Goal: Task Accomplishment & Management: Use online tool/utility

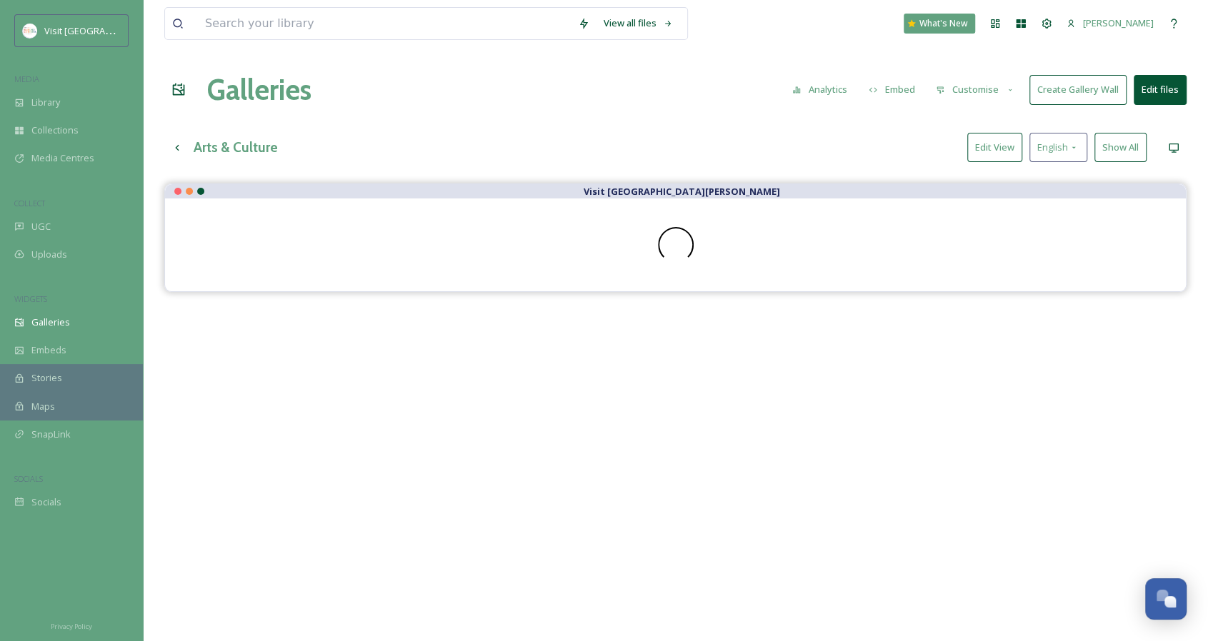
click at [983, 135] on button "Edit View" at bounding box center [994, 147] width 55 height 29
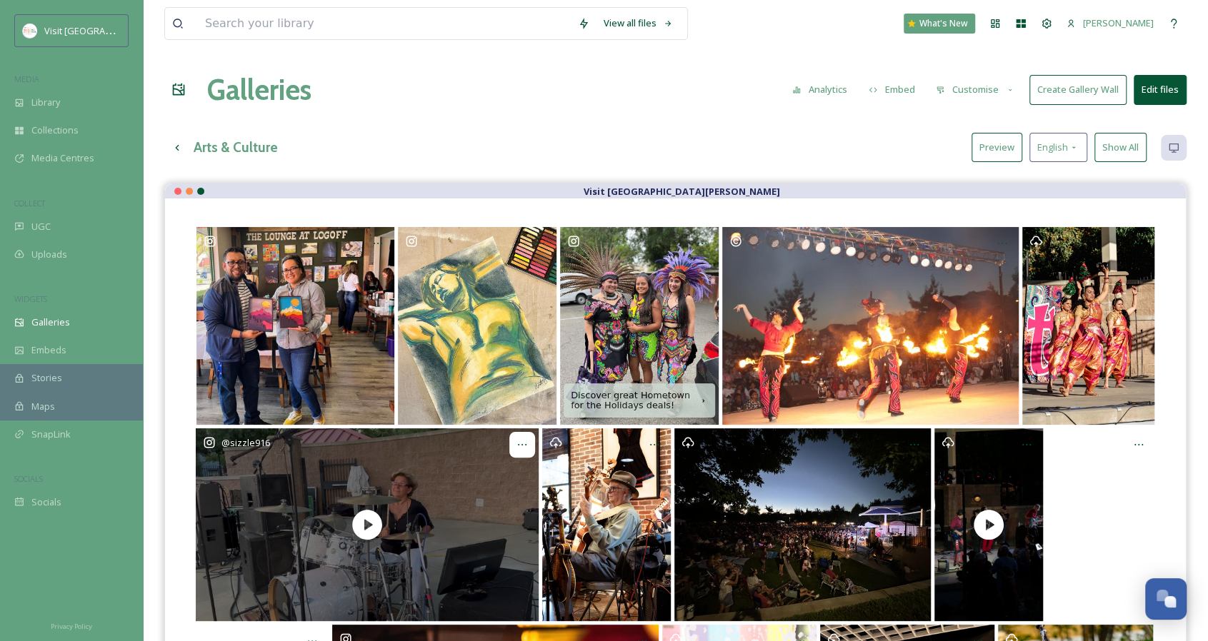
click at [526, 446] on icon at bounding box center [521, 444] width 11 height 11
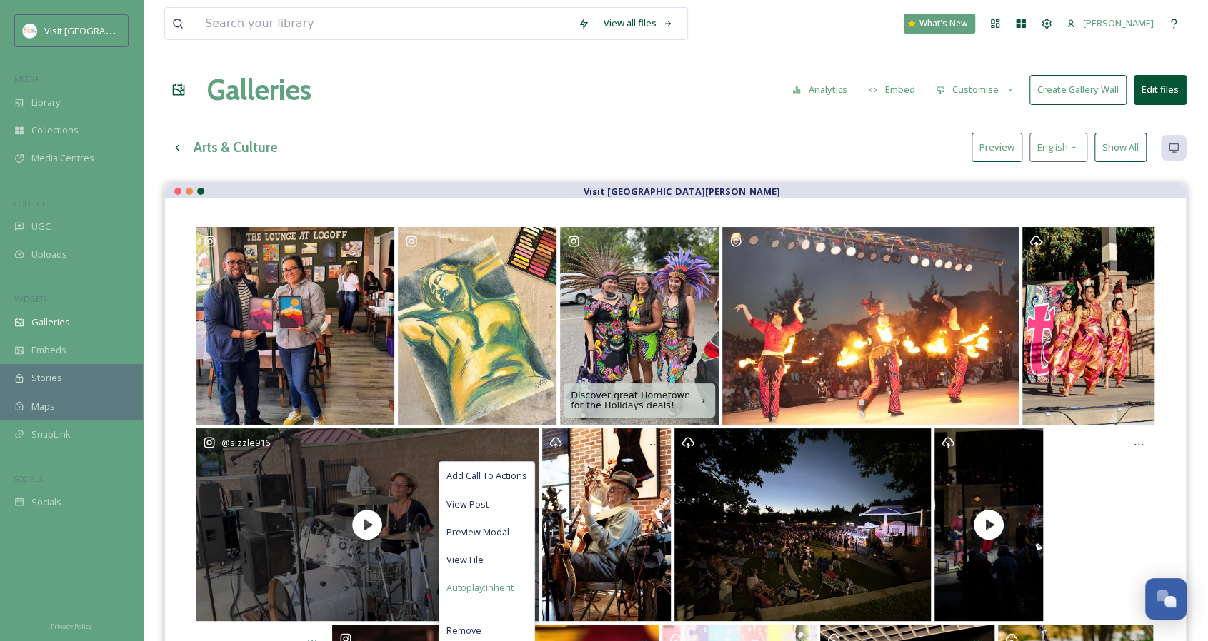
click at [510, 584] on span "Autoplay: Inherit" at bounding box center [479, 588] width 67 height 14
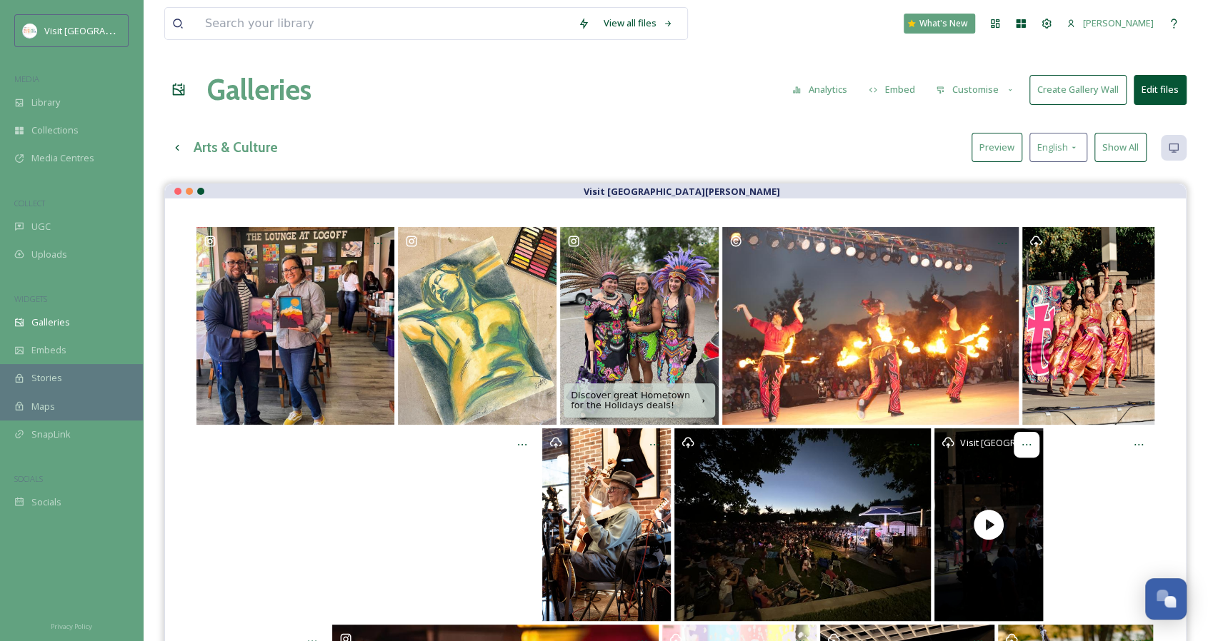
click at [1028, 450] on div at bounding box center [1026, 445] width 26 height 26
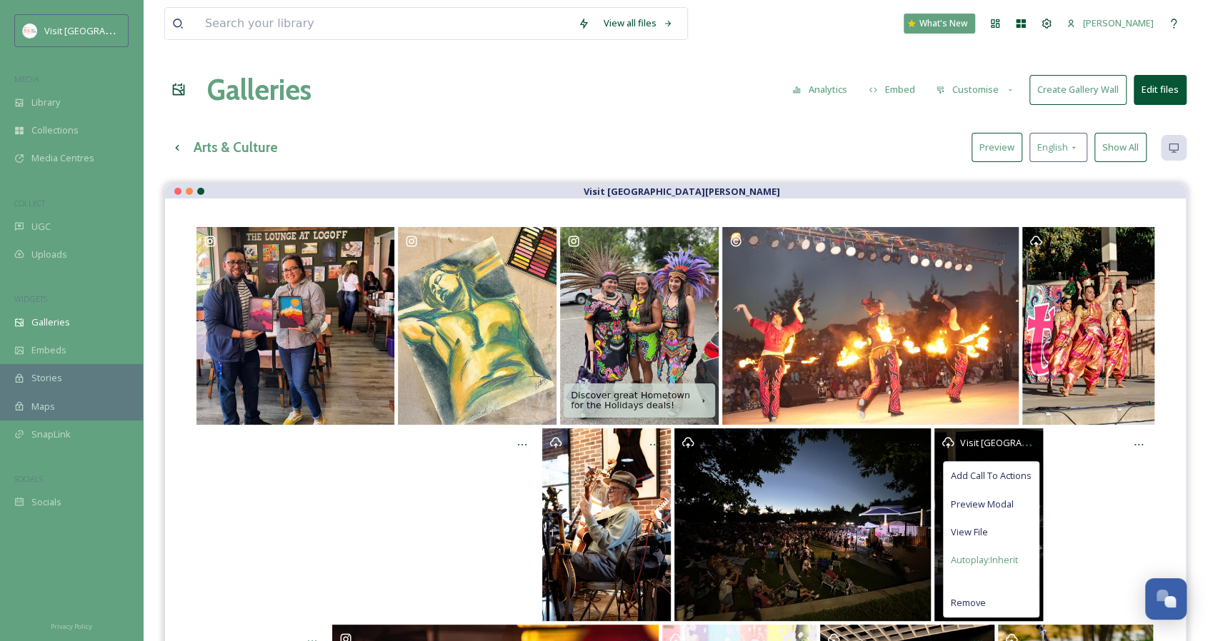
click at [1006, 561] on span "Autoplay: Inherit" at bounding box center [984, 561] width 67 height 14
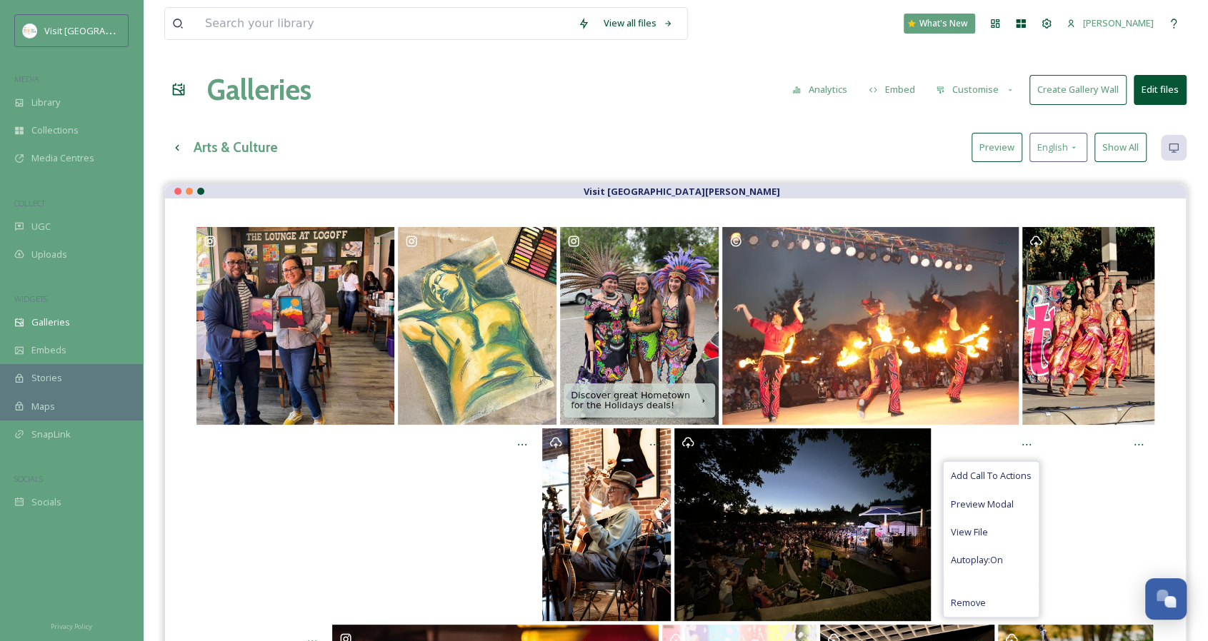
drag, startPoint x: 983, startPoint y: 160, endPoint x: 971, endPoint y: 161, distance: 12.2
click at [983, 160] on button "Preview" at bounding box center [996, 147] width 51 height 29
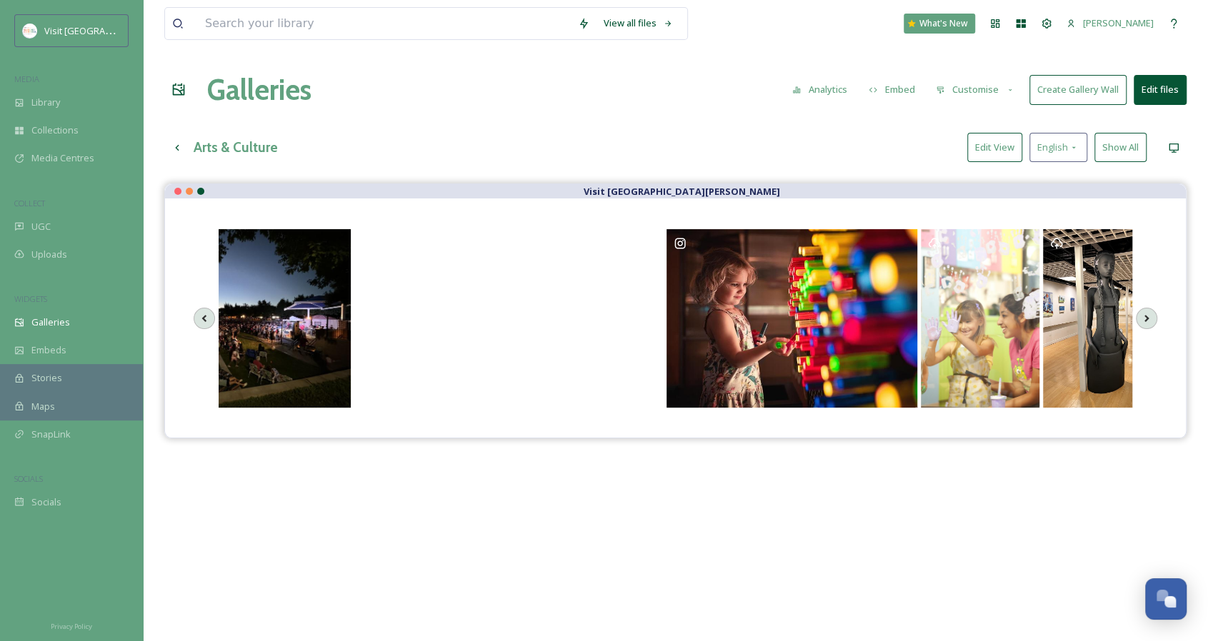
click at [1056, 81] on button "Create Gallery Wall" at bounding box center [1077, 89] width 97 height 29
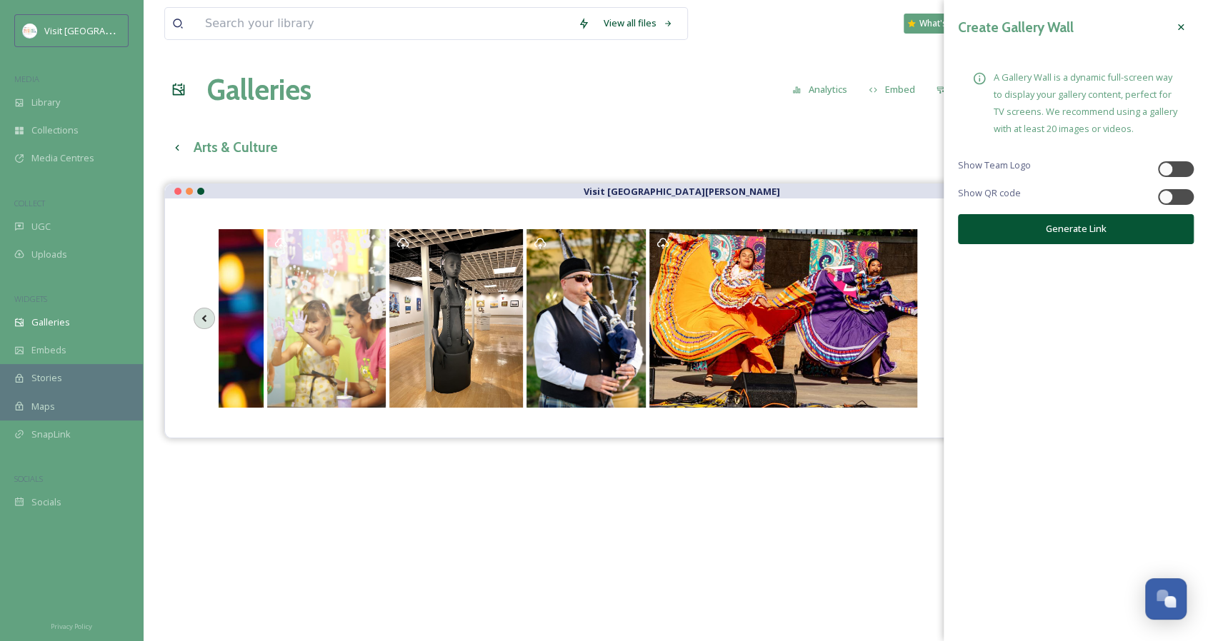
click at [983, 77] on icon at bounding box center [979, 79] width 12 height 12
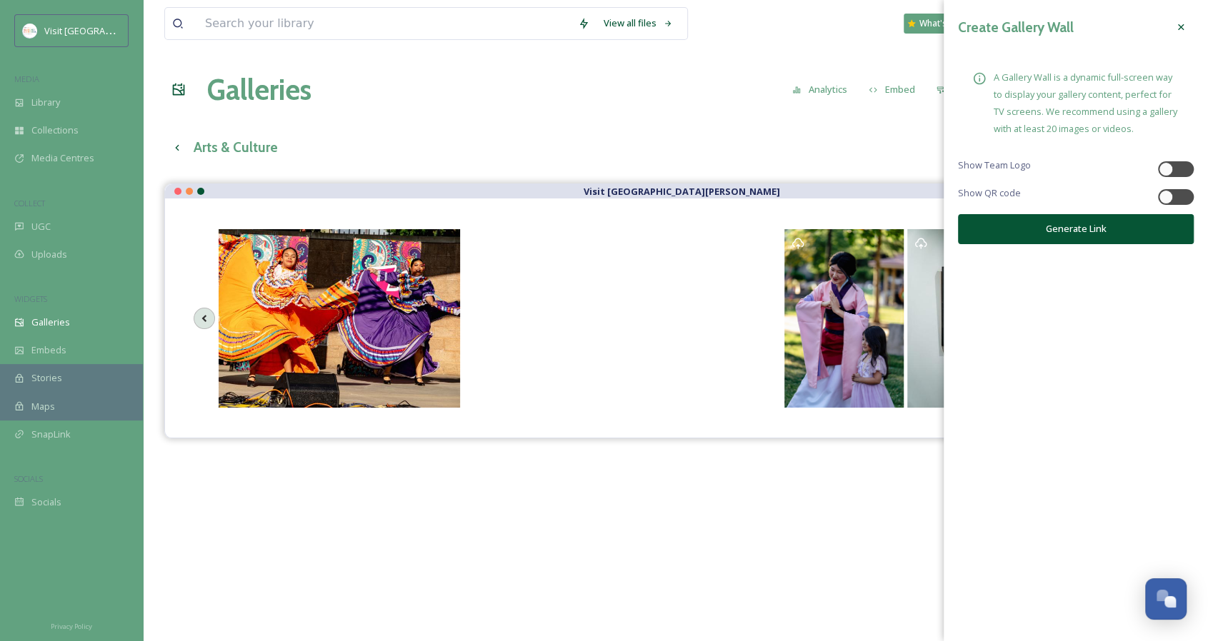
click at [1181, 31] on icon at bounding box center [1180, 26] width 11 height 11
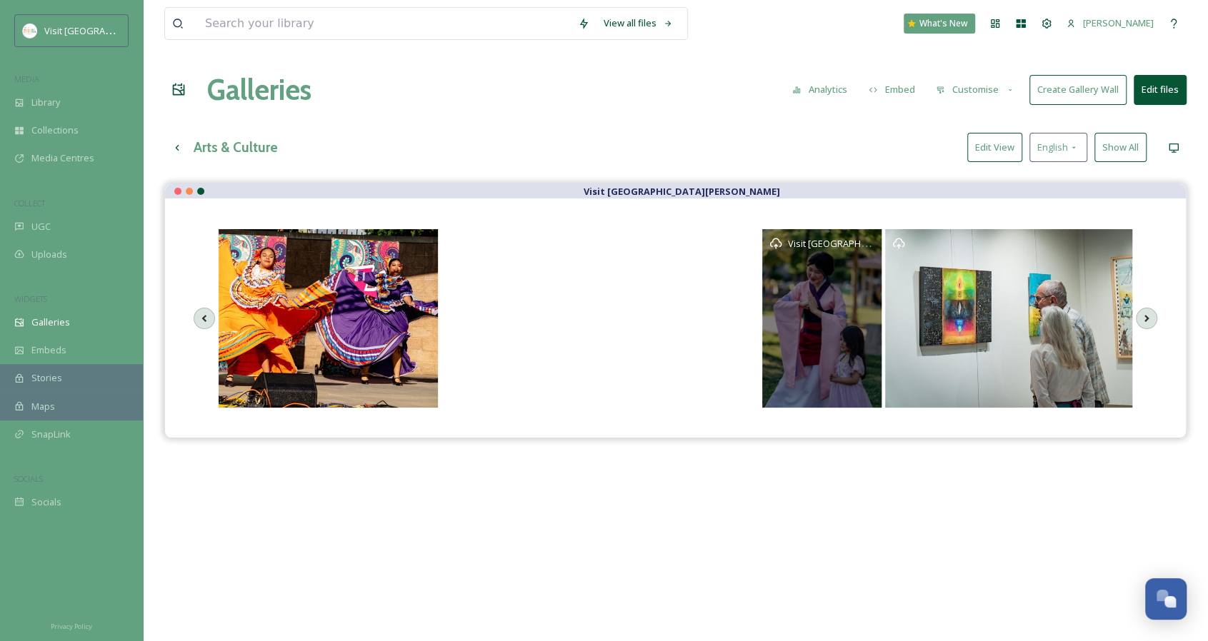
click at [867, 246] on span "Visit [GEOGRAPHIC_DATA][PERSON_NAME]" at bounding box center [878, 243] width 181 height 14
click at [868, 246] on span "Visit [GEOGRAPHIC_DATA][PERSON_NAME]" at bounding box center [878, 243] width 181 height 14
click at [817, 332] on div "Visit [GEOGRAPHIC_DATA][PERSON_NAME]" at bounding box center [821, 318] width 119 height 179
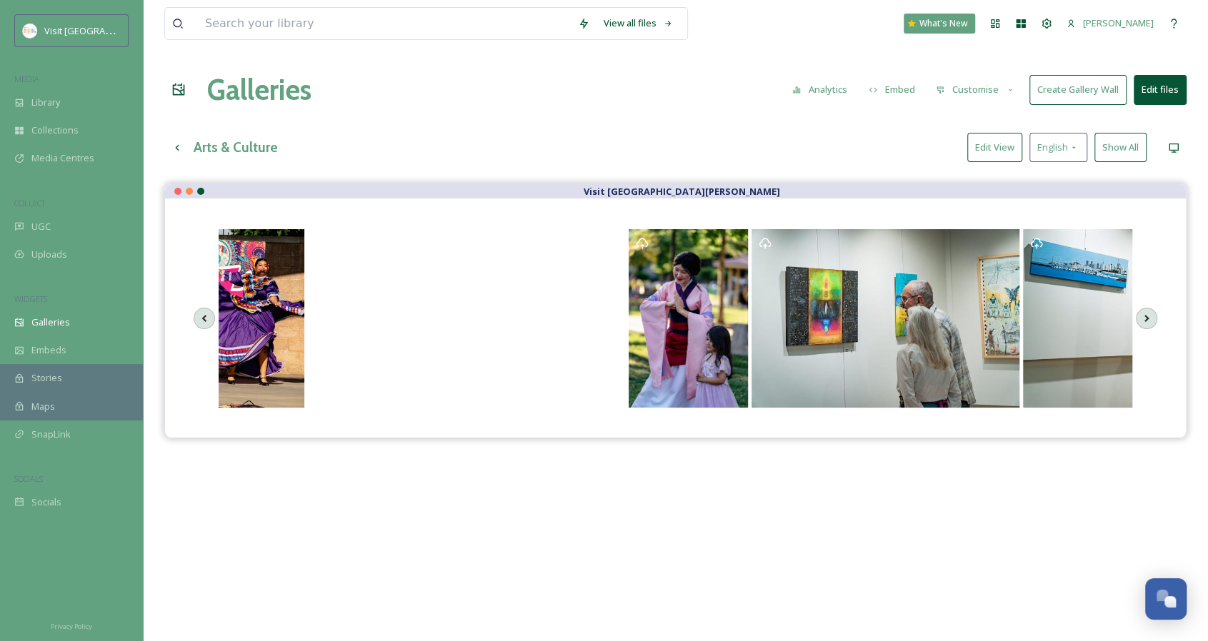
click at [982, 144] on button "Edit View" at bounding box center [994, 147] width 55 height 29
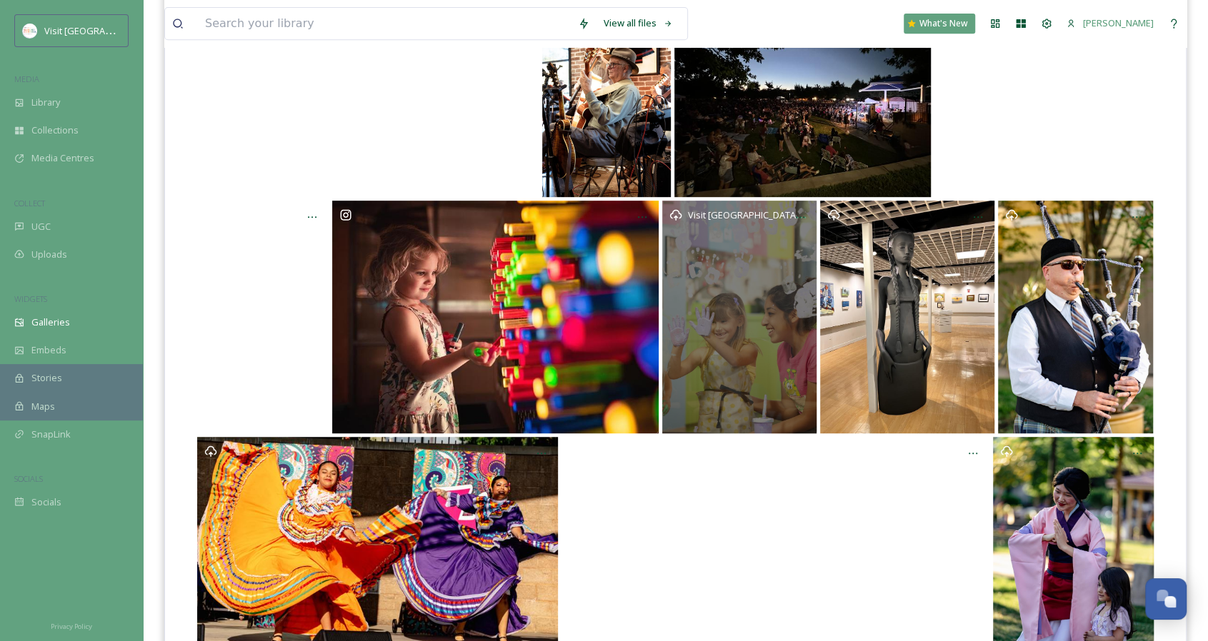
scroll to position [500, 0]
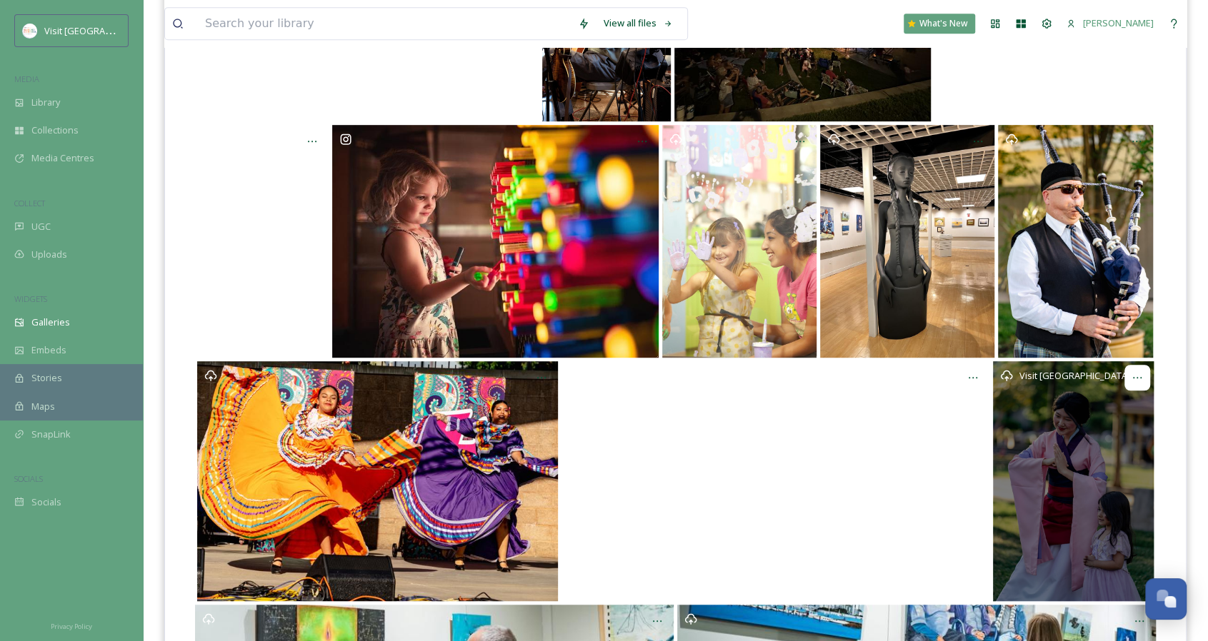
click at [1137, 381] on div at bounding box center [1137, 378] width 26 height 26
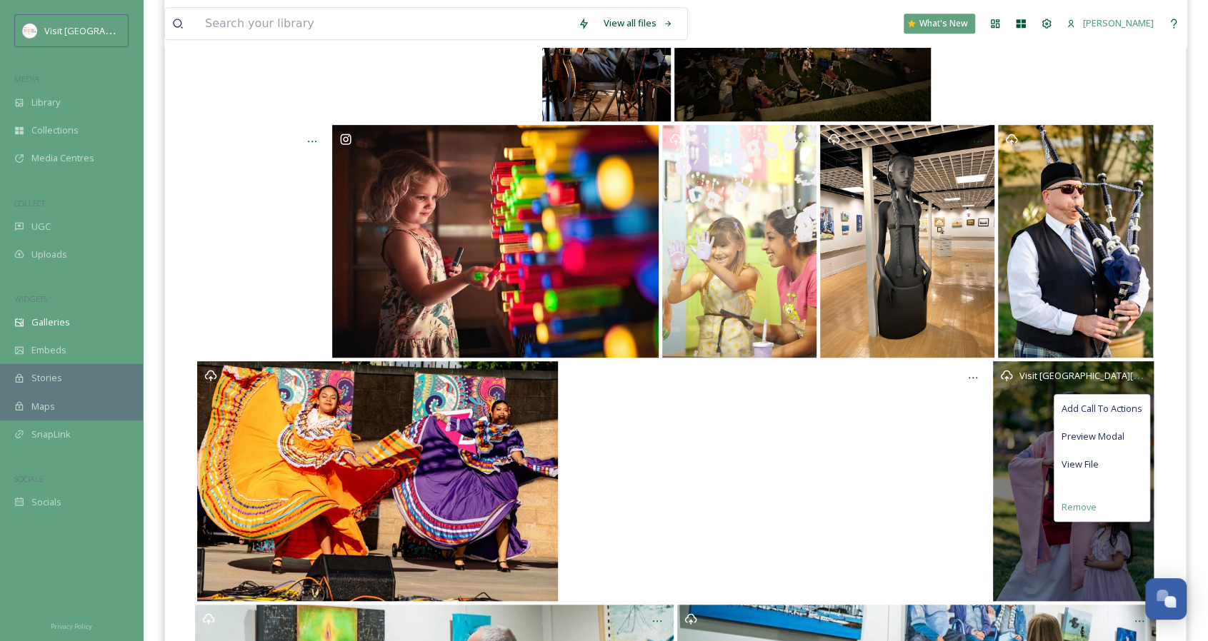
click at [1094, 501] on span "Remove" at bounding box center [1078, 508] width 35 height 14
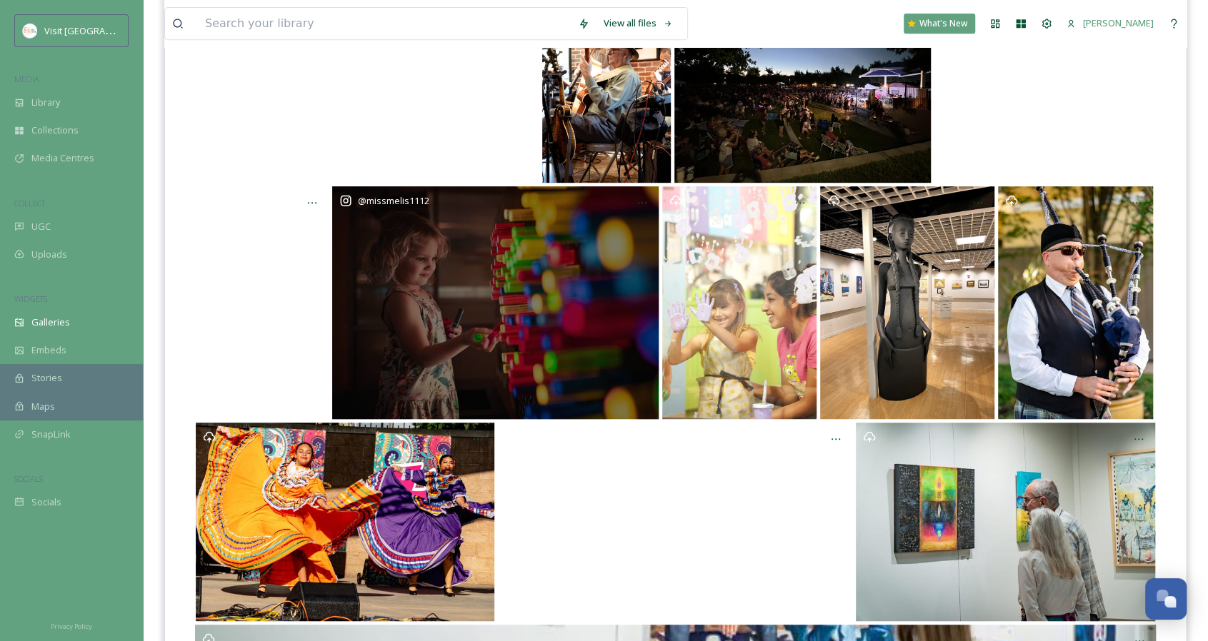
scroll to position [357, 0]
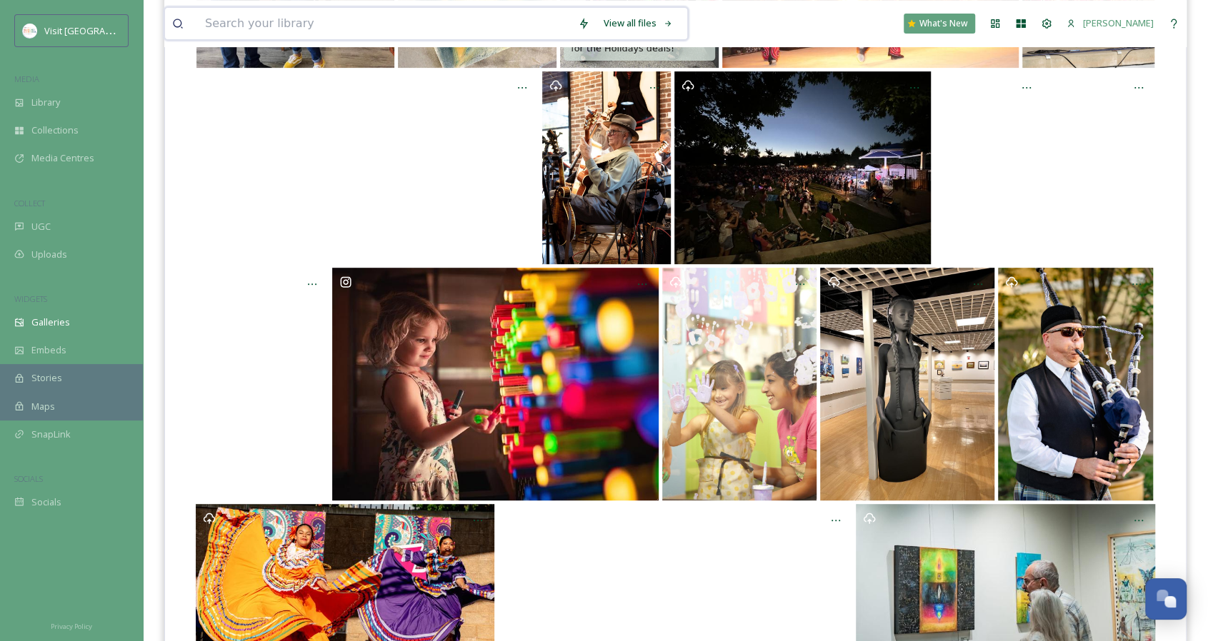
click at [347, 21] on input at bounding box center [384, 23] width 373 height 31
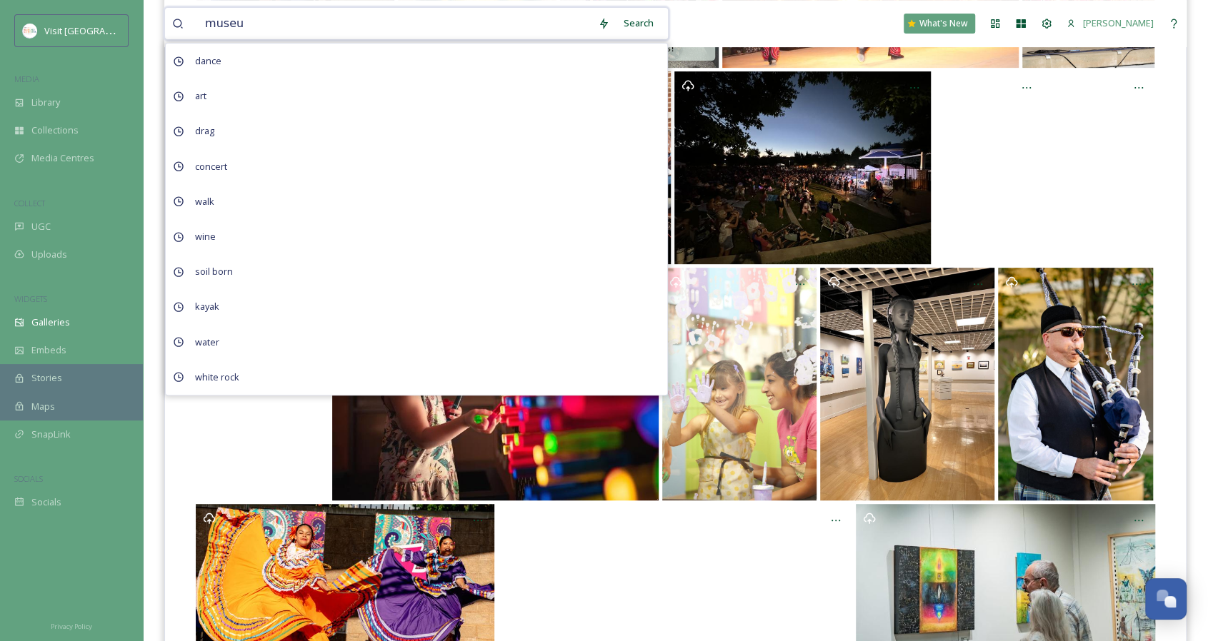
type input "museum"
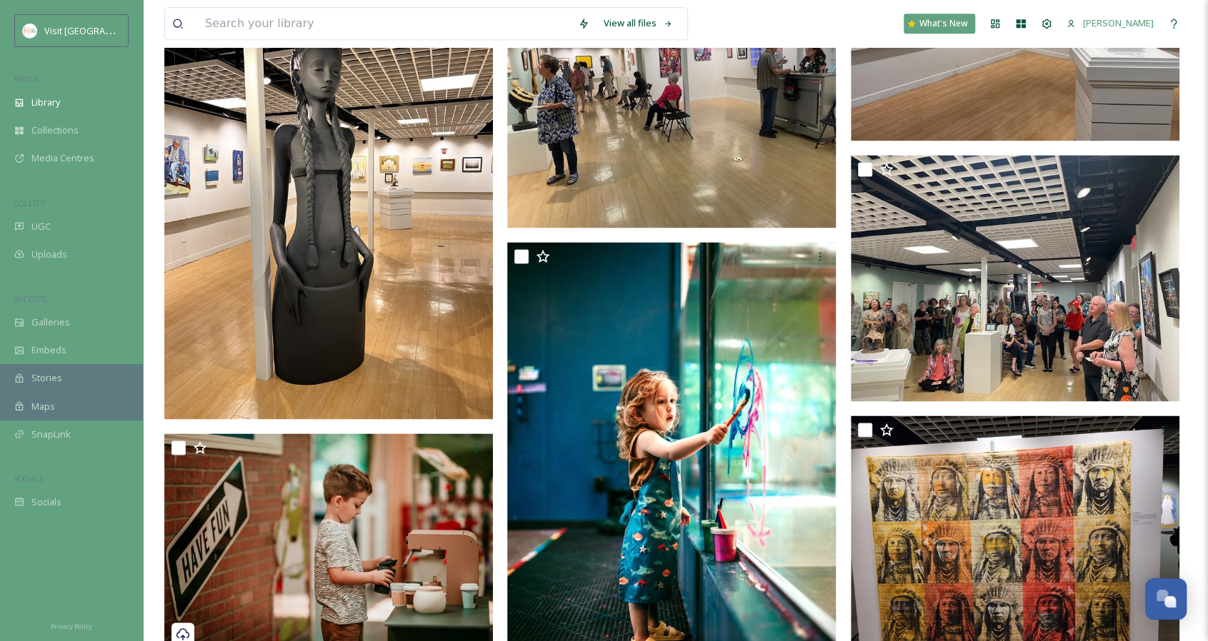
scroll to position [1286, 0]
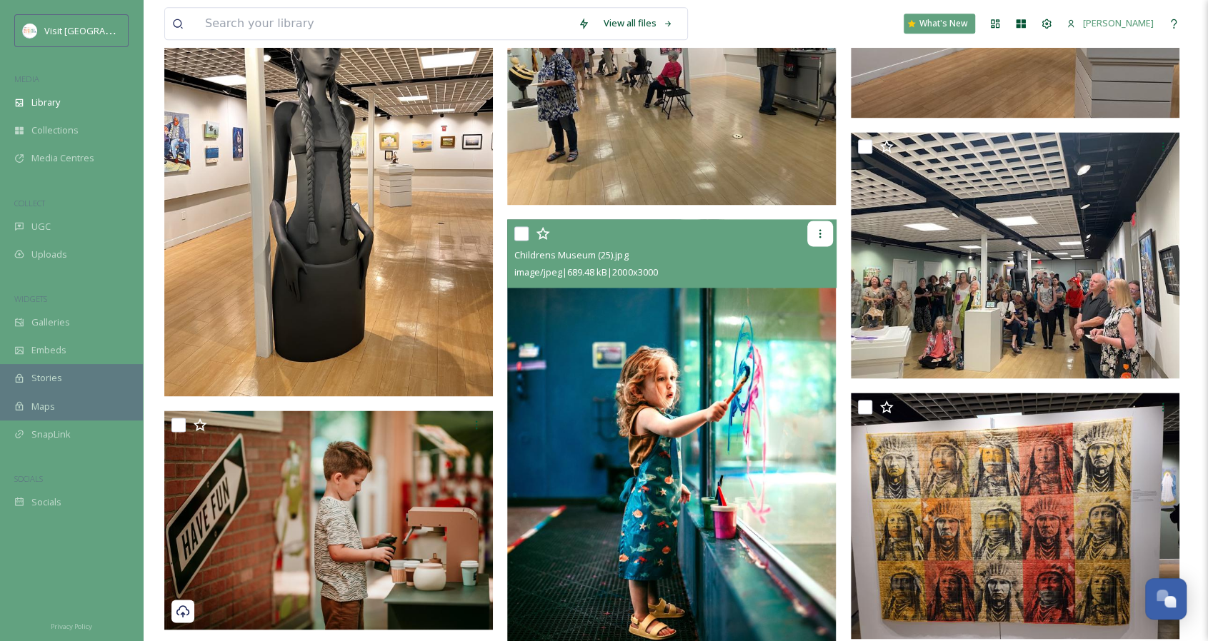
click at [818, 228] on icon at bounding box center [819, 233] width 11 height 11
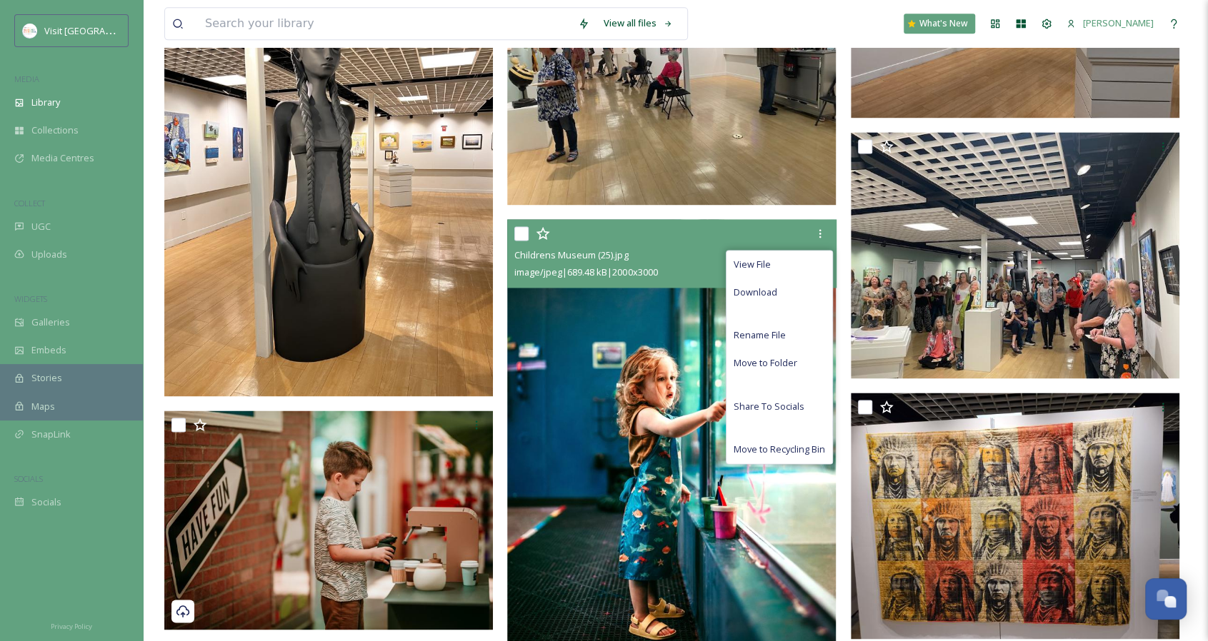
click at [620, 389] on img at bounding box center [671, 465] width 329 height 493
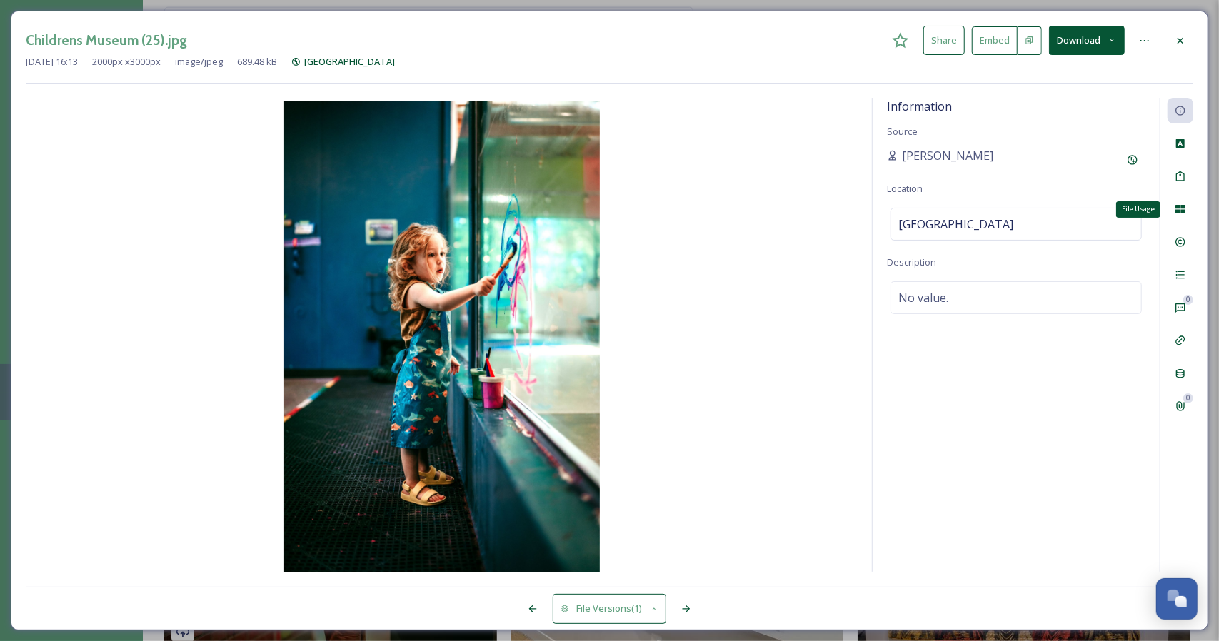
click at [1182, 211] on icon at bounding box center [1180, 209] width 9 height 9
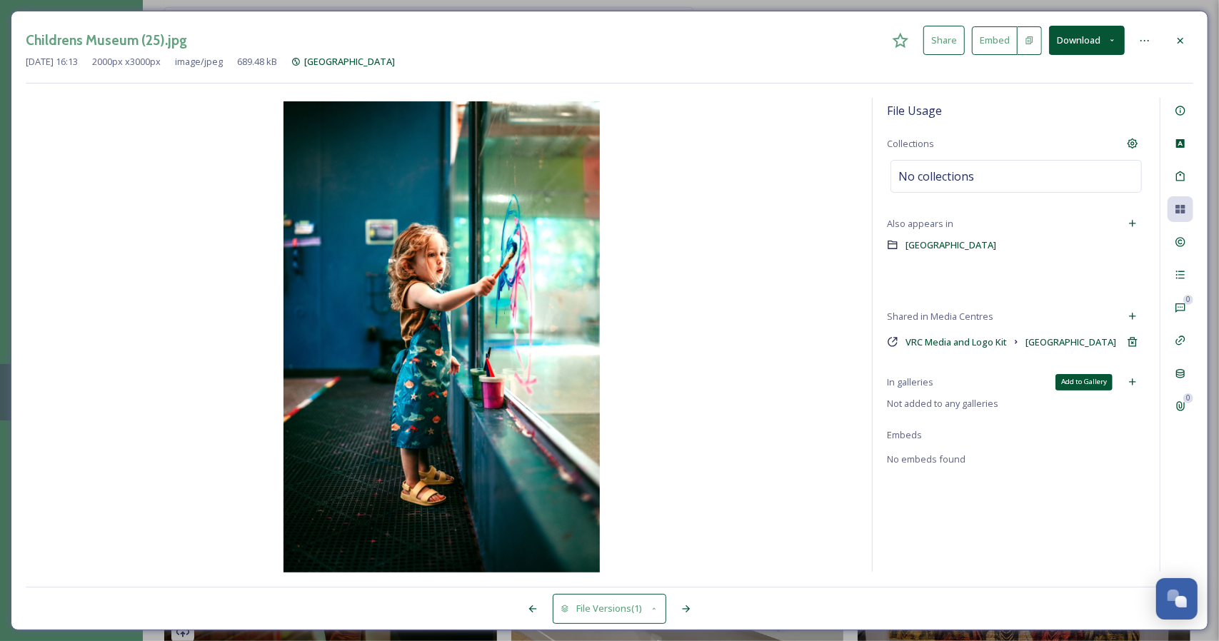
click at [1131, 387] on icon at bounding box center [1132, 381] width 11 height 11
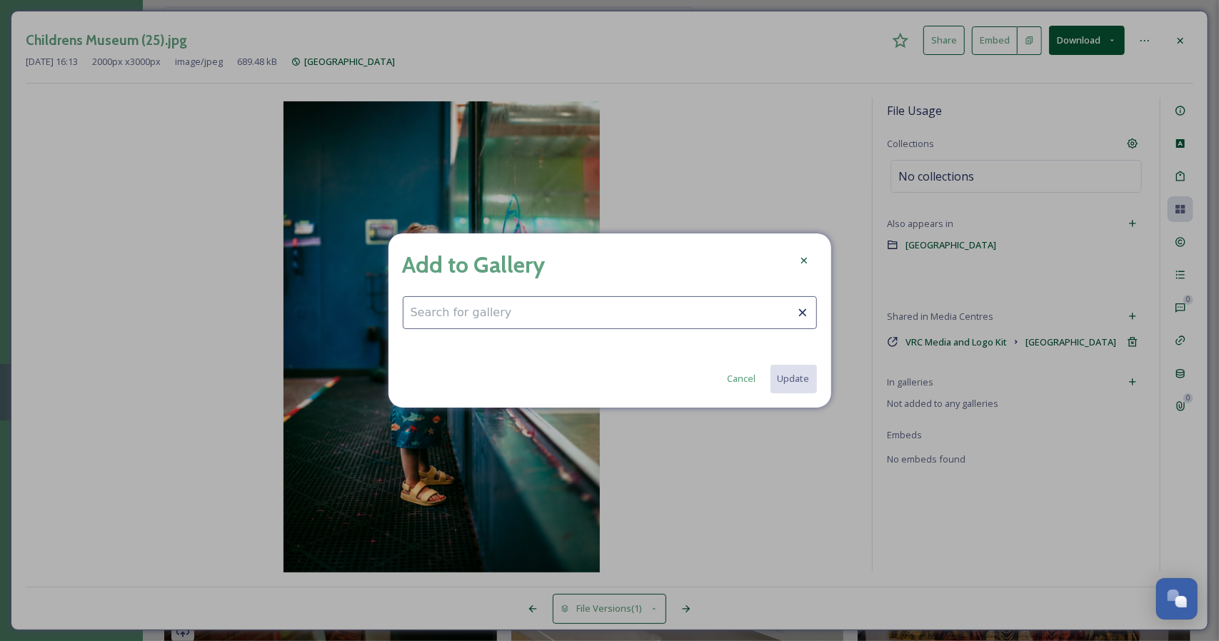
click at [616, 318] on input at bounding box center [610, 312] width 414 height 33
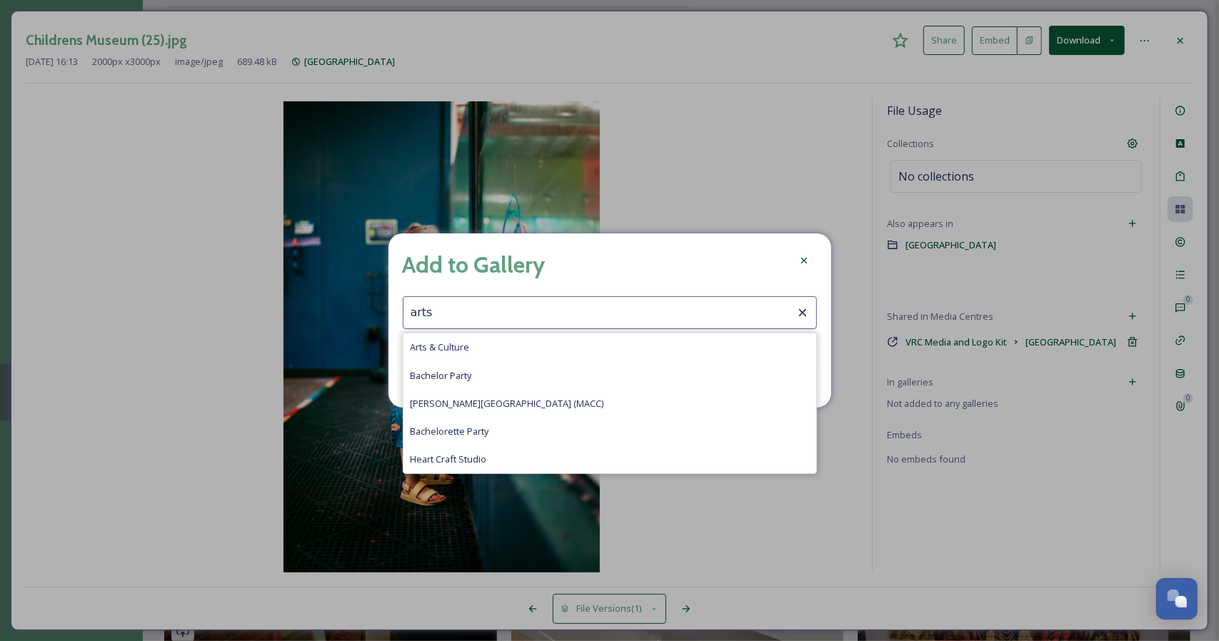
click at [500, 346] on div "Arts & Culture" at bounding box center [610, 348] width 413 height 28
type input "Arts & Culture"
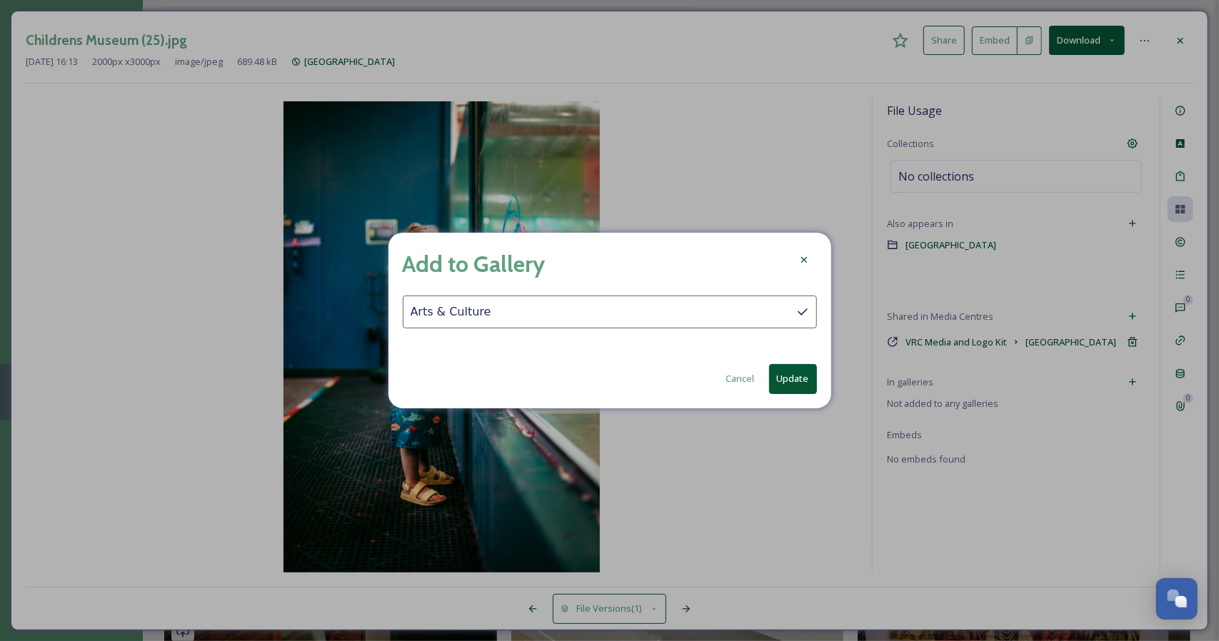
click at [781, 376] on button "Update" at bounding box center [793, 378] width 48 height 29
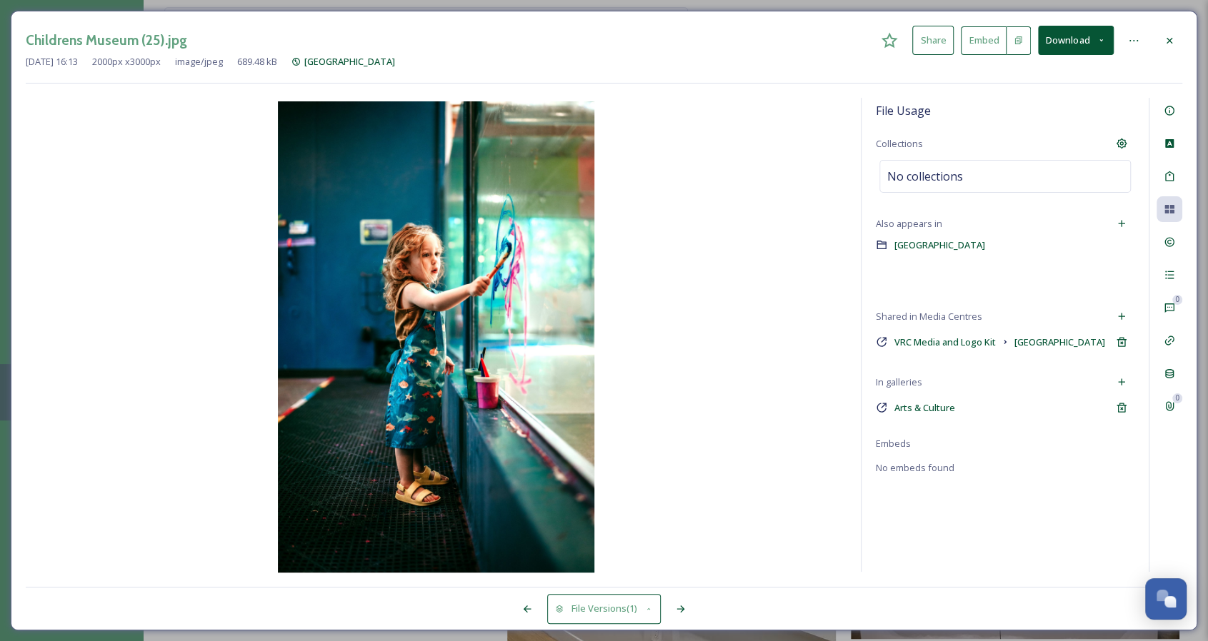
click at [1163, 40] on icon at bounding box center [1168, 40] width 11 height 11
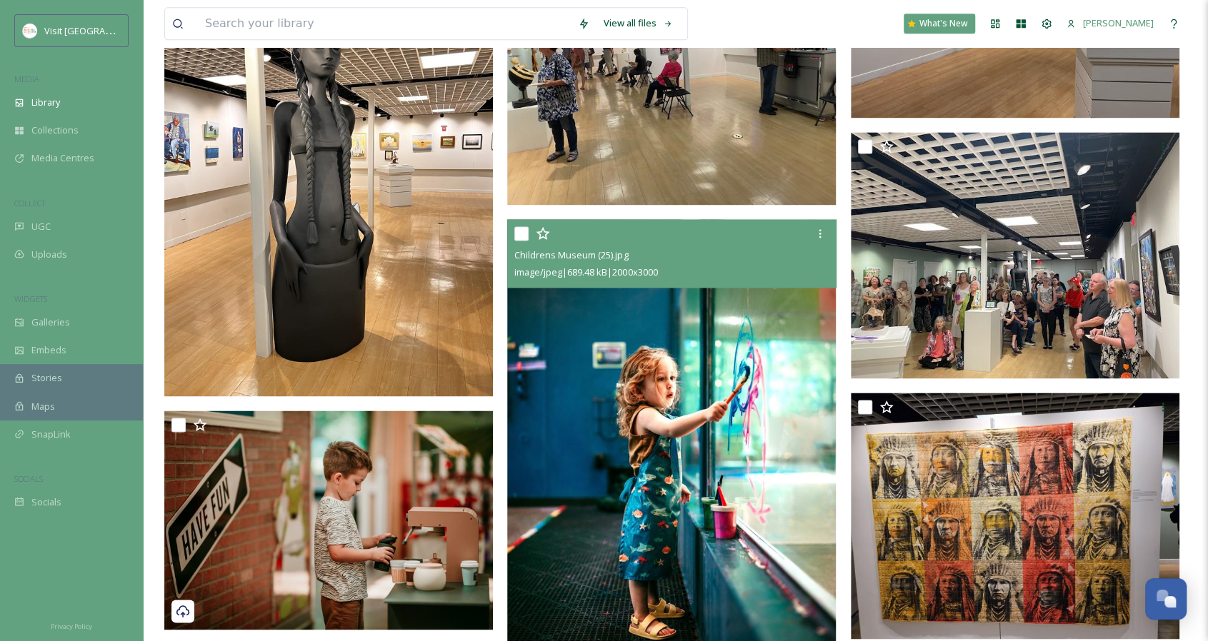
scroll to position [1428, 0]
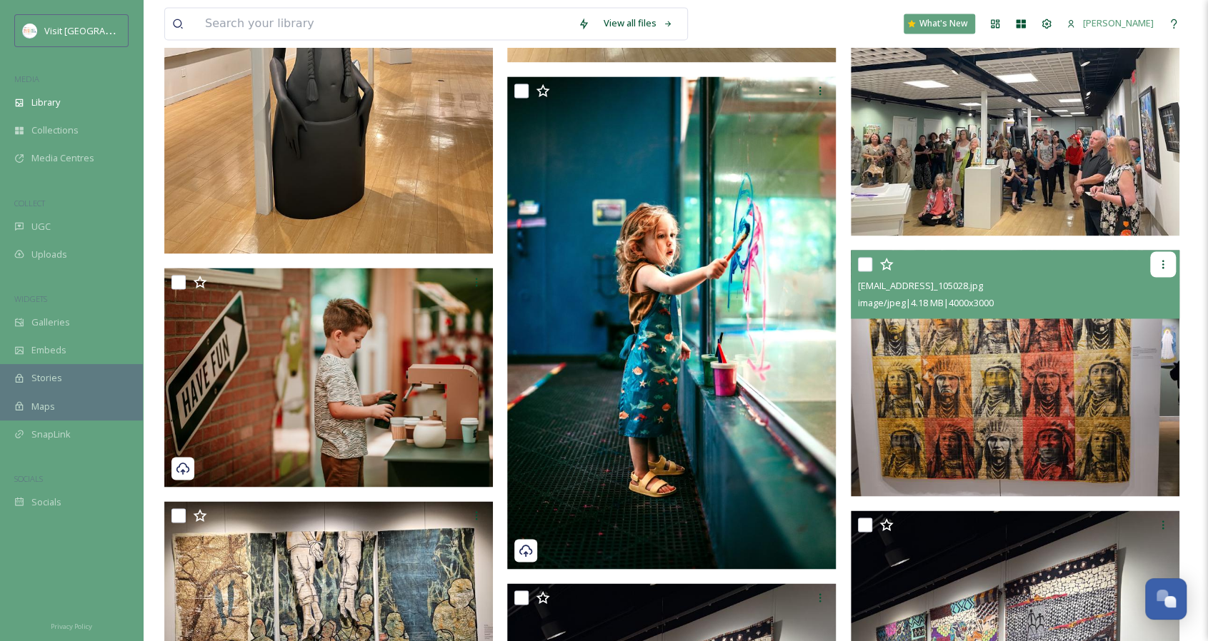
click at [1163, 261] on icon at bounding box center [1162, 264] width 11 height 11
click at [971, 401] on img at bounding box center [1015, 373] width 329 height 246
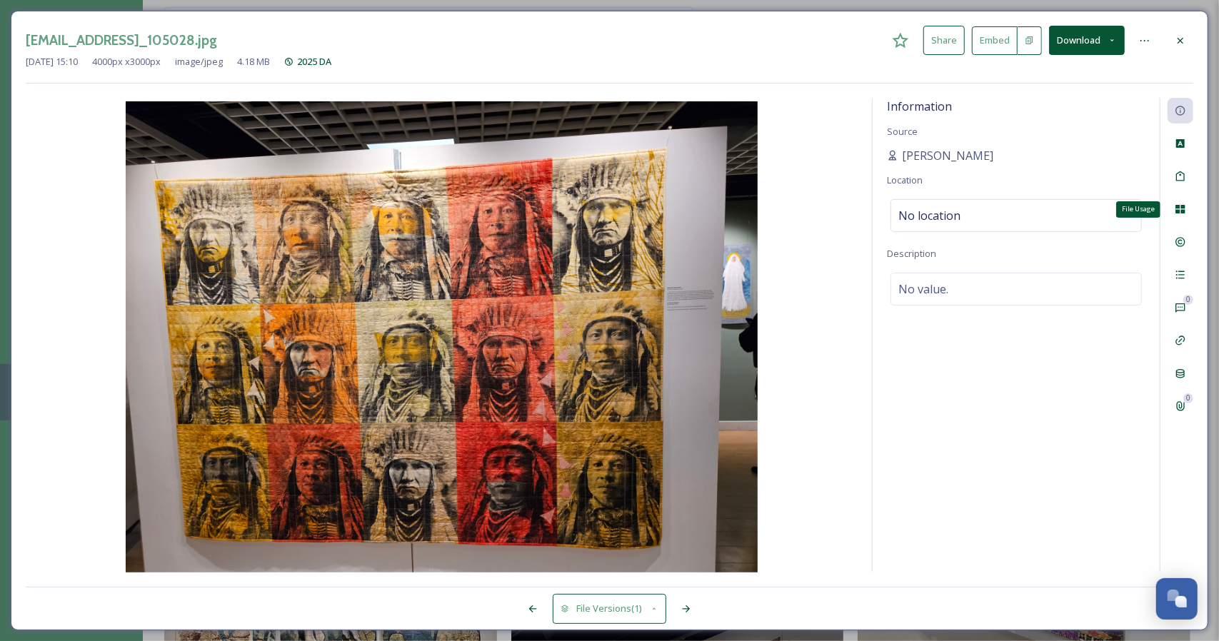
click at [1181, 209] on icon at bounding box center [1180, 209] width 11 height 11
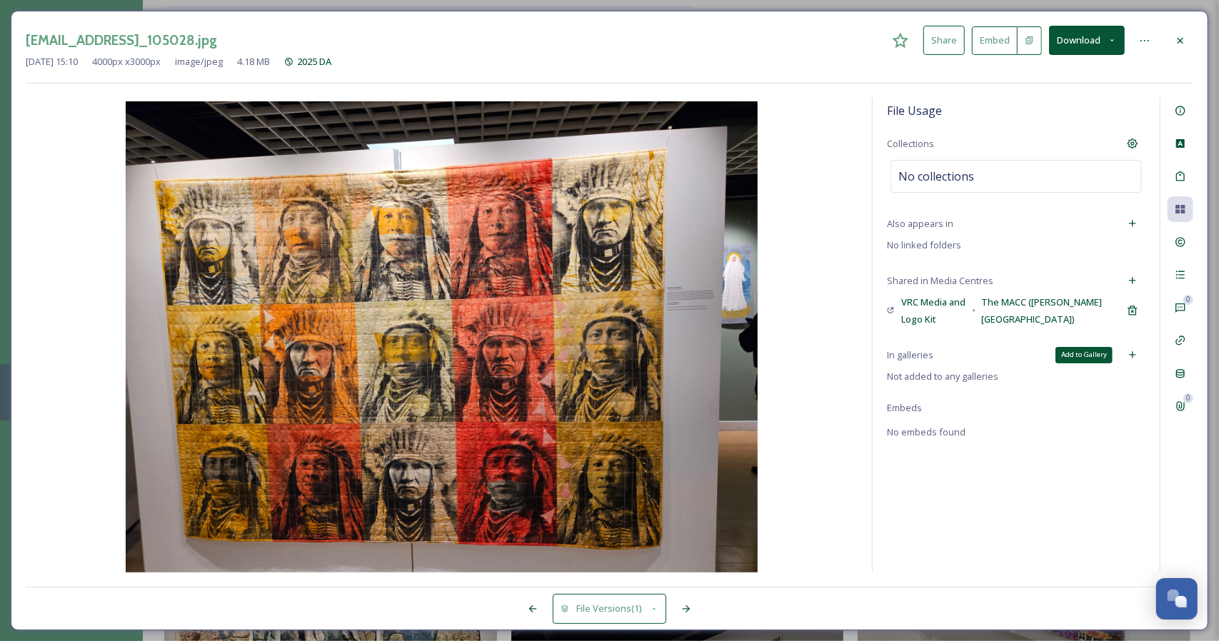
click at [1131, 351] on icon at bounding box center [1132, 354] width 11 height 11
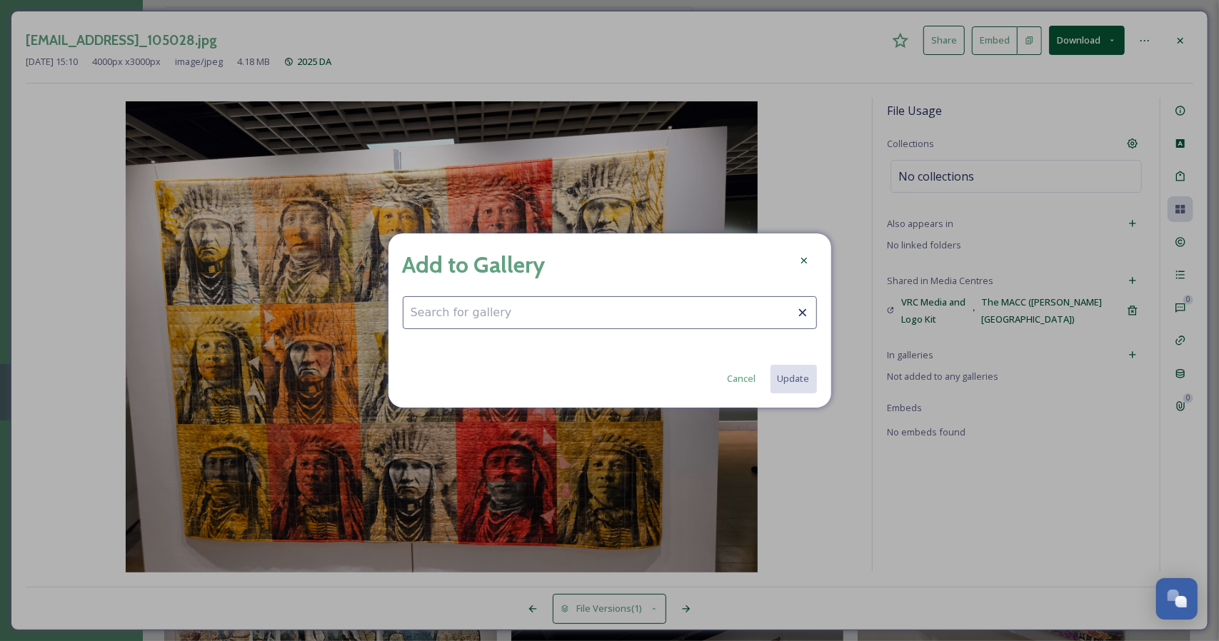
click at [585, 317] on input at bounding box center [610, 312] width 414 height 33
click at [496, 344] on div "Arts & Culture" at bounding box center [610, 348] width 413 height 28
type input "Arts & Culture"
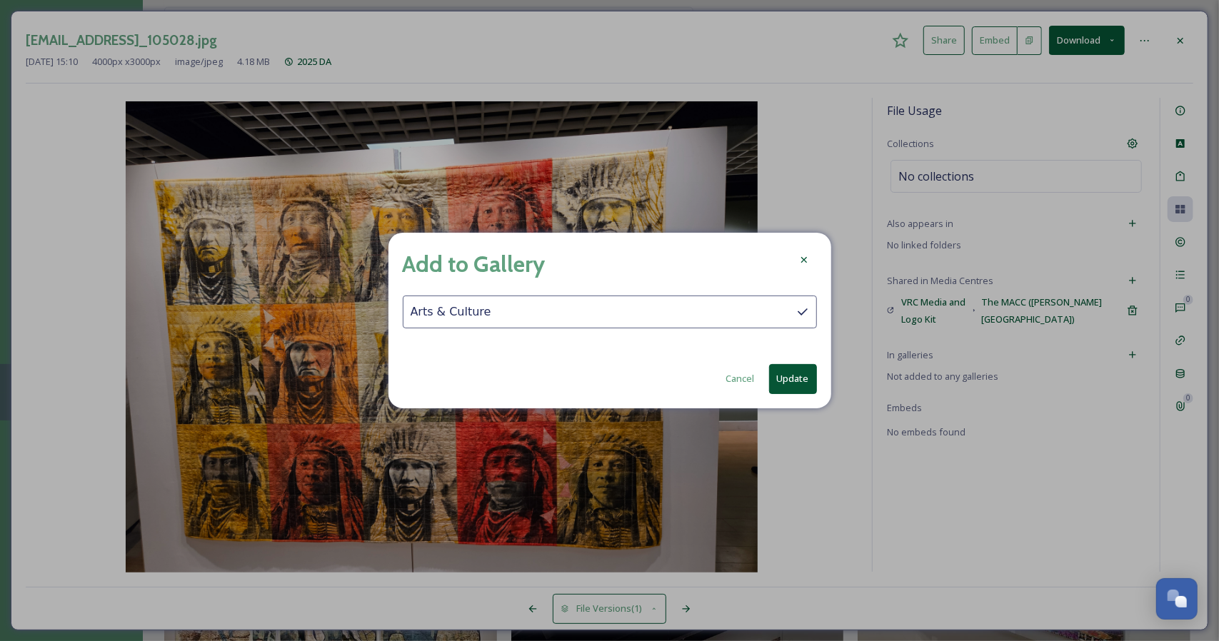
click at [786, 376] on button "Update" at bounding box center [793, 378] width 48 height 29
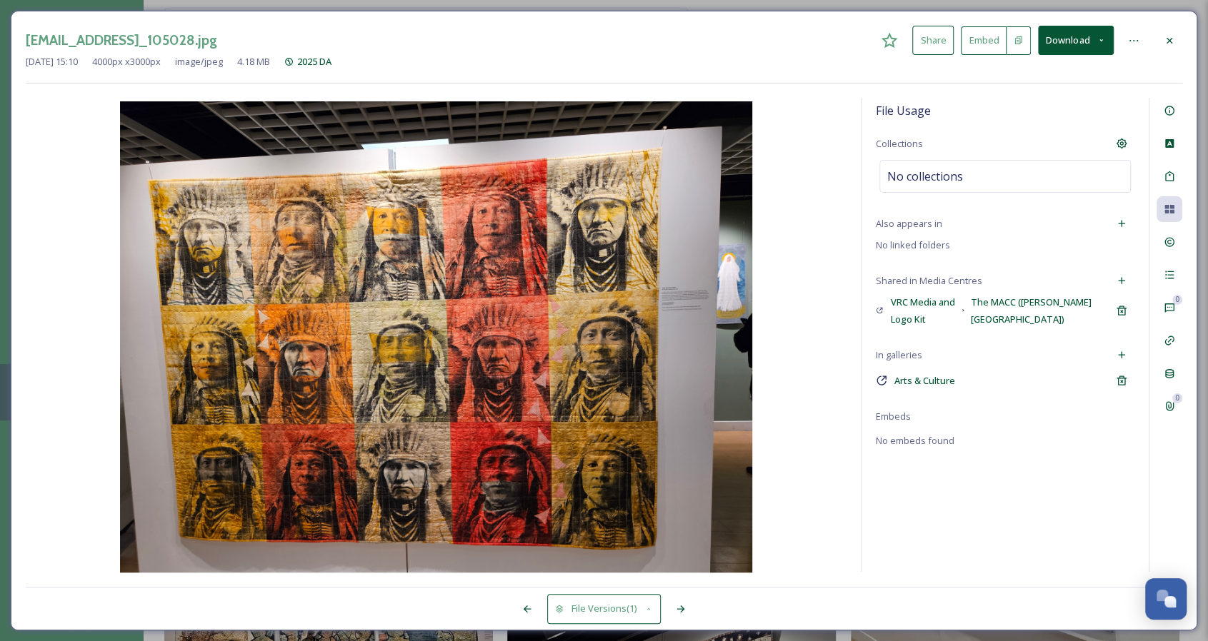
click at [1171, 35] on icon at bounding box center [1168, 40] width 11 height 11
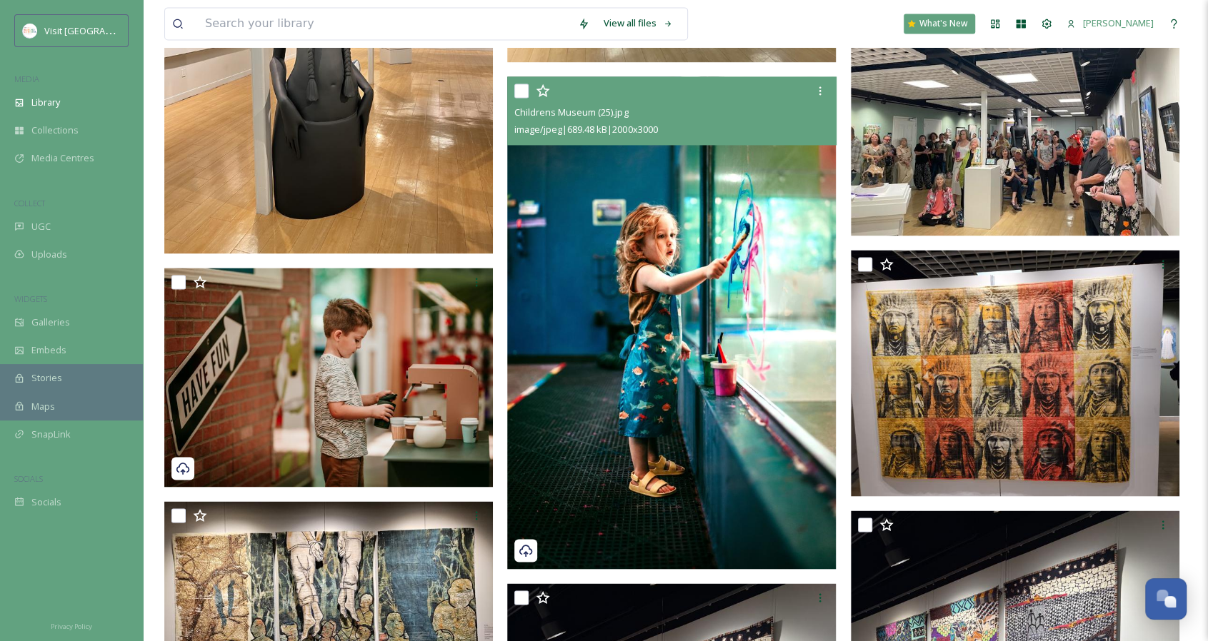
scroll to position [1571, 0]
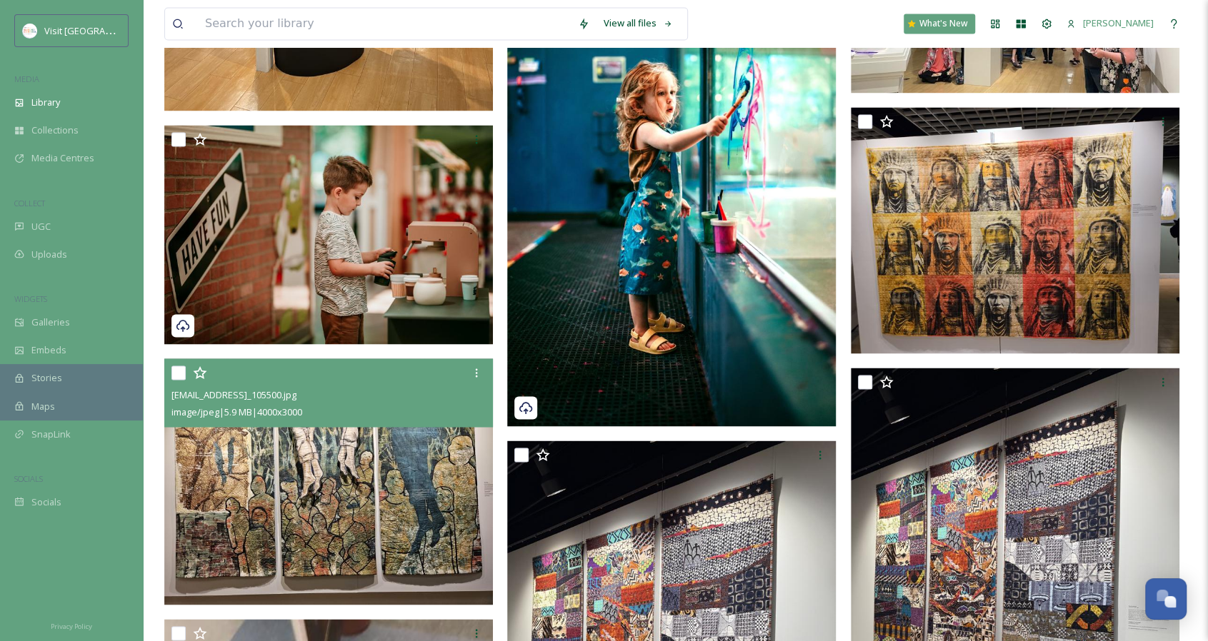
click at [364, 481] on img at bounding box center [328, 482] width 329 height 246
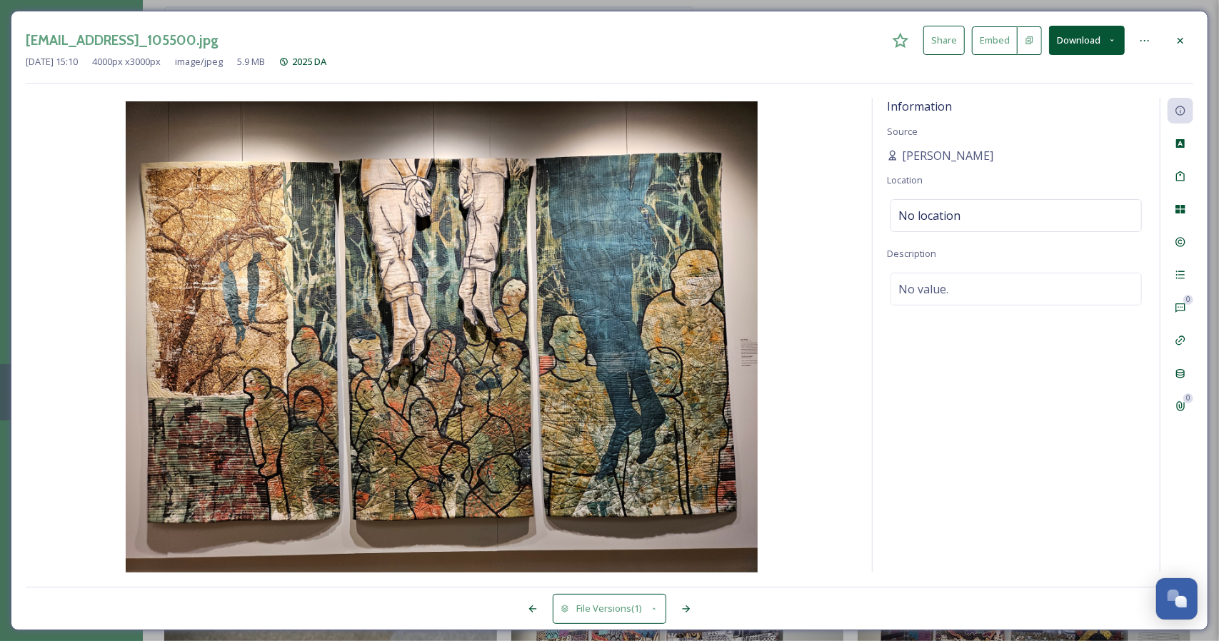
click at [1187, 46] on div at bounding box center [1181, 41] width 26 height 26
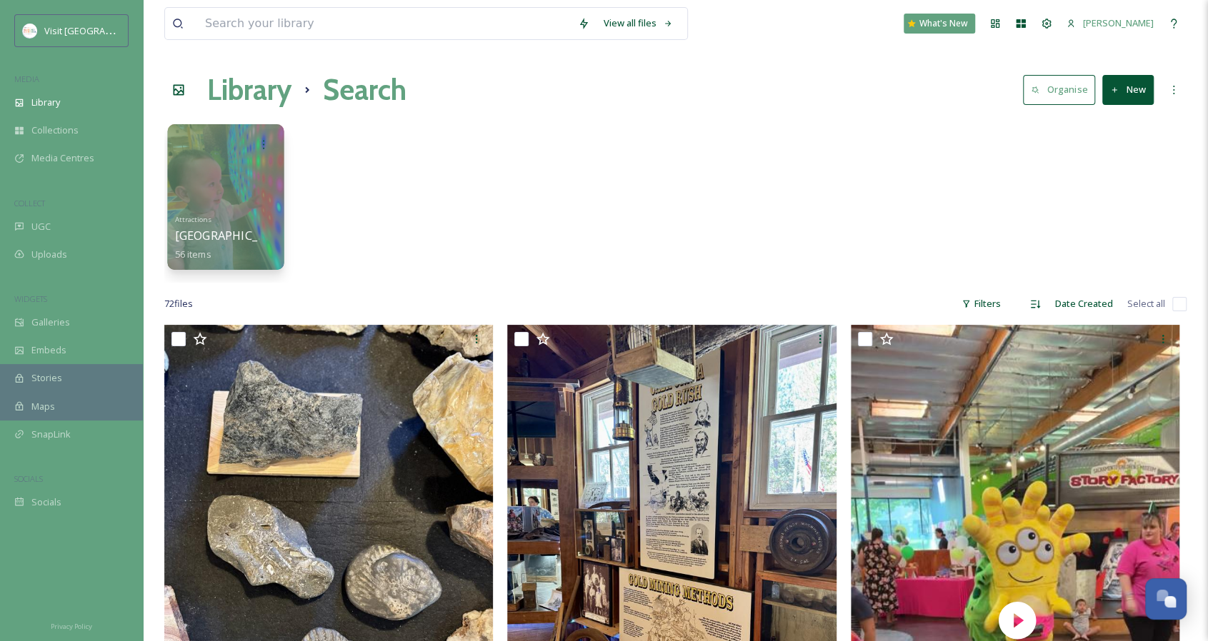
click at [246, 238] on span "[GEOGRAPHIC_DATA]" at bounding box center [233, 236] width 117 height 16
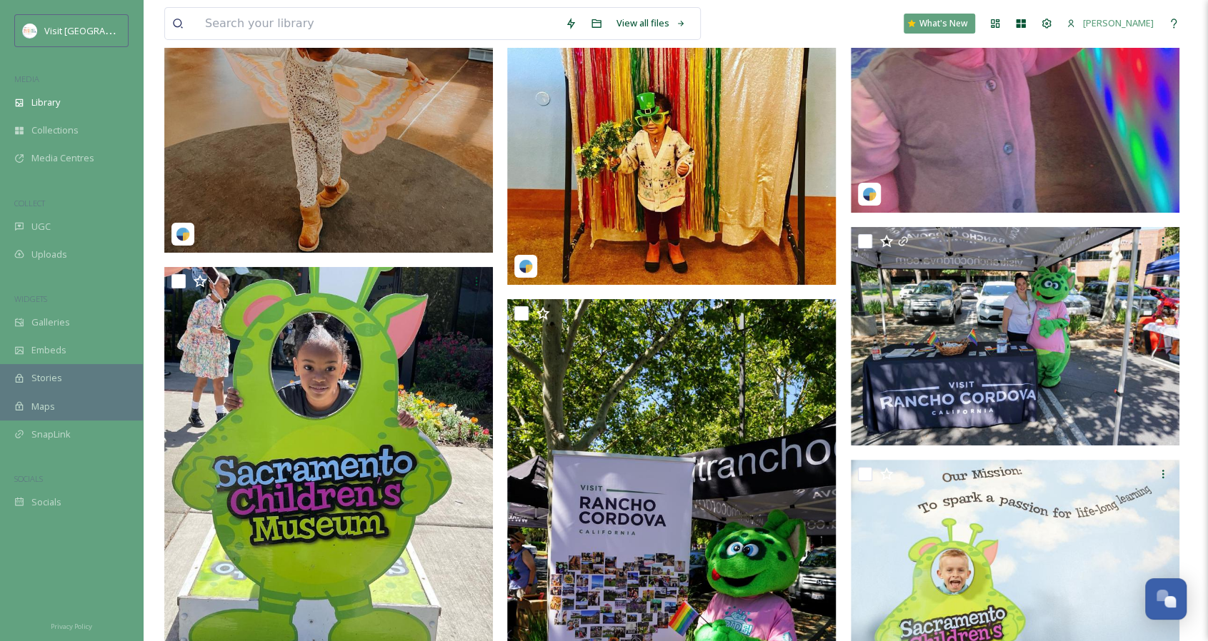
scroll to position [7071, 0]
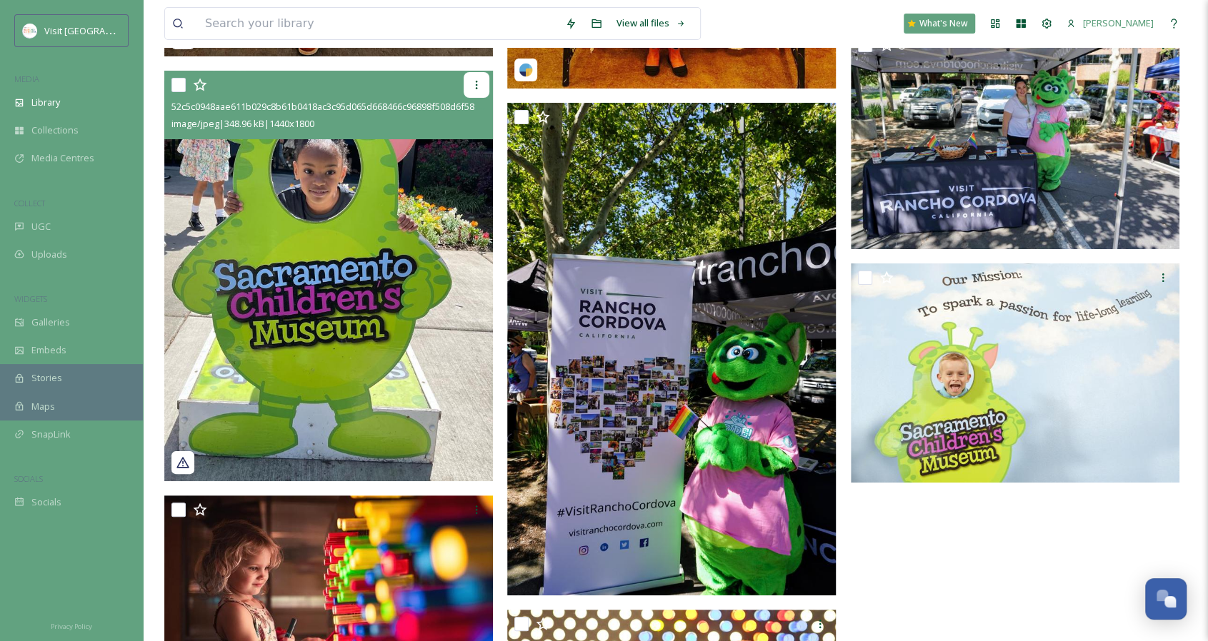
click at [476, 86] on icon at bounding box center [476, 84] width 11 height 11
click at [326, 226] on img at bounding box center [328, 276] width 329 height 411
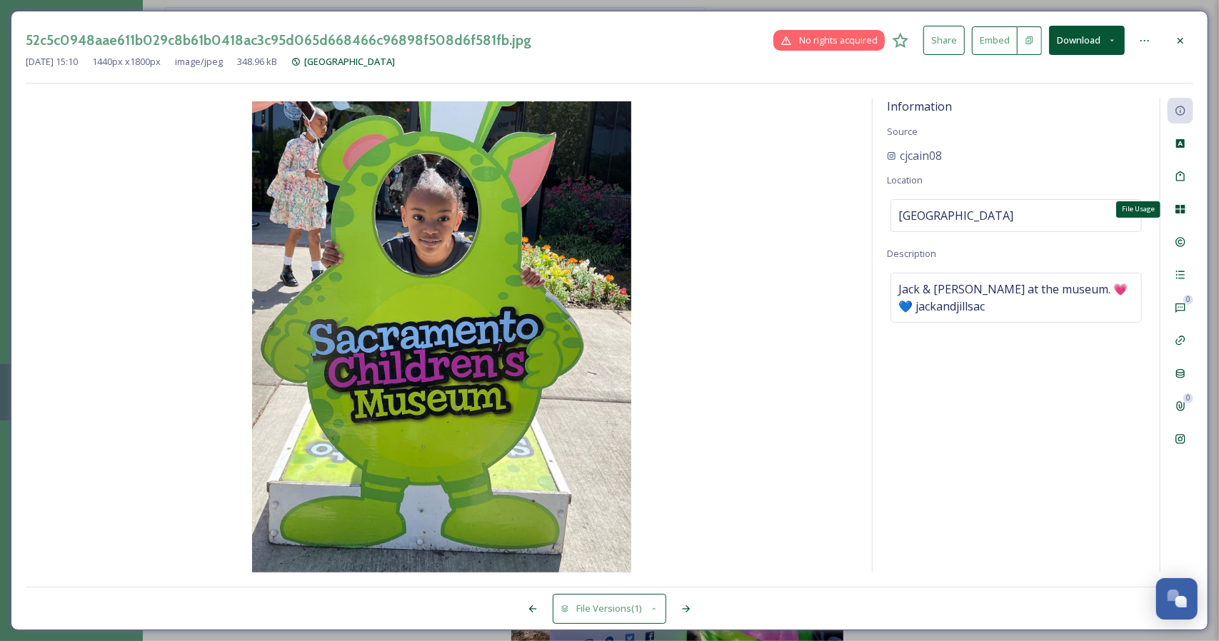
click at [1182, 208] on icon at bounding box center [1180, 209] width 11 height 11
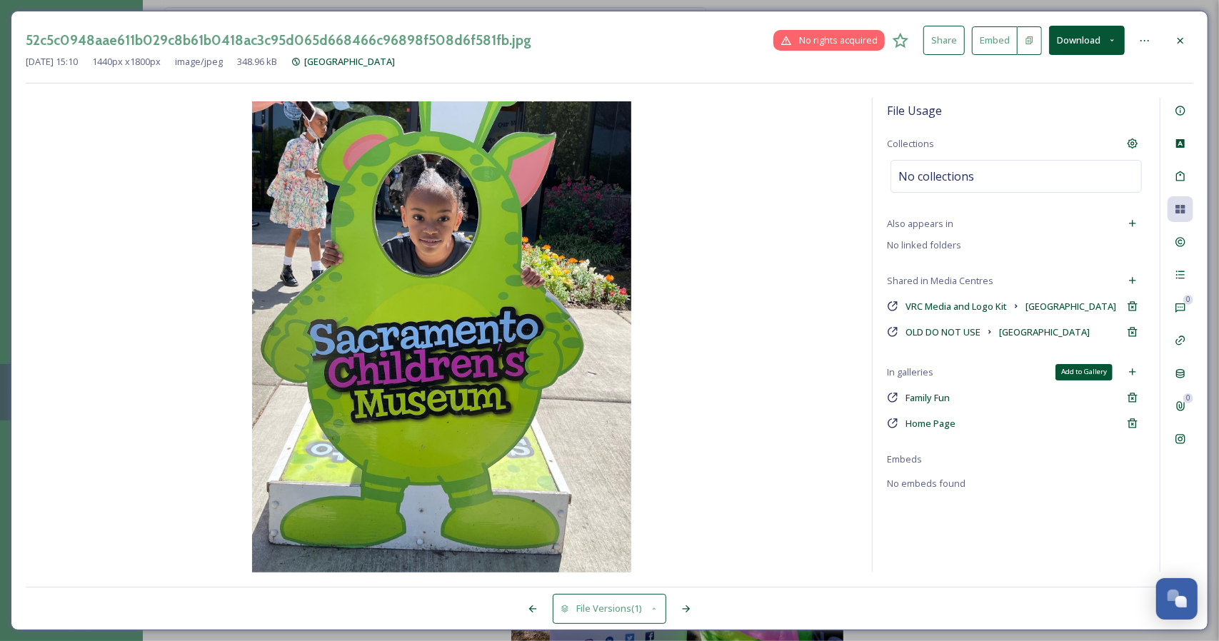
click at [1131, 378] on icon at bounding box center [1132, 371] width 11 height 11
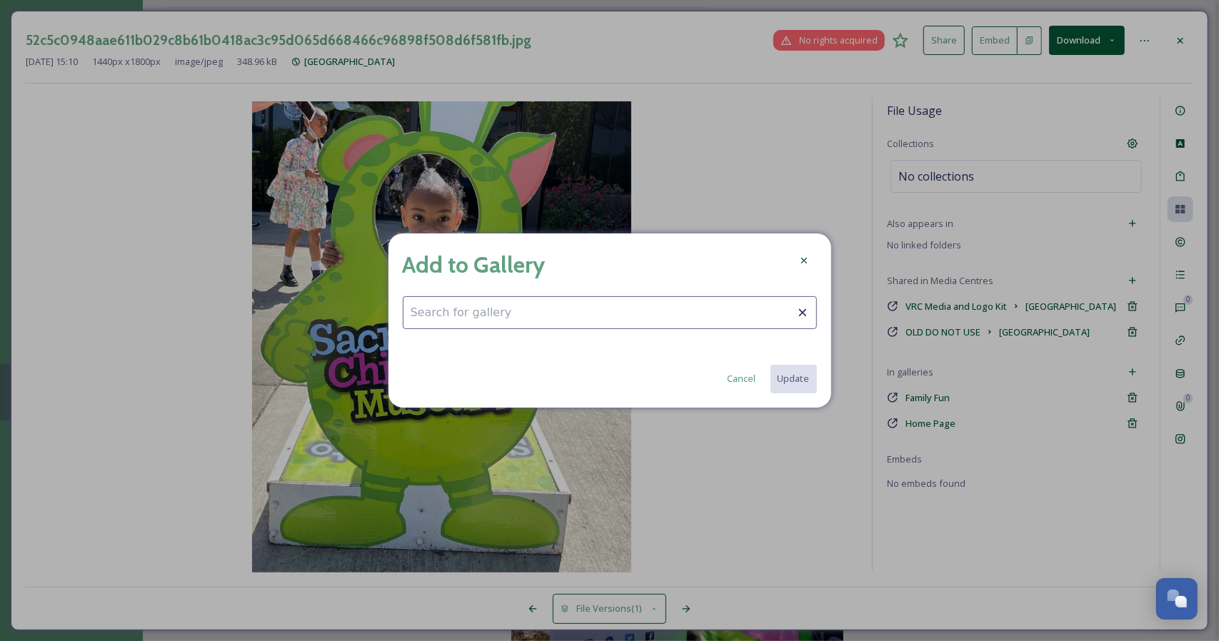
click at [597, 308] on input at bounding box center [610, 312] width 414 height 33
click at [493, 351] on div "Arts & Culture" at bounding box center [610, 348] width 413 height 28
type input "Arts & Culture"
click at [797, 384] on button "Update" at bounding box center [793, 378] width 48 height 29
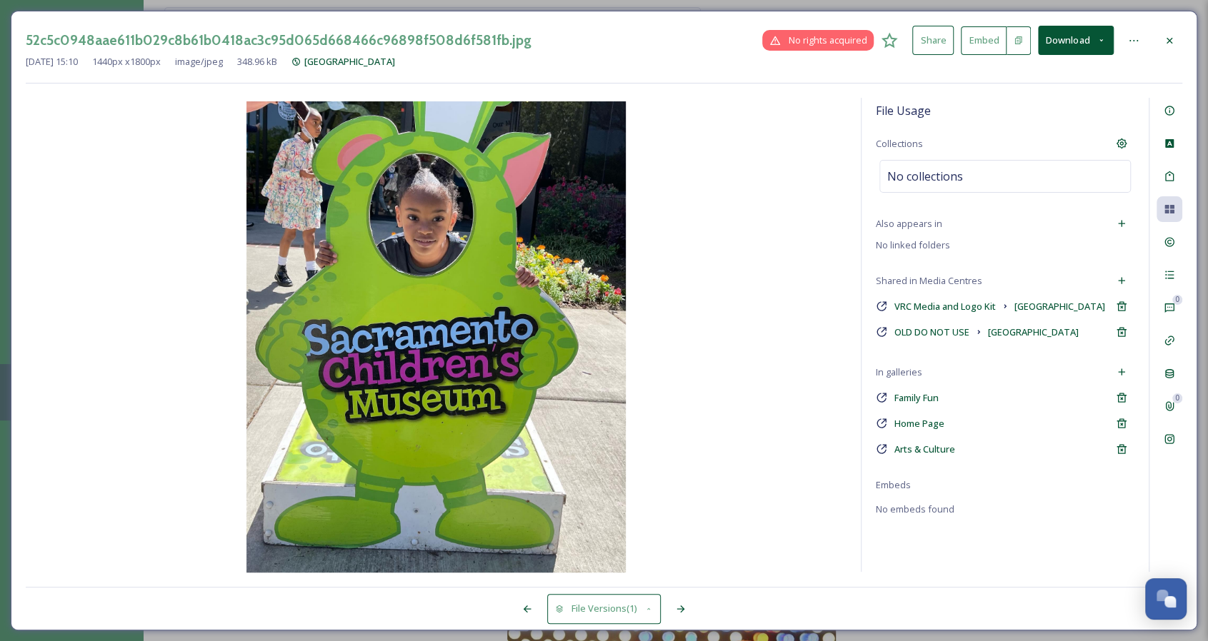
click at [1173, 40] on icon at bounding box center [1168, 40] width 11 height 11
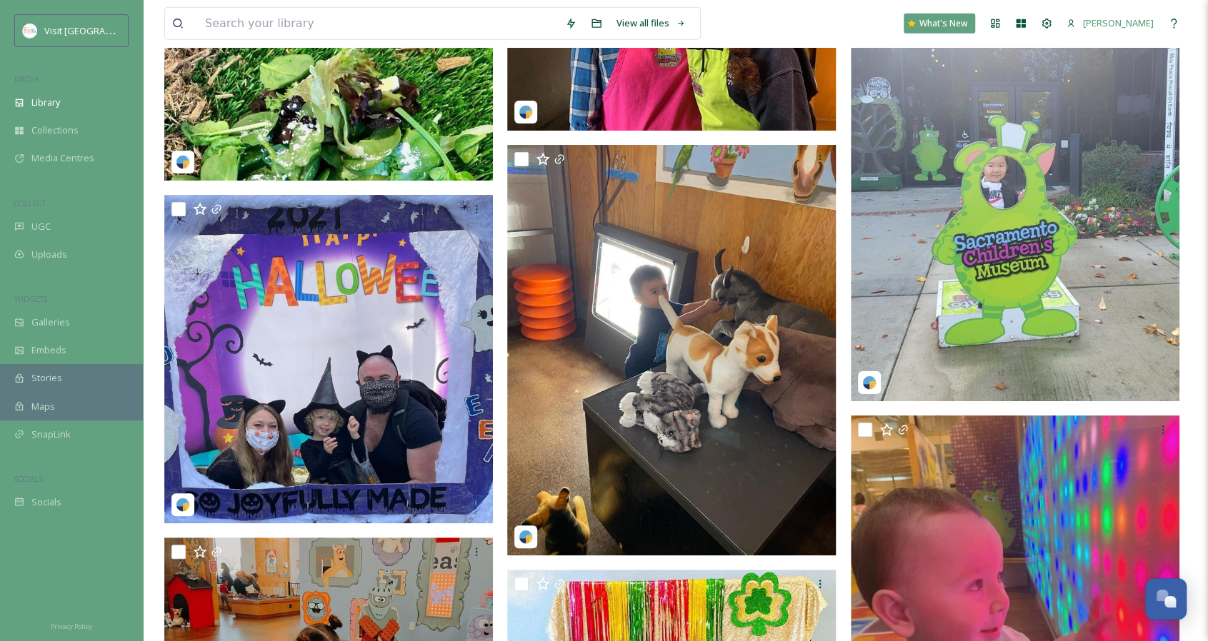
scroll to position [5999, 0]
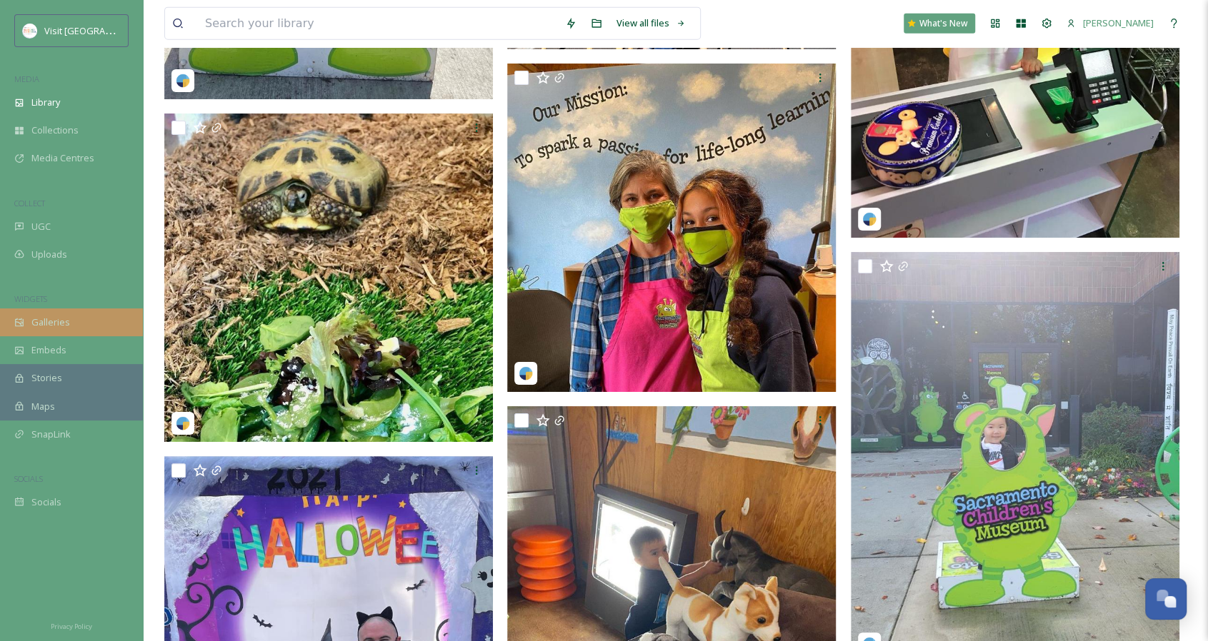
click at [74, 326] on div "Galleries" at bounding box center [71, 323] width 143 height 28
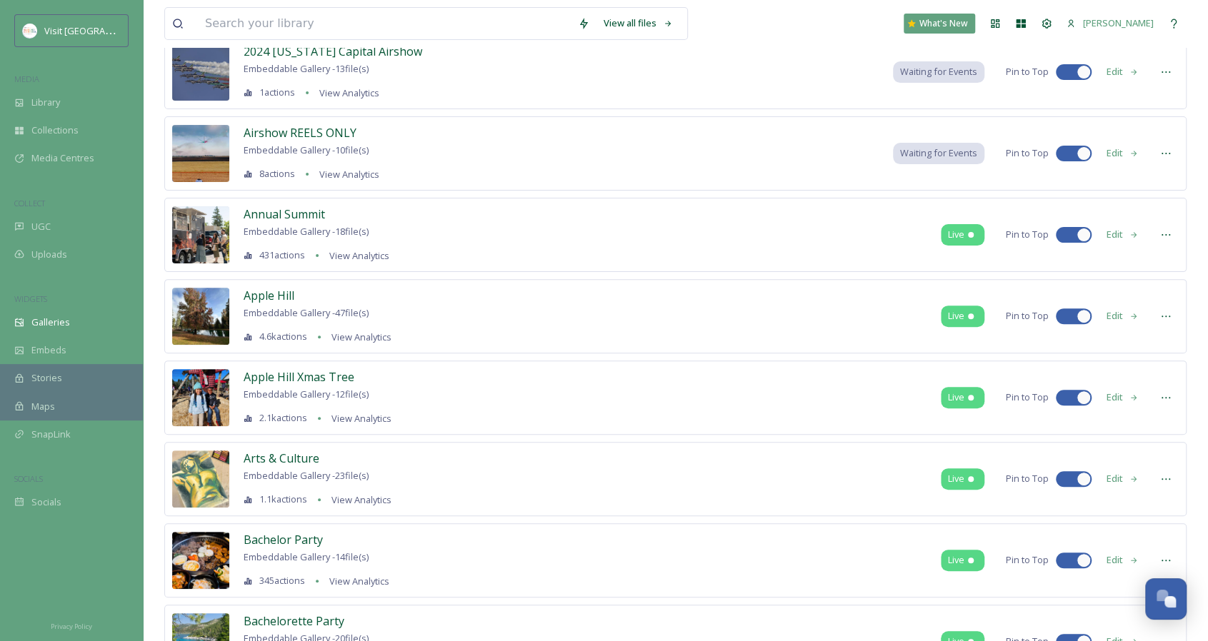
scroll to position [214, 0]
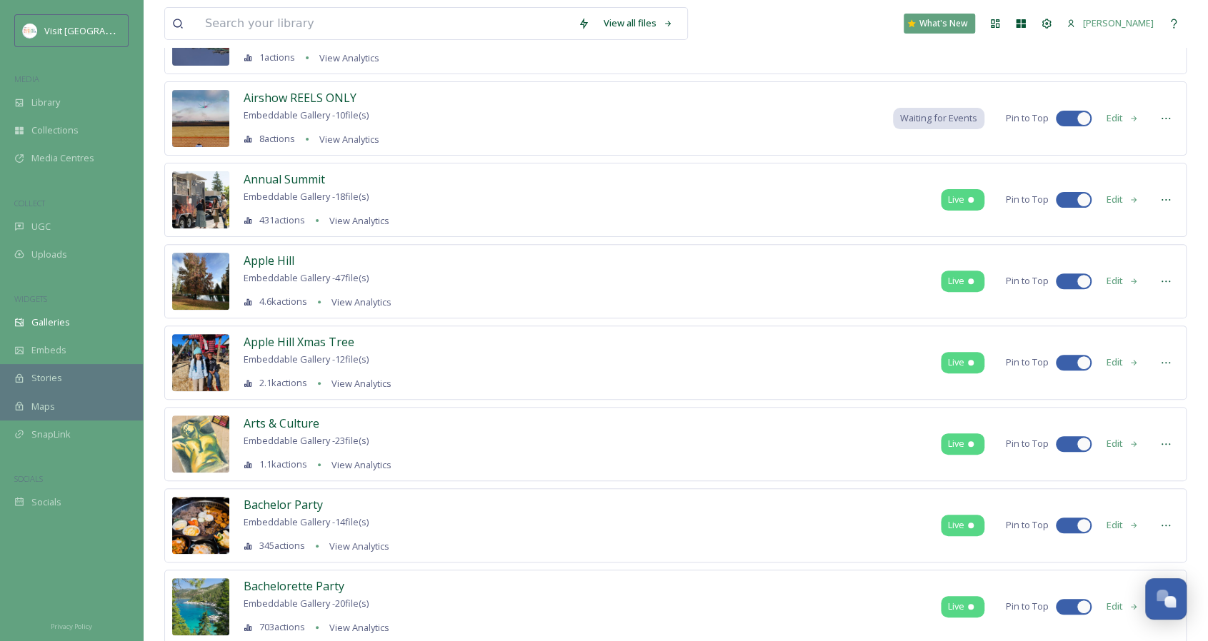
click at [319, 418] on div "Arts & Culture" at bounding box center [318, 423] width 148 height 17
click at [312, 418] on span "Arts & Culture" at bounding box center [282, 424] width 76 height 16
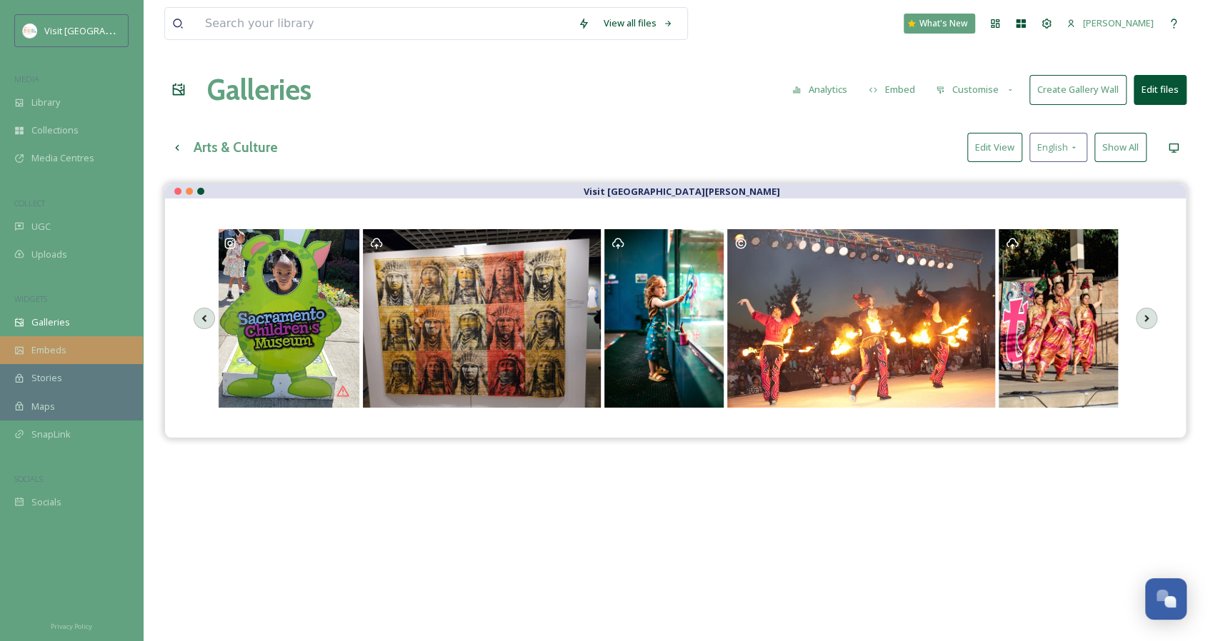
click at [63, 355] on span "Embeds" at bounding box center [48, 351] width 35 height 14
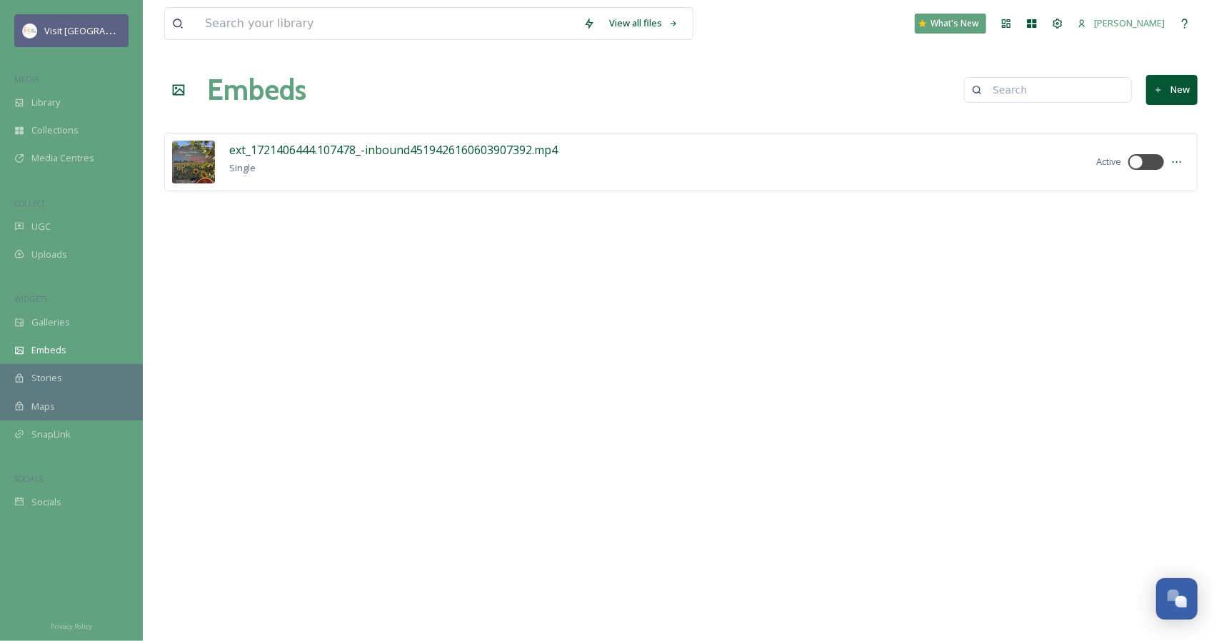
click at [80, 35] on span "Visit [GEOGRAPHIC_DATA][PERSON_NAME]" at bounding box center [134, 31] width 181 height 14
click at [1060, 22] on icon at bounding box center [1057, 23] width 11 height 11
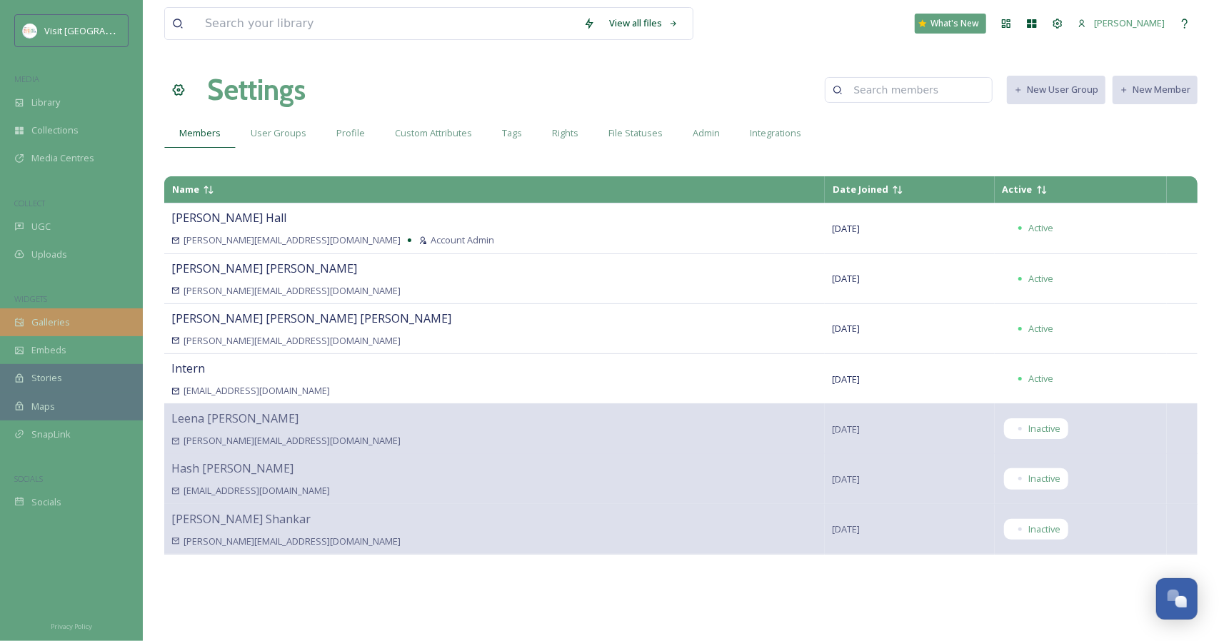
click at [96, 318] on div "Galleries" at bounding box center [71, 323] width 143 height 28
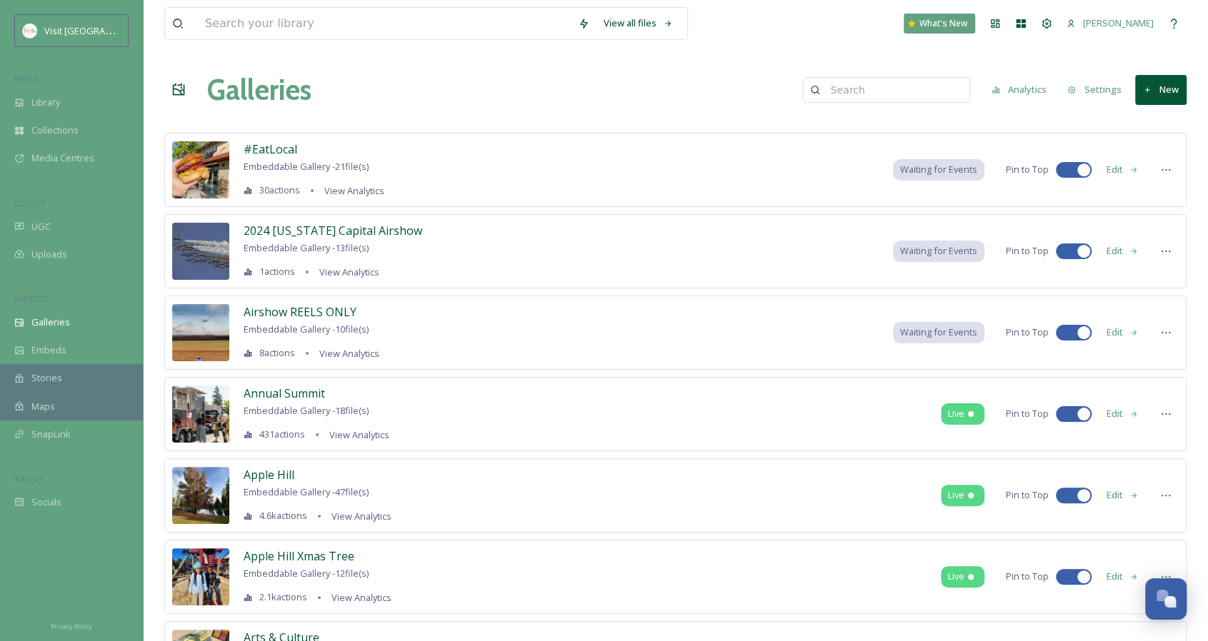
click at [1090, 84] on button "Settings" at bounding box center [1094, 90] width 68 height 28
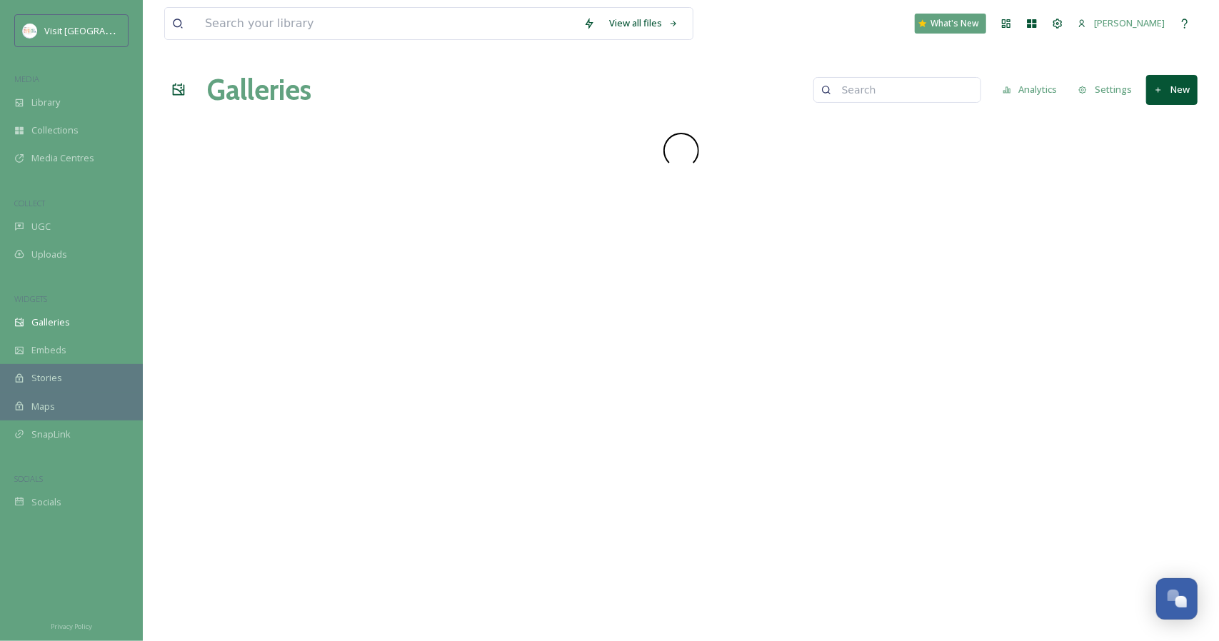
click at [1029, 86] on button "Analytics" at bounding box center [1030, 90] width 69 height 28
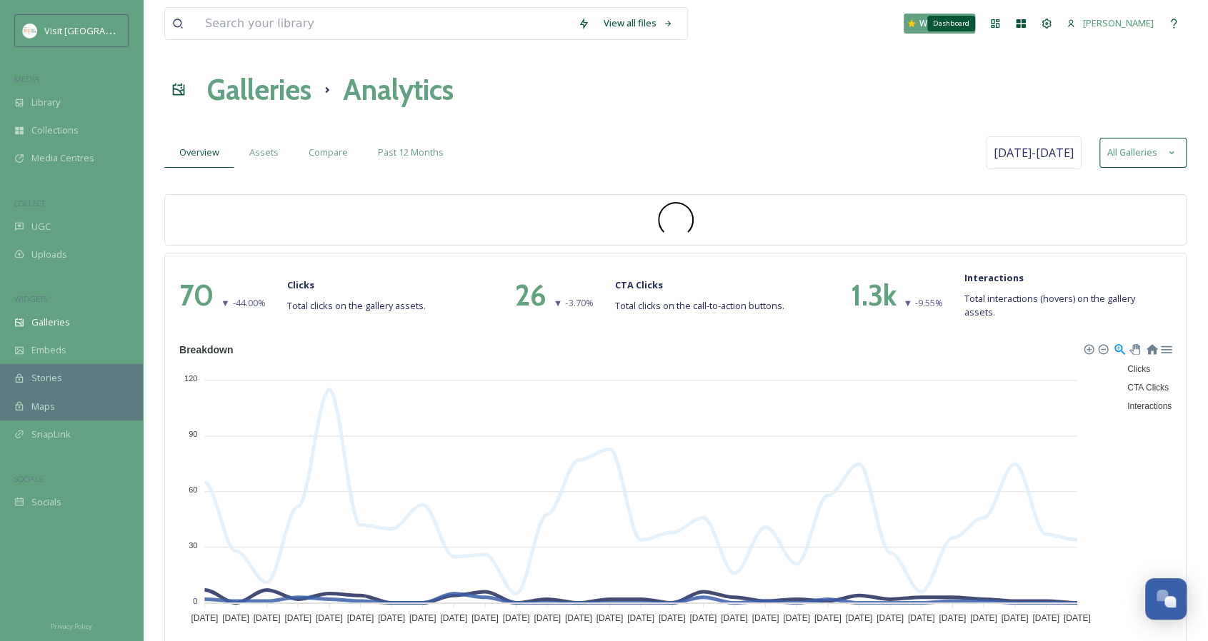
click at [987, 25] on div "Dashboard" at bounding box center [995, 24] width 26 height 26
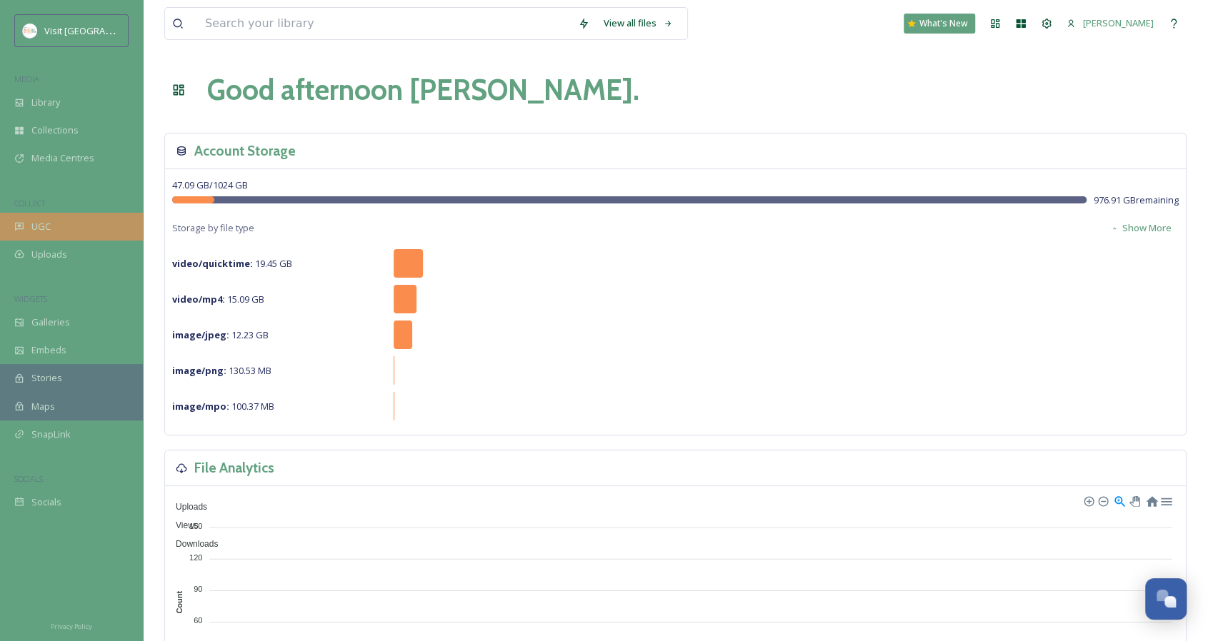
click at [51, 229] on div "UGC" at bounding box center [71, 227] width 143 height 28
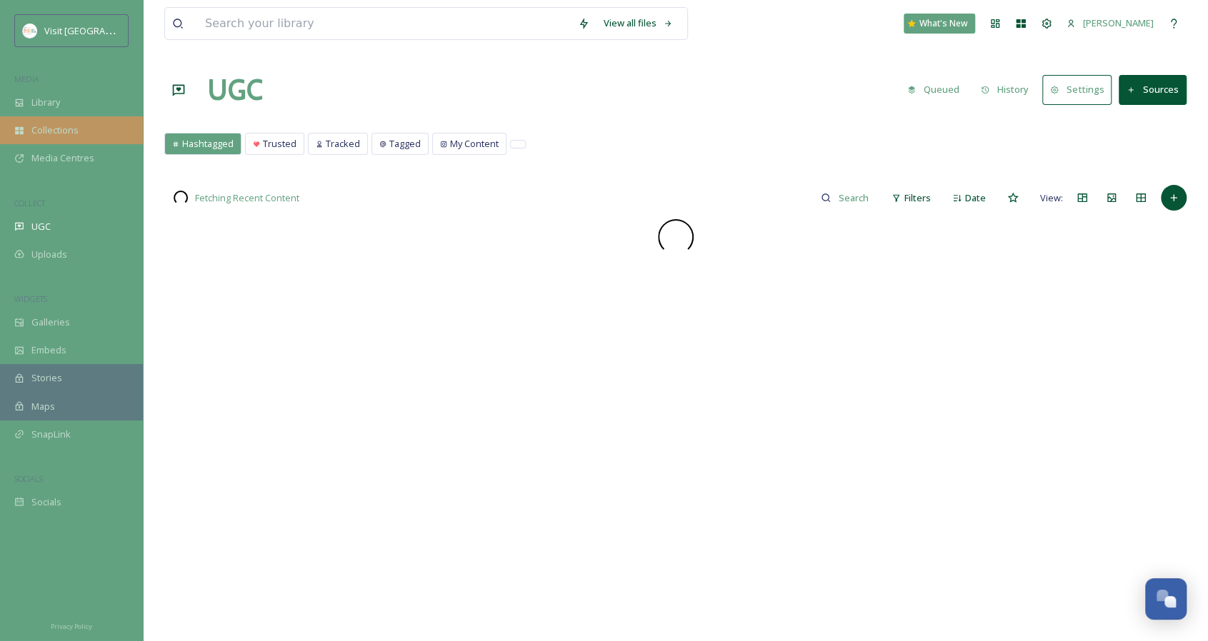
click at [59, 129] on span "Collections" at bounding box center [54, 131] width 47 height 14
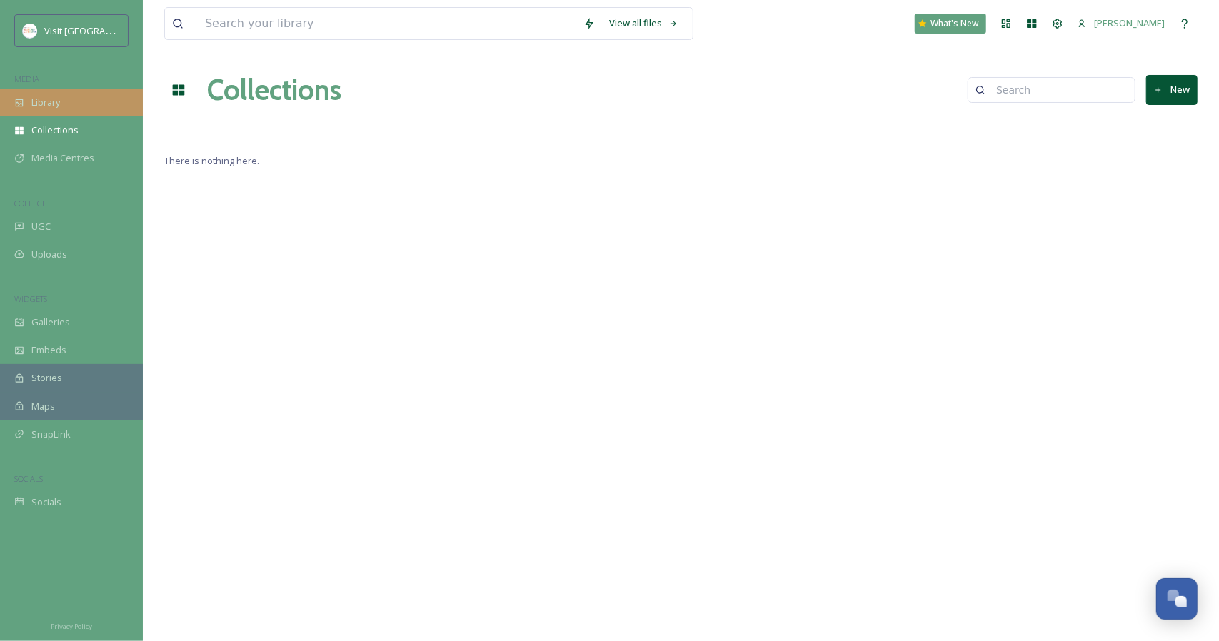
click at [64, 106] on div "Library" at bounding box center [71, 103] width 143 height 28
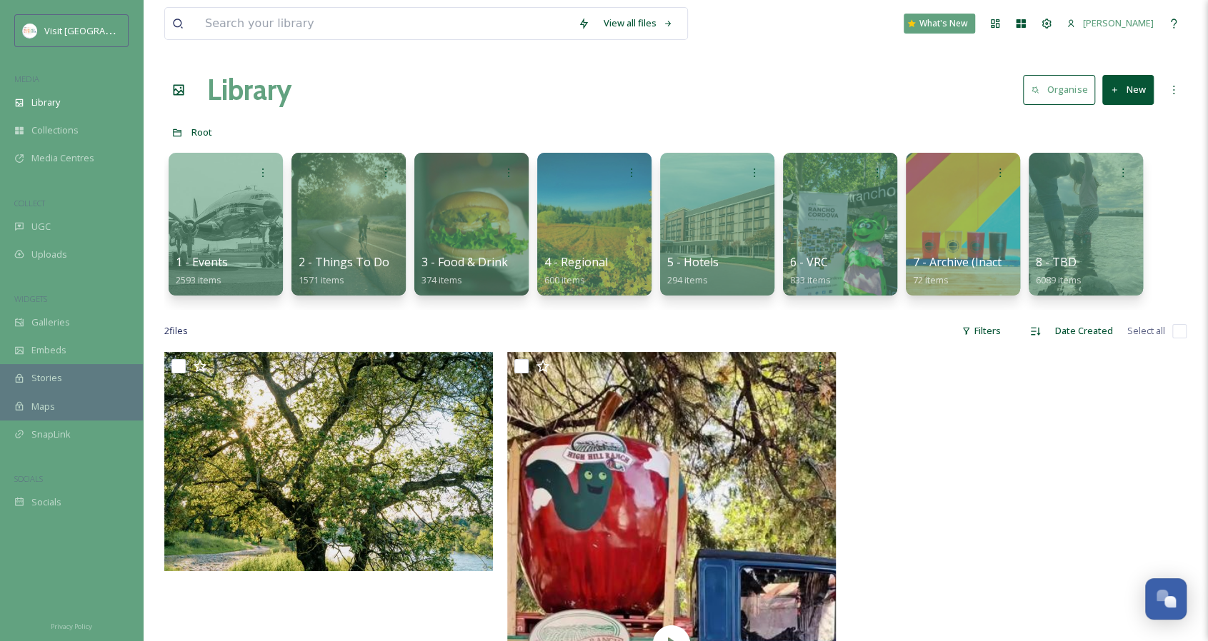
click at [1078, 81] on button "Organise" at bounding box center [1059, 89] width 72 height 29
click at [1174, 88] on icon at bounding box center [1173, 89] width 11 height 11
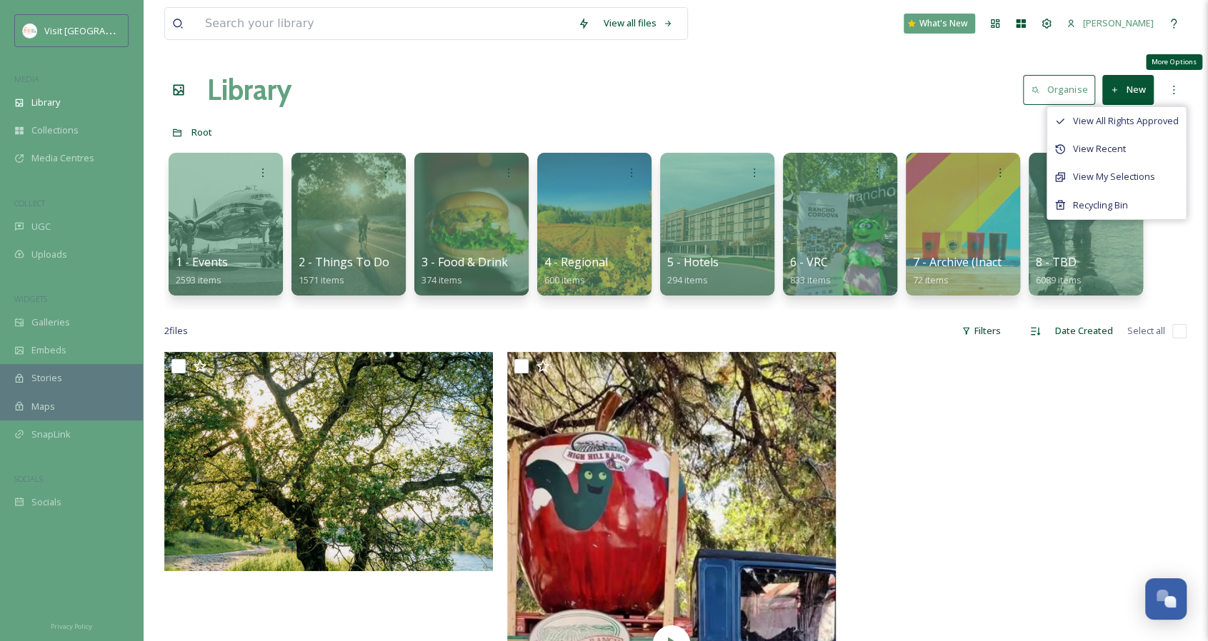
click at [1174, 88] on icon at bounding box center [1173, 89] width 11 height 11
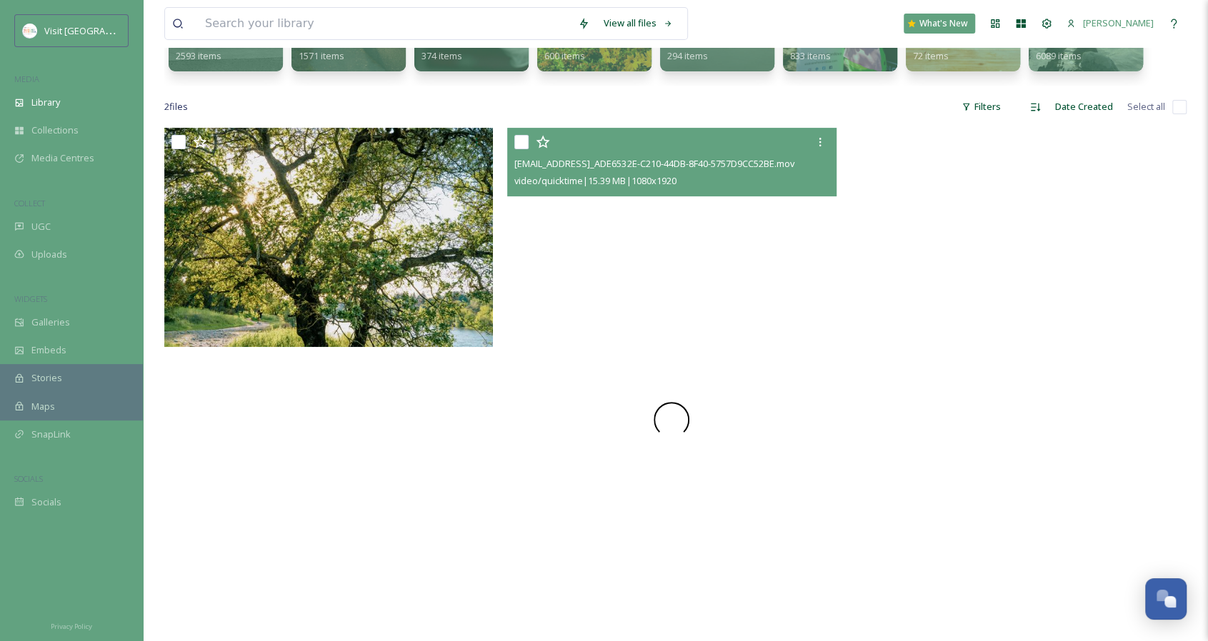
scroll to position [351, 0]
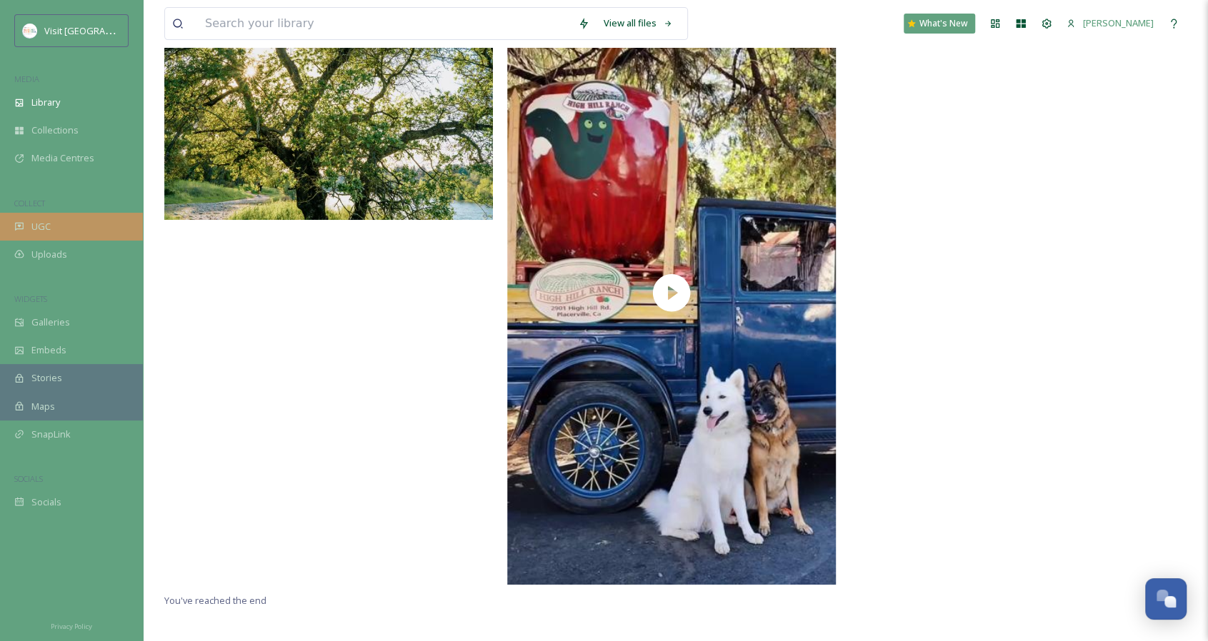
click at [84, 234] on div "UGC" at bounding box center [71, 227] width 143 height 28
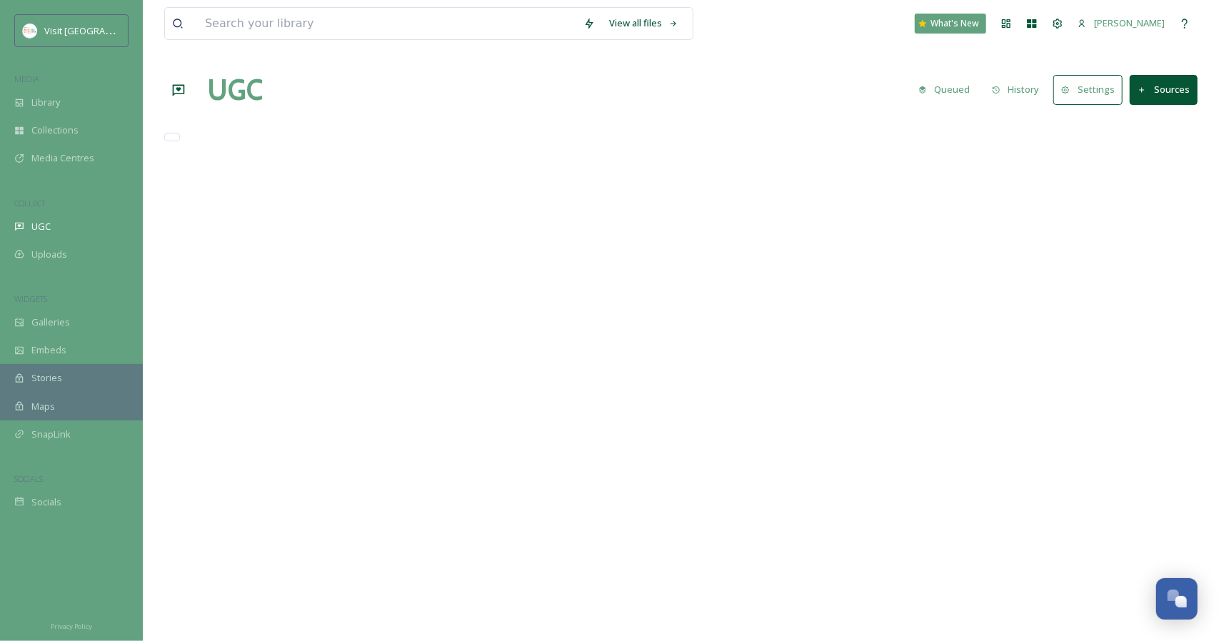
click at [78, 260] on div "Uploads" at bounding box center [71, 255] width 143 height 28
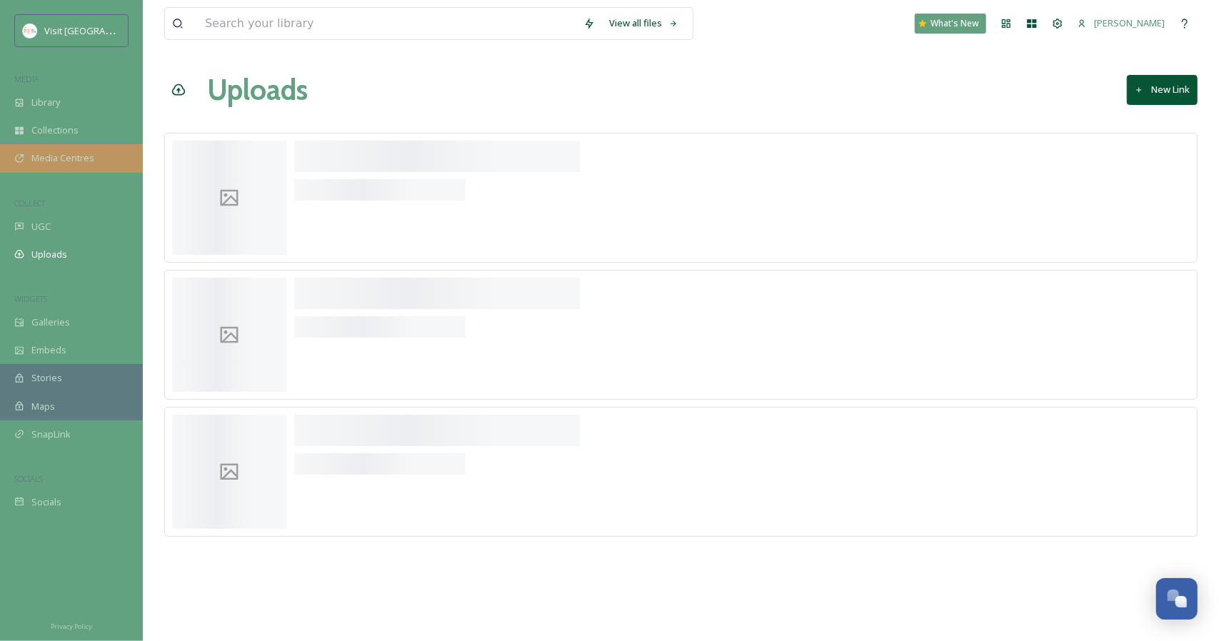
click at [79, 155] on span "Media Centres" at bounding box center [62, 158] width 63 height 14
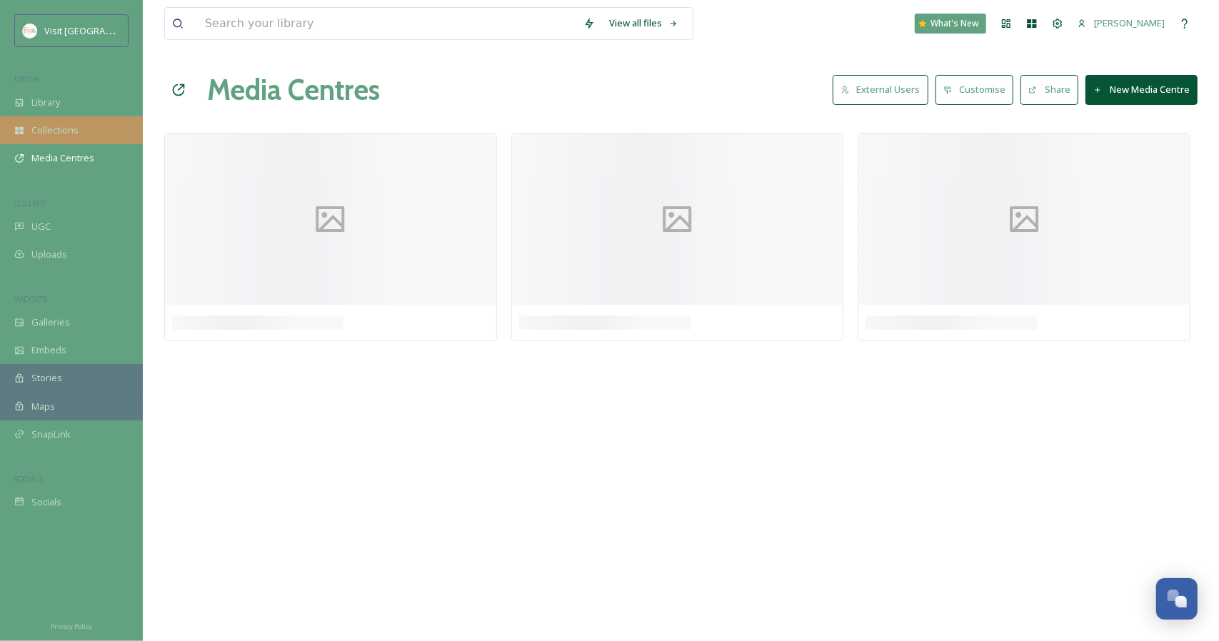
click at [79, 133] on div "Collections" at bounding box center [71, 130] width 143 height 28
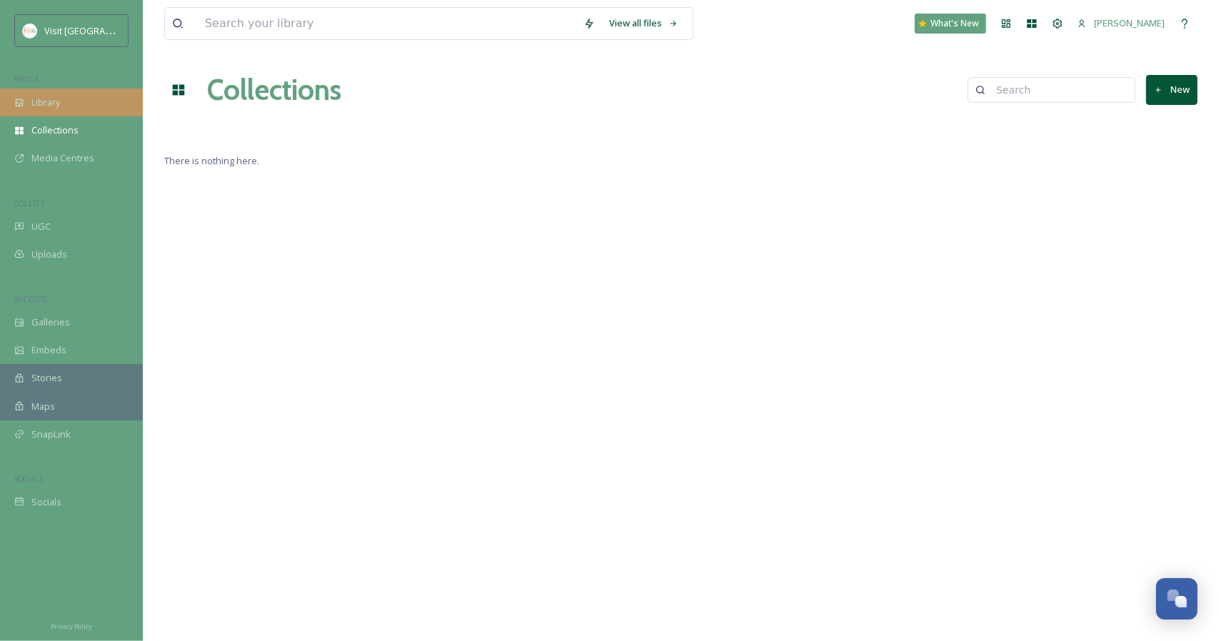
click at [81, 111] on div "Library" at bounding box center [71, 103] width 143 height 28
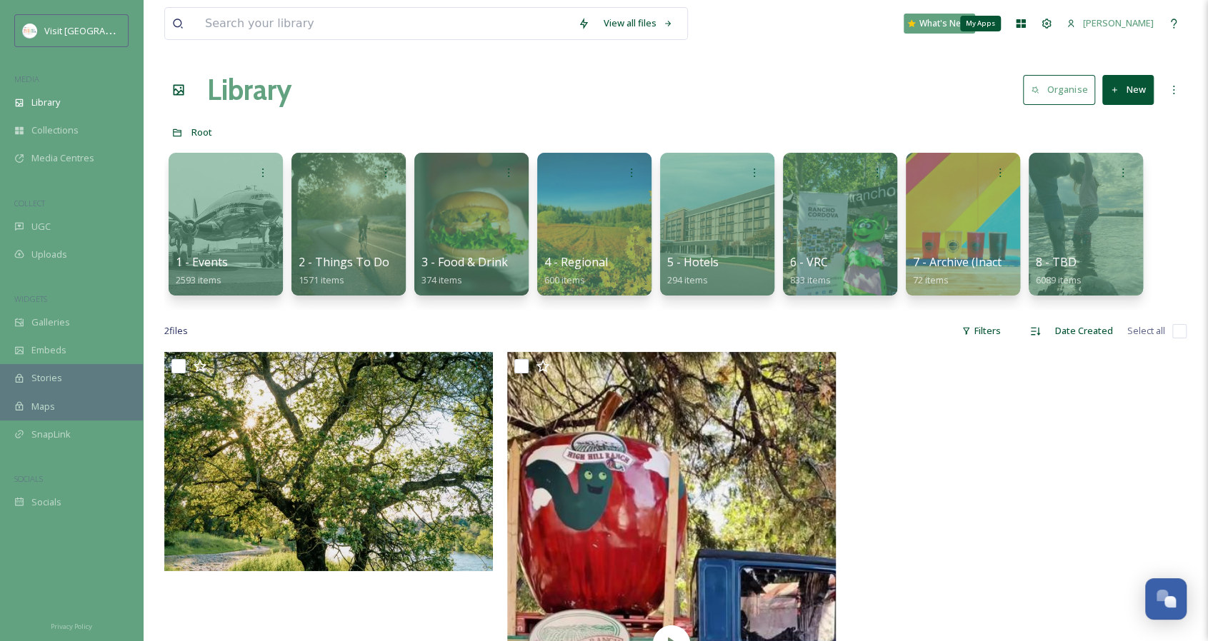
click at [1008, 22] on div "My Apps" at bounding box center [1021, 24] width 26 height 26
click at [1180, 21] on div "Help" at bounding box center [1174, 24] width 26 height 26
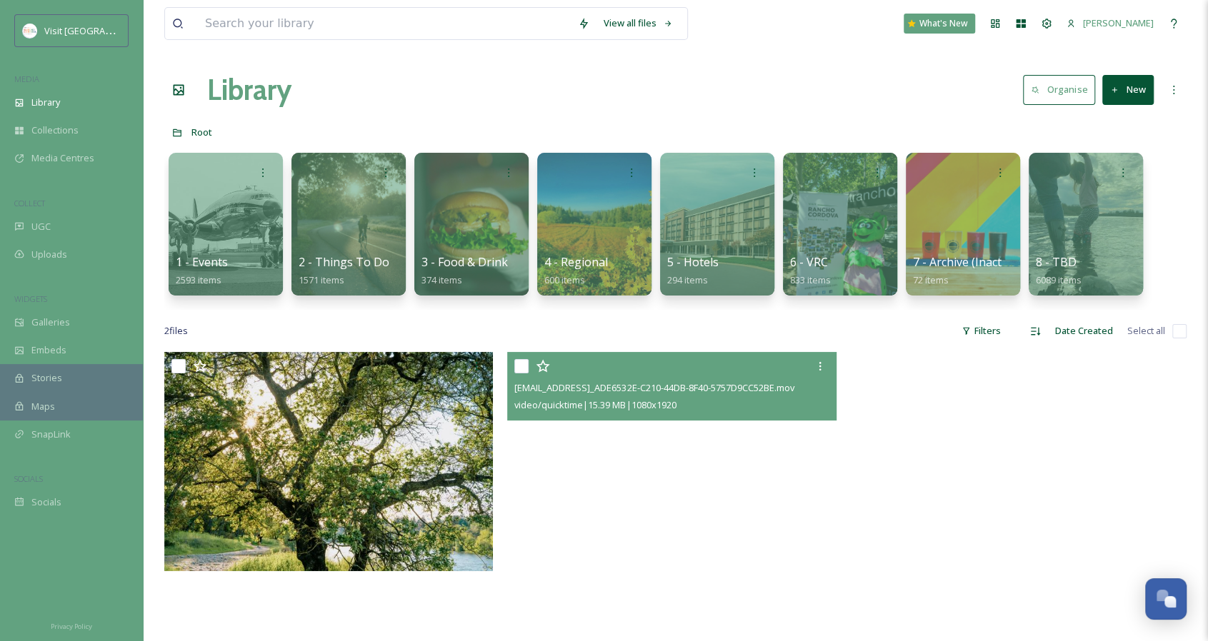
click at [681, 453] on video "ext_1754956494.614695_larkin.jimmy04@gmail.com-copy_ADE6532E-C210-44DB-8F40-575…" at bounding box center [671, 644] width 329 height 584
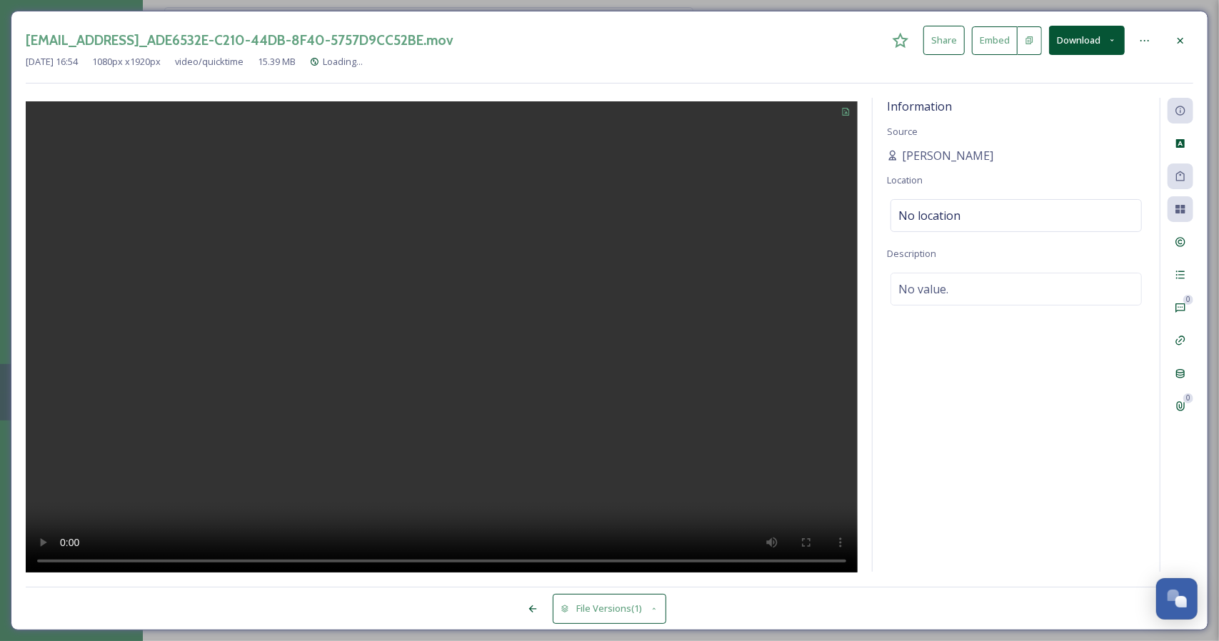
click at [1147, 35] on icon at bounding box center [1144, 40] width 11 height 11
click at [853, 61] on div "[DATE] 16:54 1080 px x 1920 px video/quicktime 15.39 MB Root" at bounding box center [610, 62] width 1168 height 14
click at [1178, 40] on icon at bounding box center [1180, 40] width 11 height 11
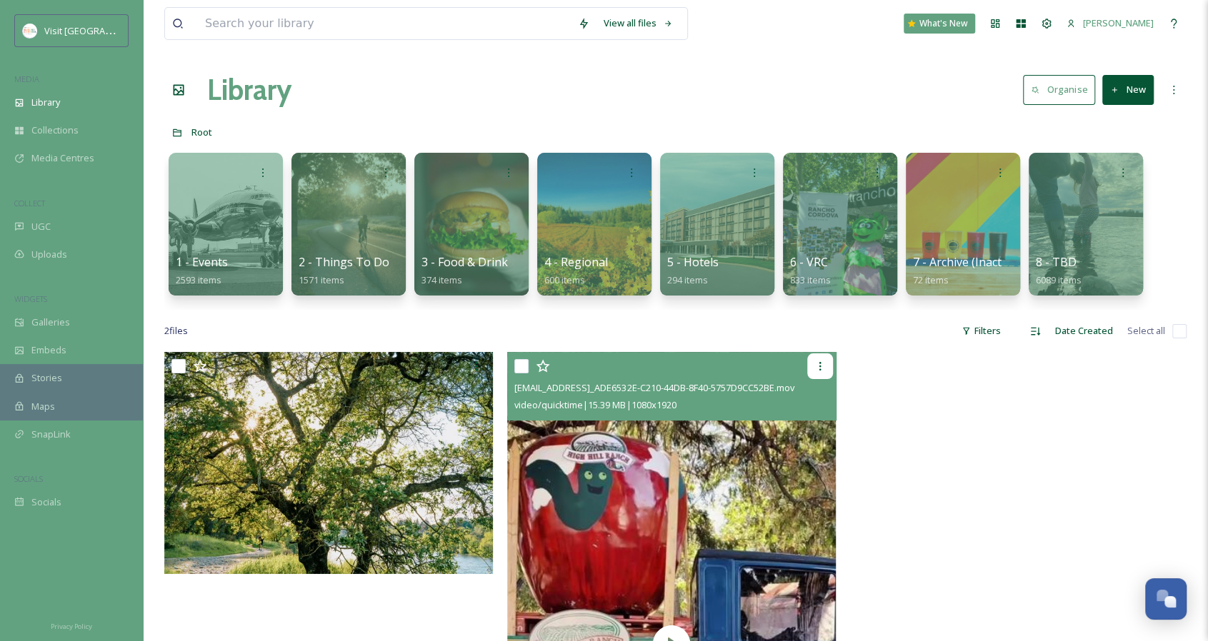
click at [828, 361] on div at bounding box center [820, 367] width 26 height 26
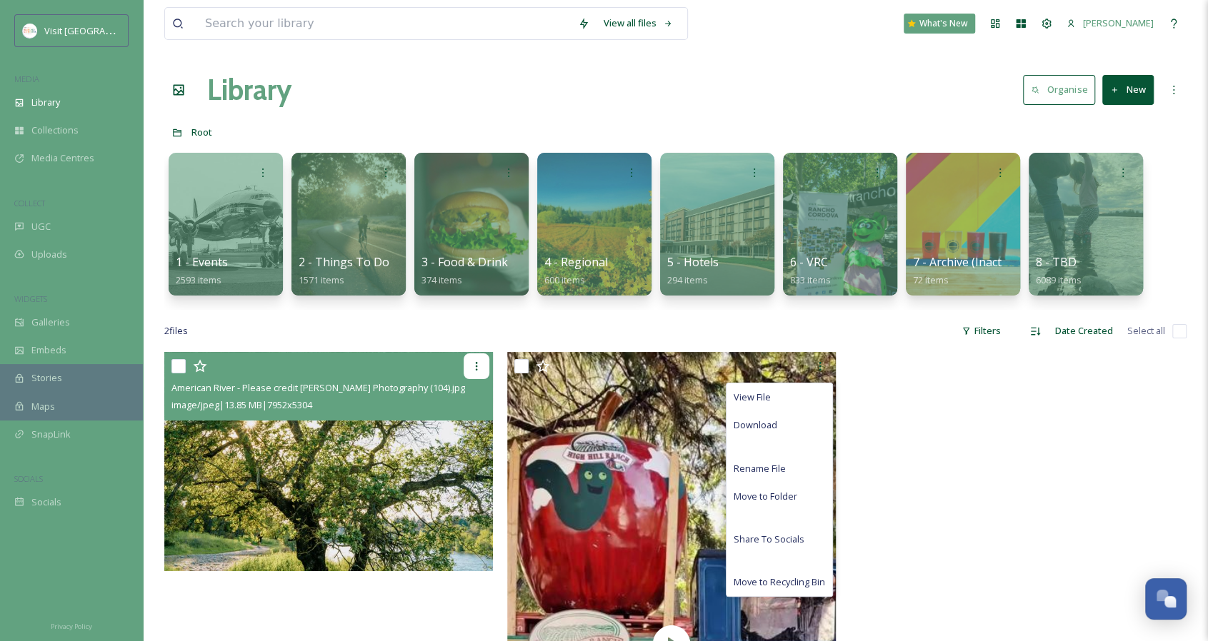
click at [483, 366] on div at bounding box center [477, 367] width 26 height 26
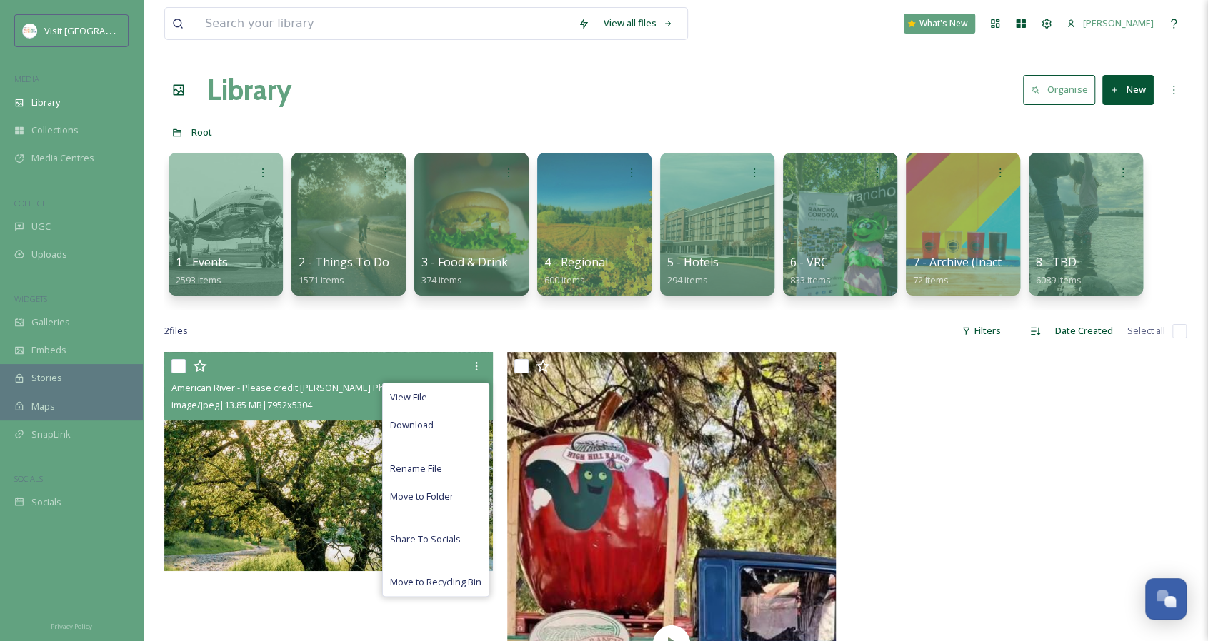
click at [336, 462] on img at bounding box center [328, 461] width 329 height 219
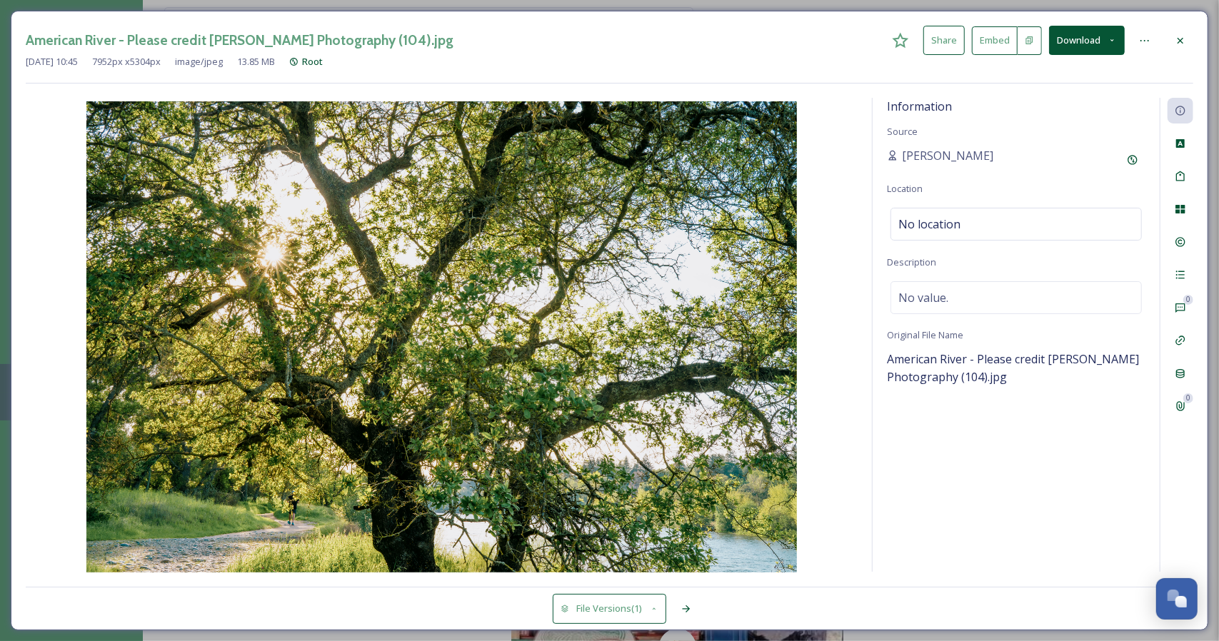
click at [1145, 40] on icon at bounding box center [1145, 40] width 9 height 1
click at [1087, 455] on div "Information Source [PERSON_NAME] Location No location Description No value. Ori…" at bounding box center [1016, 335] width 287 height 474
click at [1178, 339] on icon at bounding box center [1180, 340] width 9 height 9
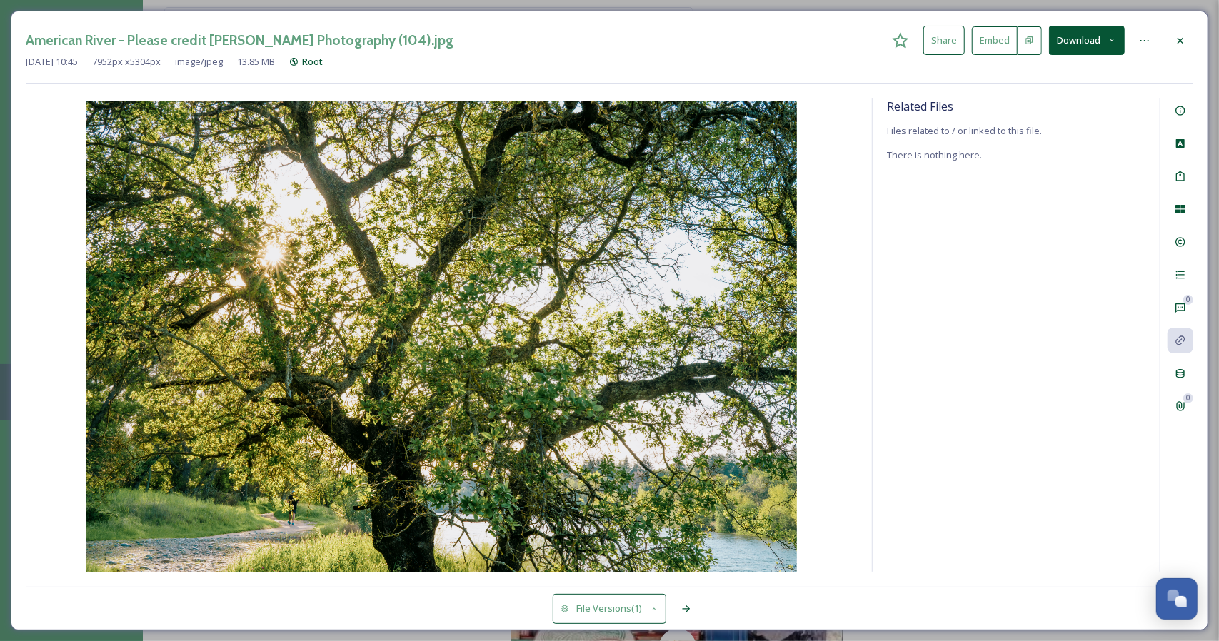
click at [1144, 41] on icon at bounding box center [1144, 40] width 11 height 11
click at [1181, 41] on icon at bounding box center [1180, 40] width 11 height 11
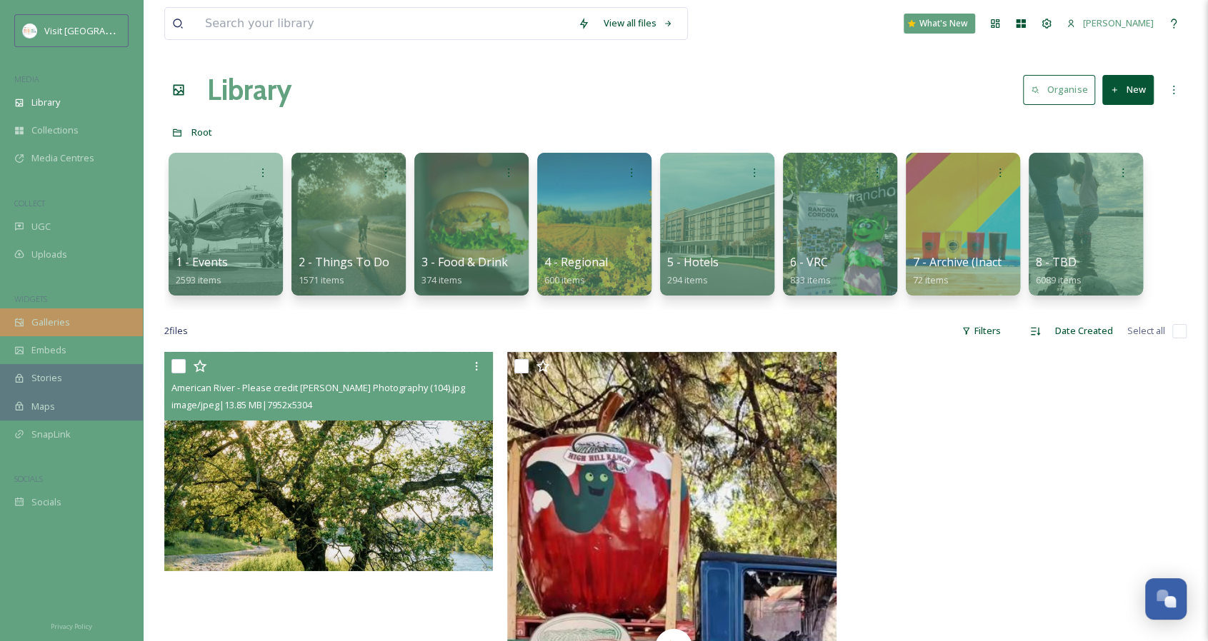
click at [76, 315] on div "Galleries" at bounding box center [71, 323] width 143 height 28
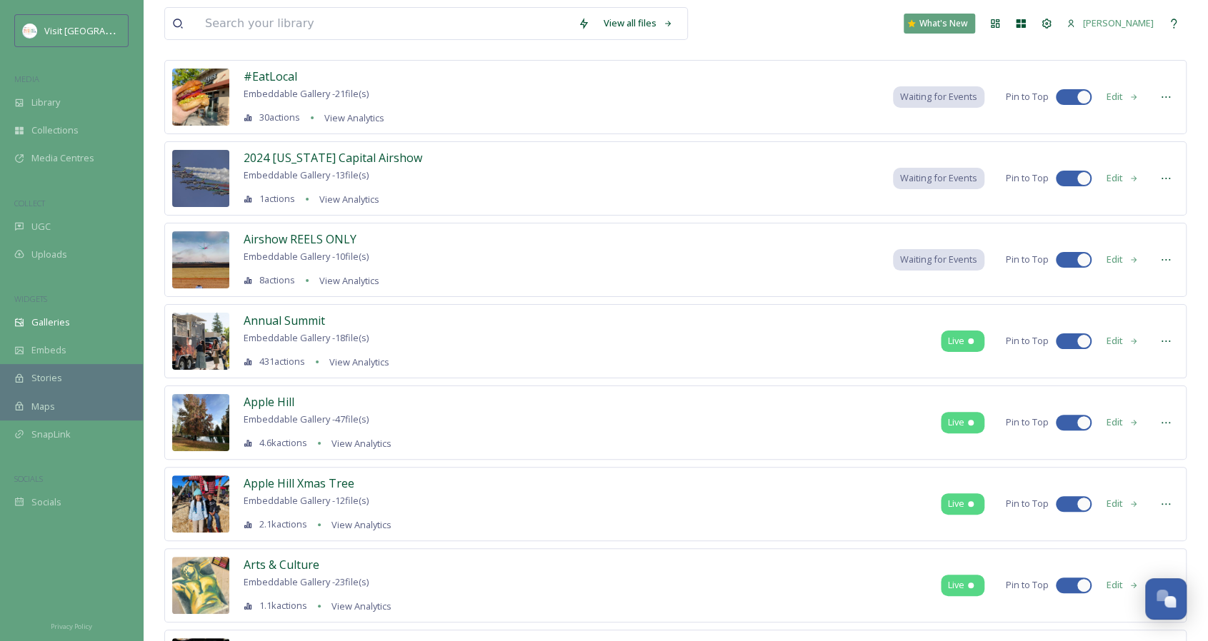
scroll to position [143, 0]
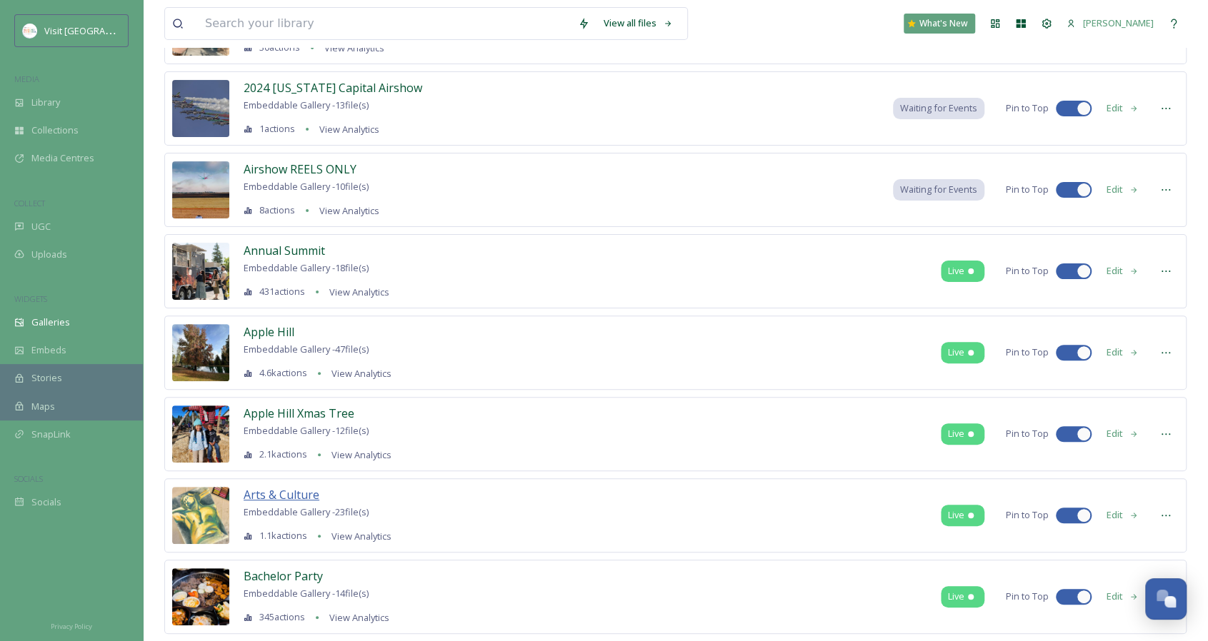
click at [299, 499] on span "Arts & Culture" at bounding box center [282, 495] width 76 height 16
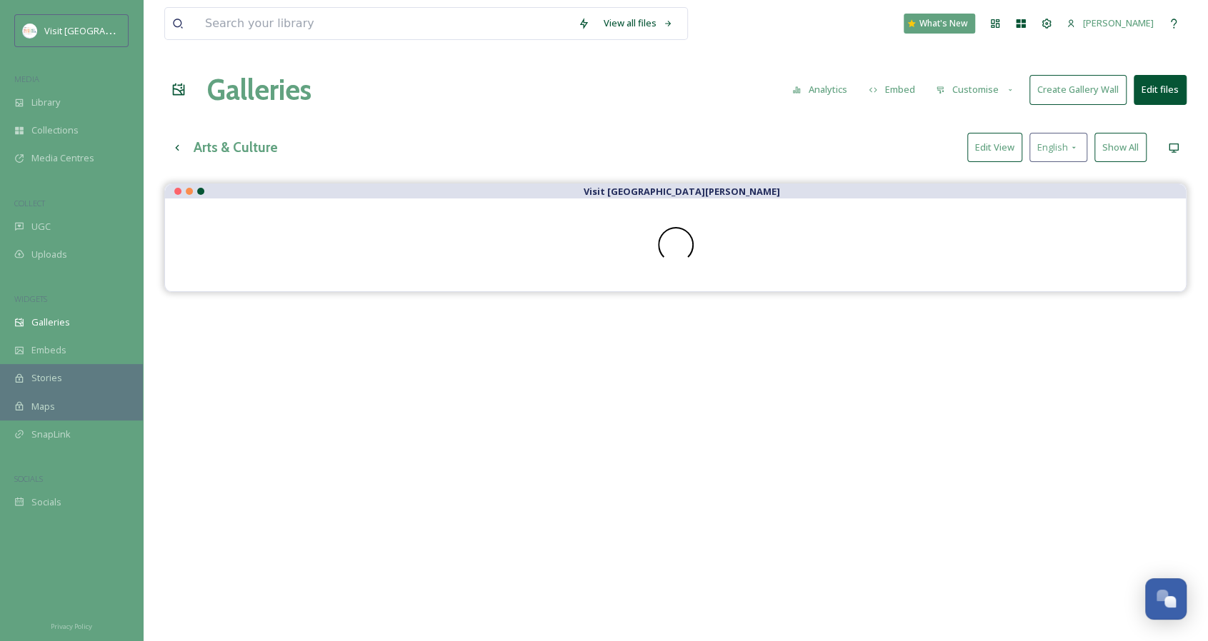
click at [1007, 89] on icon at bounding box center [1010, 90] width 9 height 9
click at [999, 86] on button "Customise" at bounding box center [975, 90] width 94 height 28
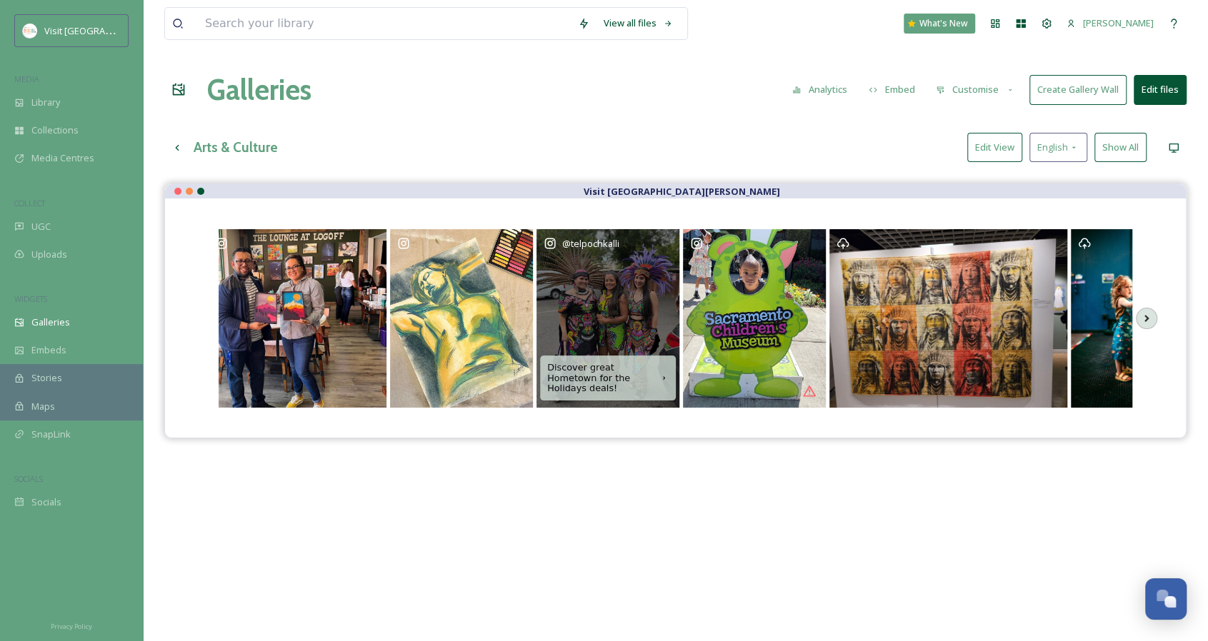
click at [610, 291] on div "@ telpochkalli" at bounding box center [607, 318] width 143 height 179
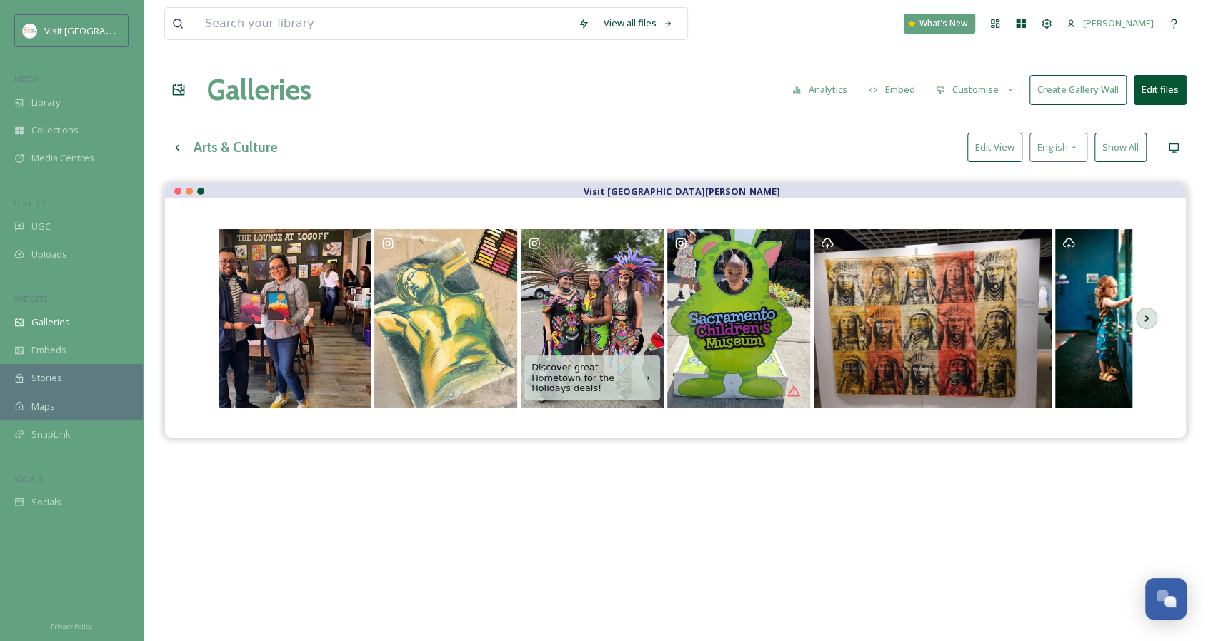
click at [986, 141] on button "Edit View" at bounding box center [994, 147] width 55 height 29
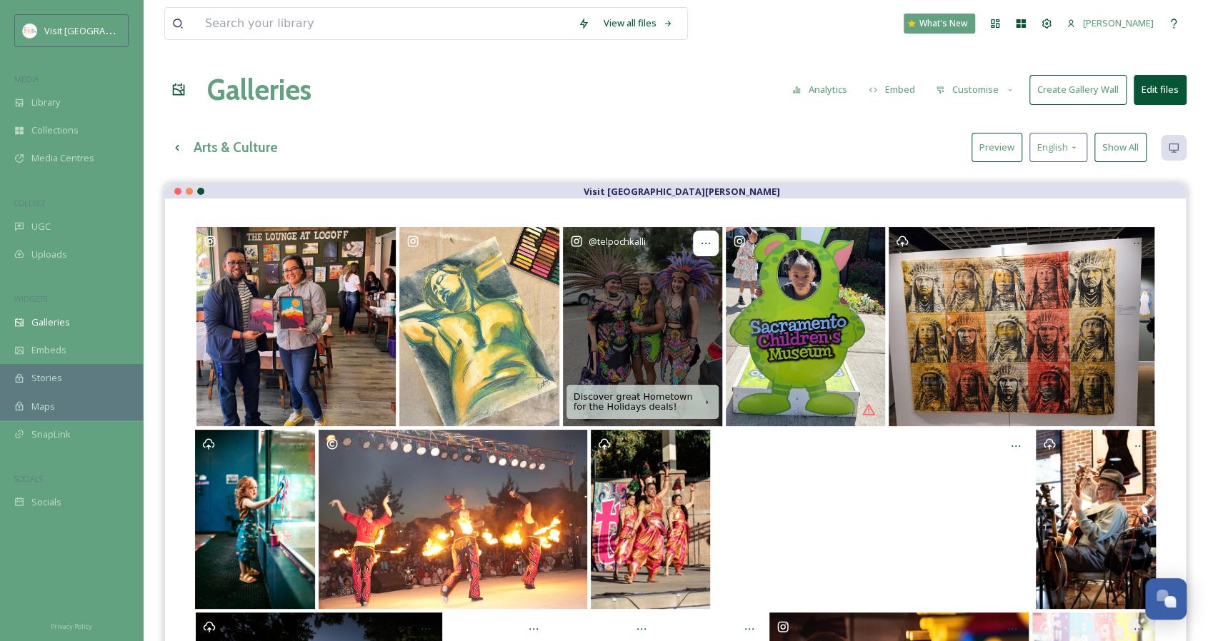
click at [697, 242] on div at bounding box center [706, 244] width 26 height 26
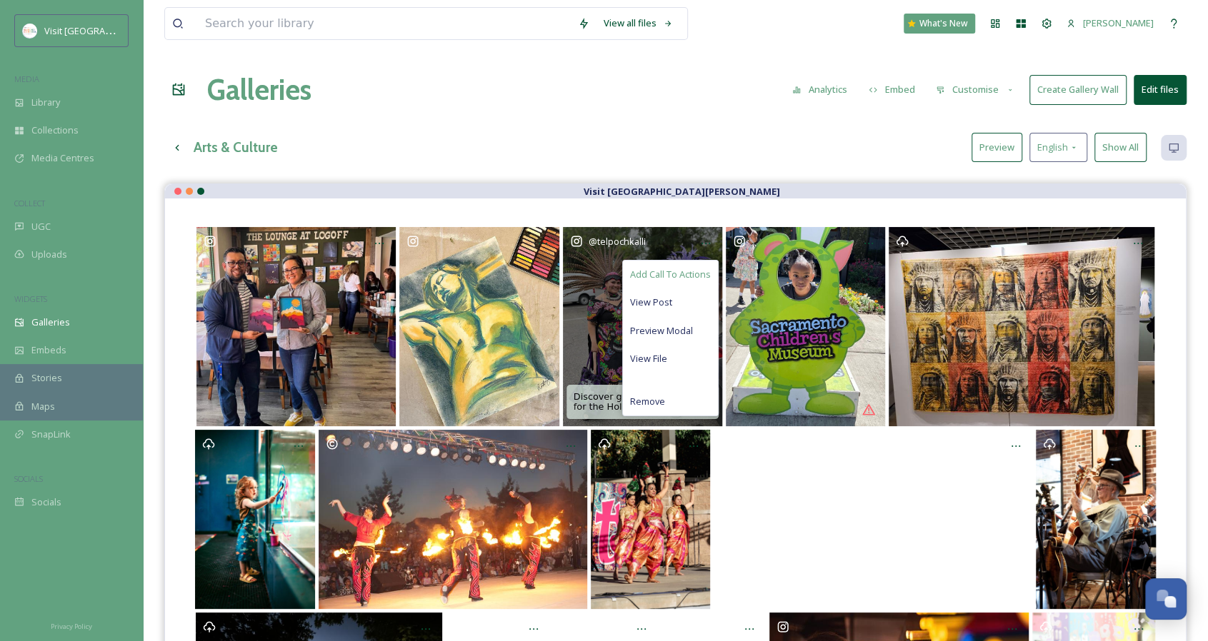
click at [697, 281] on div "Add Call To Actions" at bounding box center [670, 275] width 95 height 28
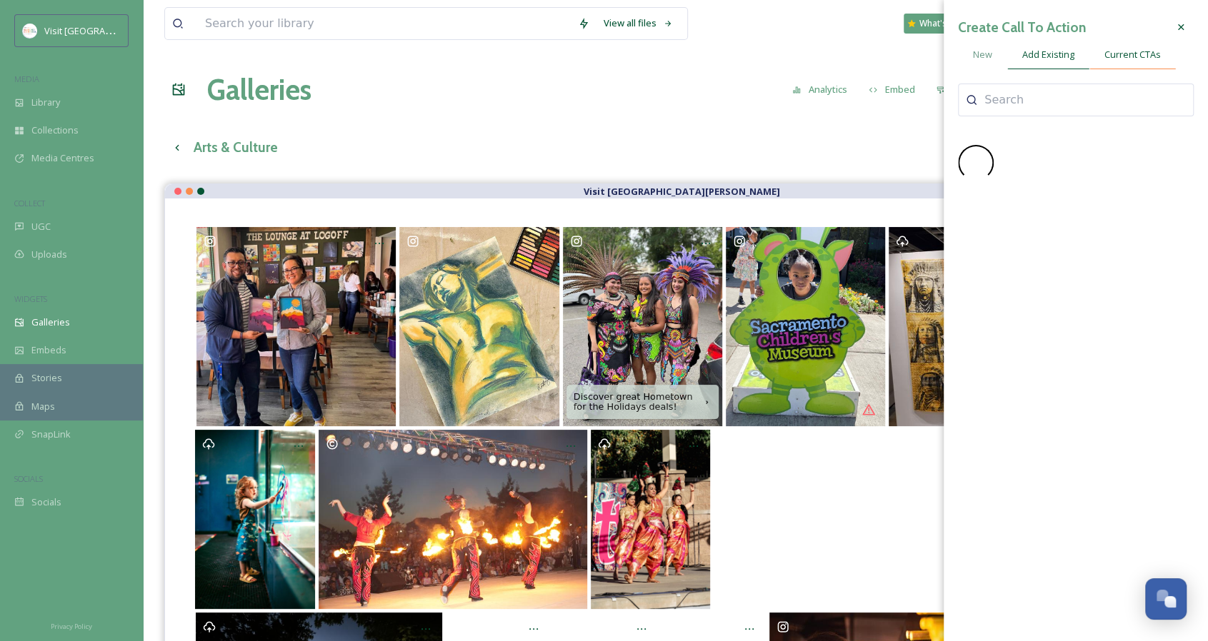
click at [1130, 65] on div "Current CTAs" at bounding box center [1132, 54] width 86 height 29
click at [1168, 106] on icon at bounding box center [1172, 104] width 11 height 11
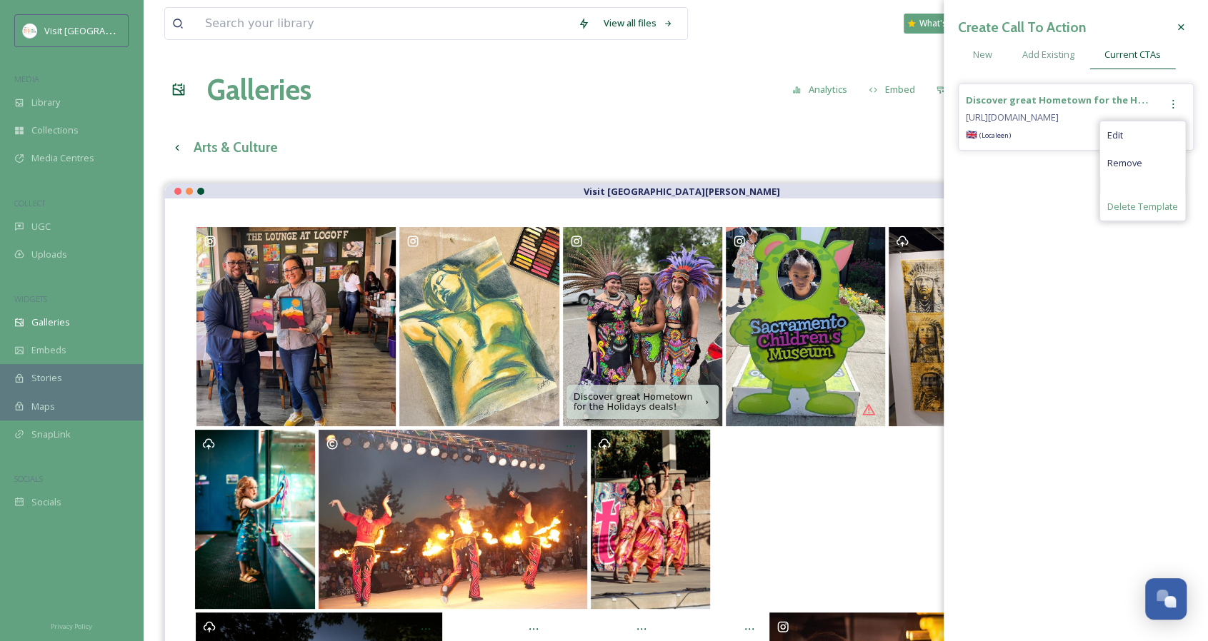
click at [1139, 209] on span "Delete Template" at bounding box center [1142, 207] width 71 height 14
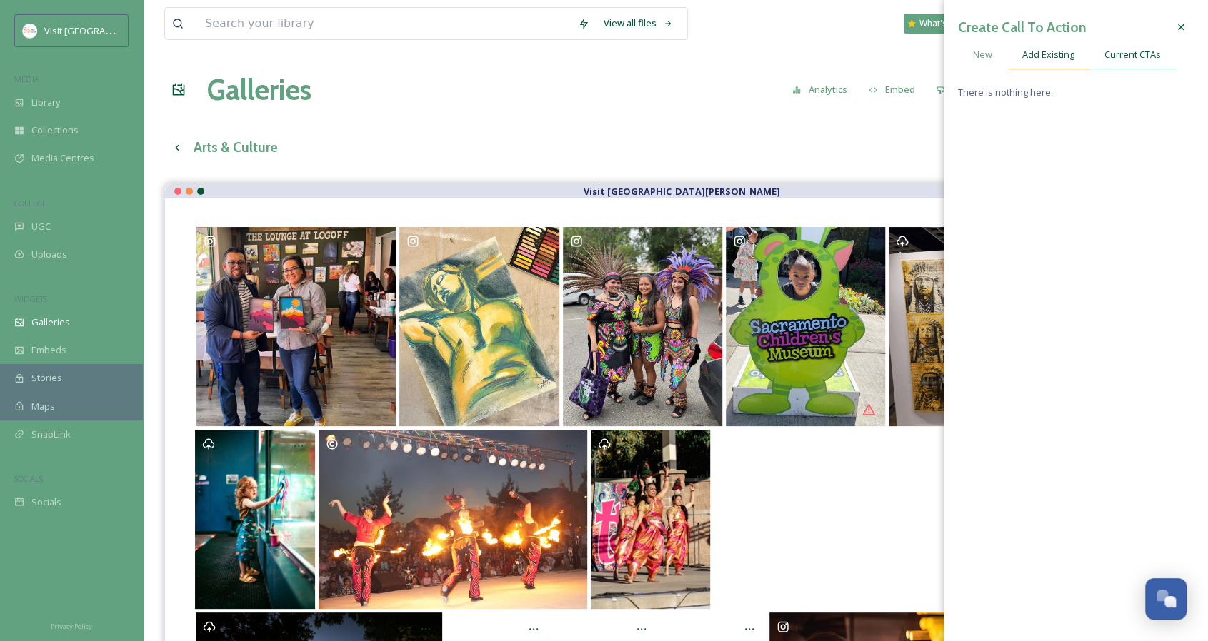
click at [1056, 59] on span "Add Existing" at bounding box center [1048, 55] width 52 height 14
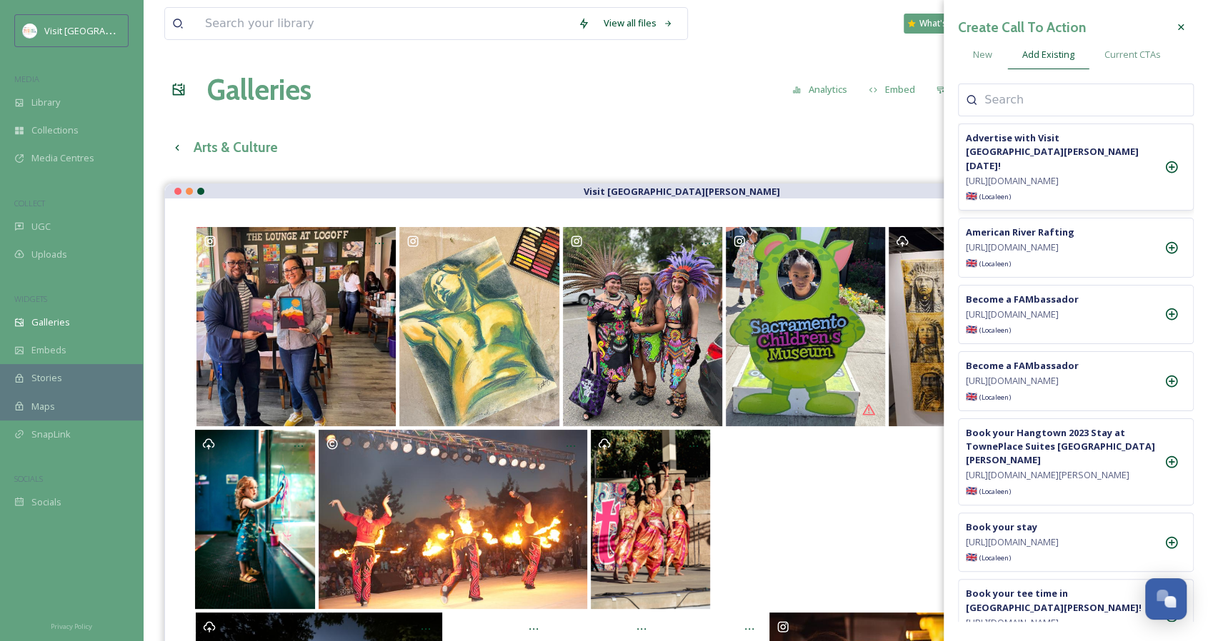
click at [1058, 188] on span "[URL][DOMAIN_NAME]" at bounding box center [1012, 181] width 93 height 14
click at [1083, 138] on strong "Advertise with Visit [GEOGRAPHIC_DATA][PERSON_NAME] [DATE]!" at bounding box center [1052, 151] width 173 height 40
click at [1058, 174] on span "[URL][DOMAIN_NAME]" at bounding box center [1012, 181] width 93 height 14
click at [1010, 95] on input at bounding box center [1055, 99] width 143 height 17
click at [1123, 54] on span "Current CTAs" at bounding box center [1132, 55] width 56 height 14
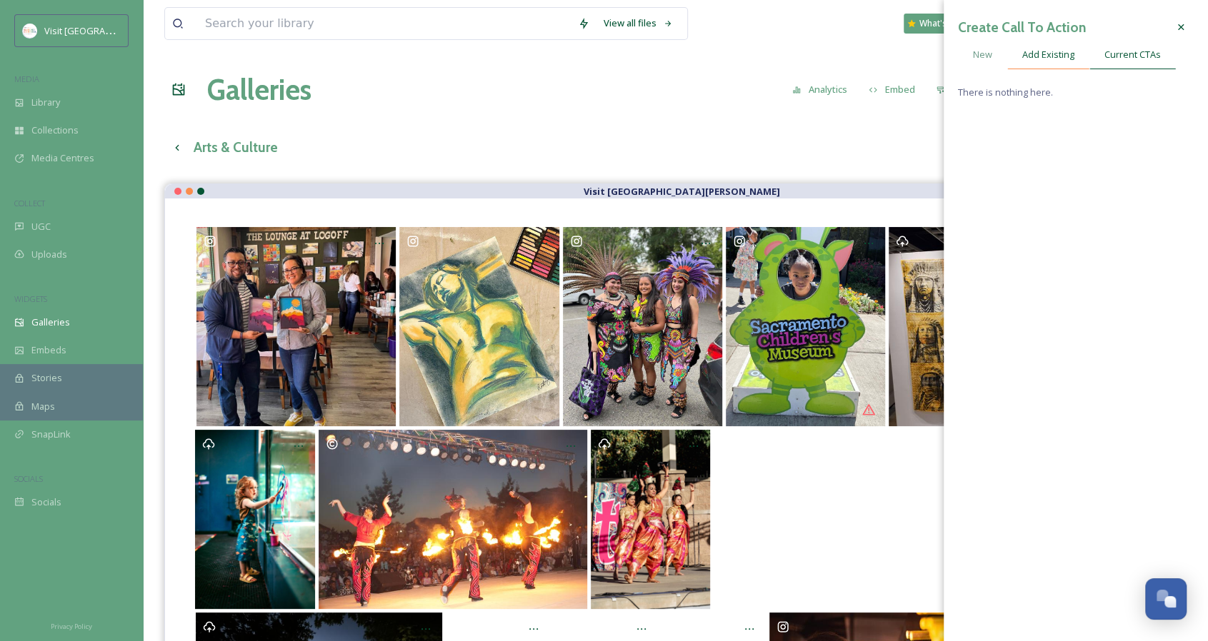
click at [1058, 54] on span "Add Existing" at bounding box center [1048, 55] width 52 height 14
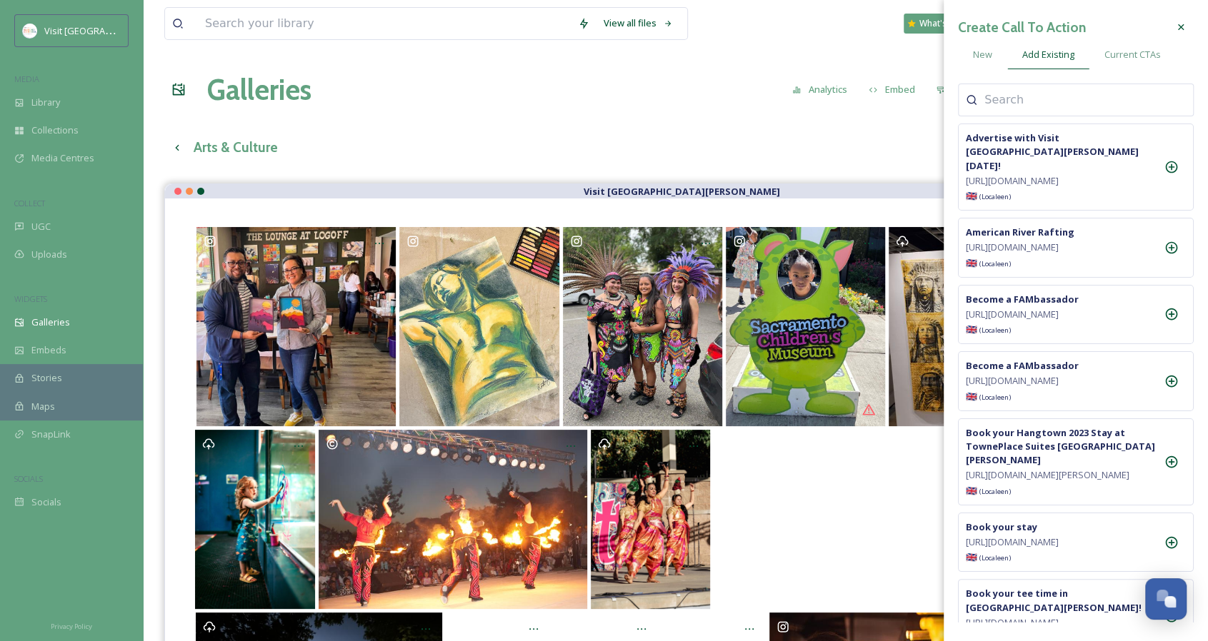
click at [738, 191] on div "Visit [GEOGRAPHIC_DATA][PERSON_NAME]" at bounding box center [675, 191] width 1021 height 14
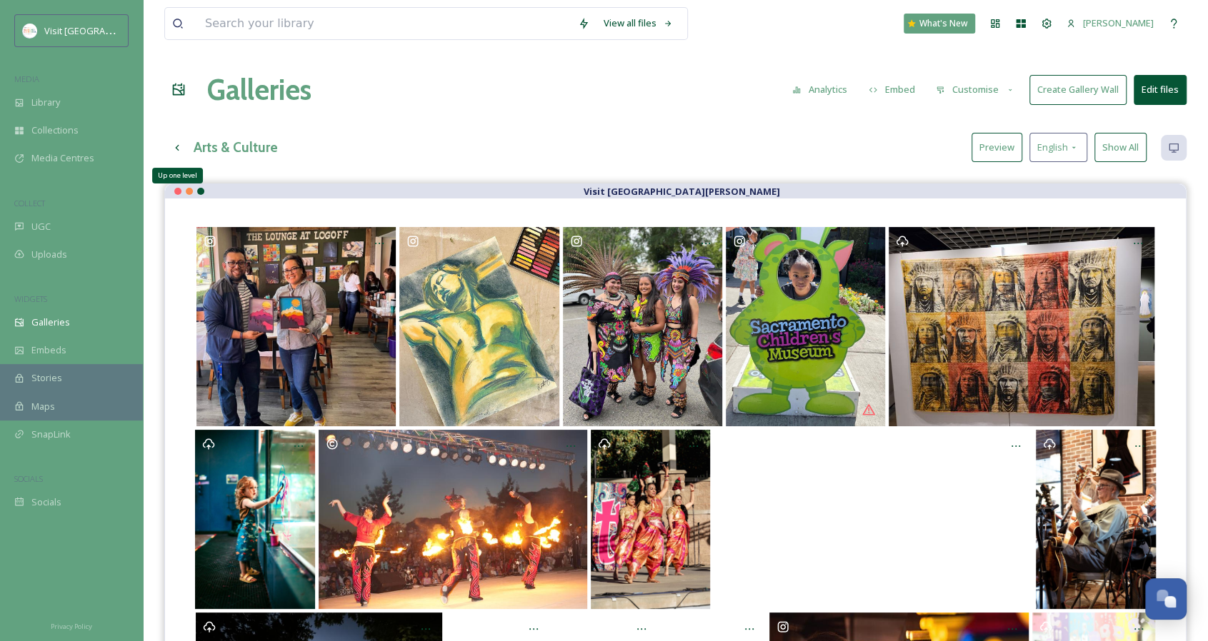
click at [177, 149] on icon at bounding box center [176, 147] width 11 height 11
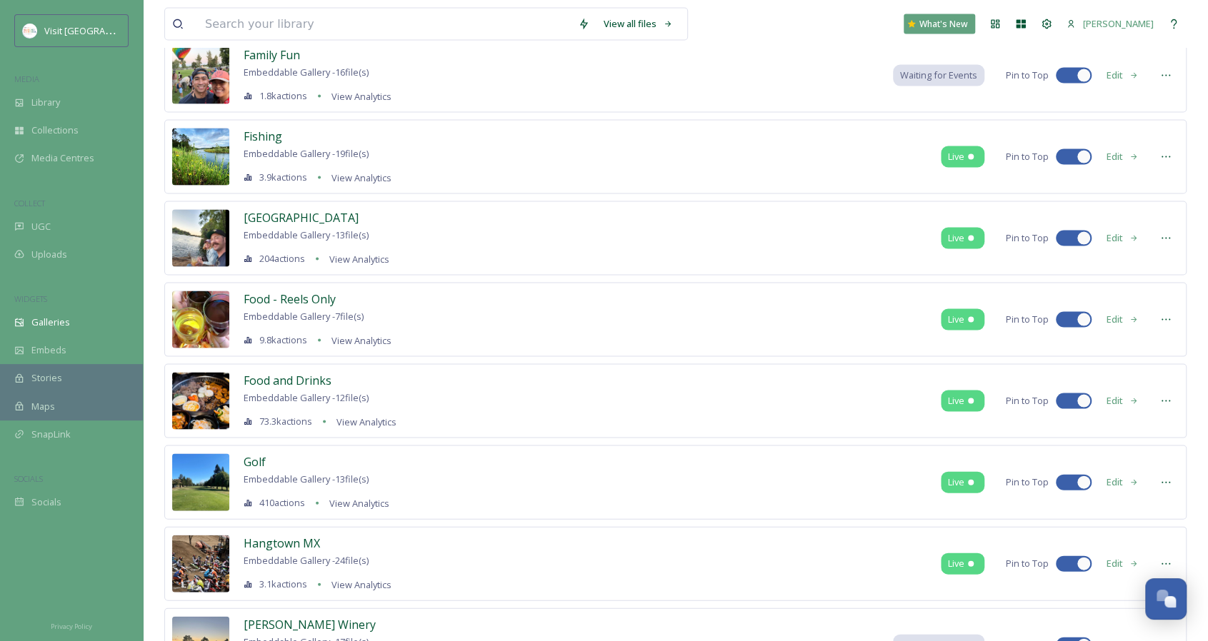
scroll to position [1828, 0]
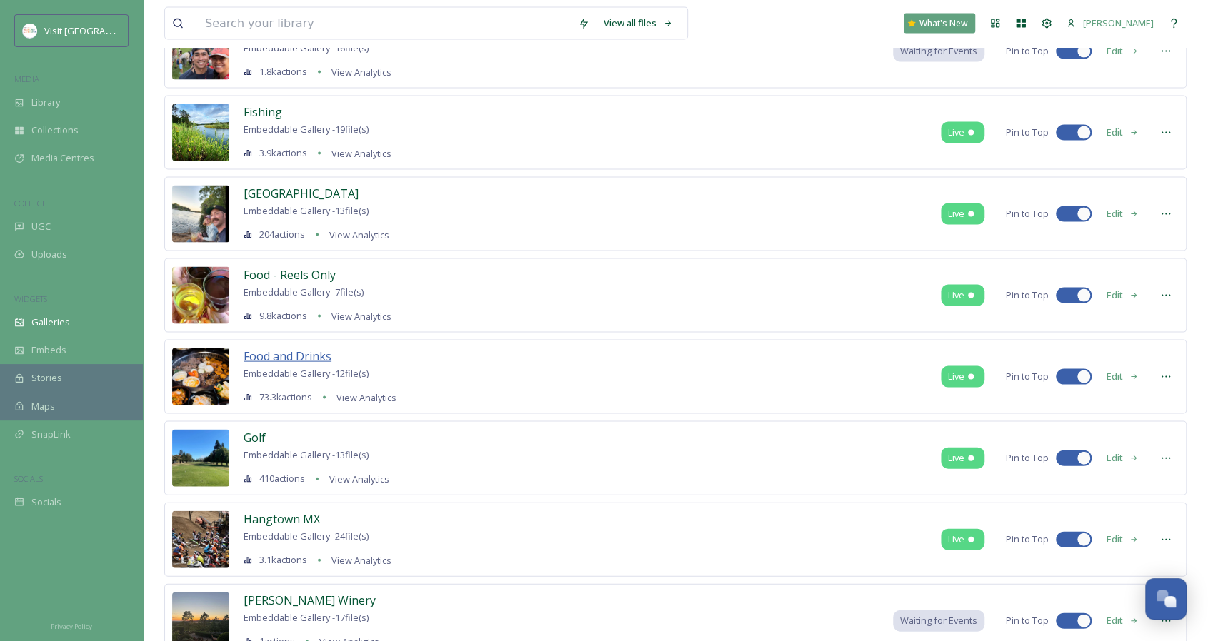
click at [296, 349] on span "Food and Drinks" at bounding box center [288, 357] width 88 height 16
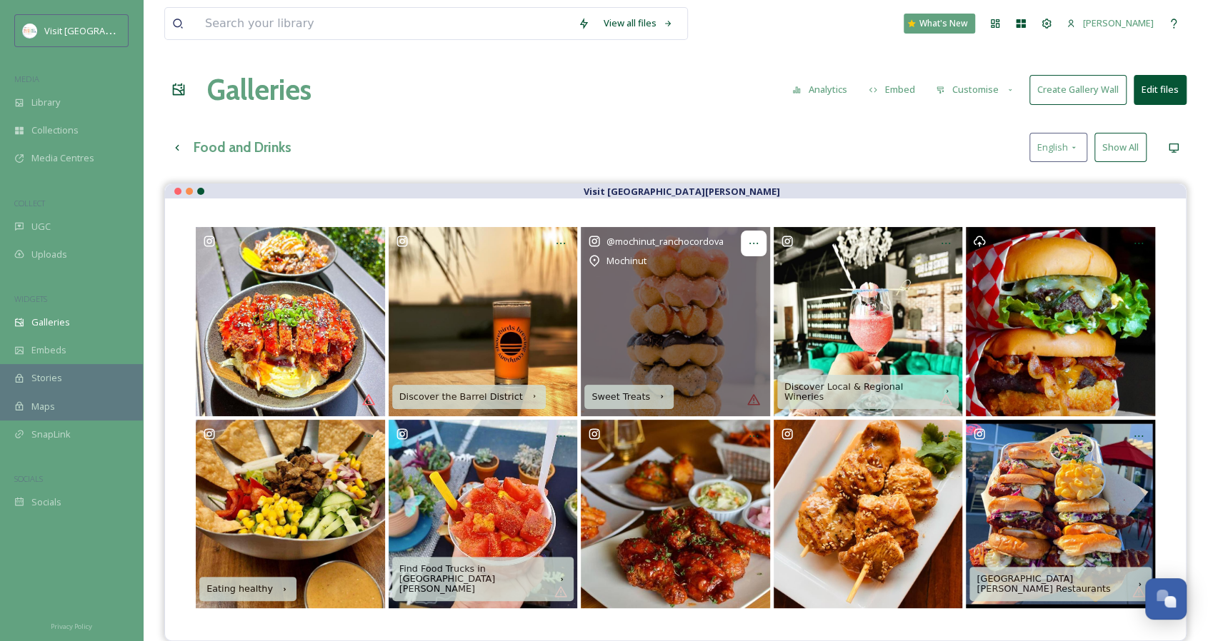
click at [751, 241] on icon at bounding box center [753, 243] width 11 height 11
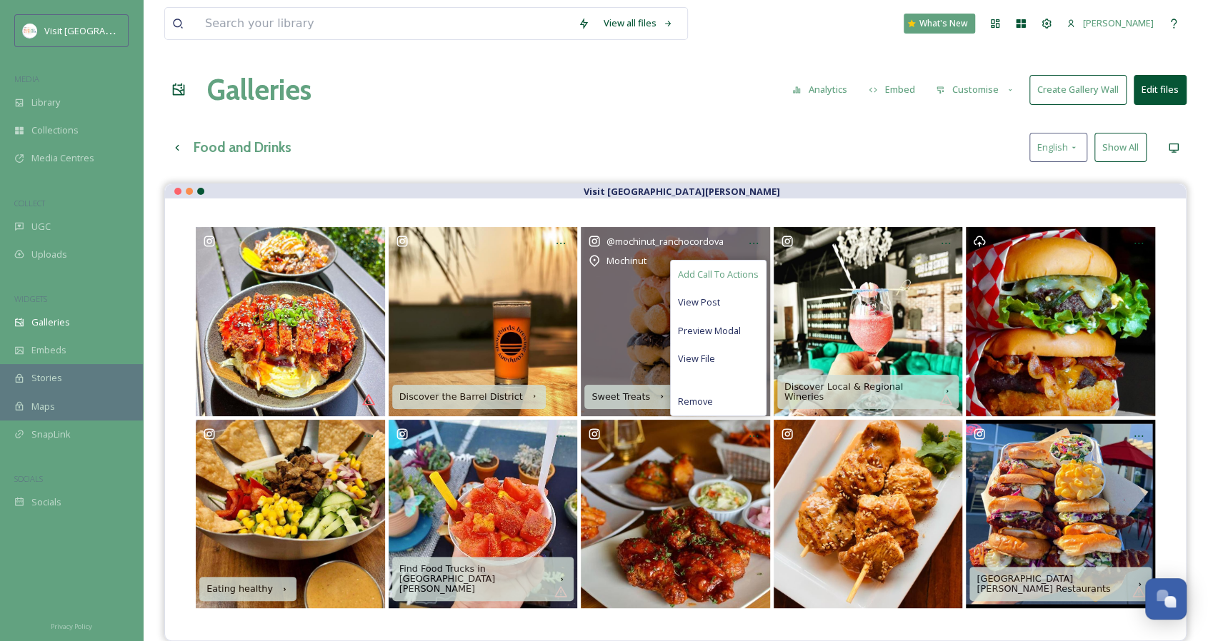
click at [740, 269] on span "Add Call To Actions" at bounding box center [718, 275] width 81 height 14
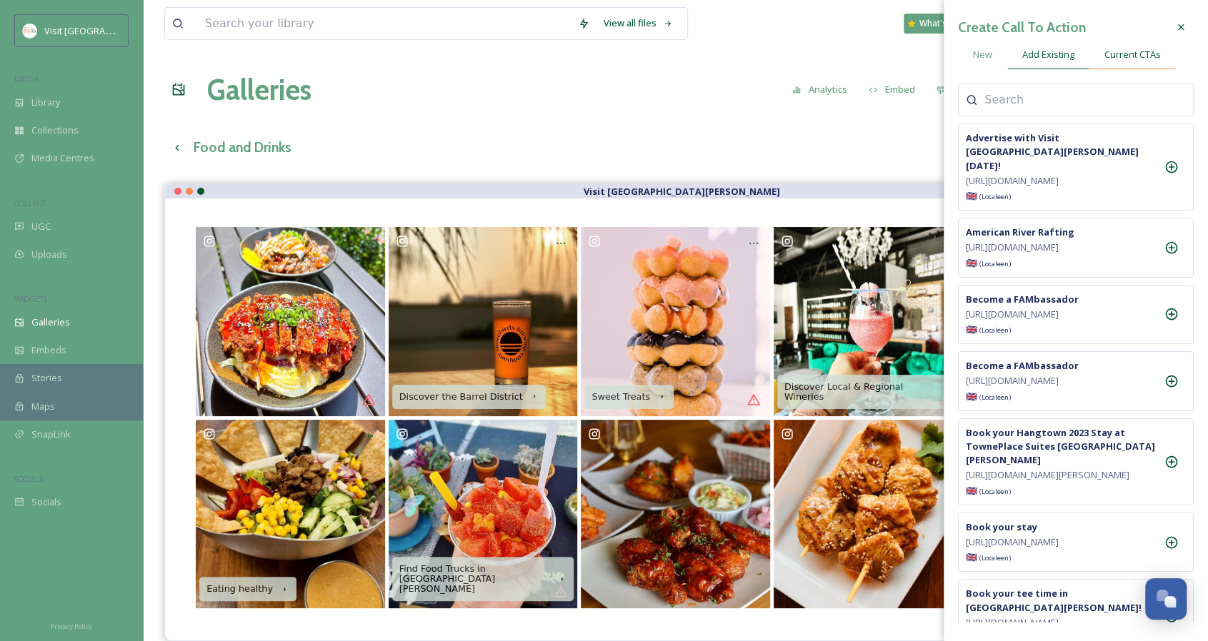
click at [1126, 56] on span "Current CTAs" at bounding box center [1132, 55] width 56 height 14
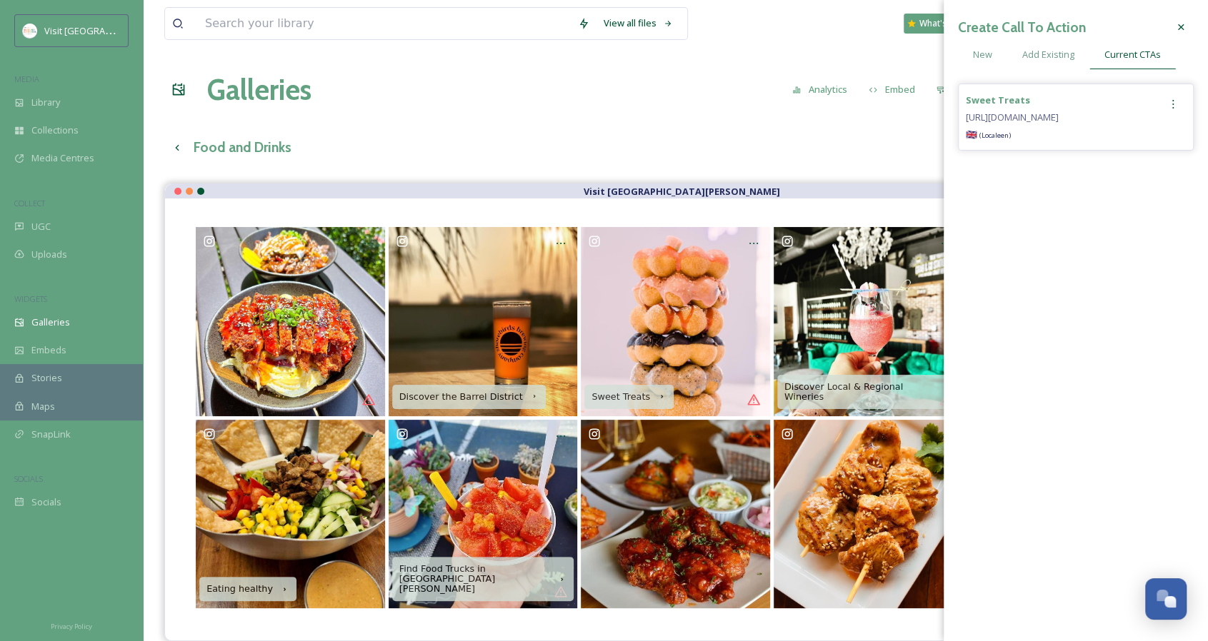
click at [1171, 103] on icon at bounding box center [1172, 104] width 11 height 11
click at [1118, 161] on span "Remove" at bounding box center [1124, 163] width 35 height 14
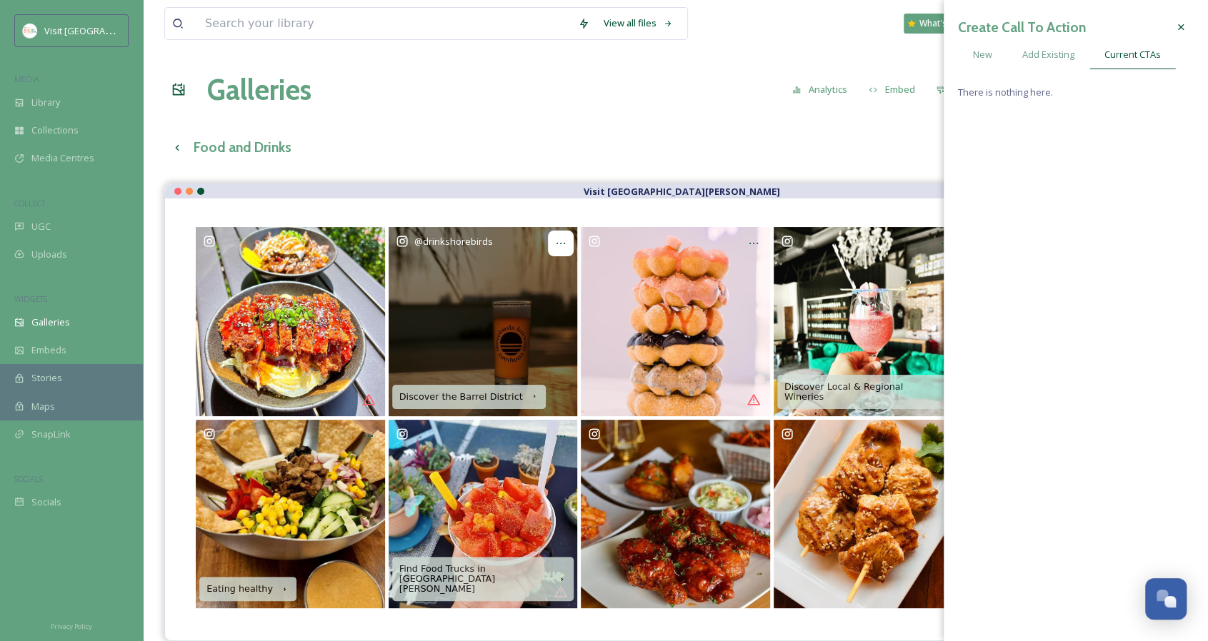
click at [558, 240] on icon at bounding box center [560, 243] width 11 height 11
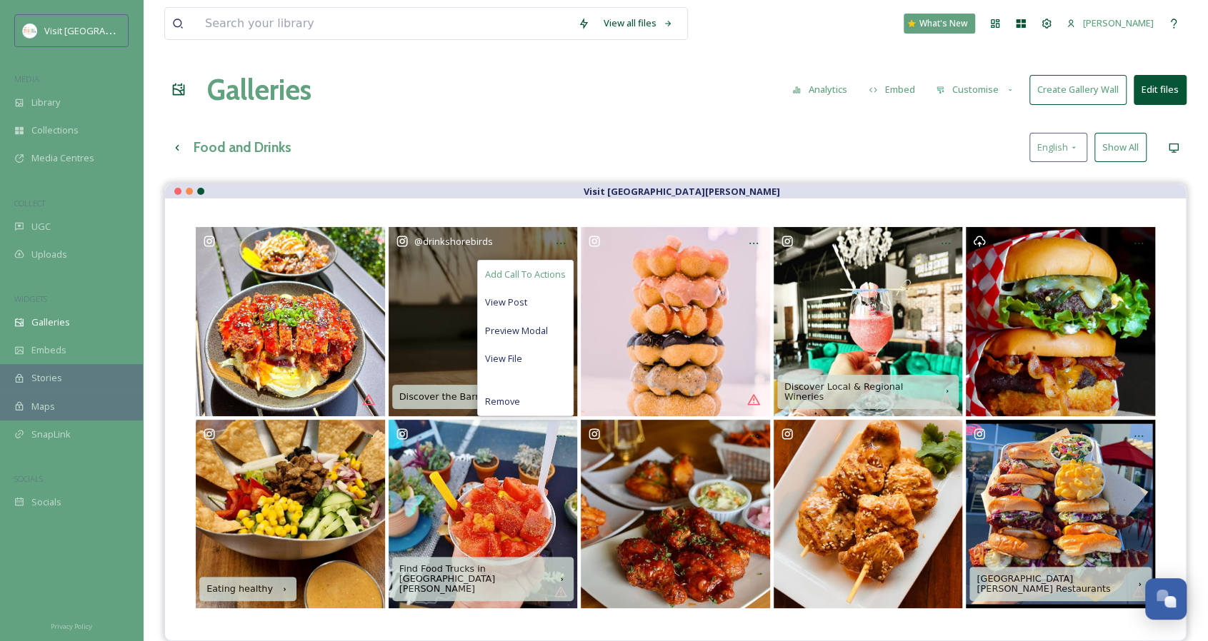
click at [559, 269] on span "Add Call To Actions" at bounding box center [525, 275] width 81 height 14
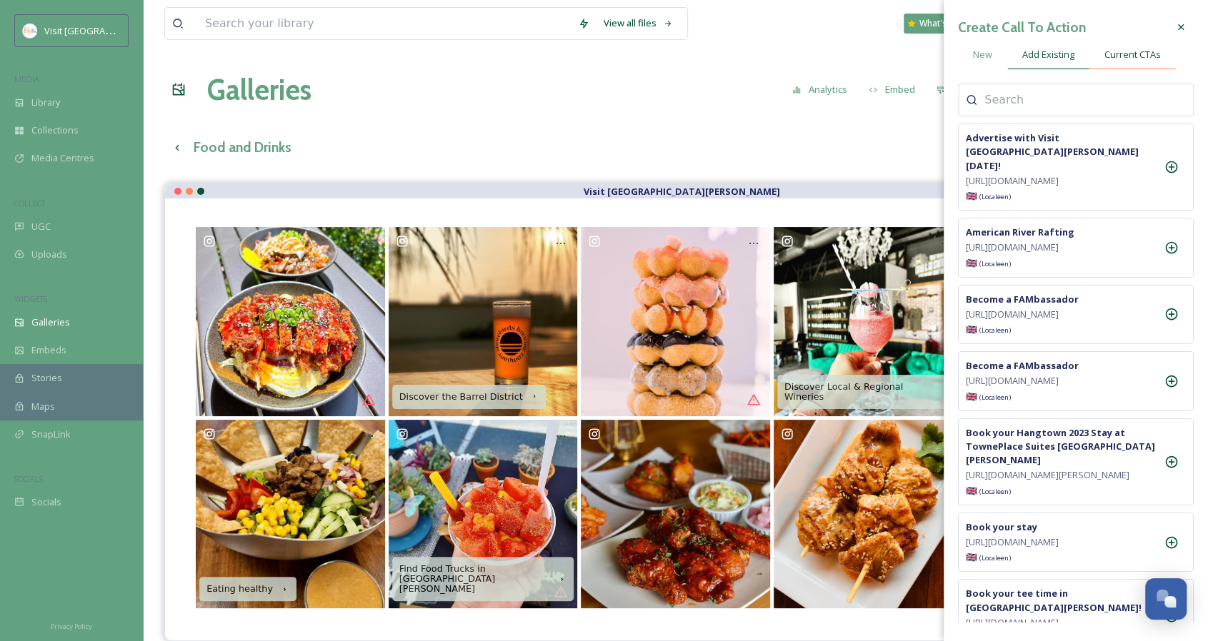
click at [1113, 51] on span "Current CTAs" at bounding box center [1132, 55] width 56 height 14
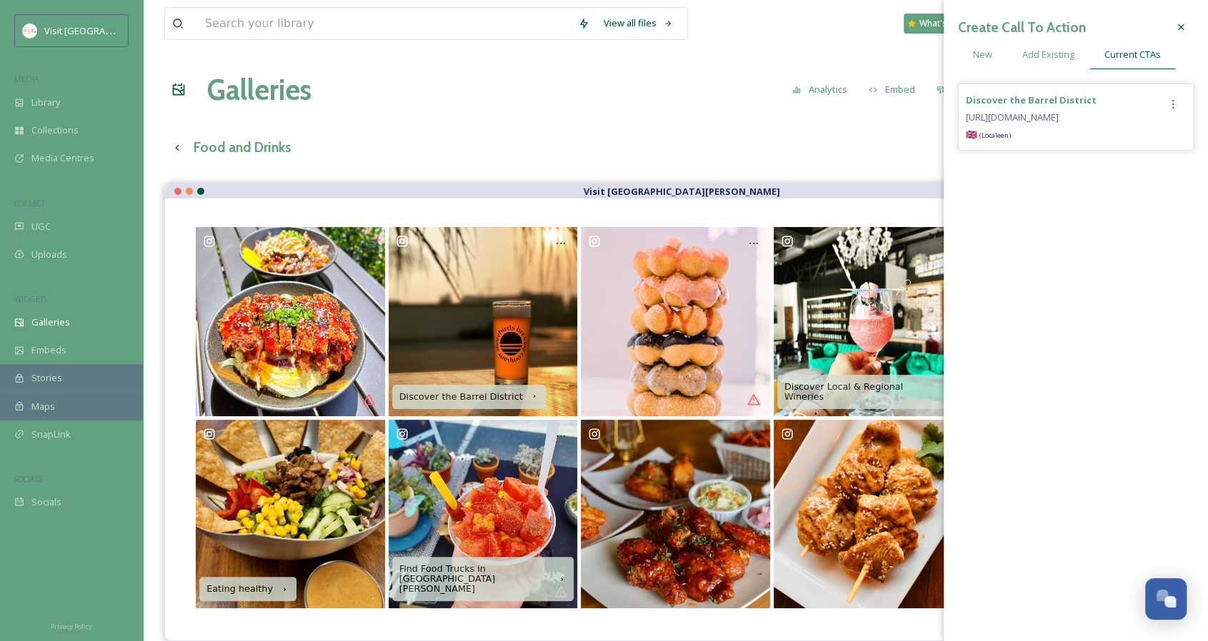
click at [1171, 106] on icon at bounding box center [1172, 104] width 11 height 11
click at [1131, 160] on span "Remove" at bounding box center [1124, 163] width 35 height 14
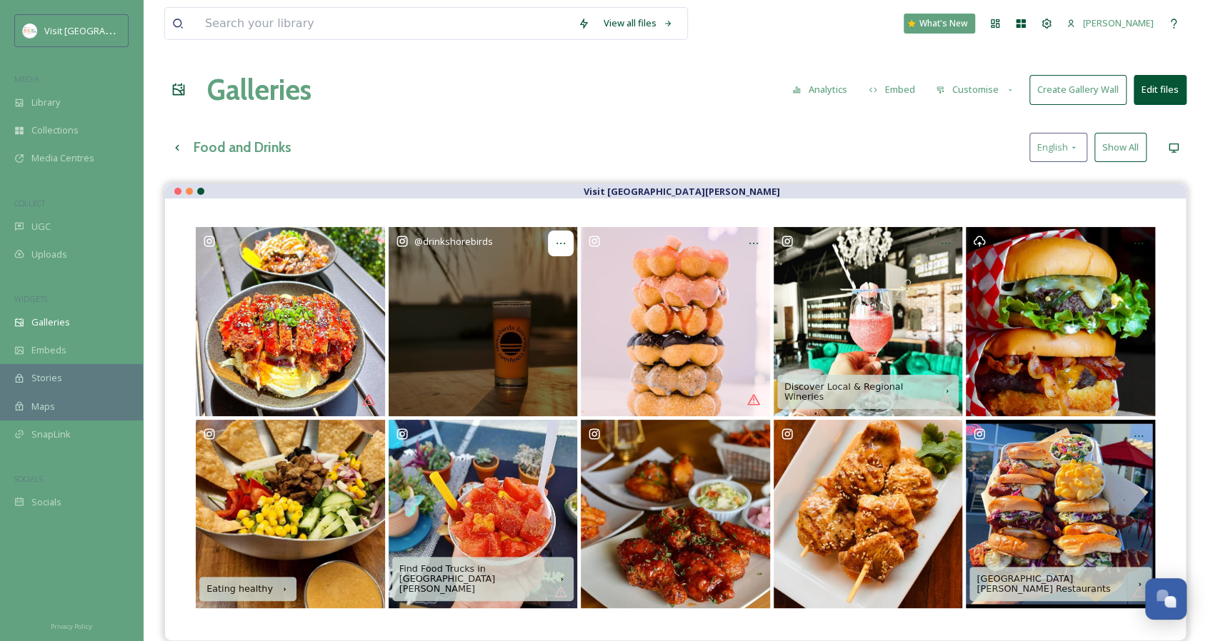
click at [564, 243] on icon at bounding box center [560, 243] width 9 height 1
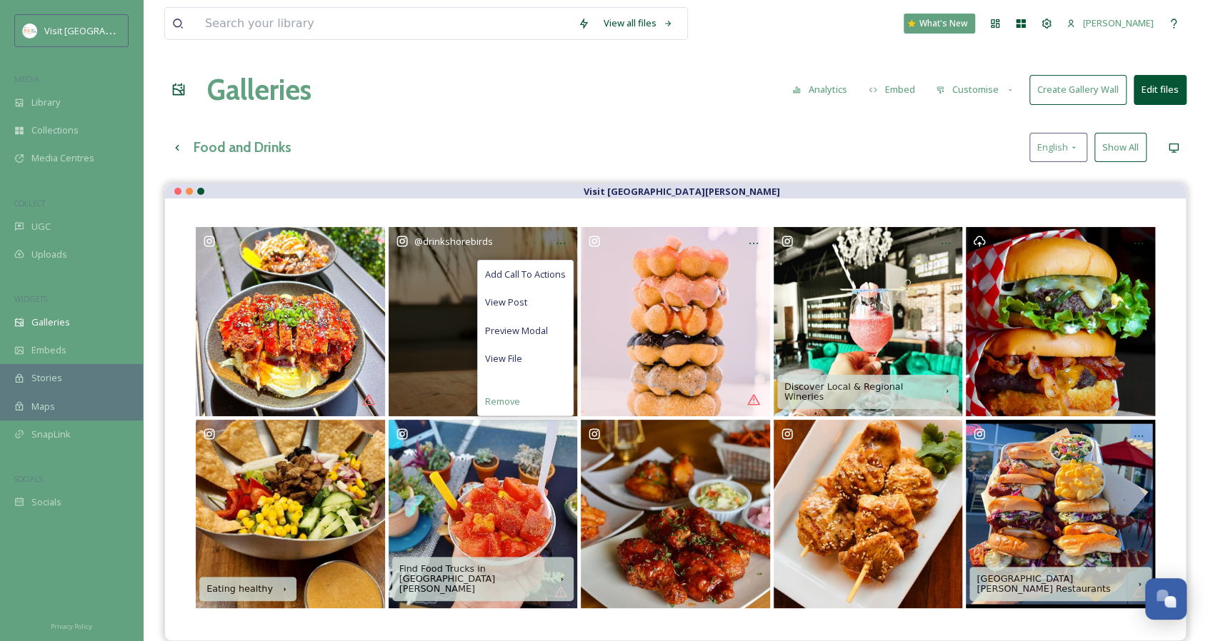
click at [539, 390] on div "Remove" at bounding box center [525, 402] width 95 height 28
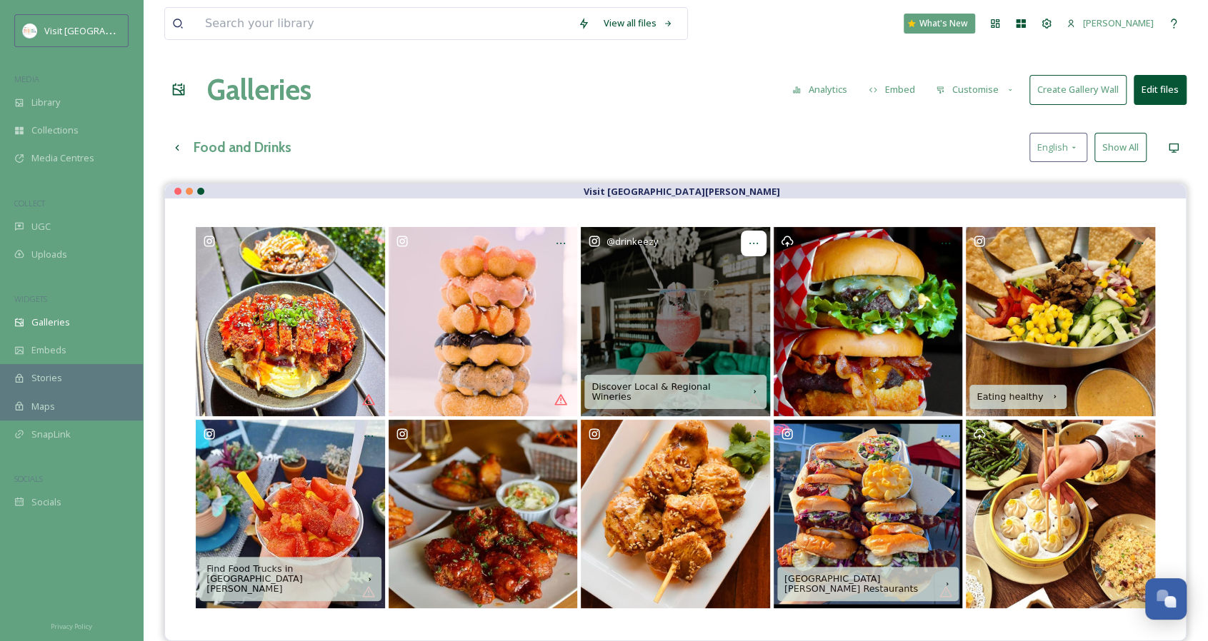
click at [746, 244] on div at bounding box center [754, 244] width 26 height 26
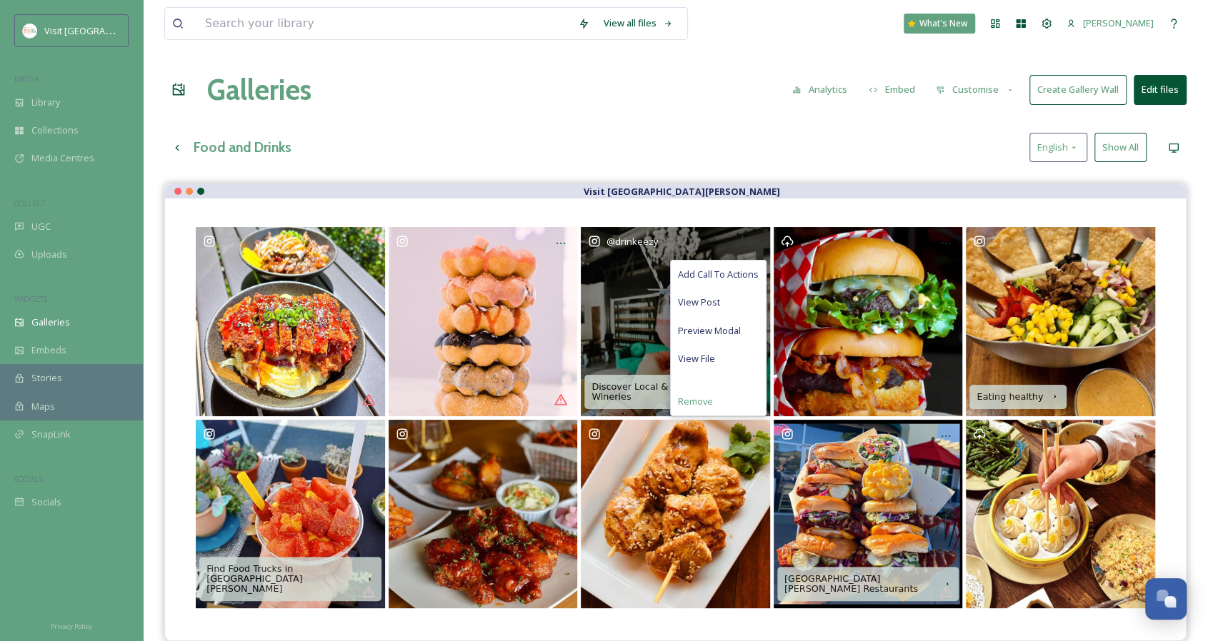
click at [704, 396] on span "Remove" at bounding box center [695, 402] width 35 height 14
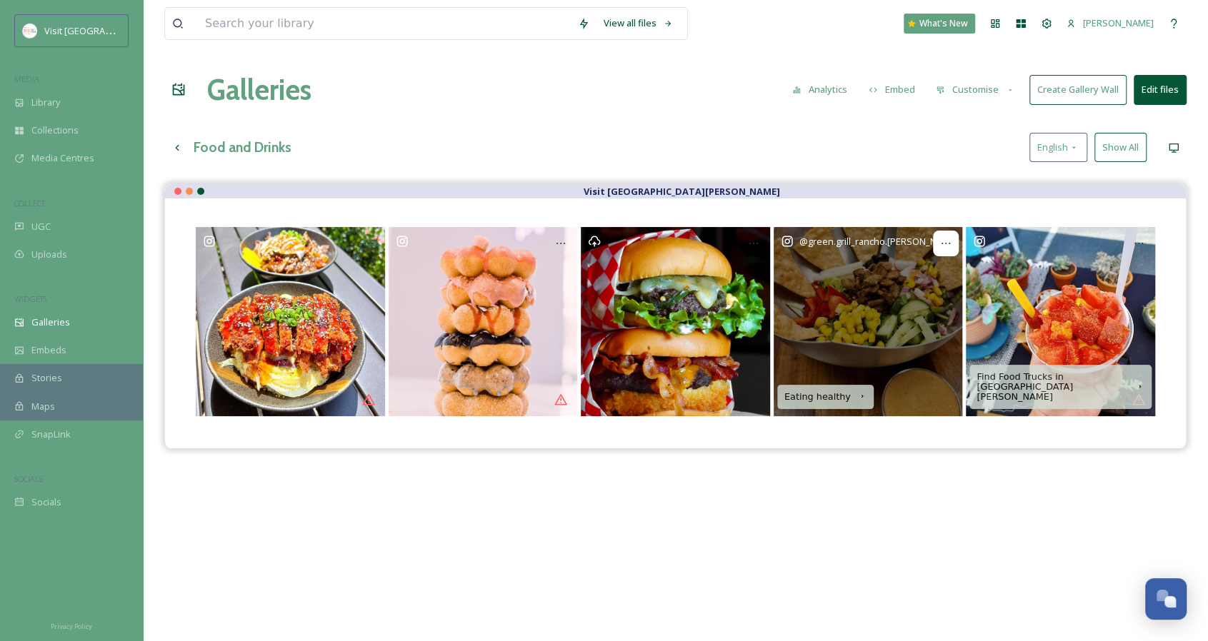
click at [941, 244] on icon at bounding box center [945, 243] width 11 height 11
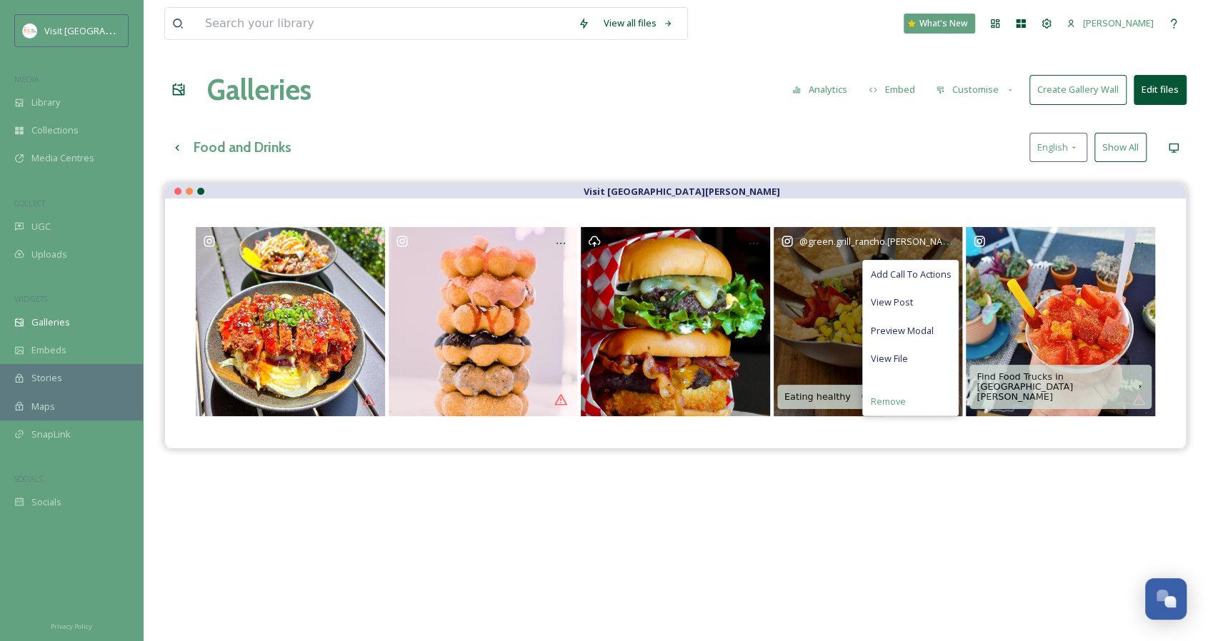
click at [881, 405] on span "Remove" at bounding box center [887, 402] width 35 height 14
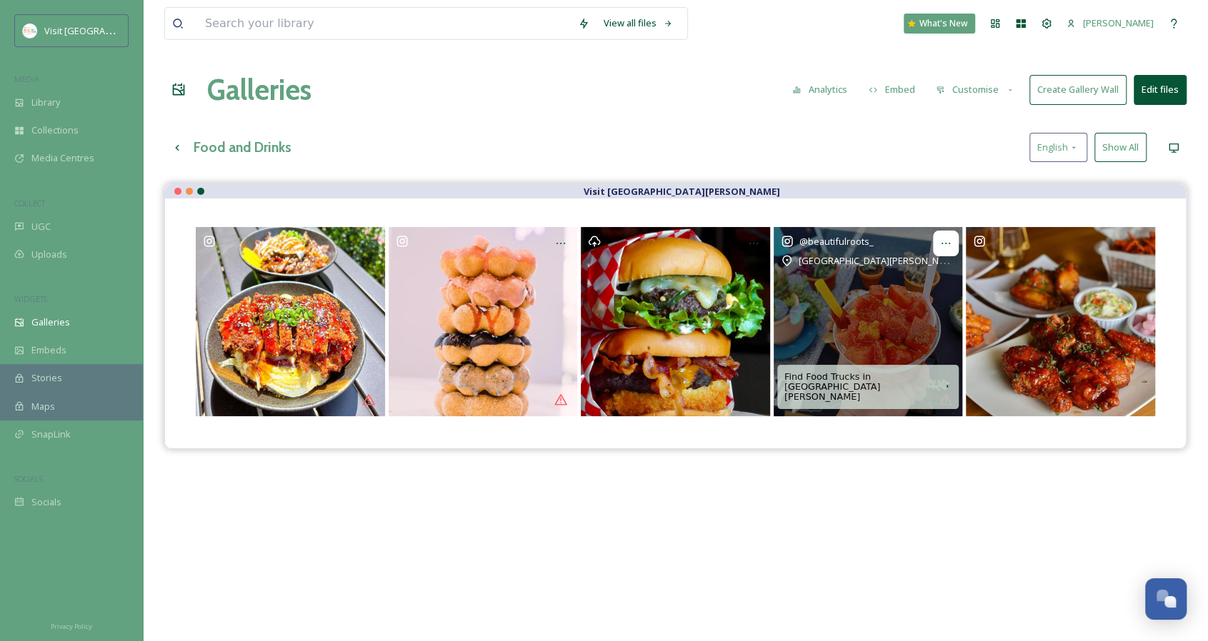
click at [941, 249] on div at bounding box center [946, 244] width 26 height 26
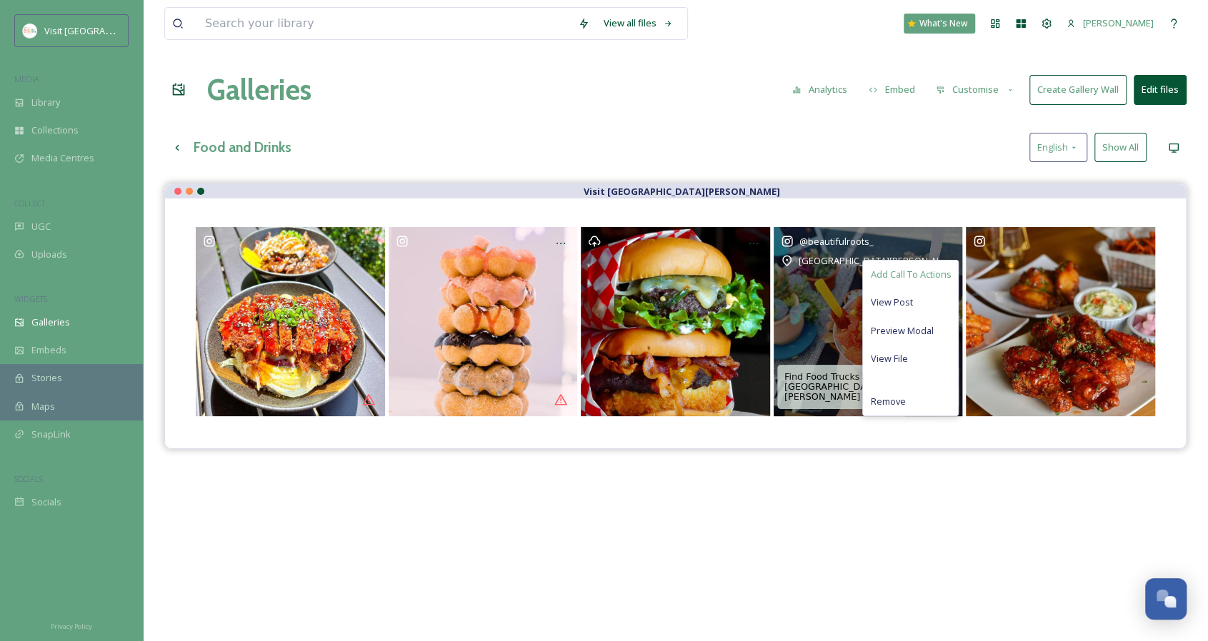
click at [926, 271] on span "Add Call To Actions" at bounding box center [910, 275] width 81 height 14
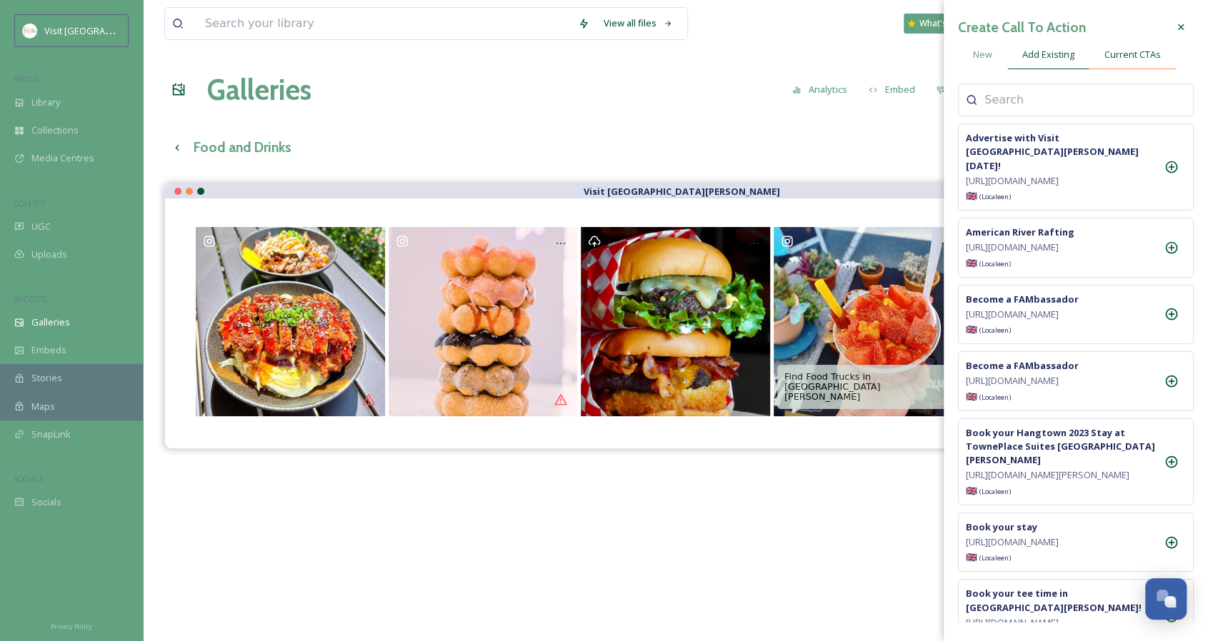
click at [1151, 44] on div "Current CTAs" at bounding box center [1132, 54] width 86 height 29
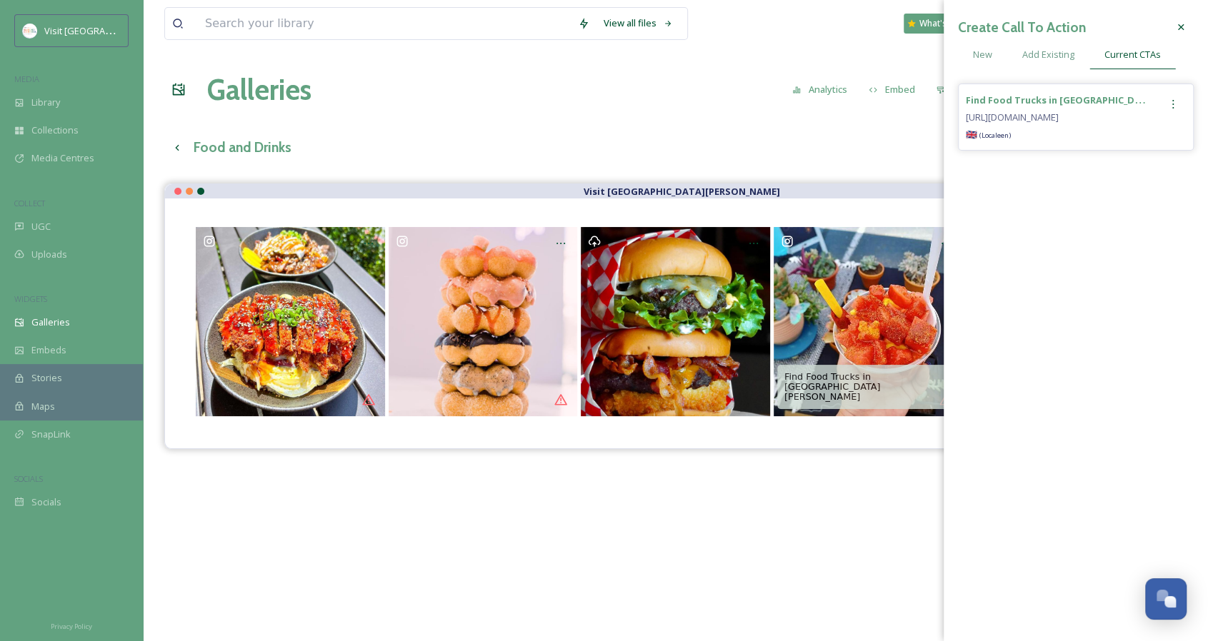
click at [1173, 97] on div at bounding box center [1173, 104] width 26 height 26
click at [1136, 161] on span "Remove" at bounding box center [1124, 163] width 35 height 14
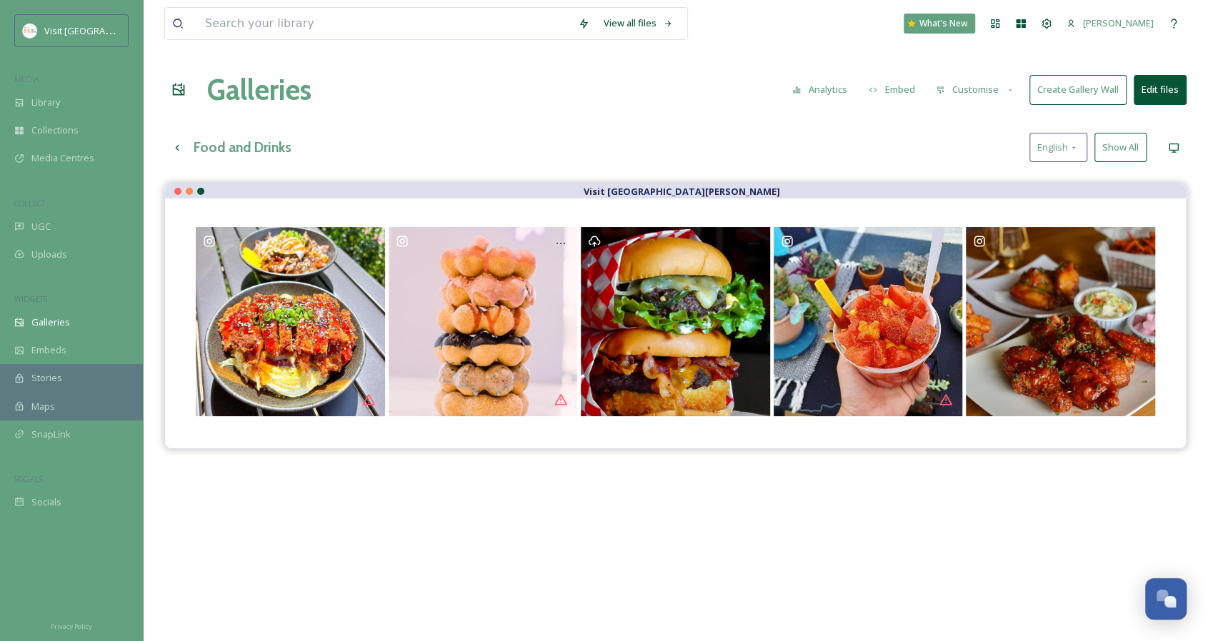
click at [869, 202] on div at bounding box center [675, 324] width 1021 height 250
click at [1120, 155] on button "Show All" at bounding box center [1120, 147] width 52 height 29
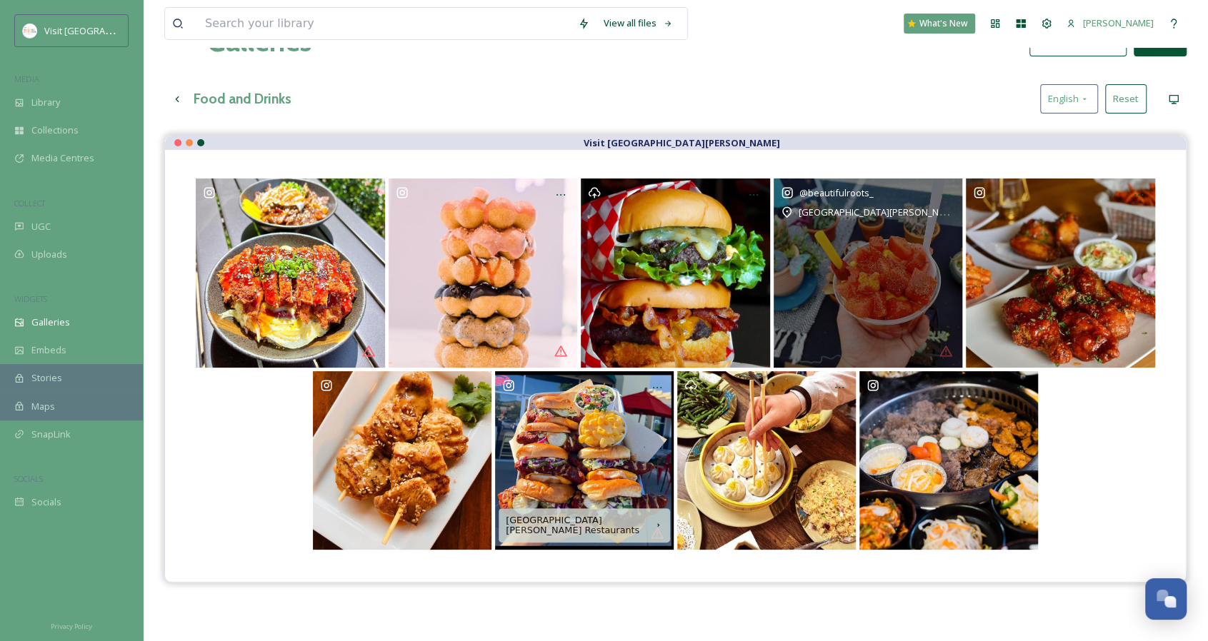
scroll to position [71, 0]
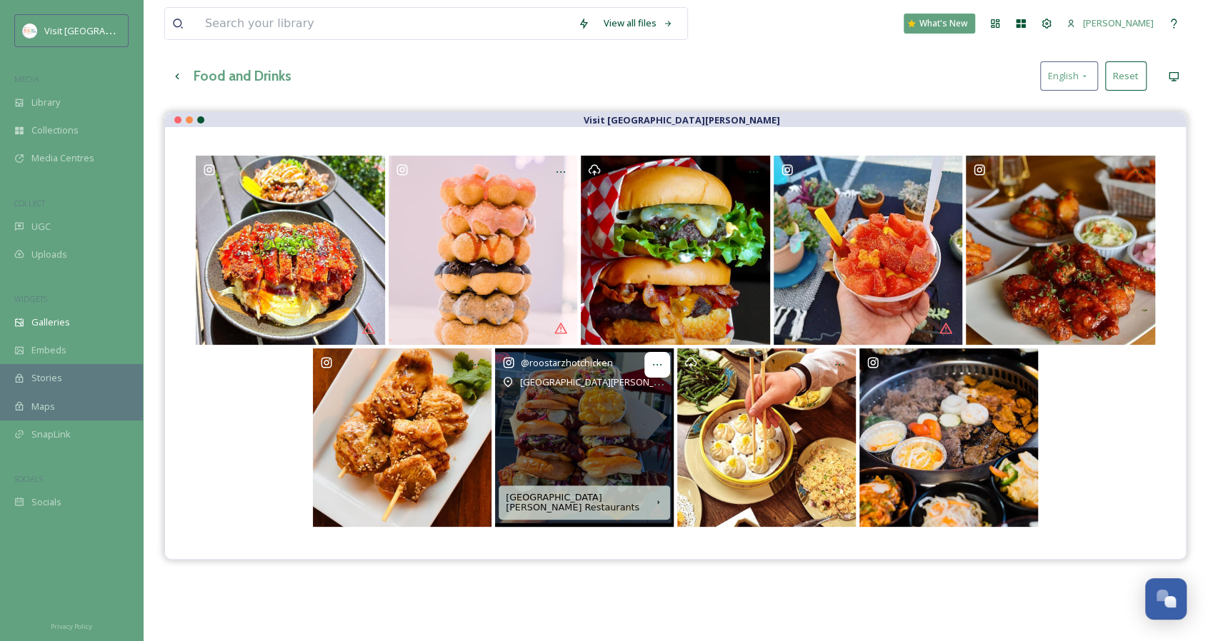
click at [656, 369] on icon at bounding box center [656, 364] width 11 height 11
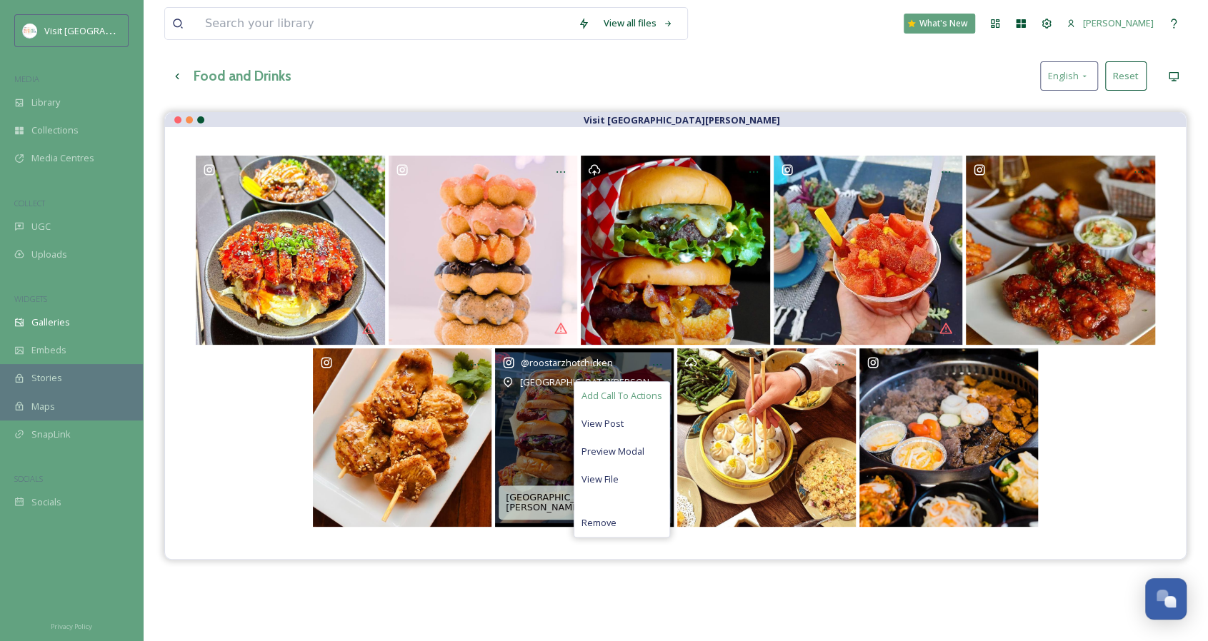
click at [646, 395] on span "Add Call To Actions" at bounding box center [621, 396] width 81 height 14
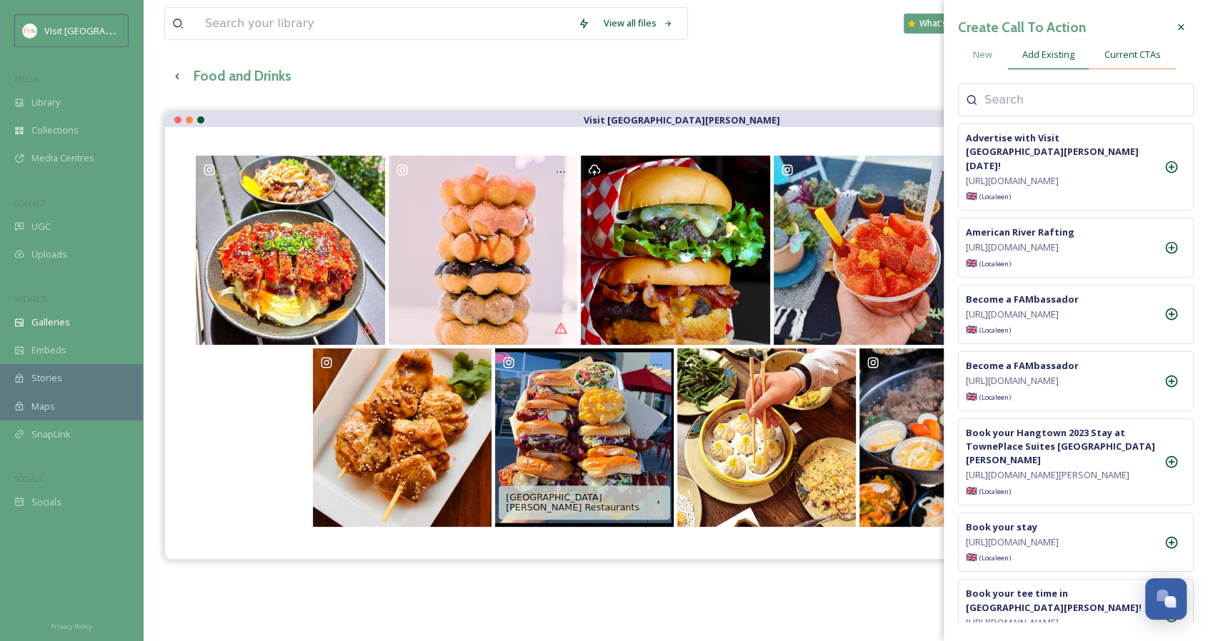
click at [1107, 59] on span "Current CTAs" at bounding box center [1132, 55] width 56 height 14
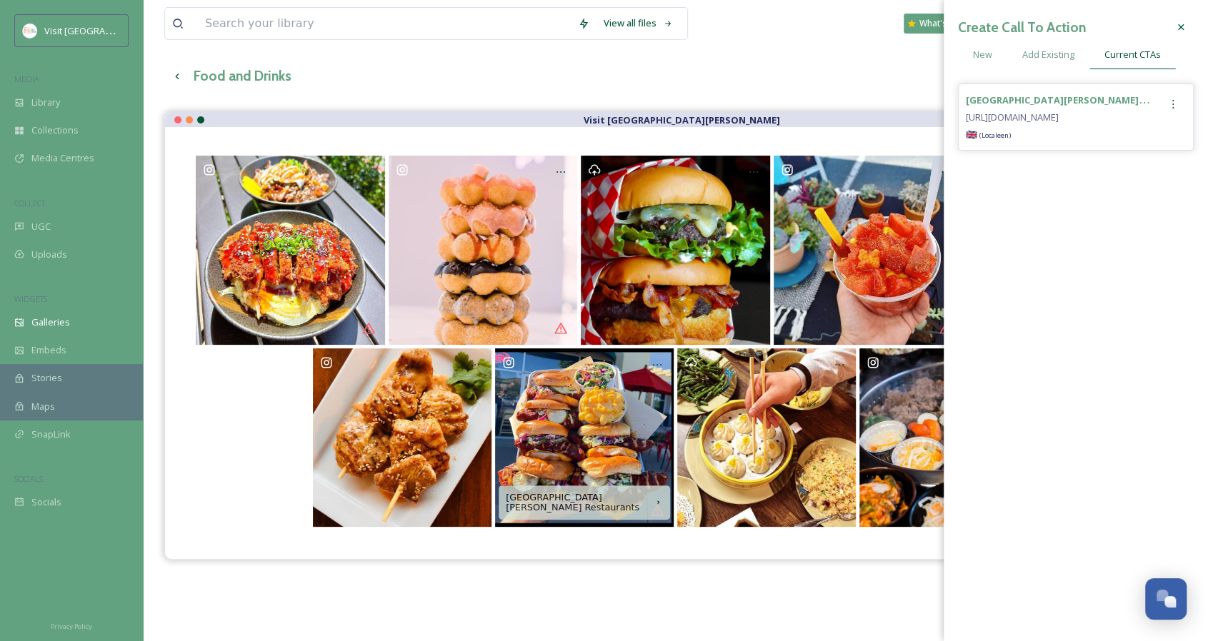
click at [1171, 109] on icon at bounding box center [1172, 104] width 11 height 11
click at [1146, 158] on div "Remove" at bounding box center [1142, 163] width 85 height 28
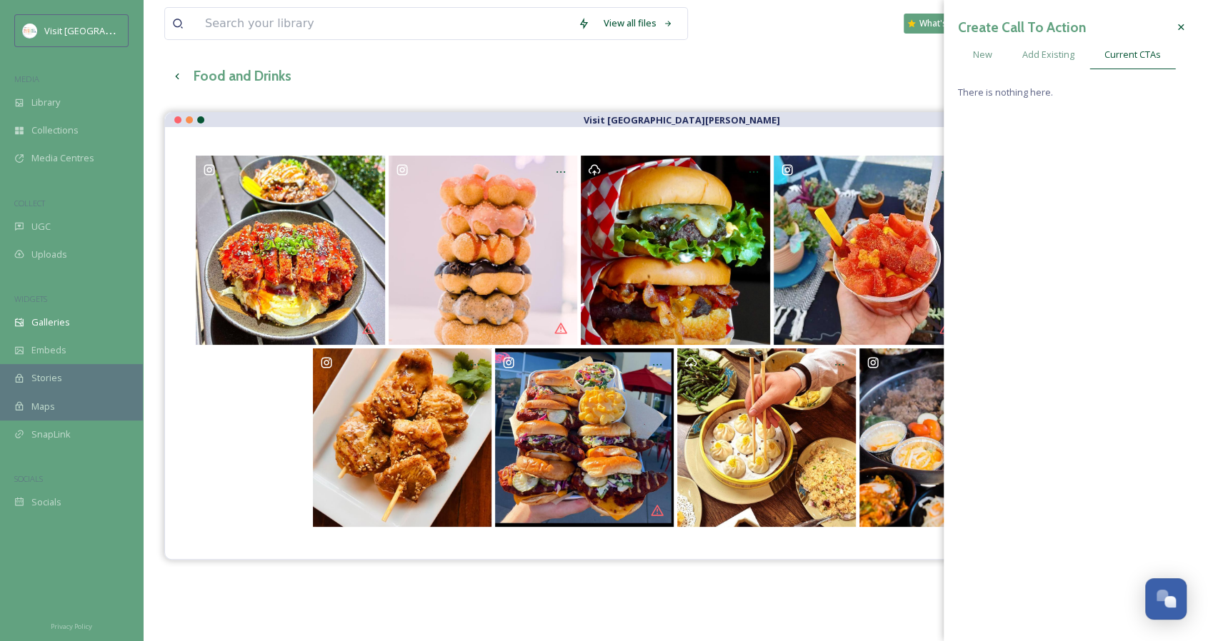
click at [810, 117] on div "Visit [GEOGRAPHIC_DATA][PERSON_NAME]" at bounding box center [675, 120] width 1021 height 14
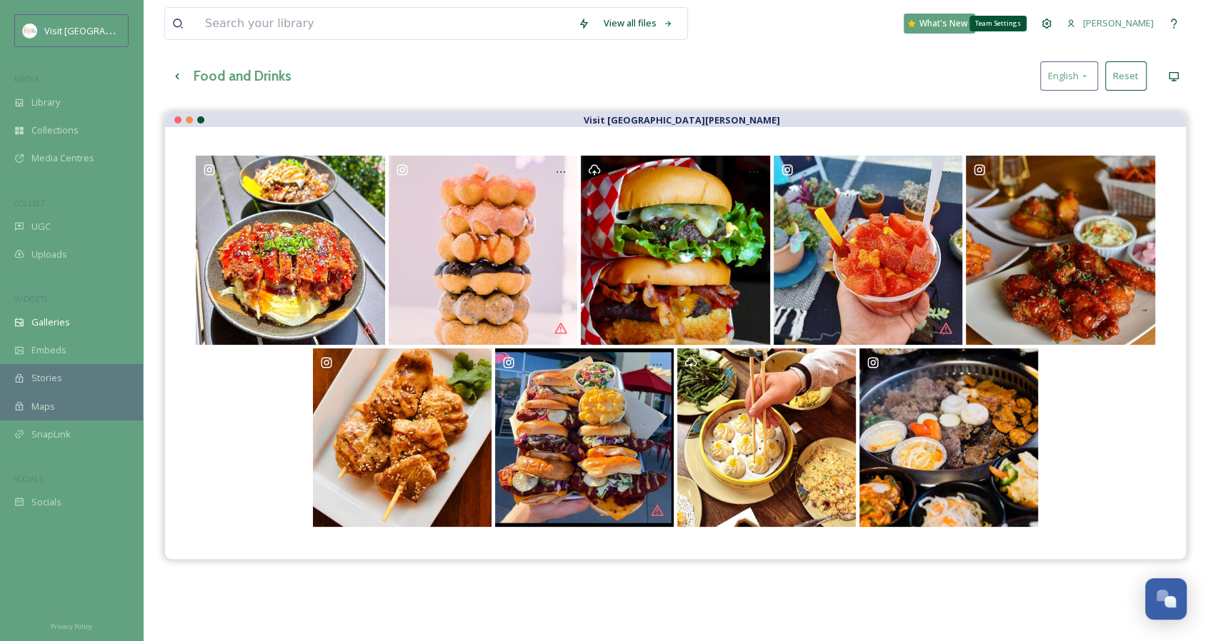
click at [1047, 24] on icon at bounding box center [1046, 23] width 11 height 11
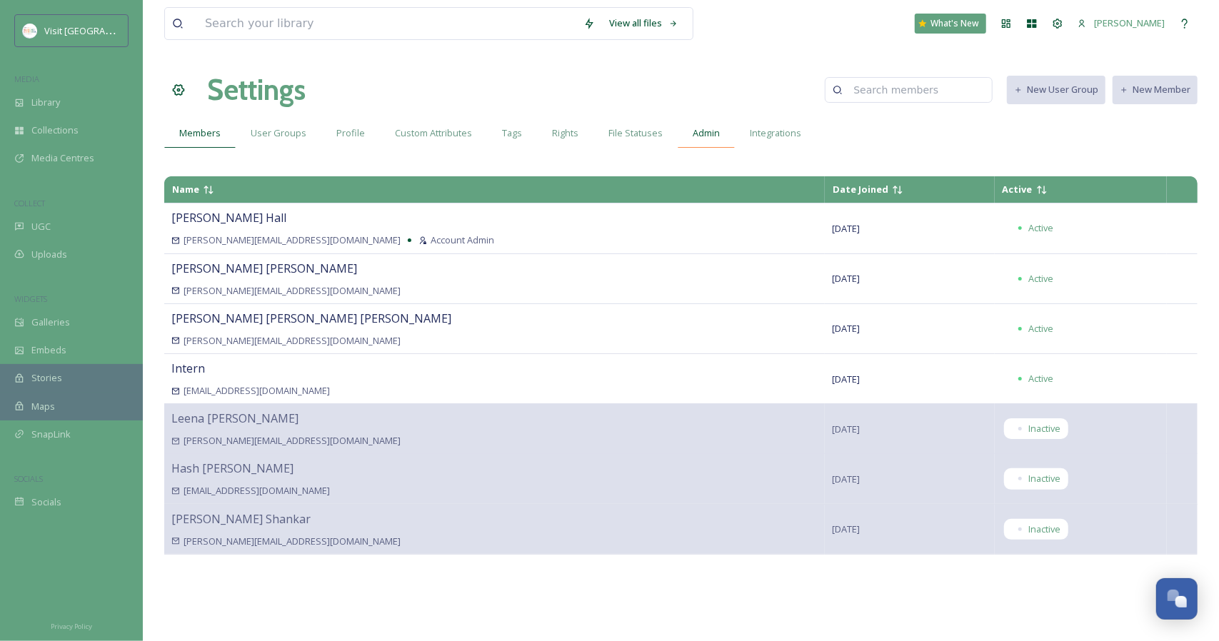
click at [699, 139] on span "Admin" at bounding box center [706, 133] width 27 height 14
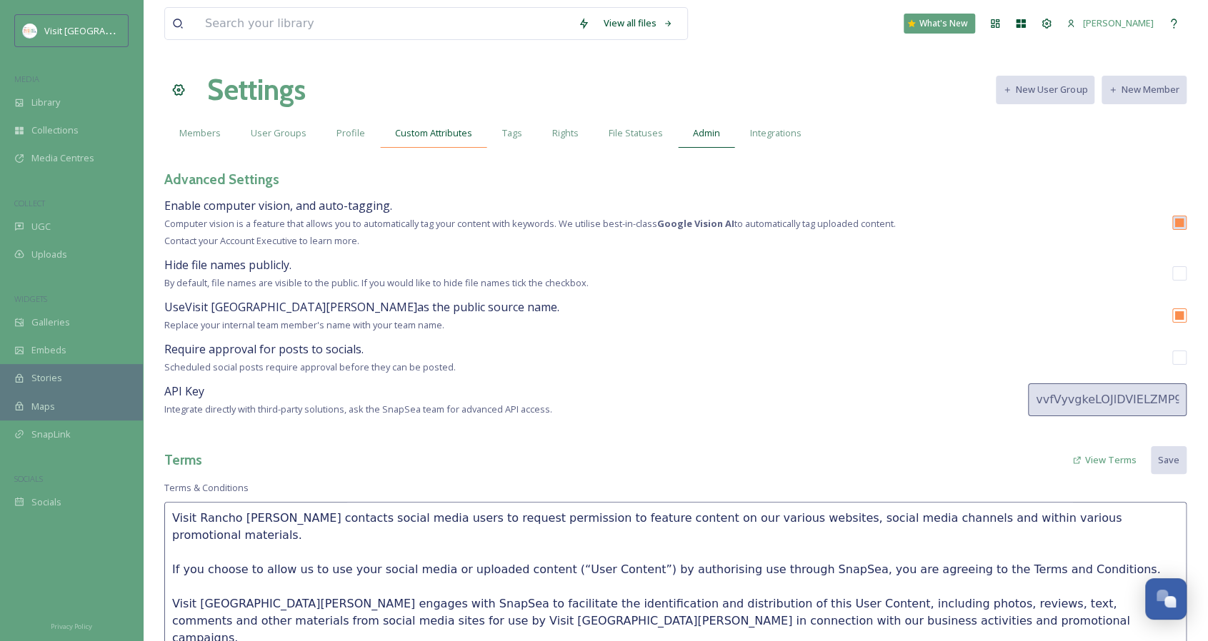
click at [427, 138] on span "Custom Attributes" at bounding box center [433, 133] width 77 height 14
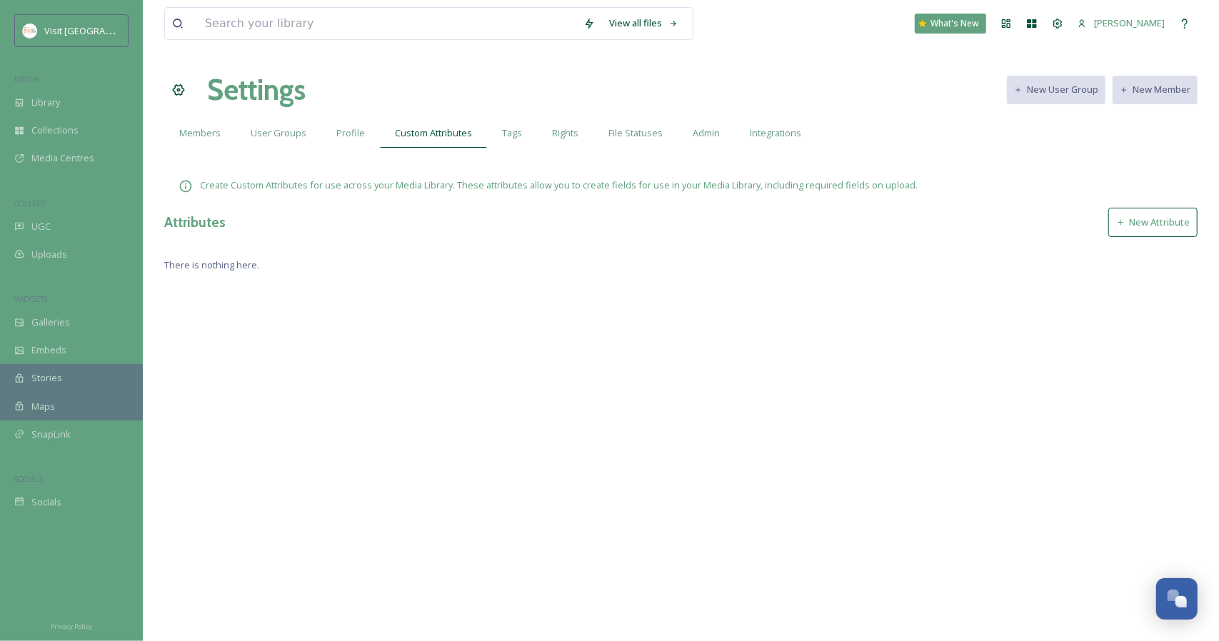
click at [346, 132] on span "Profile" at bounding box center [350, 133] width 29 height 14
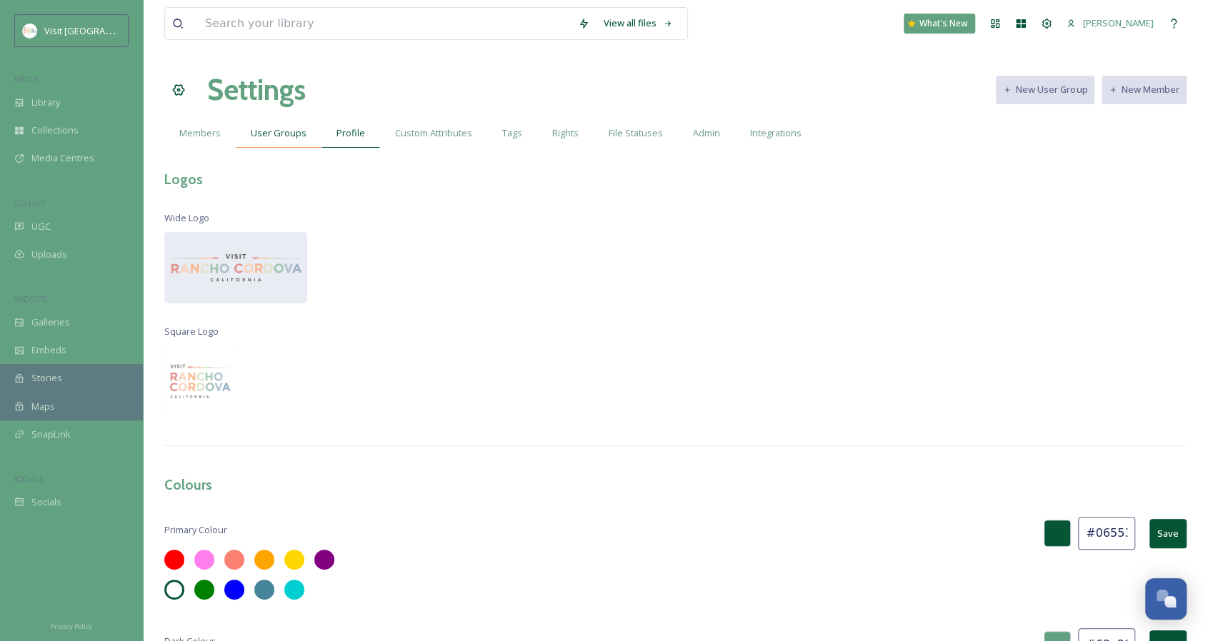
click at [301, 129] on span "User Groups" at bounding box center [279, 133] width 56 height 14
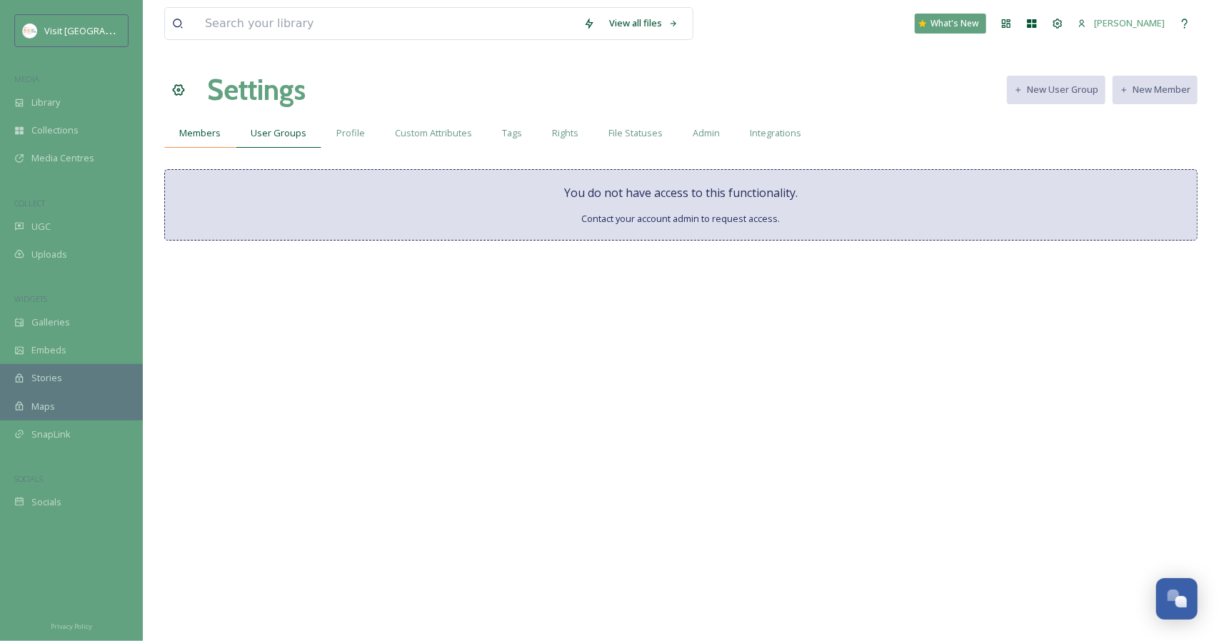
click at [206, 138] on span "Members" at bounding box center [199, 133] width 41 height 14
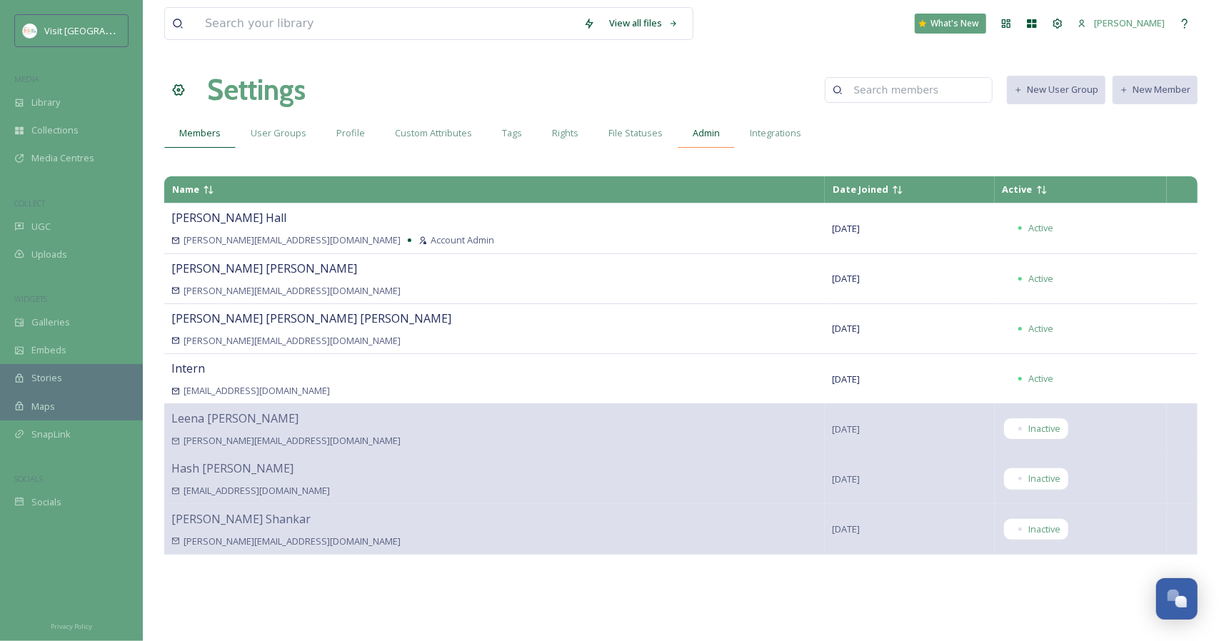
click at [693, 132] on span "Admin" at bounding box center [706, 133] width 27 height 14
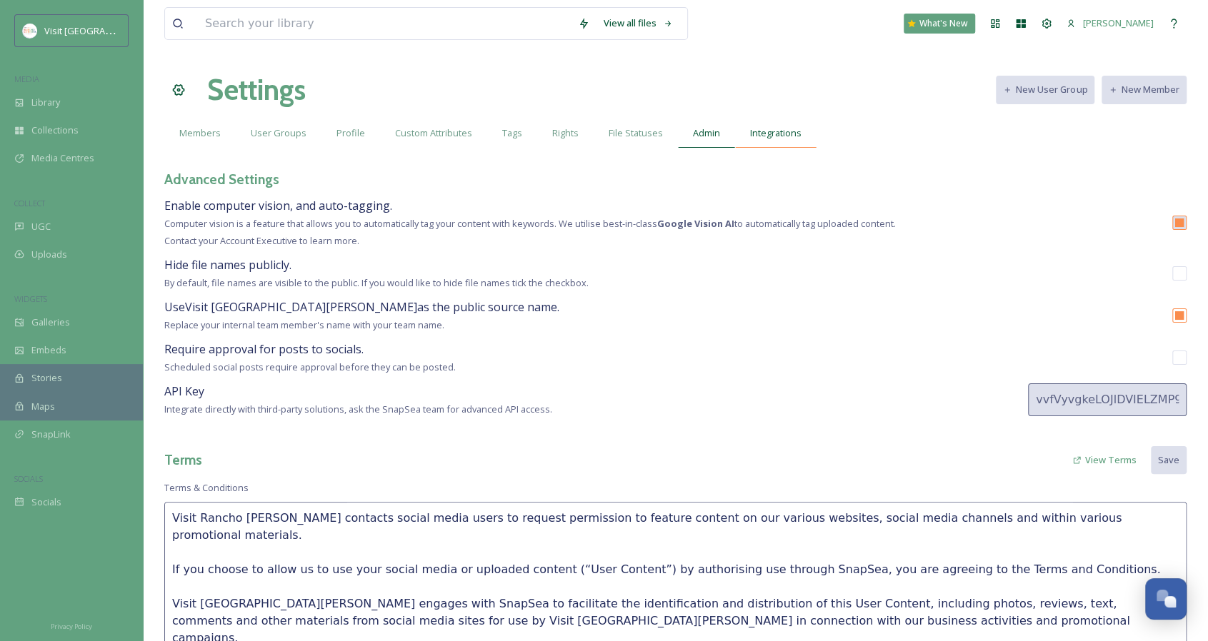
click at [784, 129] on span "Integrations" at bounding box center [775, 133] width 51 height 14
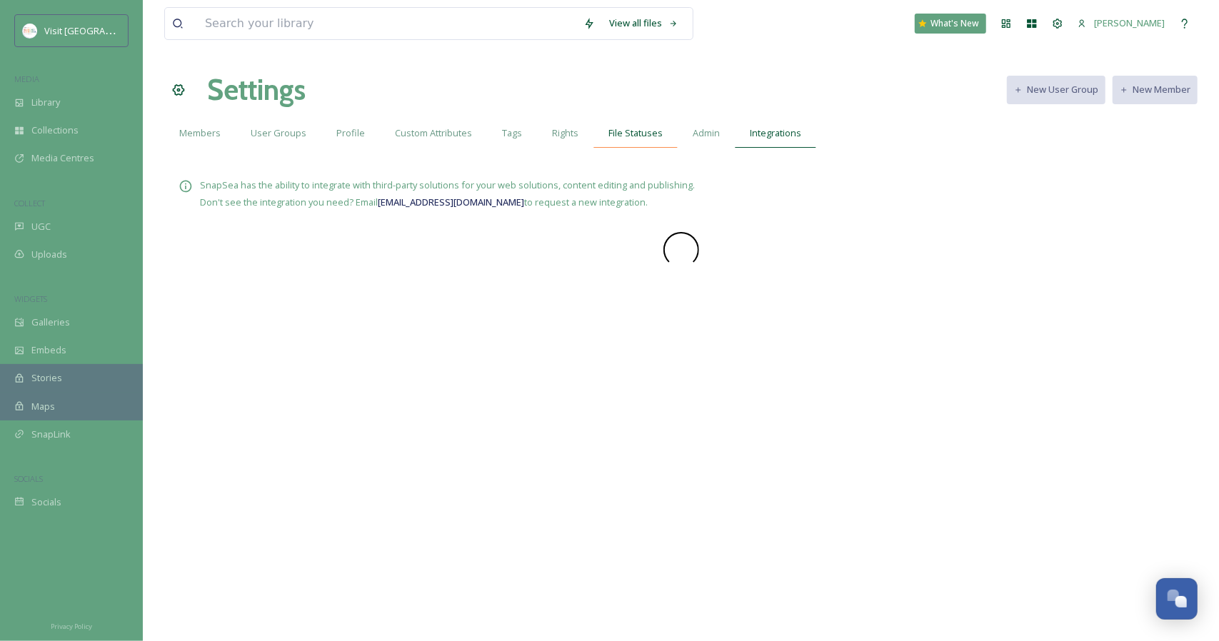
click at [609, 133] on span "File Statuses" at bounding box center [636, 133] width 54 height 14
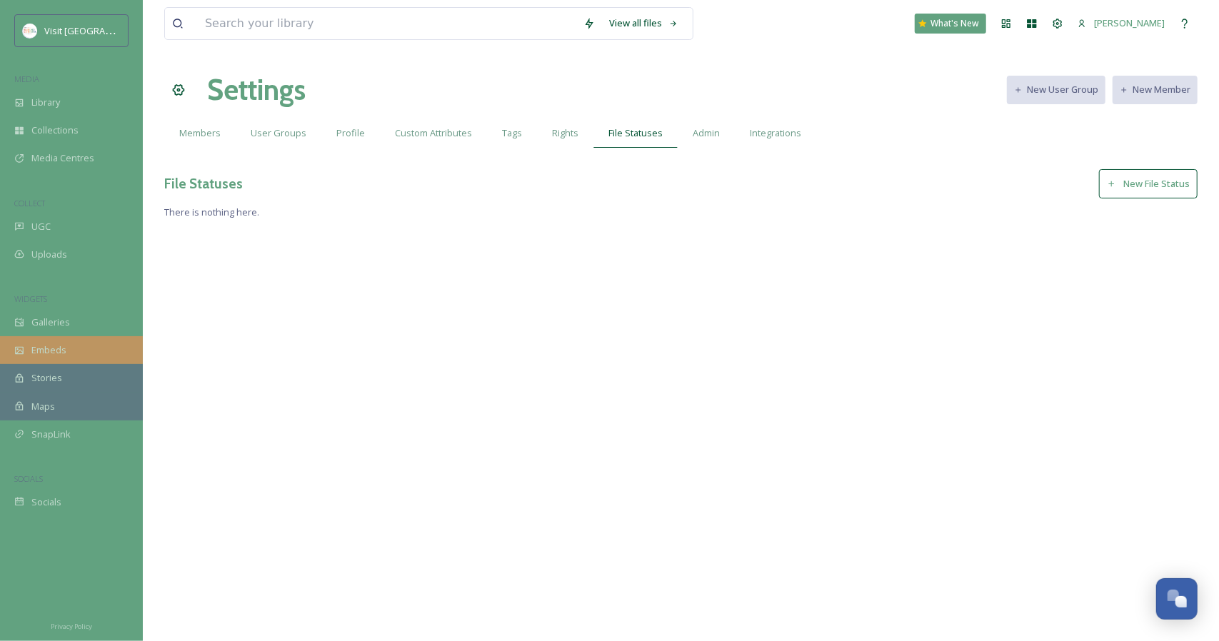
click at [59, 348] on span "Embeds" at bounding box center [48, 351] width 35 height 14
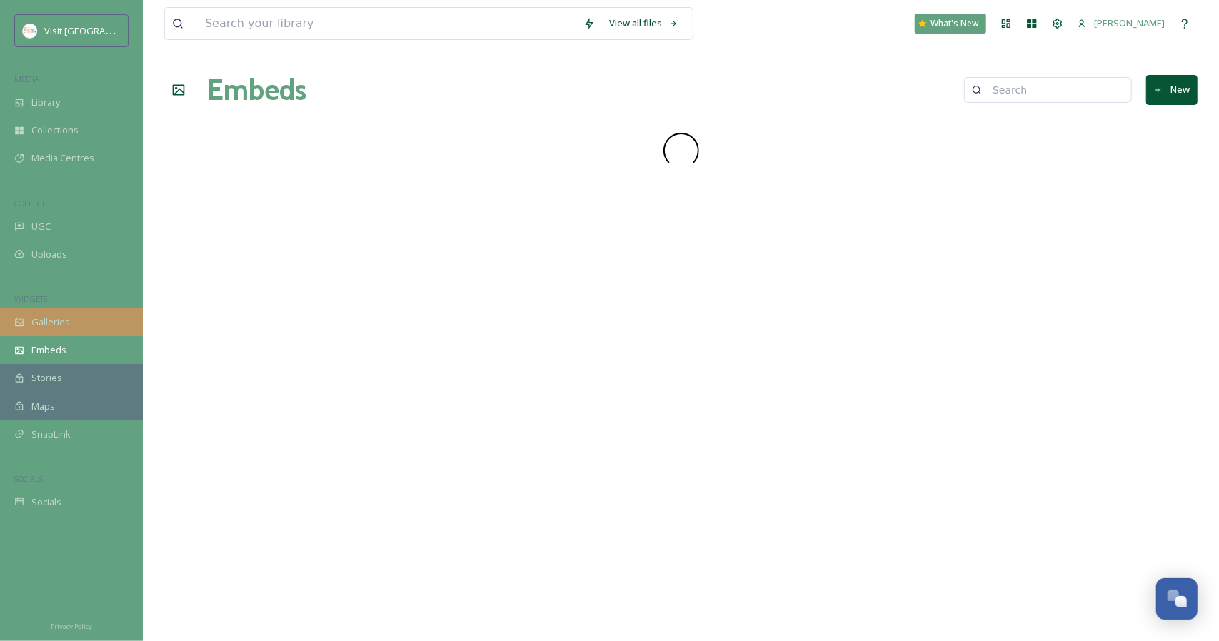
click at [58, 324] on span "Galleries" at bounding box center [50, 323] width 39 height 14
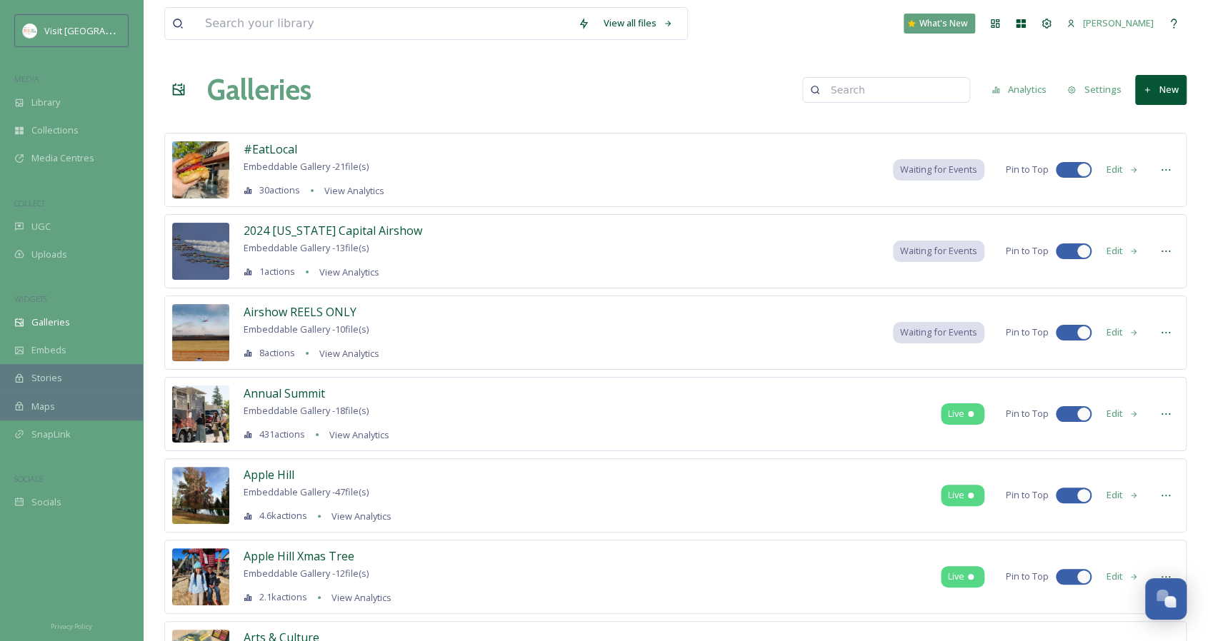
click at [1100, 84] on button "Settings" at bounding box center [1094, 90] width 68 height 28
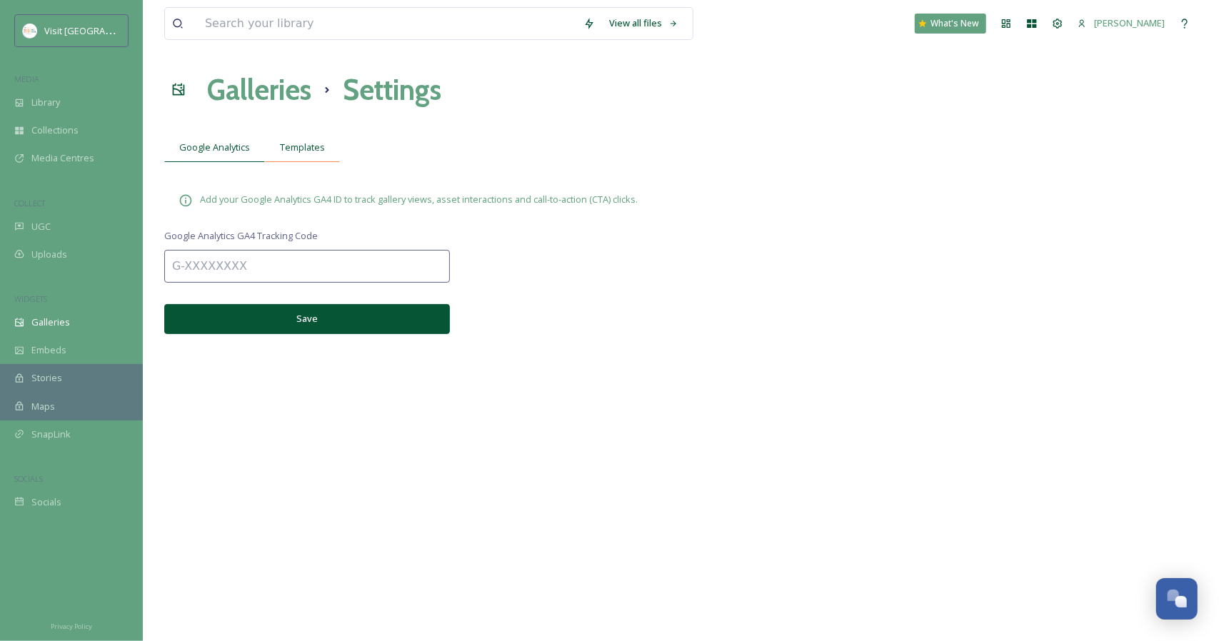
click at [303, 134] on div "Templates" at bounding box center [302, 147] width 75 height 29
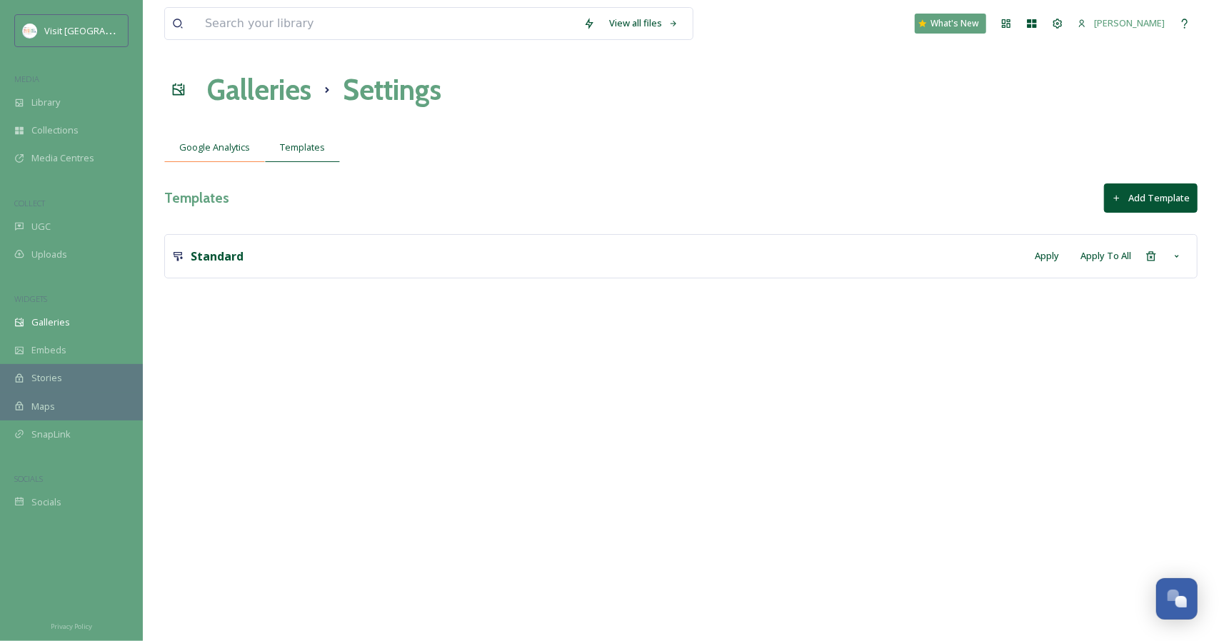
click at [232, 146] on span "Google Analytics" at bounding box center [214, 148] width 71 height 14
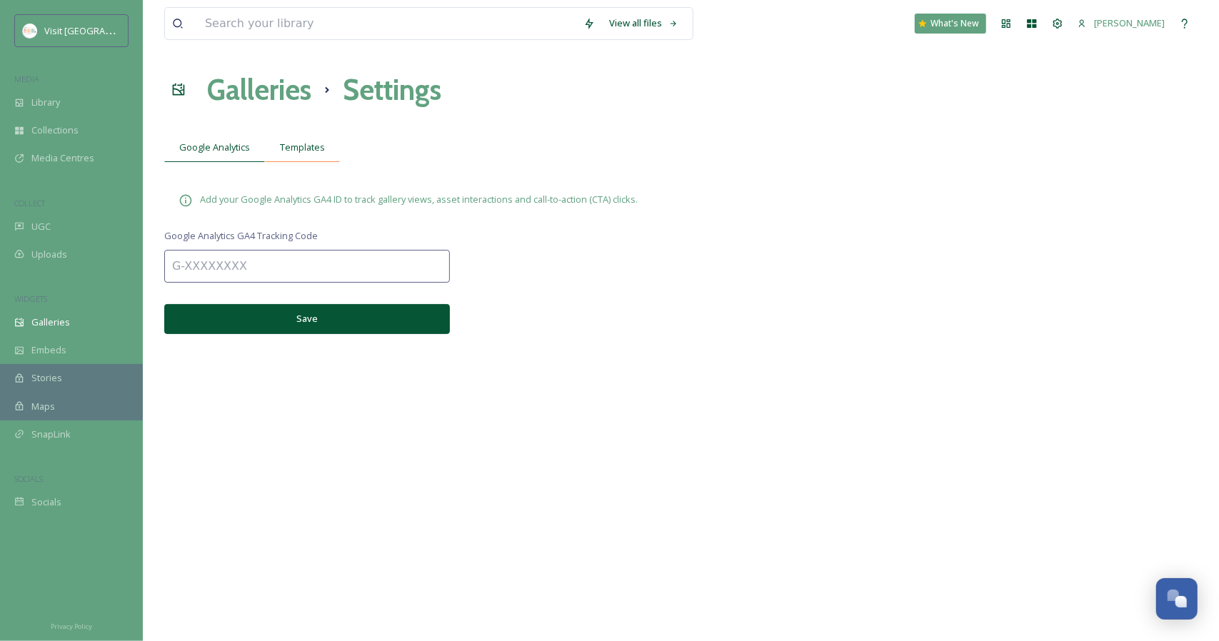
click at [280, 150] on span "Templates" at bounding box center [302, 148] width 45 height 14
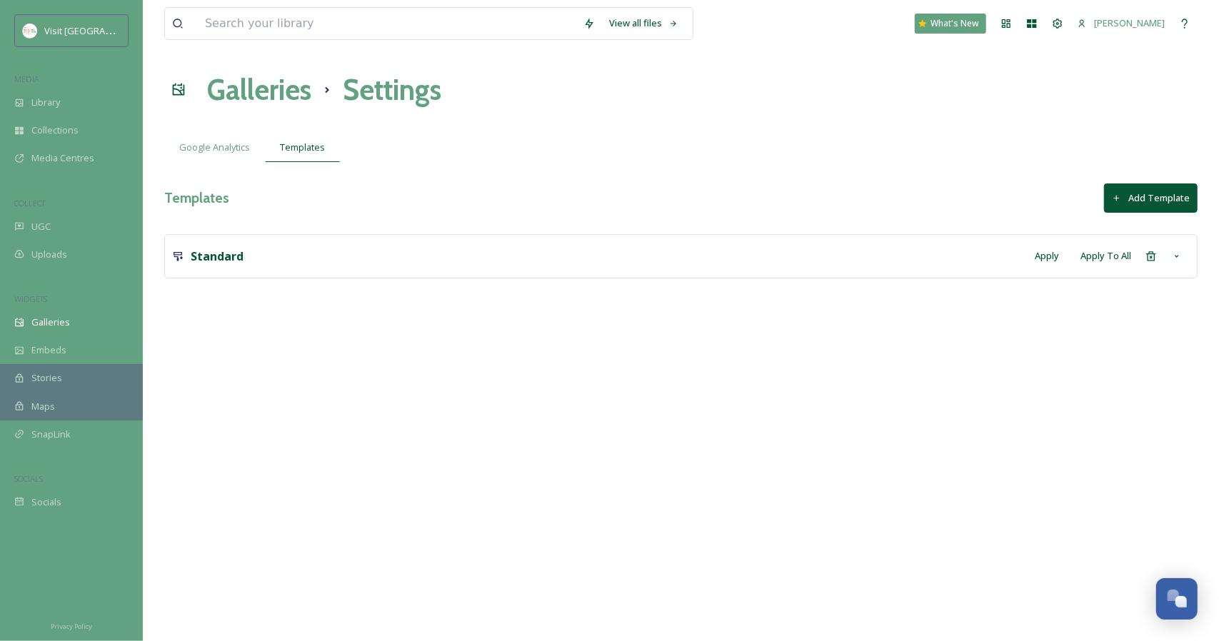
click at [737, 254] on div "Standard Apply Apply To All" at bounding box center [681, 256] width 1018 height 28
click at [1177, 259] on icon at bounding box center [1176, 256] width 11 height 11
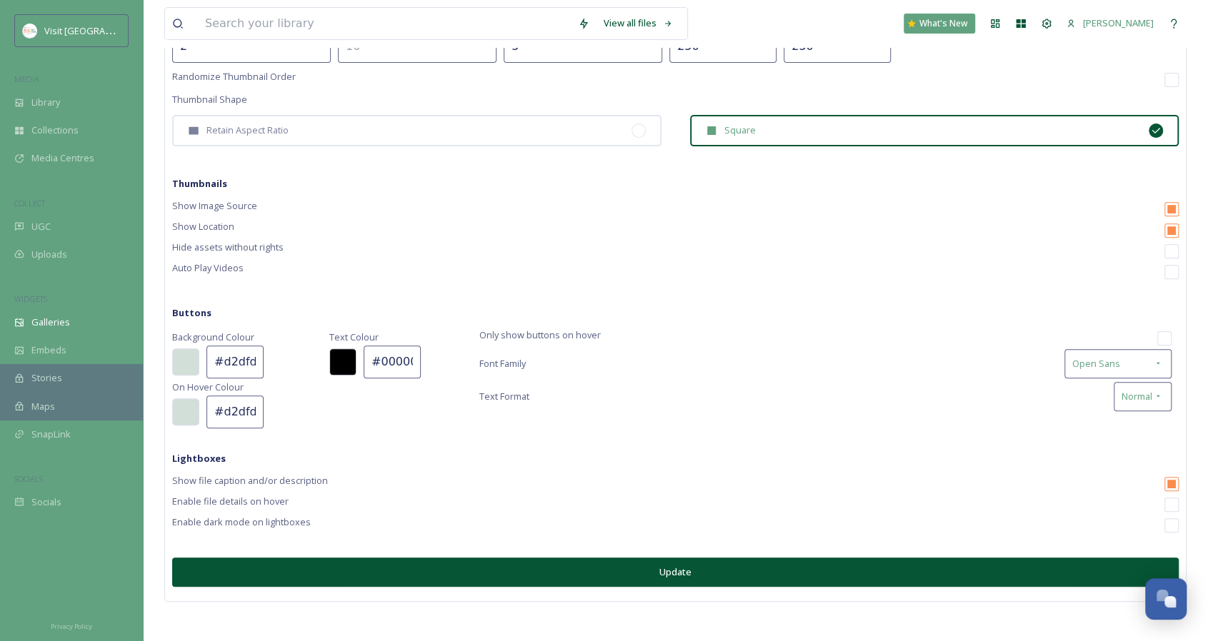
scroll to position [211, 0]
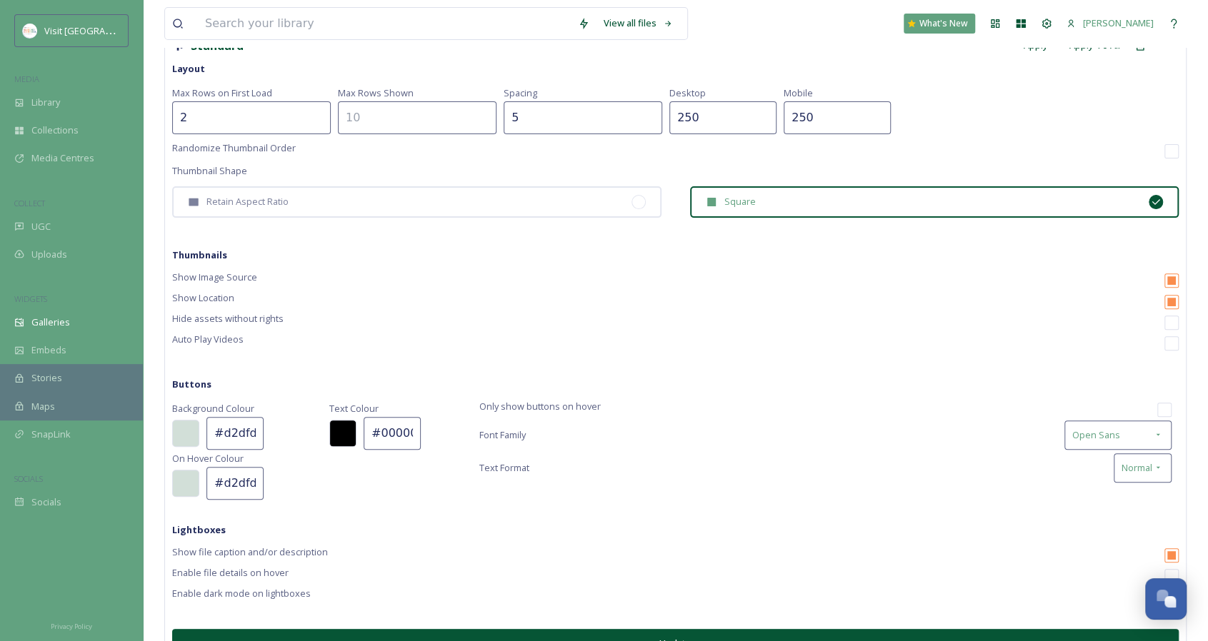
click at [1174, 342] on input "checkbox" at bounding box center [1171, 343] width 14 height 14
checkbox input "true"
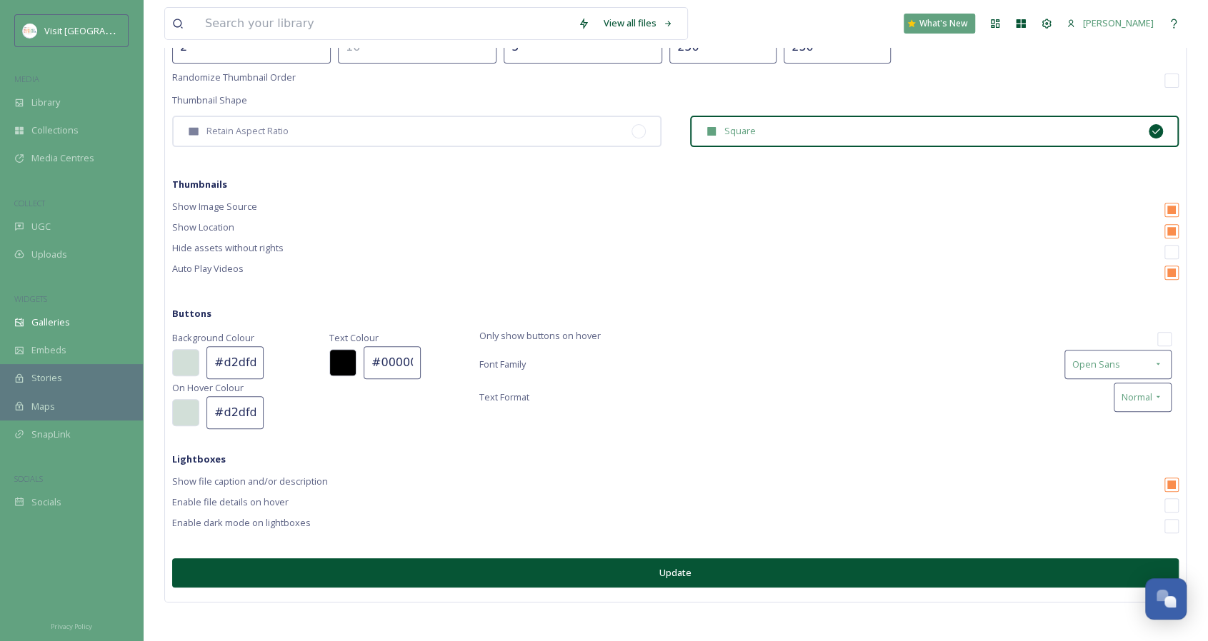
scroll to position [282, 0]
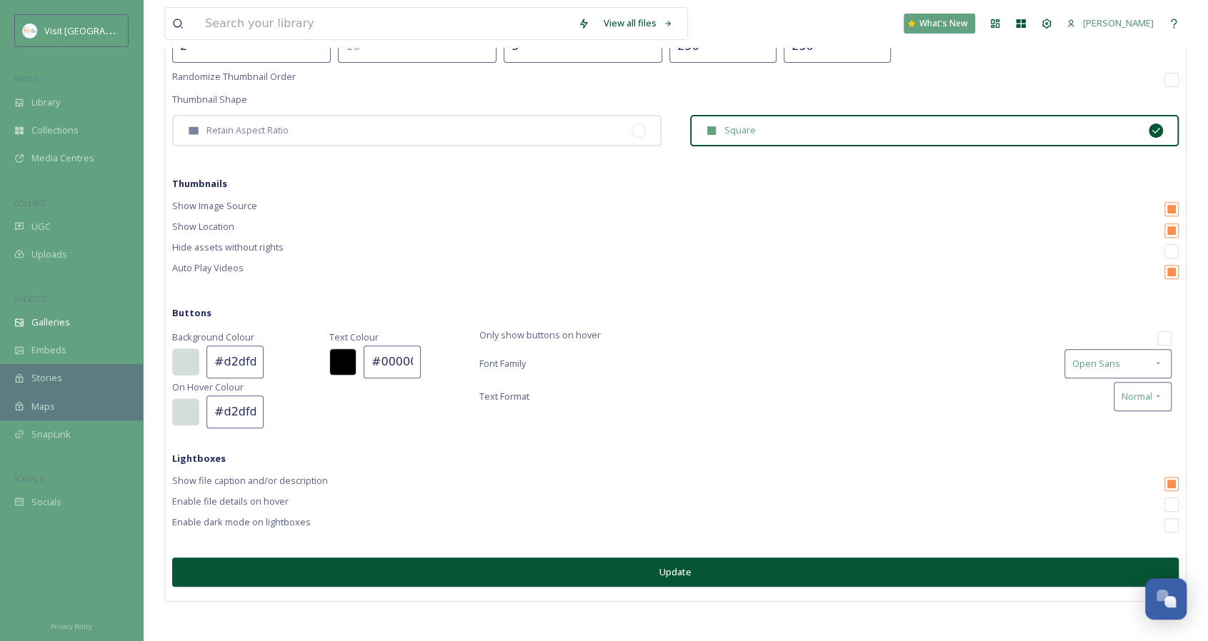
click at [1167, 334] on input "checkbox" at bounding box center [1164, 338] width 14 height 14
checkbox input "true"
click at [679, 578] on button "Update" at bounding box center [675, 572] width 1006 height 29
click at [675, 564] on button "Update" at bounding box center [675, 572] width 1006 height 29
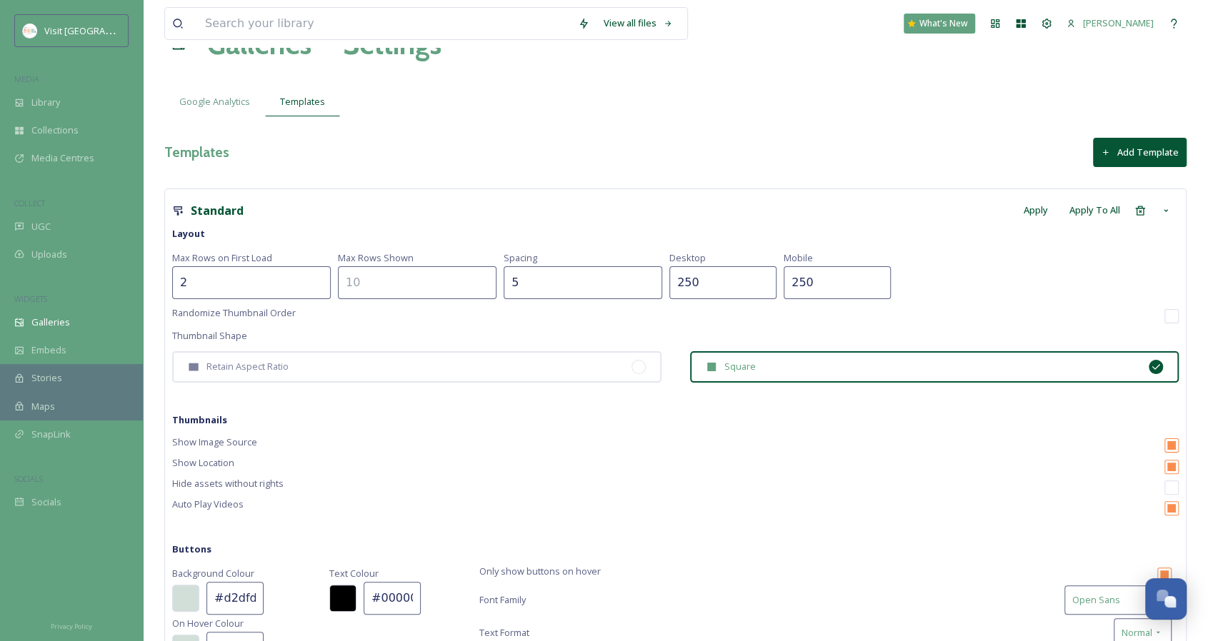
scroll to position [0, 0]
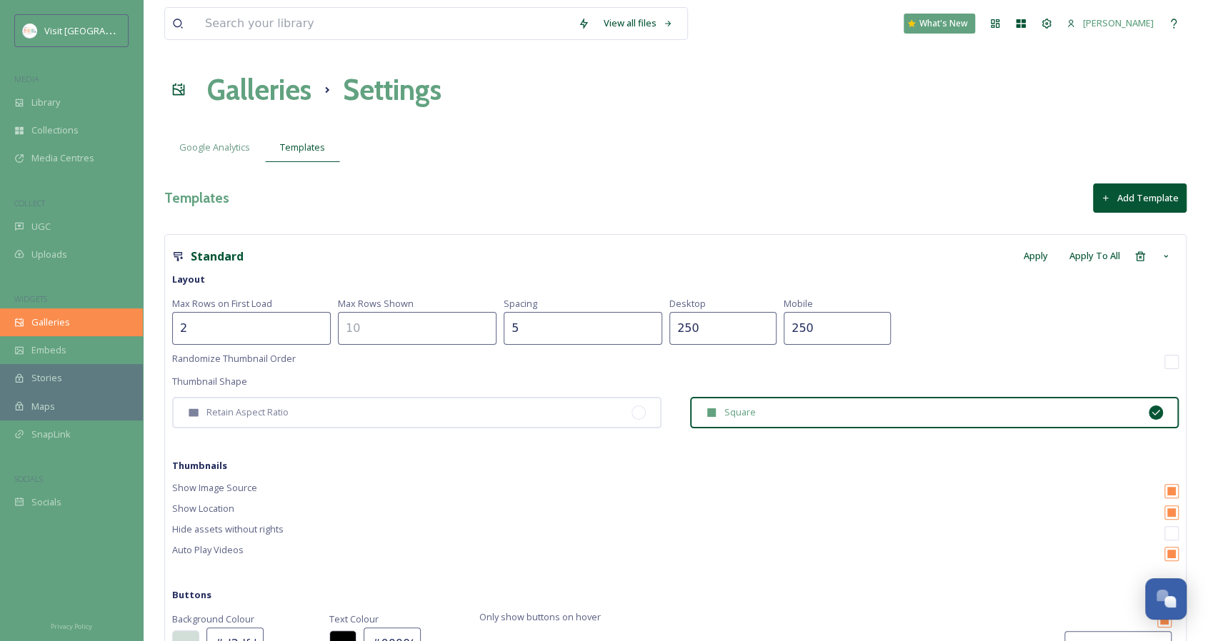
click at [59, 325] on span "Galleries" at bounding box center [50, 323] width 39 height 14
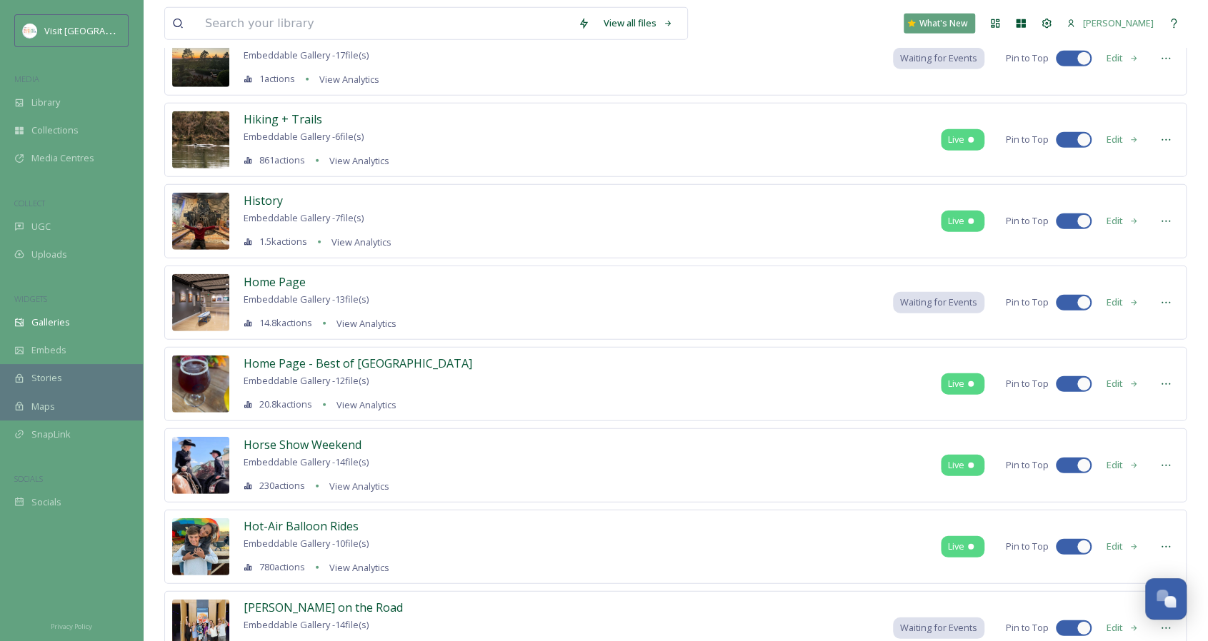
scroll to position [2401, 0]
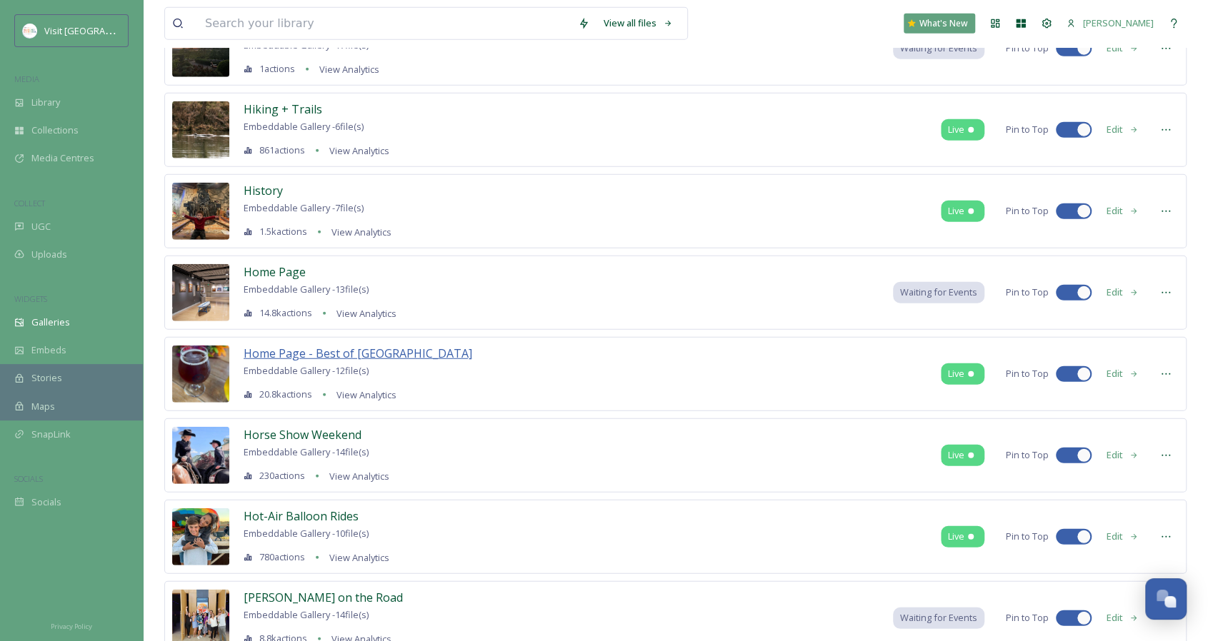
click at [329, 346] on span "Home Page - Best of [GEOGRAPHIC_DATA]" at bounding box center [358, 354] width 229 height 16
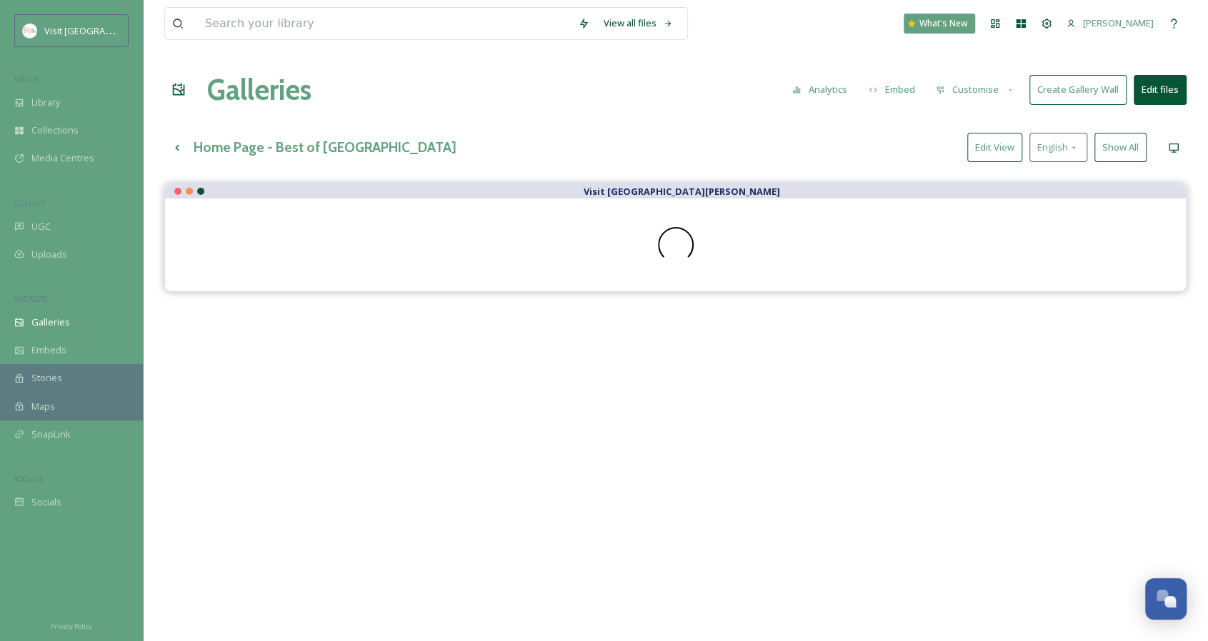
click at [986, 141] on button "Edit View" at bounding box center [994, 147] width 55 height 29
click at [1133, 150] on button "Show All" at bounding box center [1120, 147] width 52 height 29
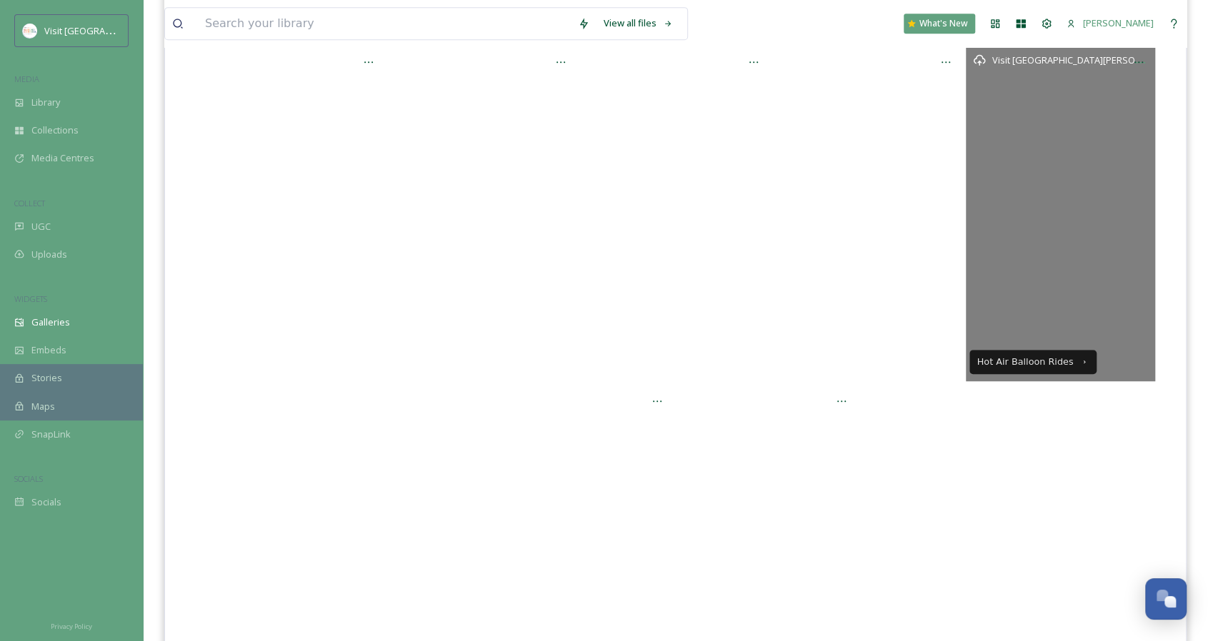
scroll to position [496, 0]
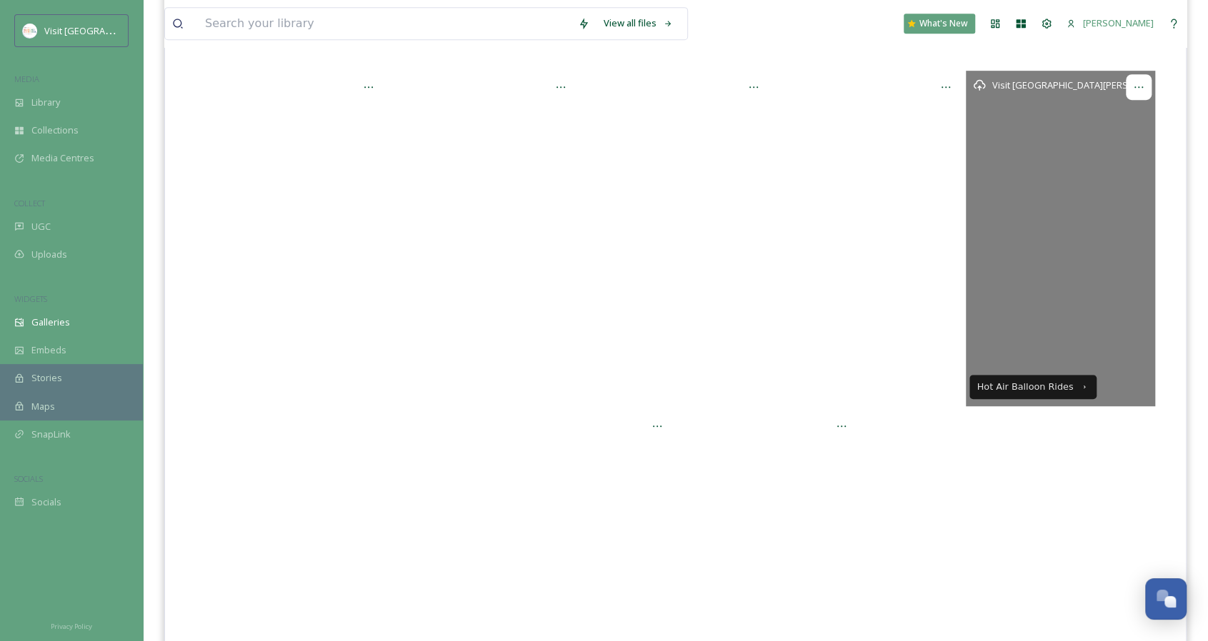
click at [1140, 83] on icon at bounding box center [1138, 86] width 11 height 11
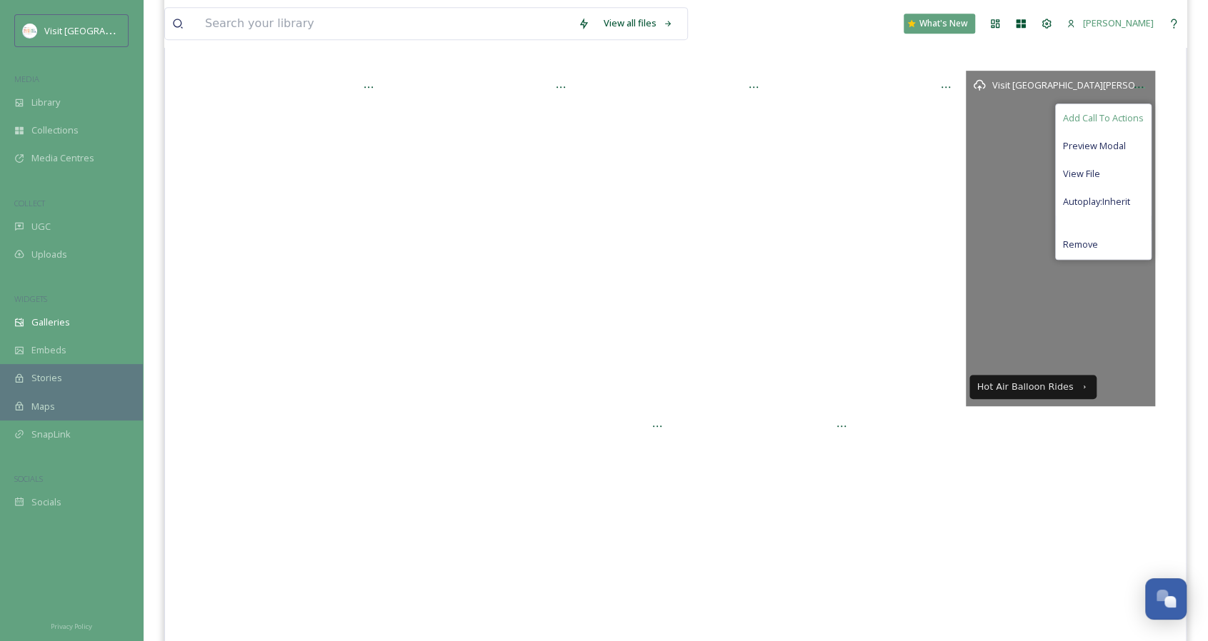
click at [1104, 125] on div "Add Call To Actions" at bounding box center [1103, 118] width 95 height 28
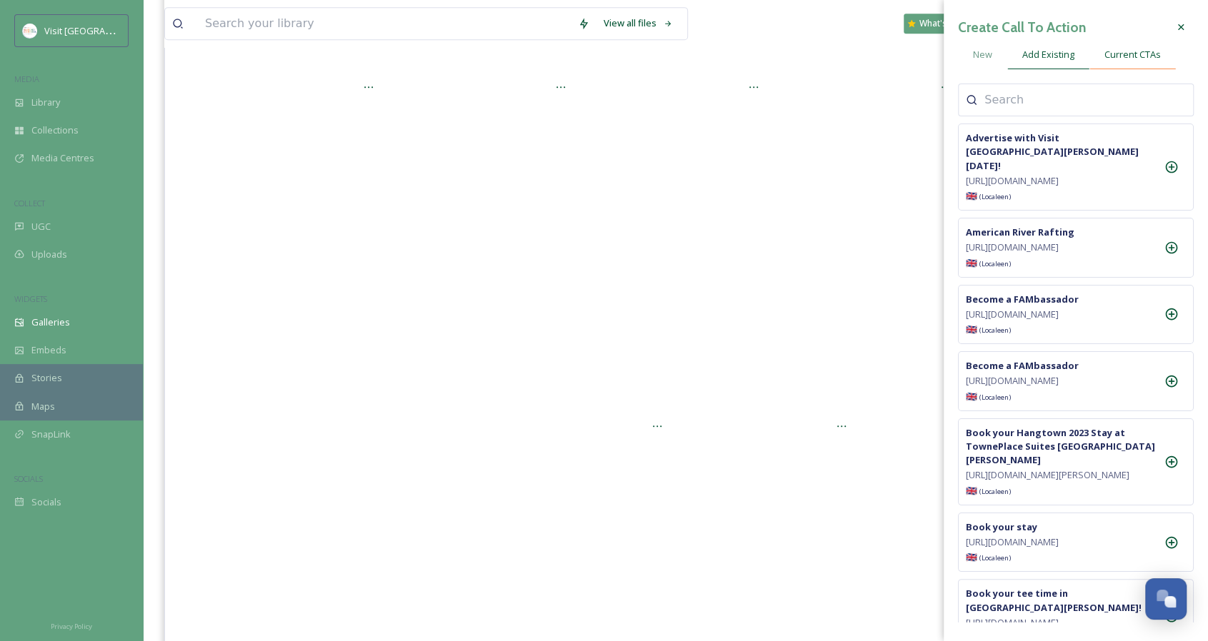
click at [1132, 66] on div "Current CTAs" at bounding box center [1132, 54] width 86 height 29
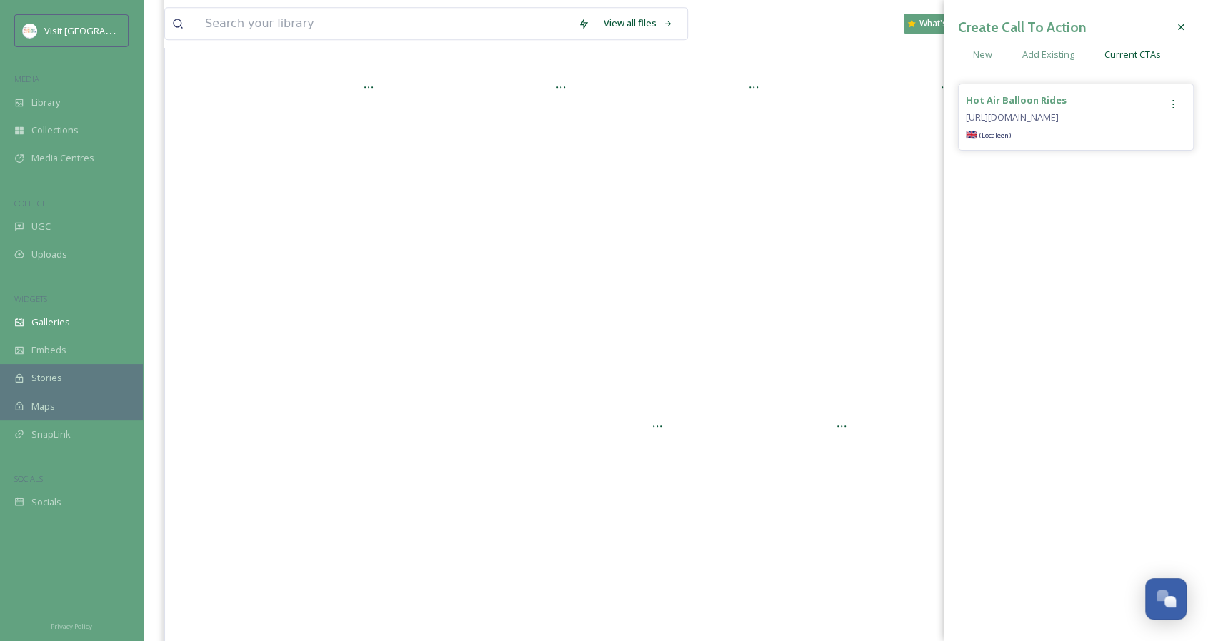
click at [1178, 95] on div at bounding box center [1173, 104] width 26 height 26
click at [1144, 161] on div "Remove" at bounding box center [1142, 163] width 85 height 28
click at [1026, 184] on div "Create Call To Action New Add Existing Current CTAs There is nothing here." at bounding box center [1075, 320] width 264 height 641
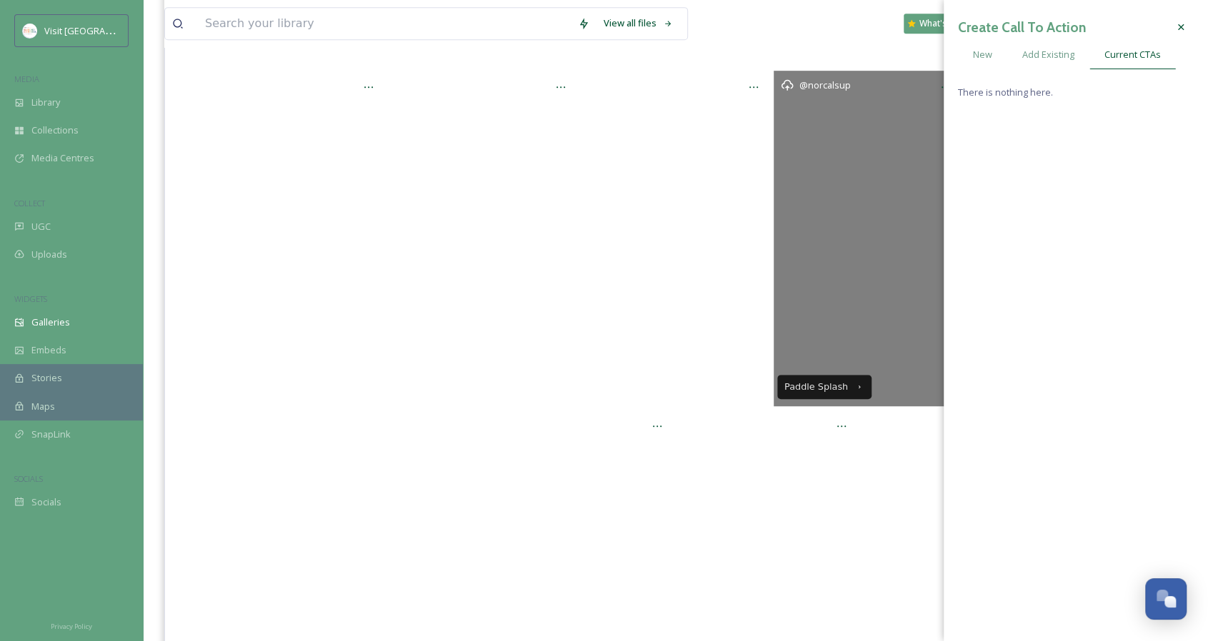
click at [871, 199] on div "@norcalsup" at bounding box center [867, 239] width 189 height 336
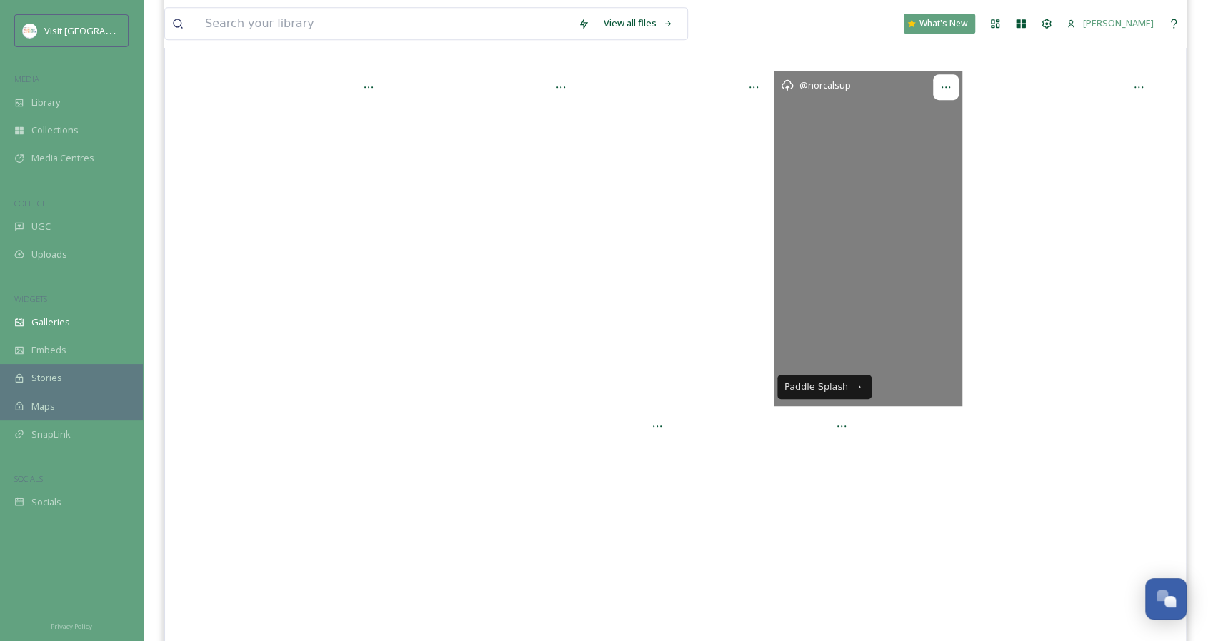
click at [948, 84] on icon at bounding box center [945, 86] width 11 height 11
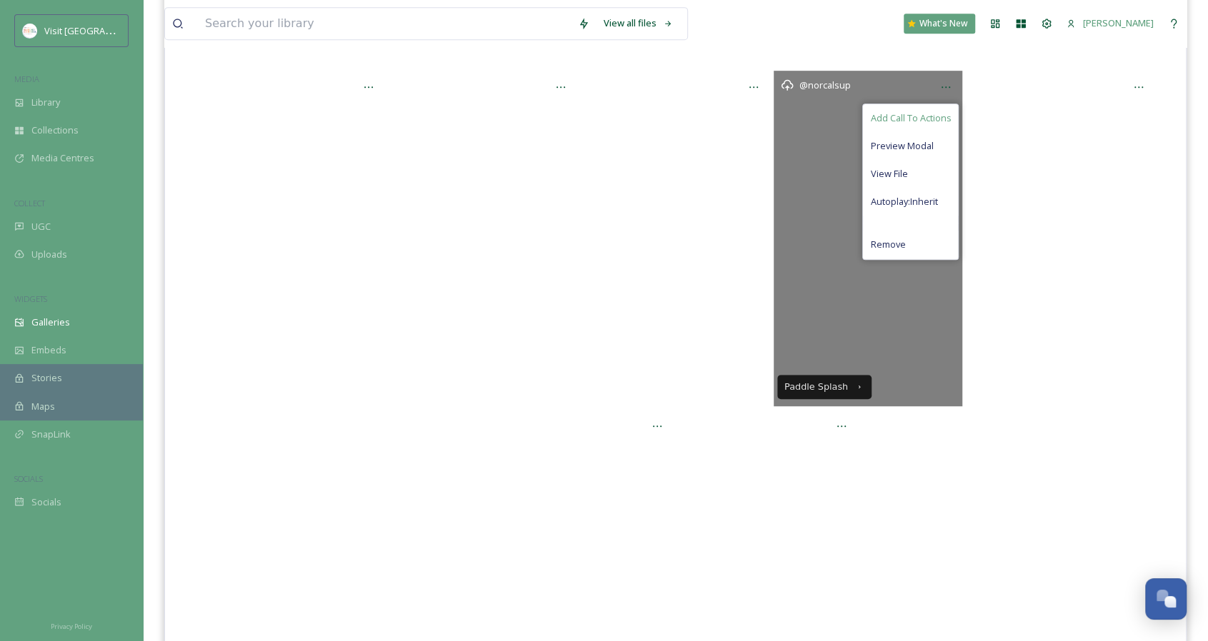
click at [923, 119] on span "Add Call To Actions" at bounding box center [910, 118] width 81 height 14
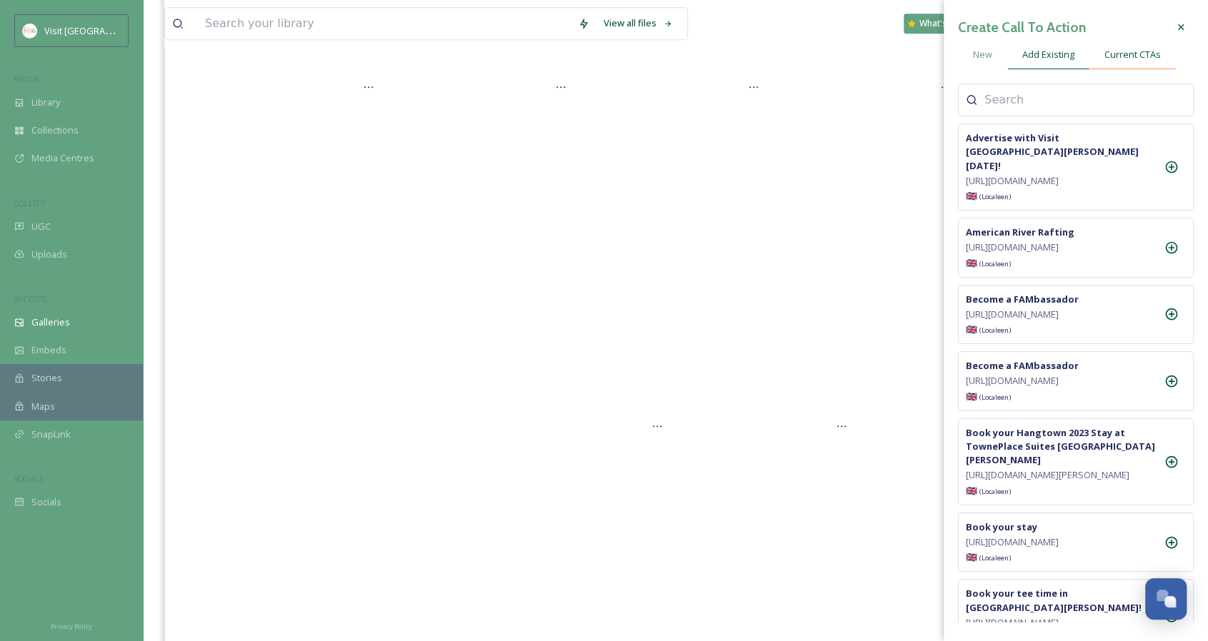
click at [1119, 54] on span "Current CTAs" at bounding box center [1132, 55] width 56 height 14
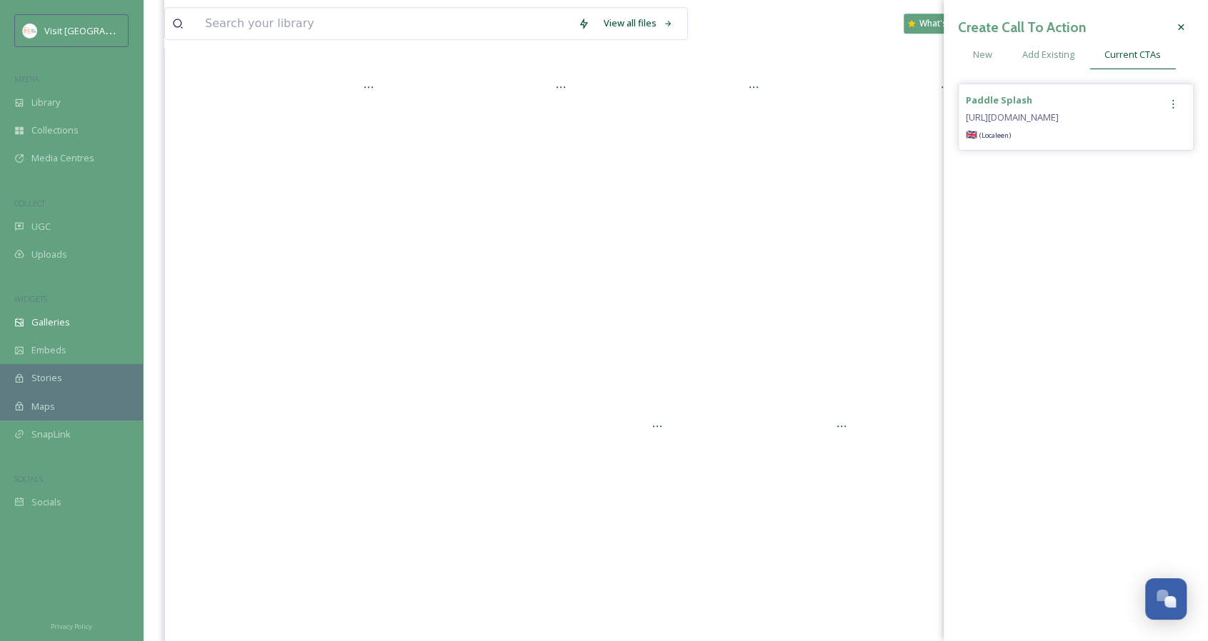
click at [1171, 102] on icon at bounding box center [1172, 104] width 11 height 11
click at [1140, 158] on span "Remove" at bounding box center [1124, 163] width 35 height 14
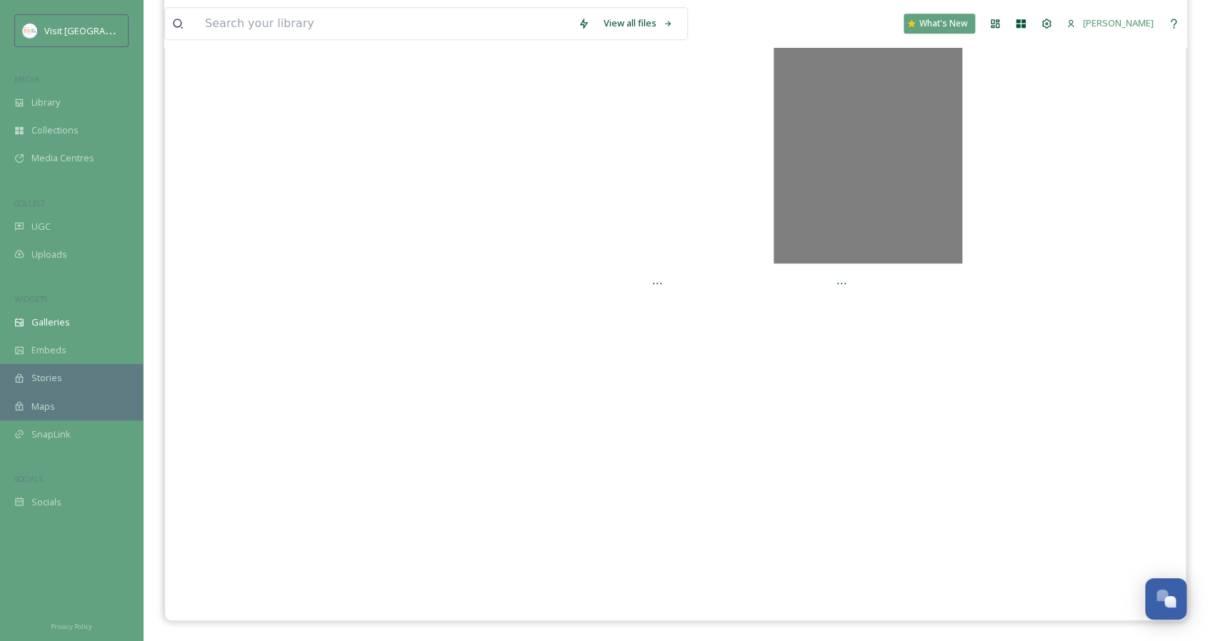
click at [895, 179] on div "@norcalsup" at bounding box center [867, 96] width 189 height 336
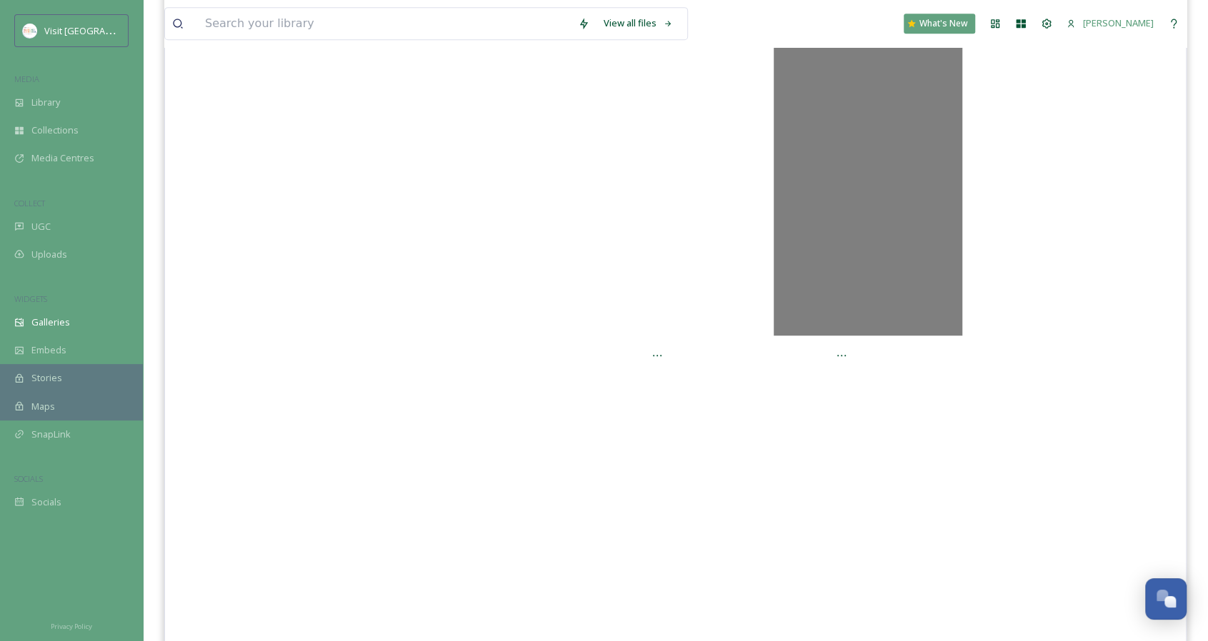
scroll to position [496, 0]
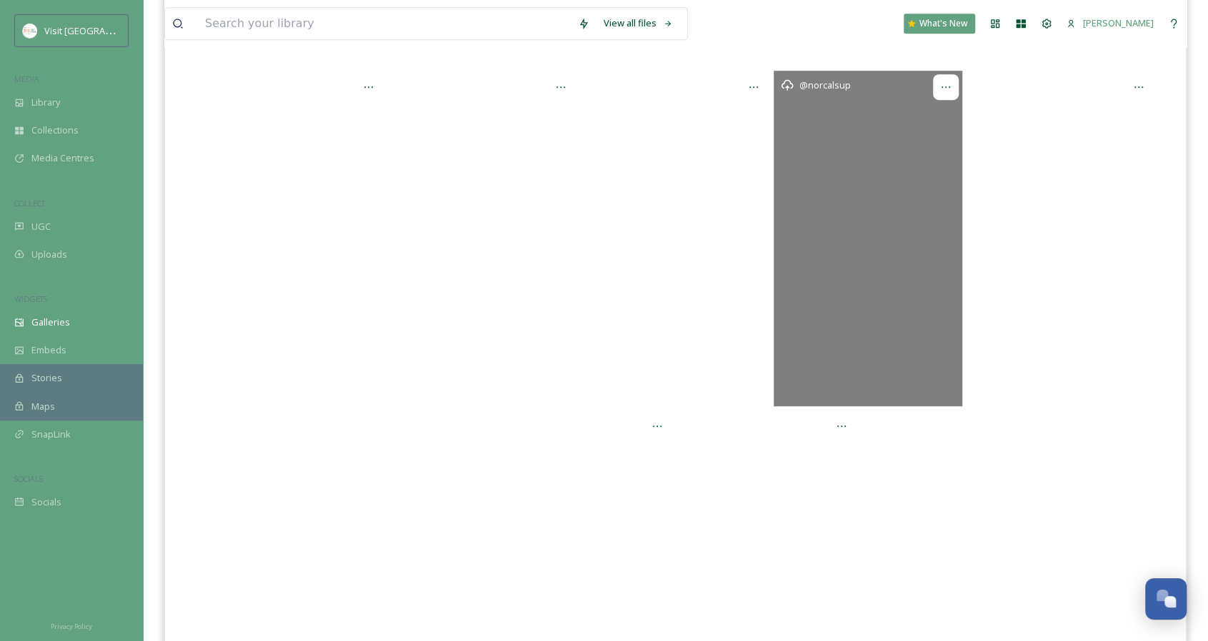
click at [936, 88] on div at bounding box center [946, 87] width 26 height 26
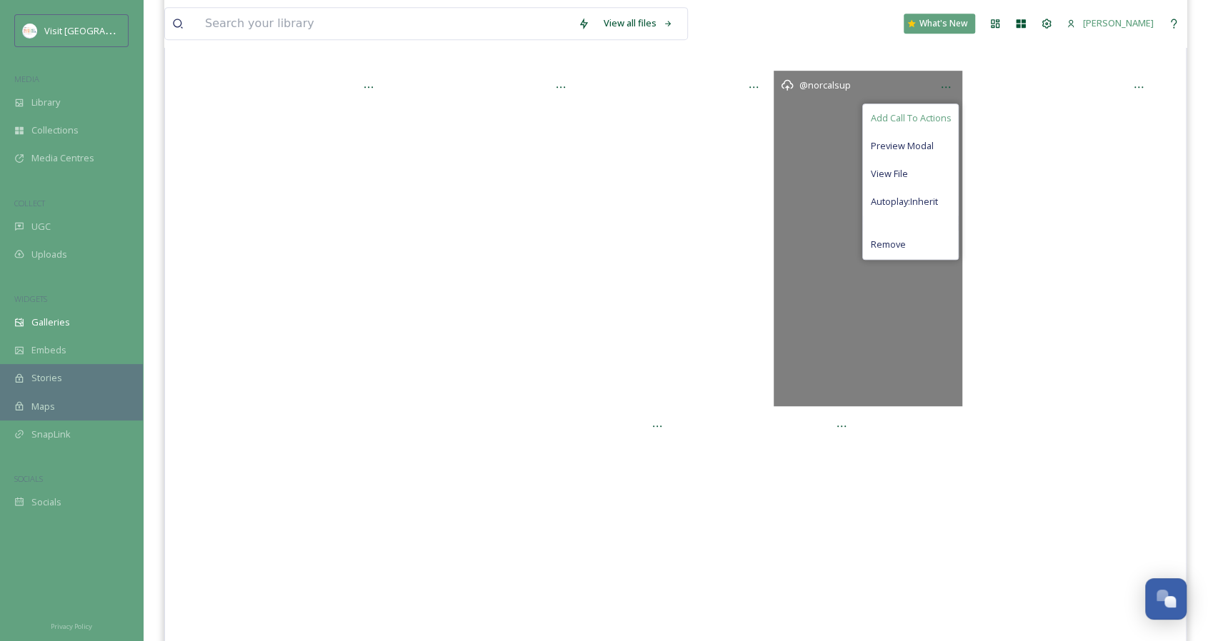
click at [910, 116] on span "Add Call To Actions" at bounding box center [910, 118] width 81 height 14
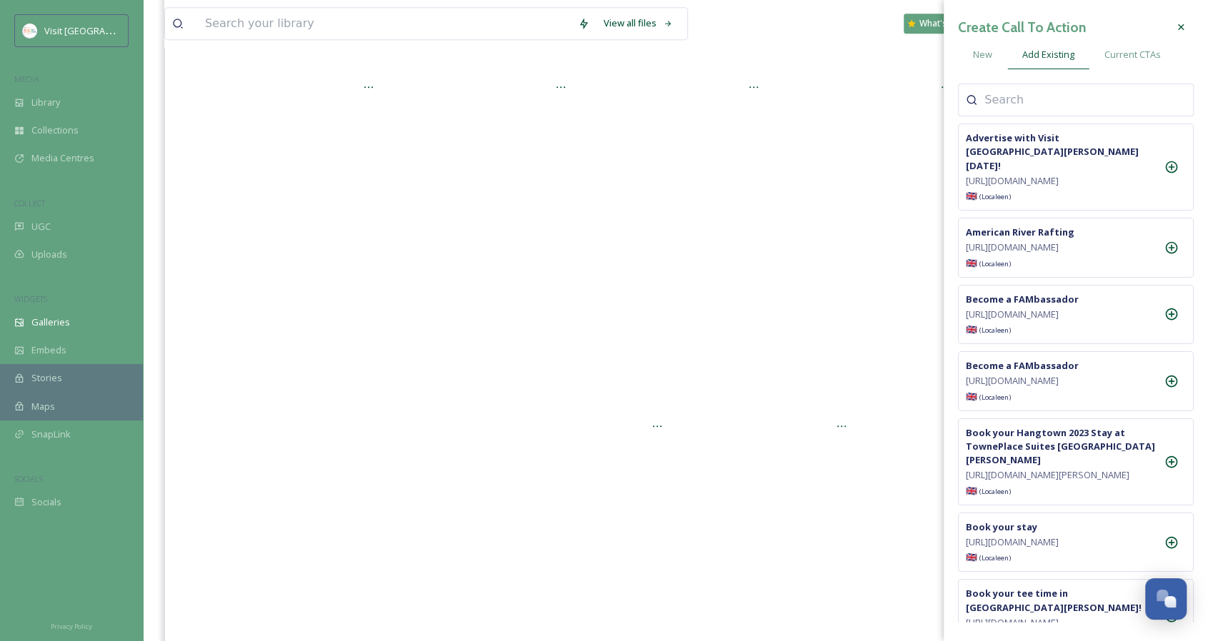
click at [1094, 108] on input at bounding box center [1055, 99] width 143 height 17
type input "o"
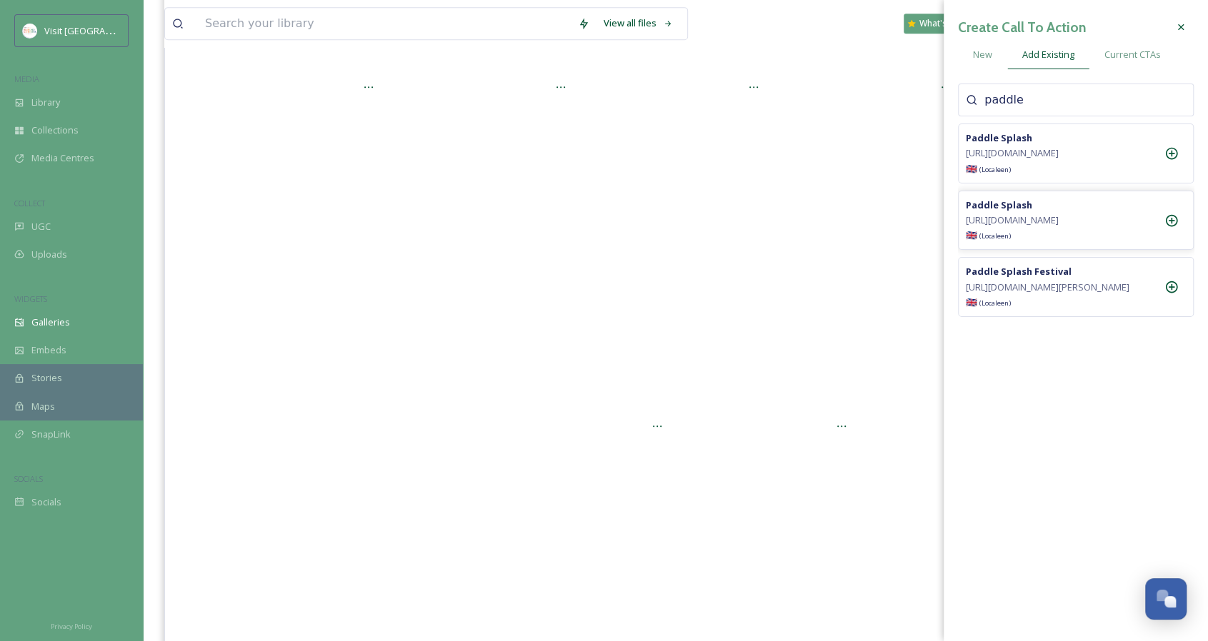
type input "paddle"
click at [1170, 226] on icon at bounding box center [1172, 220] width 12 height 12
click at [1131, 54] on span "Current CTAs" at bounding box center [1132, 55] width 56 height 14
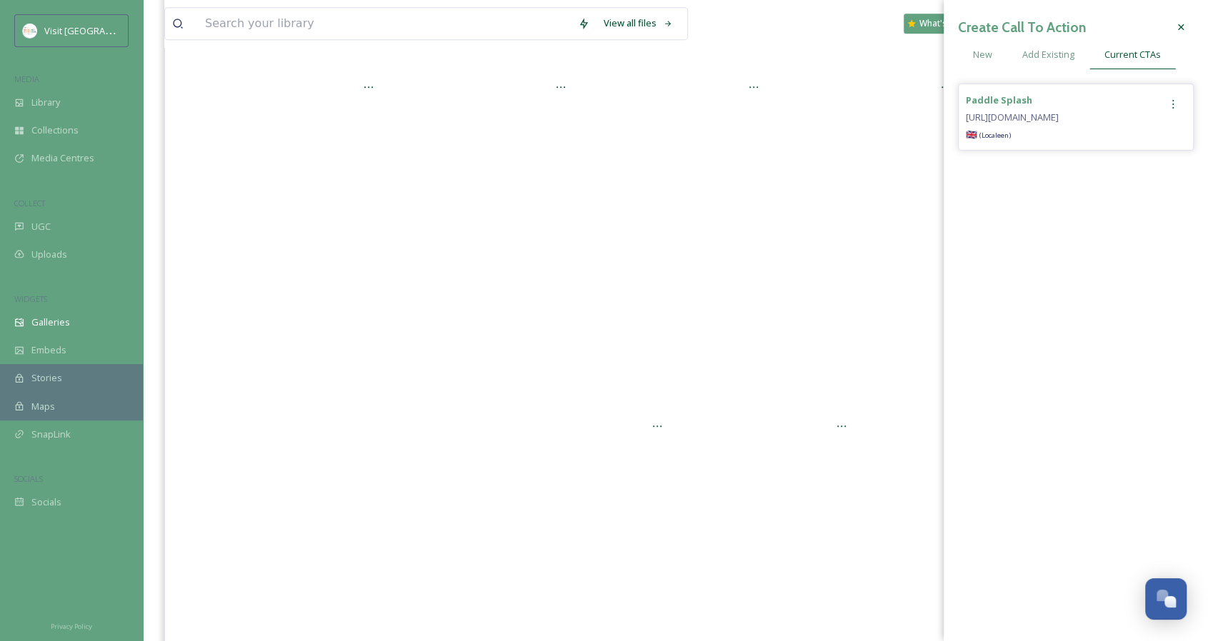
click at [1174, 101] on icon at bounding box center [1172, 104] width 11 height 11
click at [1129, 156] on span "Remove" at bounding box center [1124, 163] width 35 height 14
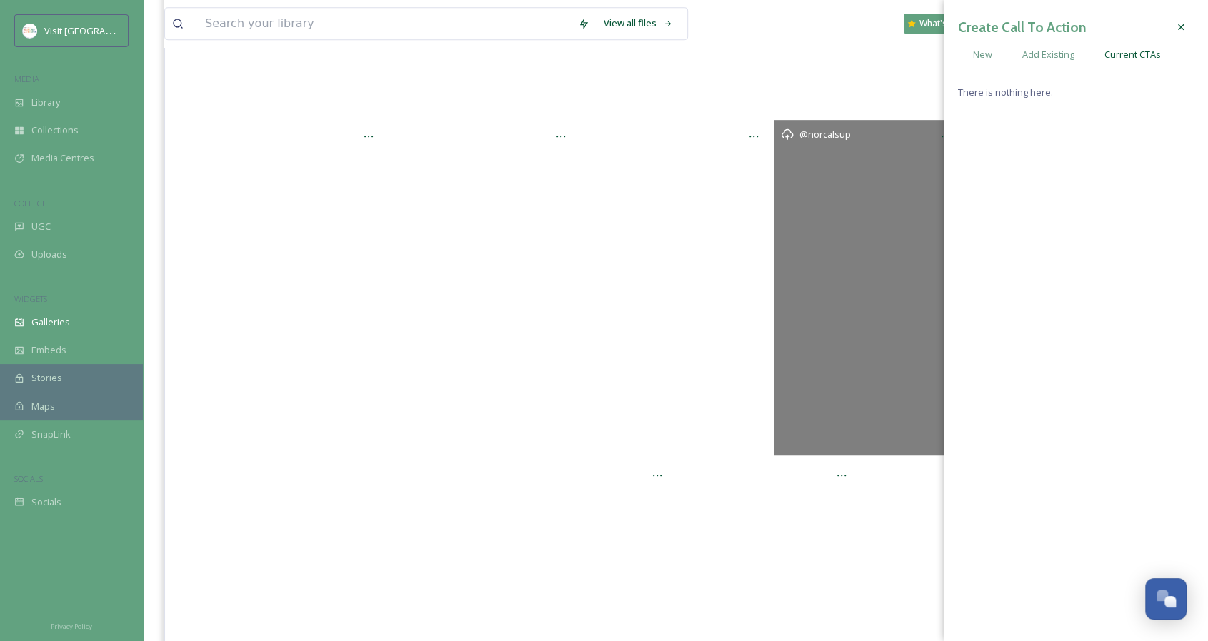
scroll to position [425, 0]
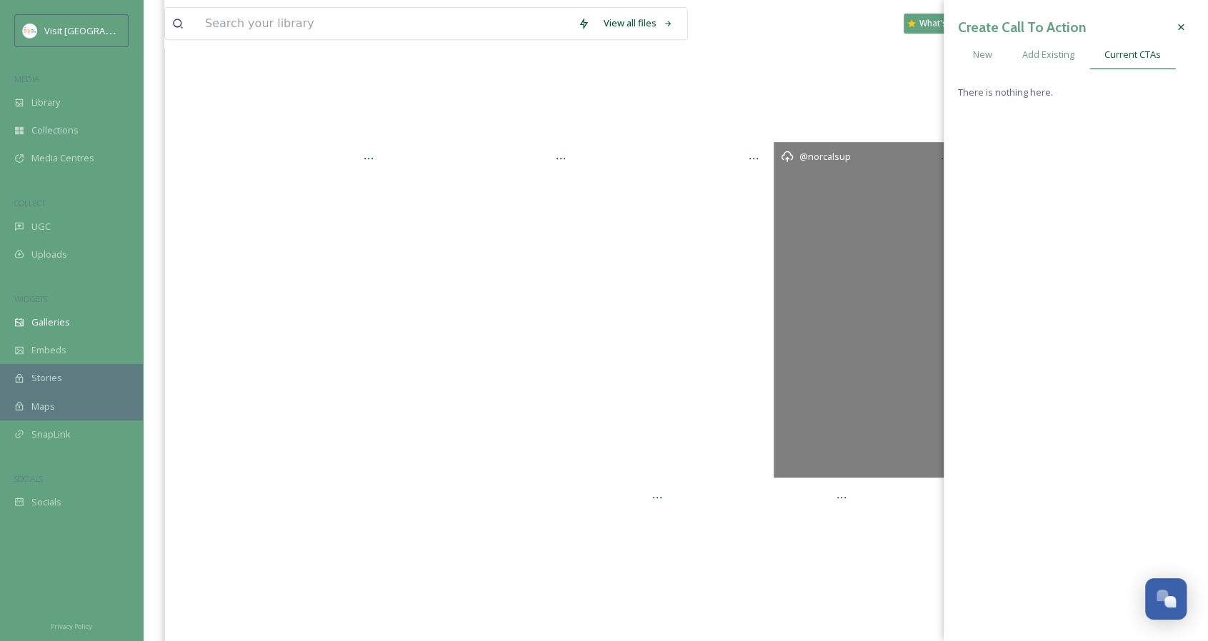
click at [832, 285] on div "@norcalsup" at bounding box center [867, 310] width 189 height 336
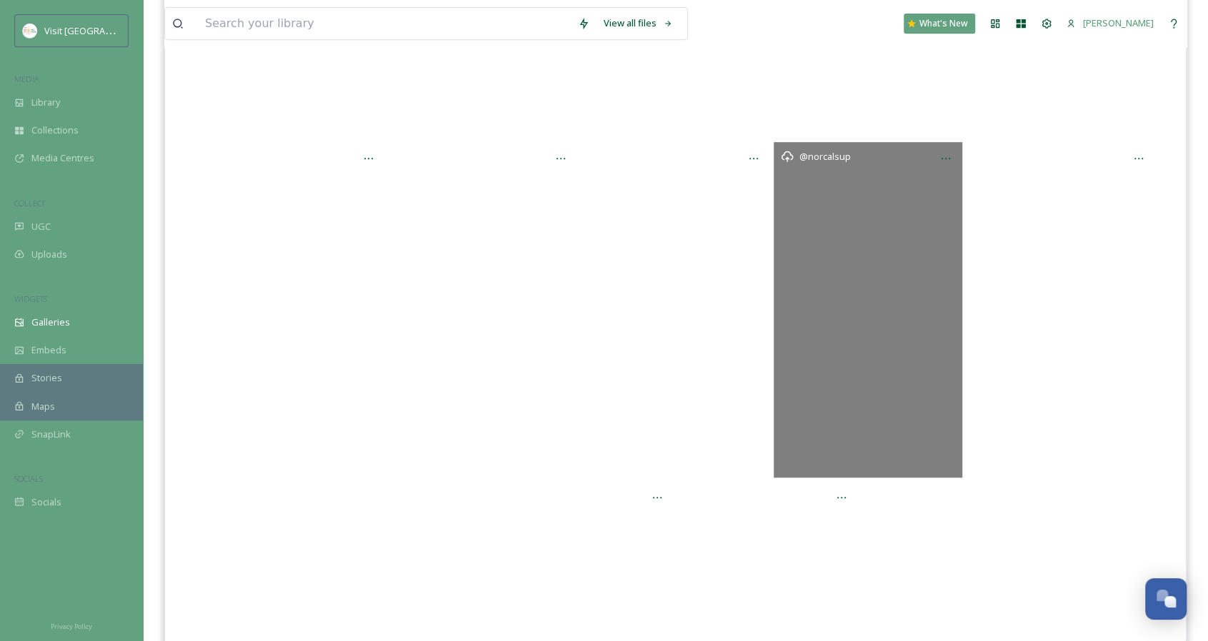
click at [884, 243] on div "@norcalsup" at bounding box center [867, 310] width 189 height 336
click at [958, 152] on div at bounding box center [946, 159] width 26 height 26
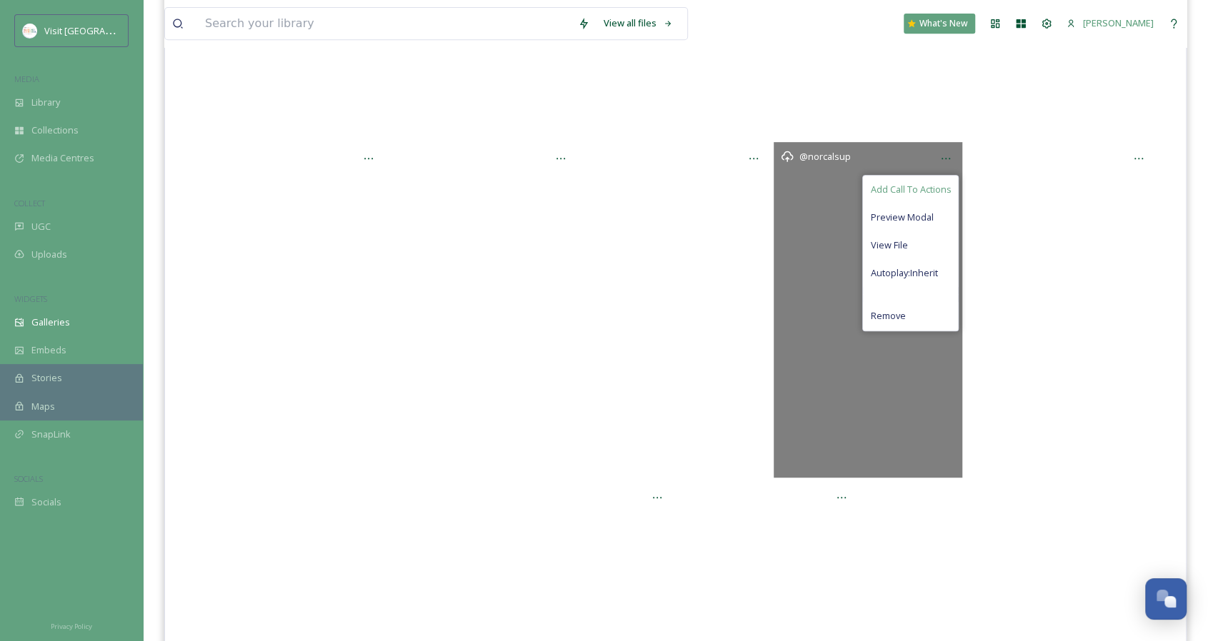
click at [916, 190] on span "Add Call To Actions" at bounding box center [910, 190] width 81 height 14
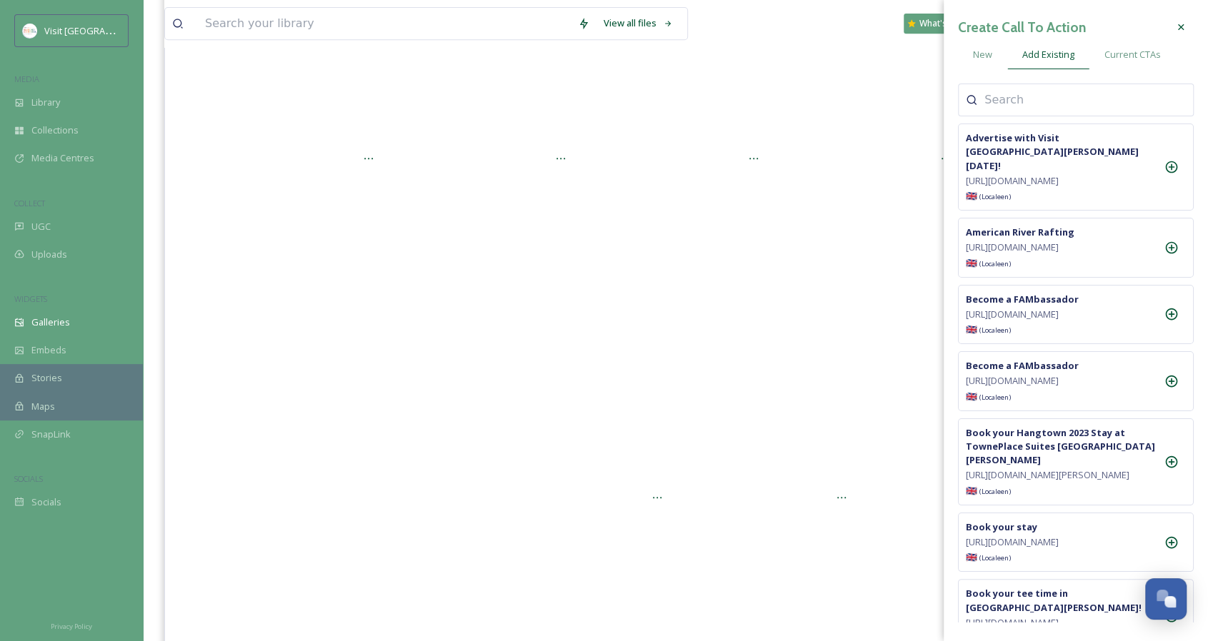
click at [1068, 94] on input at bounding box center [1055, 99] width 143 height 17
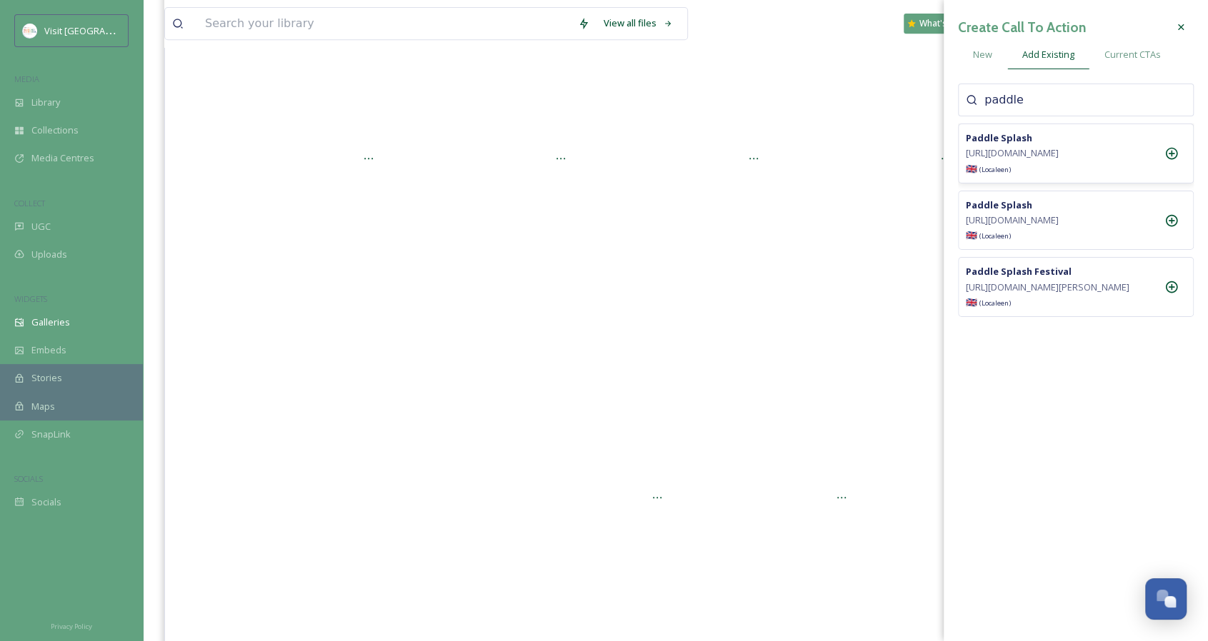
type input "paddle"
click at [1168, 161] on icon at bounding box center [1171, 153] width 14 height 14
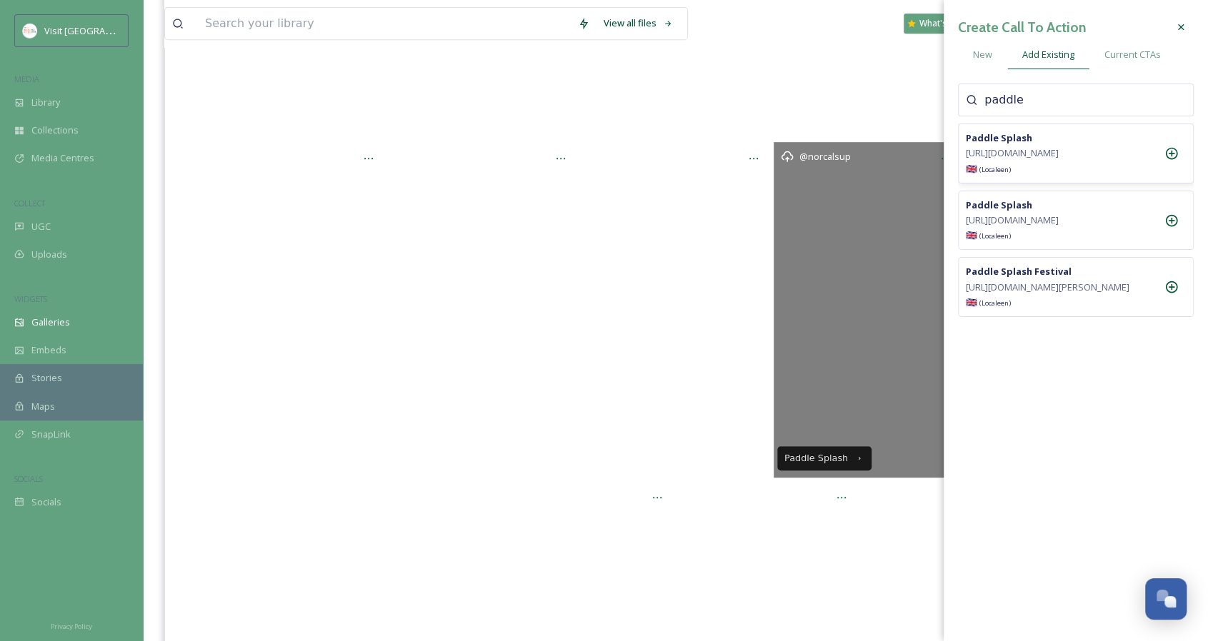
click at [857, 255] on div "@norcalsup" at bounding box center [867, 310] width 189 height 336
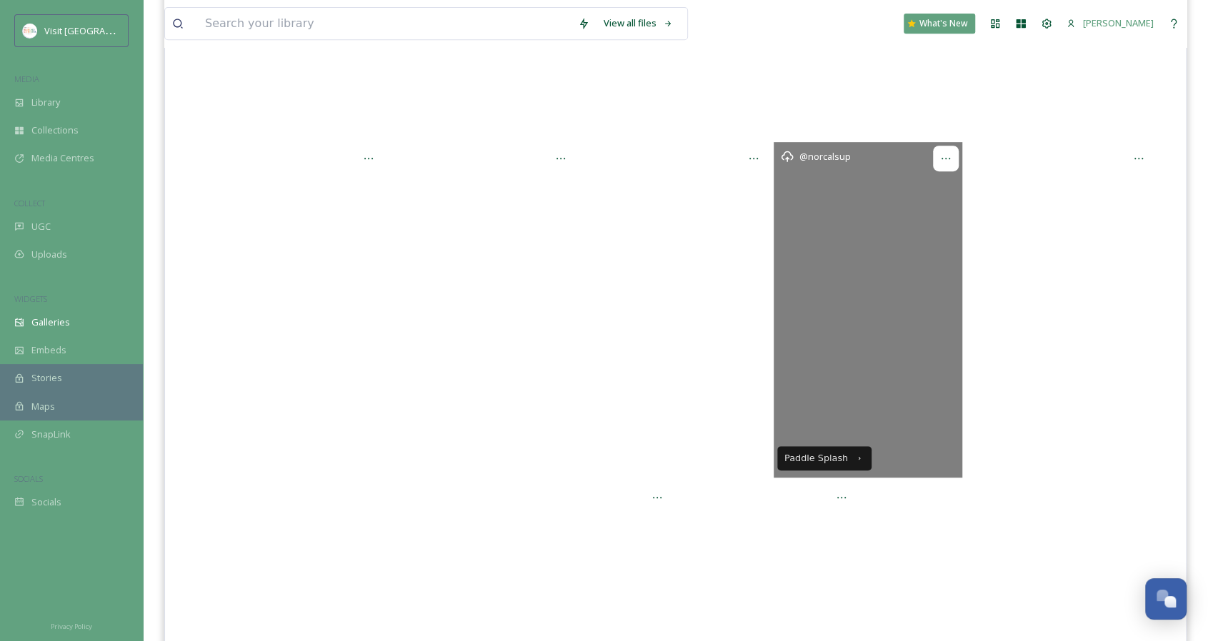
click at [946, 159] on icon at bounding box center [945, 158] width 11 height 11
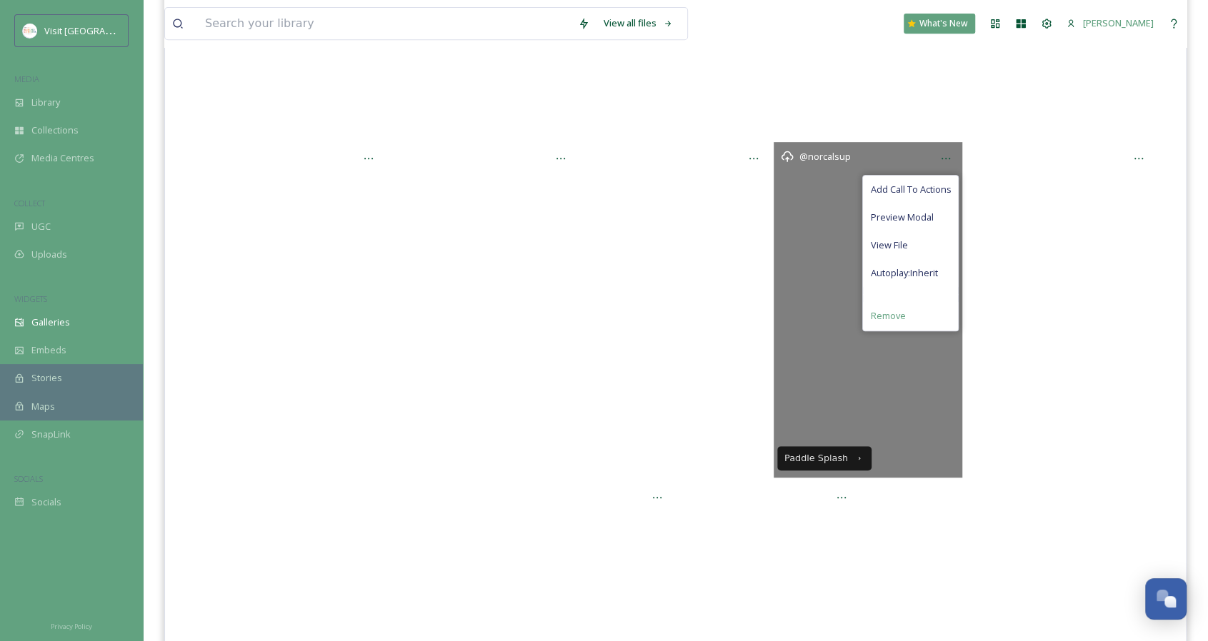
click at [873, 314] on span "Remove" at bounding box center [887, 316] width 35 height 14
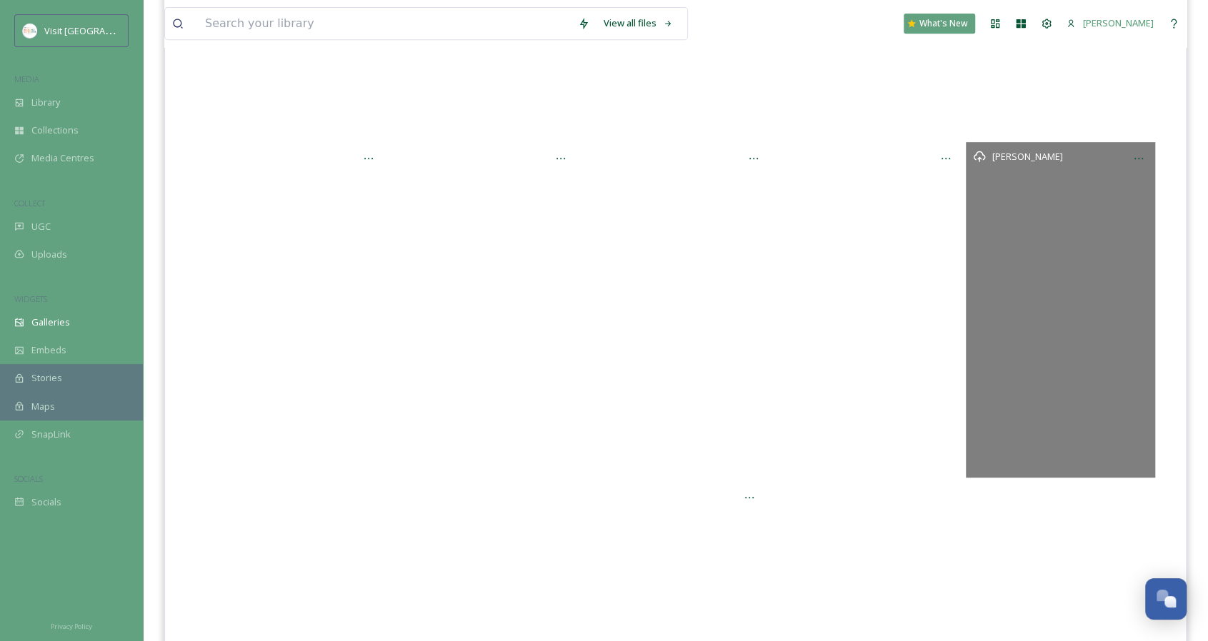
click at [1117, 168] on div "[PERSON_NAME]" at bounding box center [1060, 310] width 189 height 336
click at [1143, 159] on icon at bounding box center [1138, 158] width 11 height 11
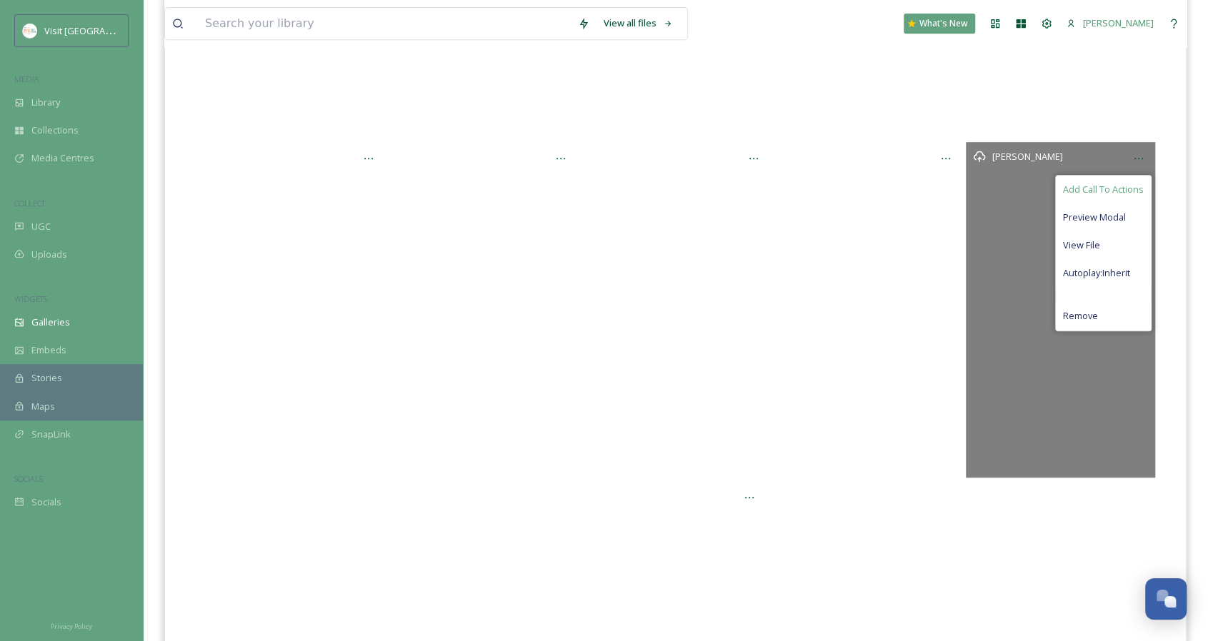
click at [1097, 189] on span "Add Call To Actions" at bounding box center [1103, 190] width 81 height 14
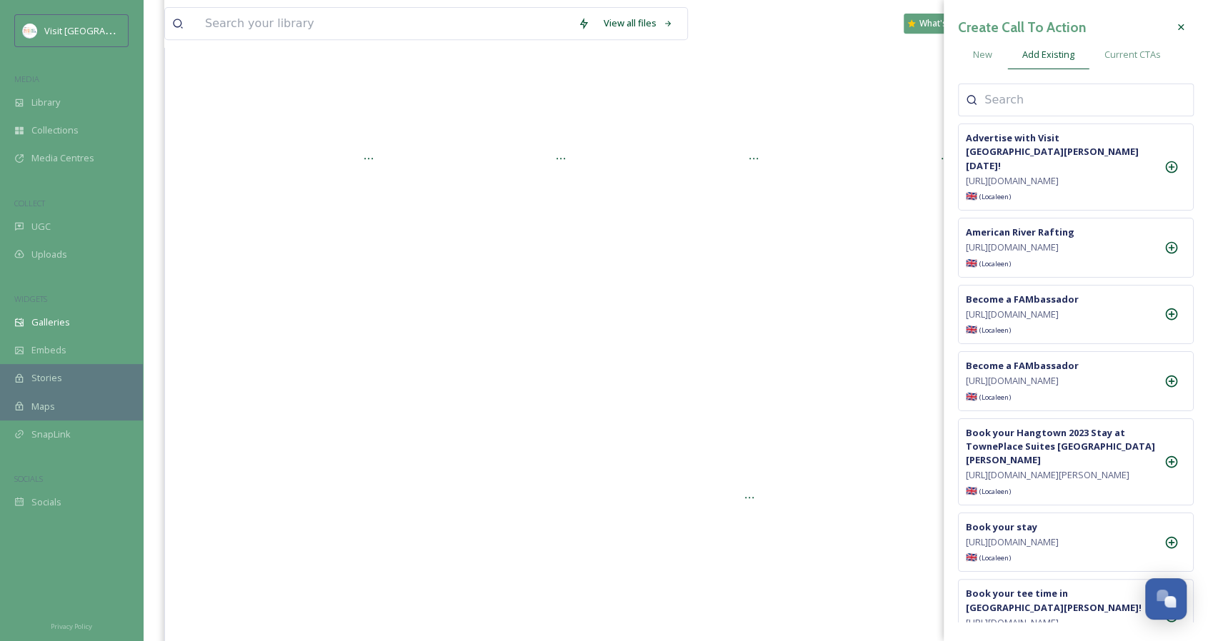
click at [1043, 94] on input at bounding box center [1055, 99] width 143 height 17
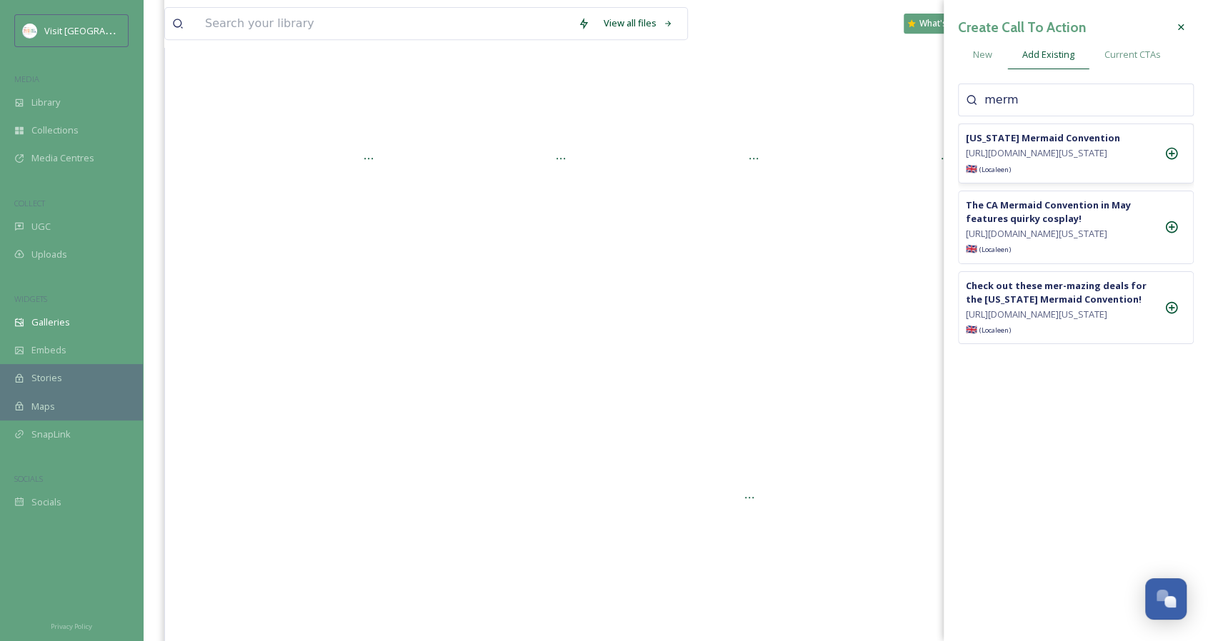
type input "merm"
click at [1173, 158] on icon at bounding box center [1171, 153] width 14 height 14
click at [856, 511] on div at bounding box center [675, 641] width 963 height 321
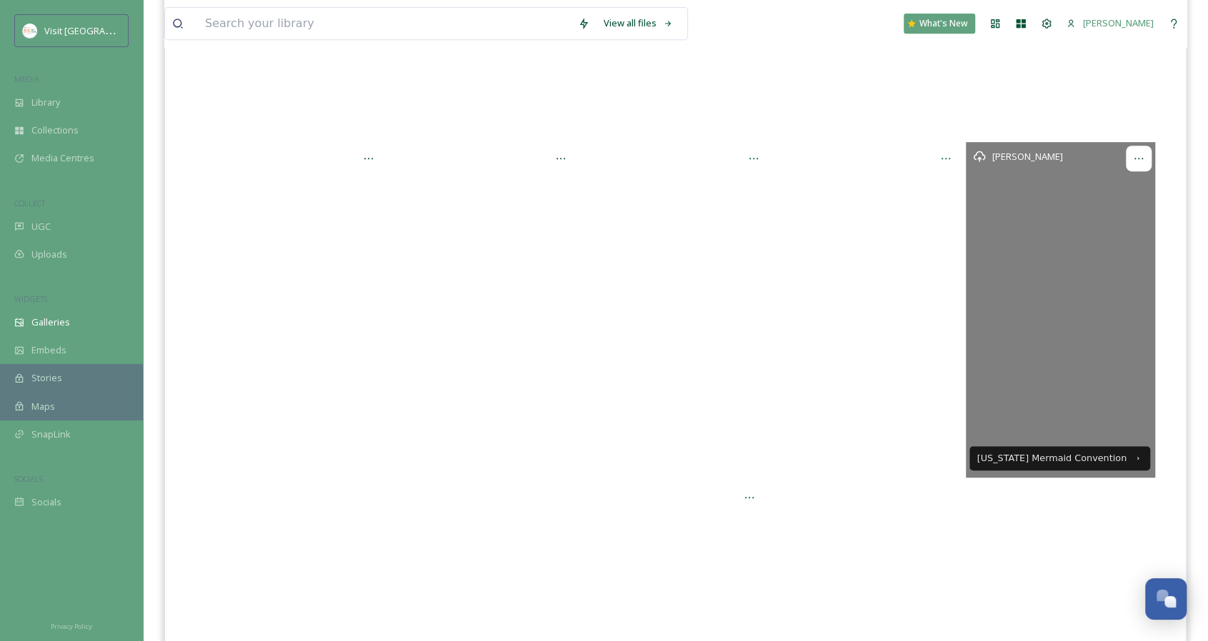
click at [1138, 158] on icon at bounding box center [1138, 158] width 9 height 1
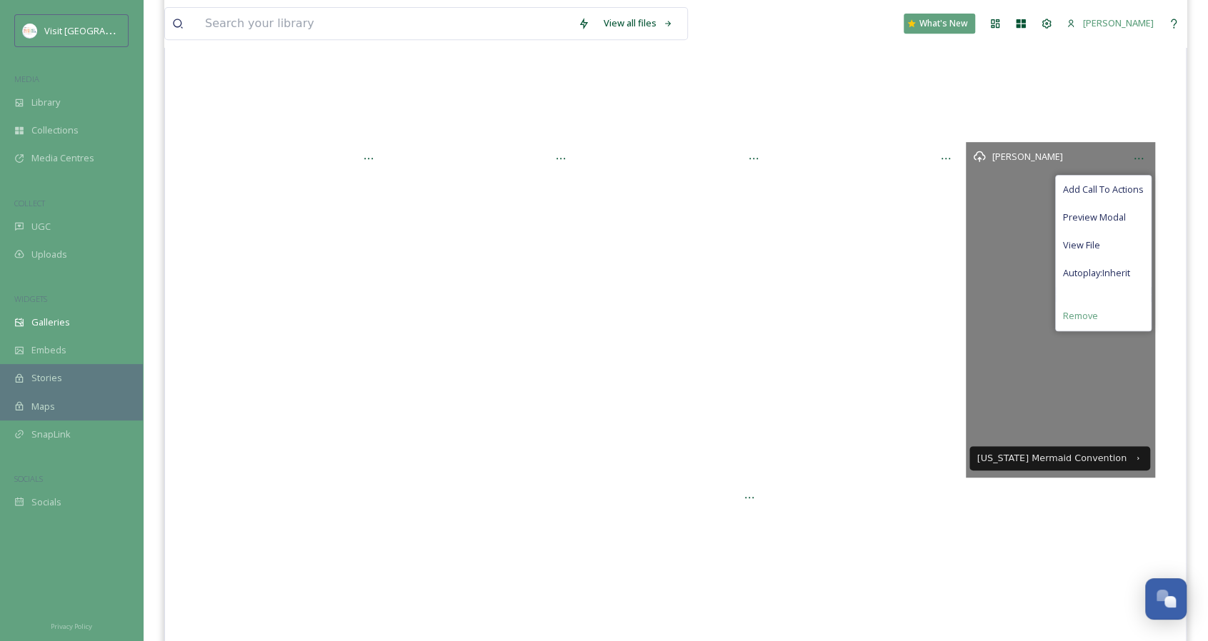
click at [1073, 322] on div "Remove" at bounding box center [1103, 316] width 95 height 28
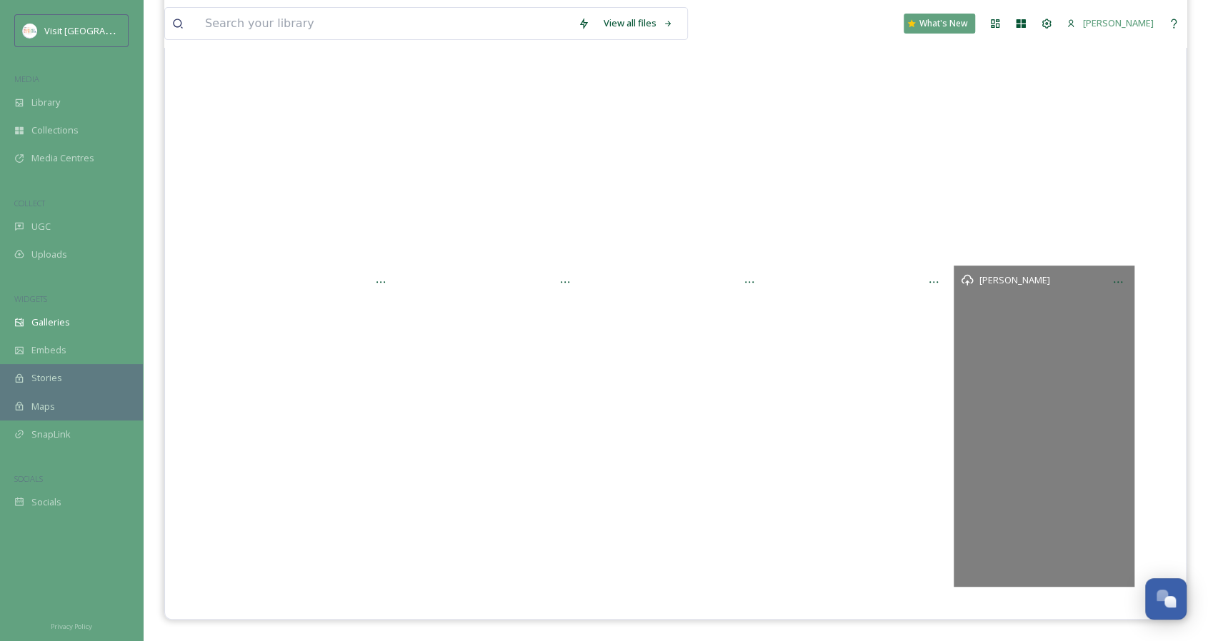
scroll to position [299, 0]
click at [1120, 287] on div at bounding box center [1118, 284] width 26 height 26
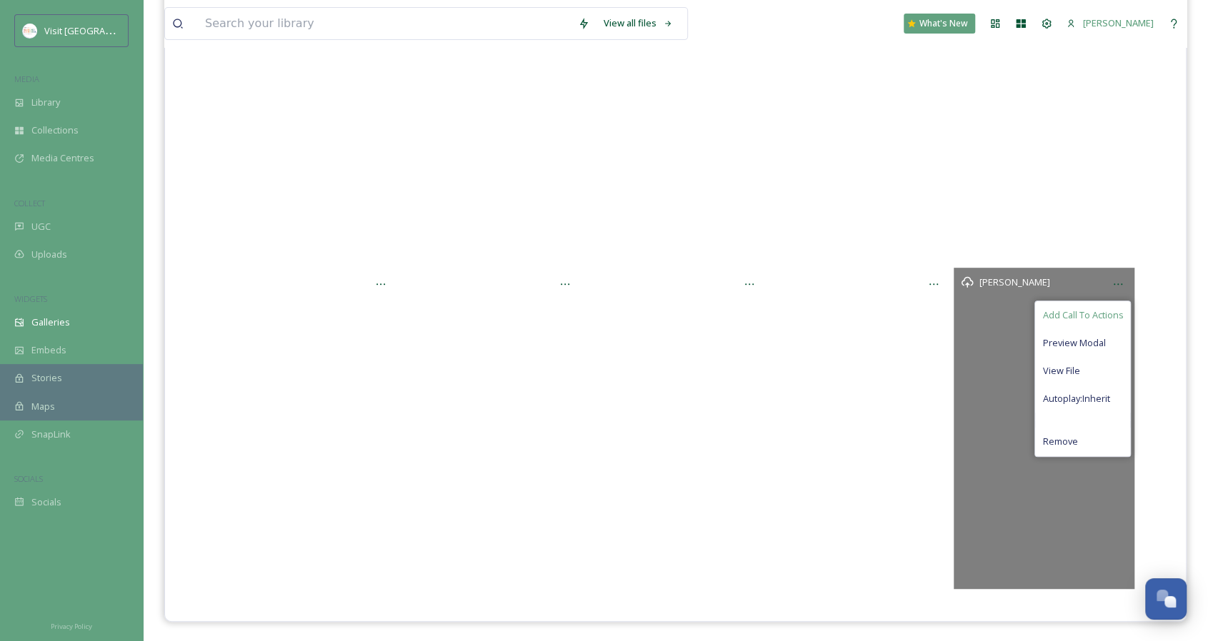
click at [1095, 311] on span "Add Call To Actions" at bounding box center [1082, 316] width 81 height 14
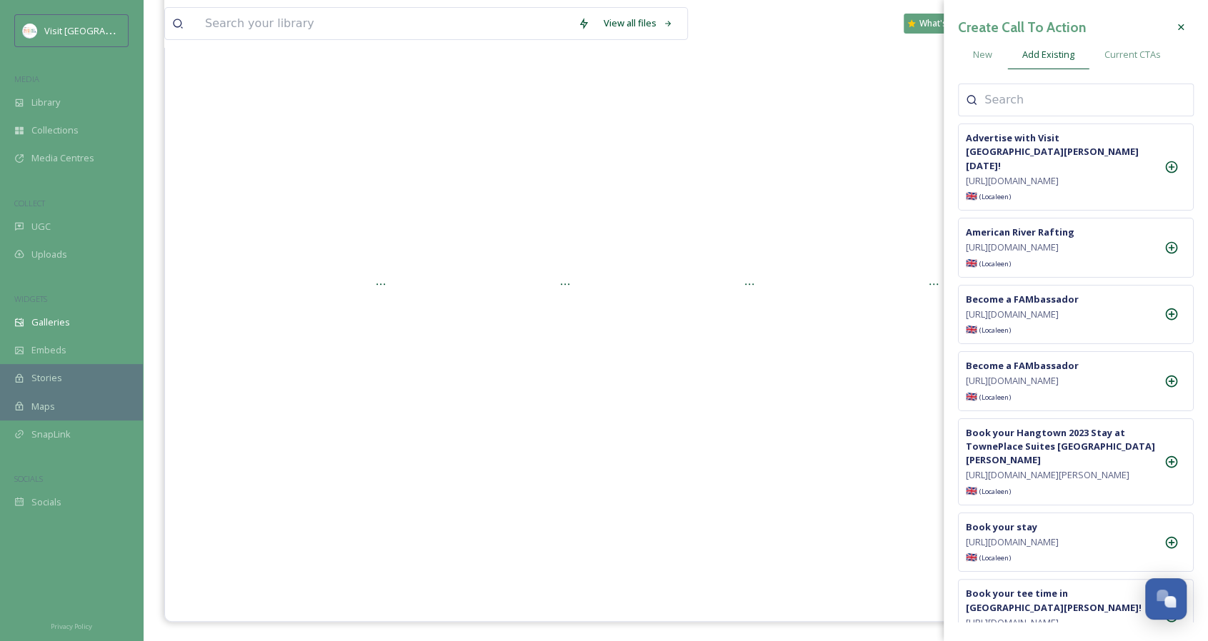
click at [1066, 106] on input at bounding box center [1055, 99] width 143 height 17
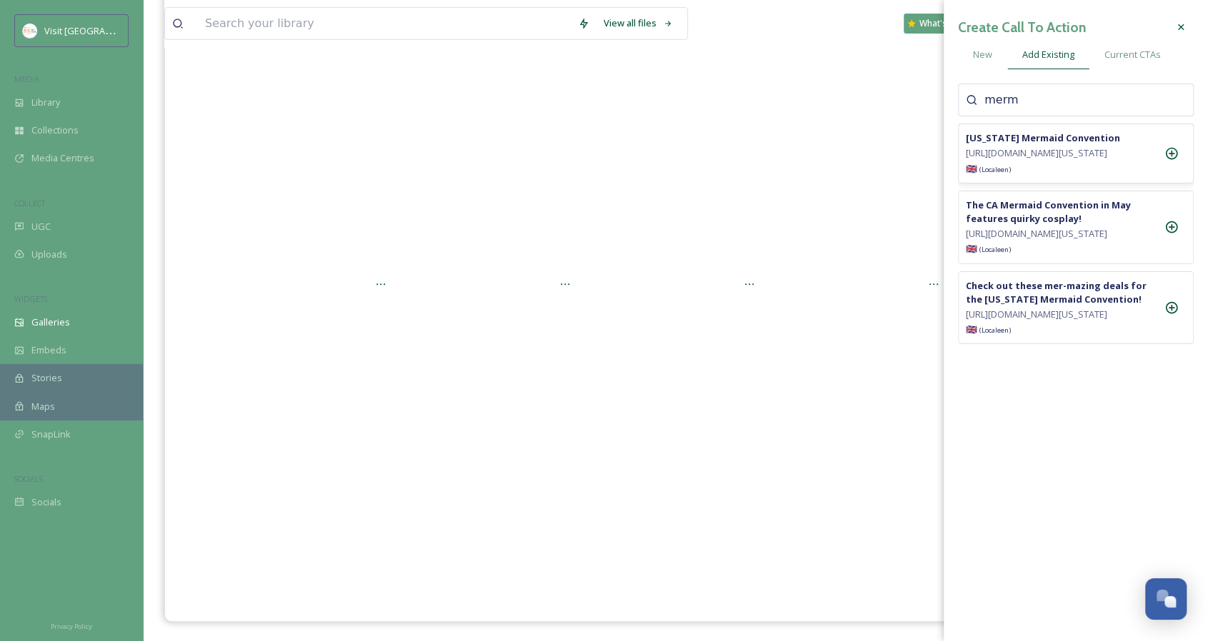
type input "merm"
click at [1168, 158] on icon at bounding box center [1171, 153] width 14 height 14
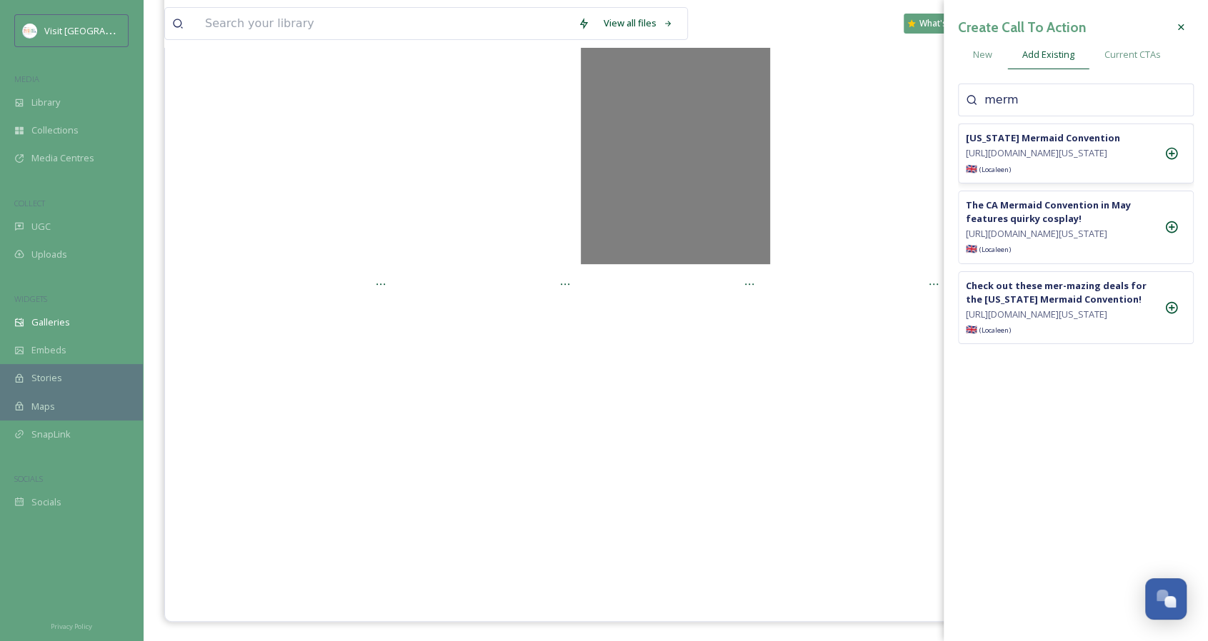
click at [710, 218] on div "@ amizunophotos" at bounding box center [675, 96] width 189 height 336
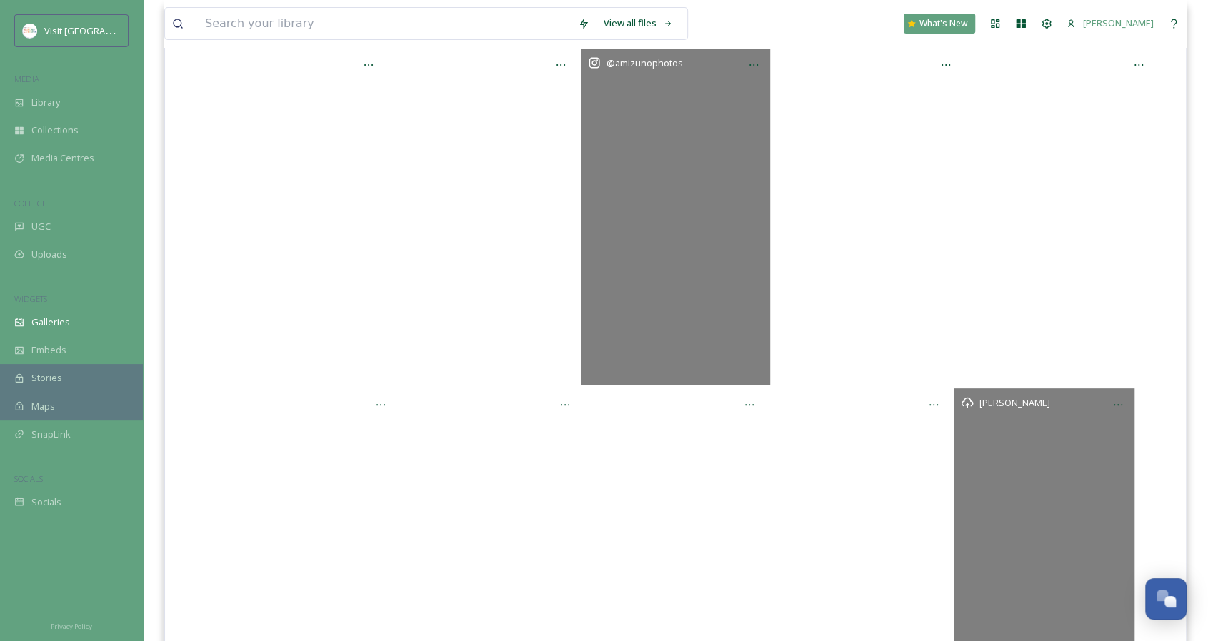
scroll to position [85, 0]
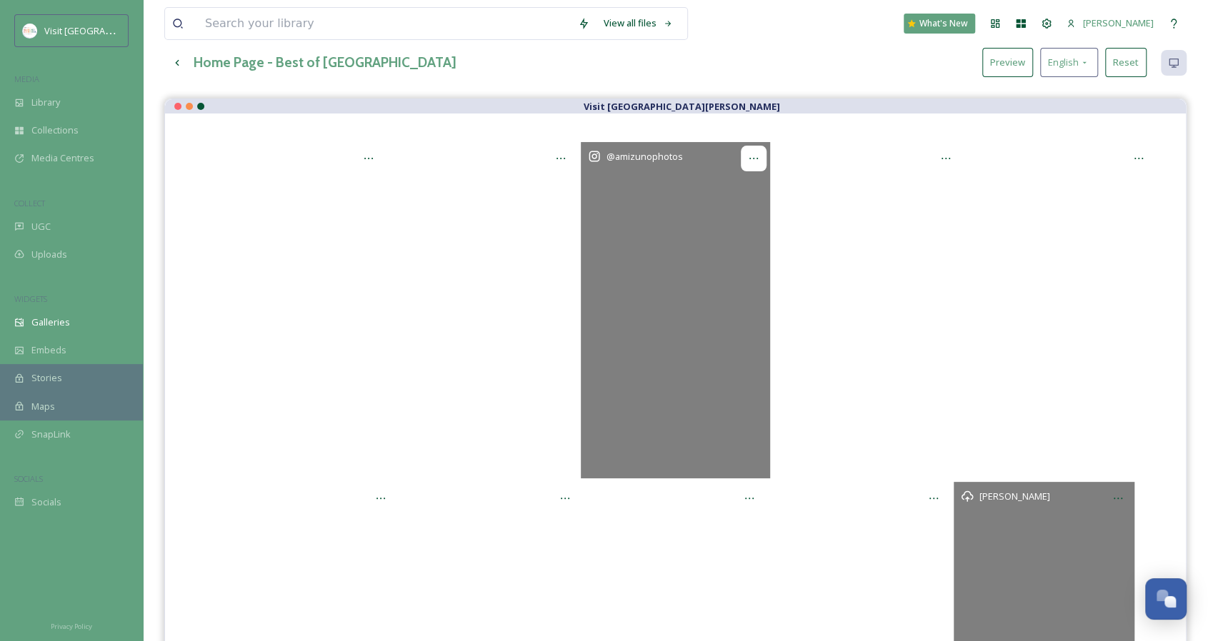
click at [757, 156] on icon at bounding box center [753, 158] width 11 height 11
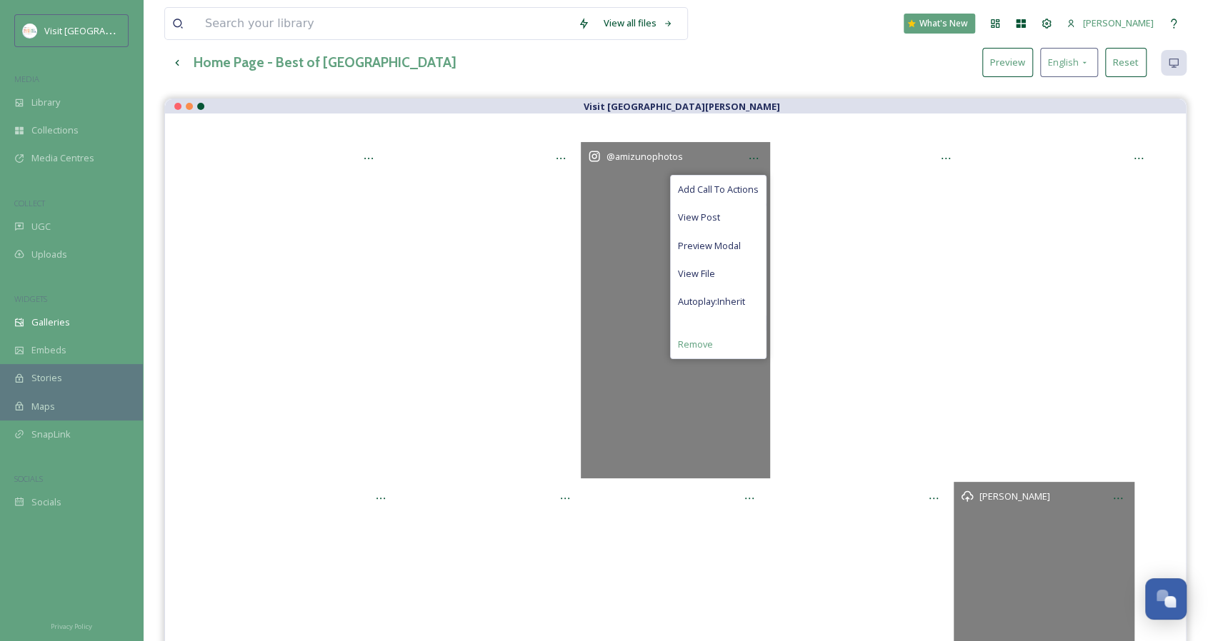
click at [709, 342] on span "Remove" at bounding box center [695, 345] width 35 height 14
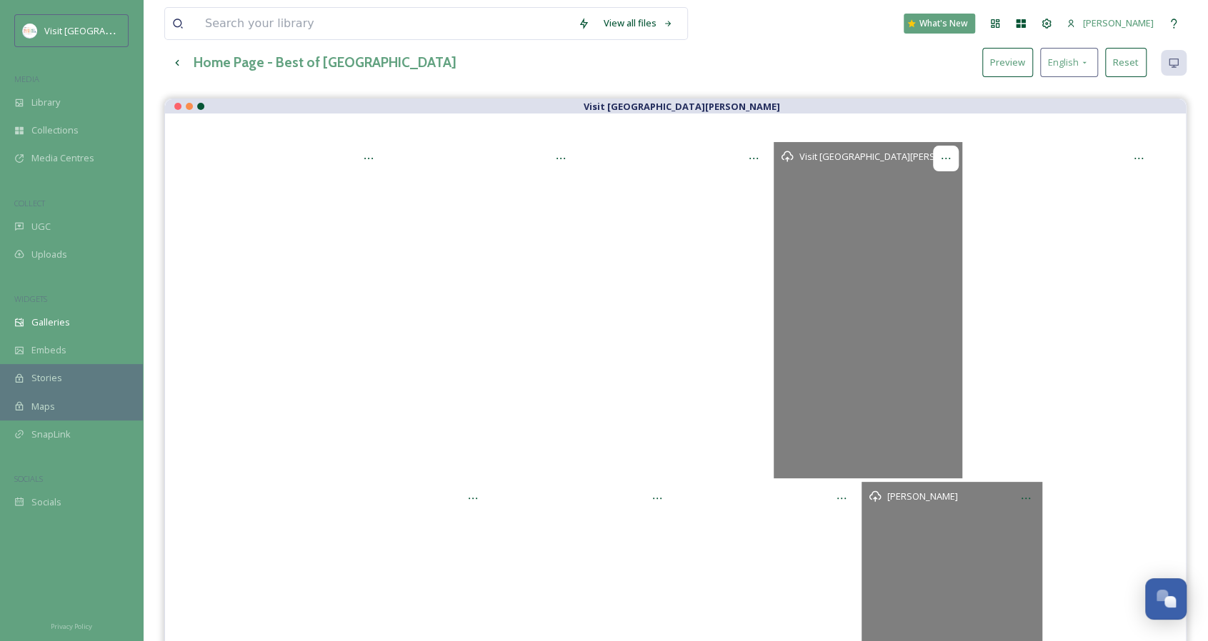
click at [946, 153] on icon at bounding box center [945, 158] width 11 height 11
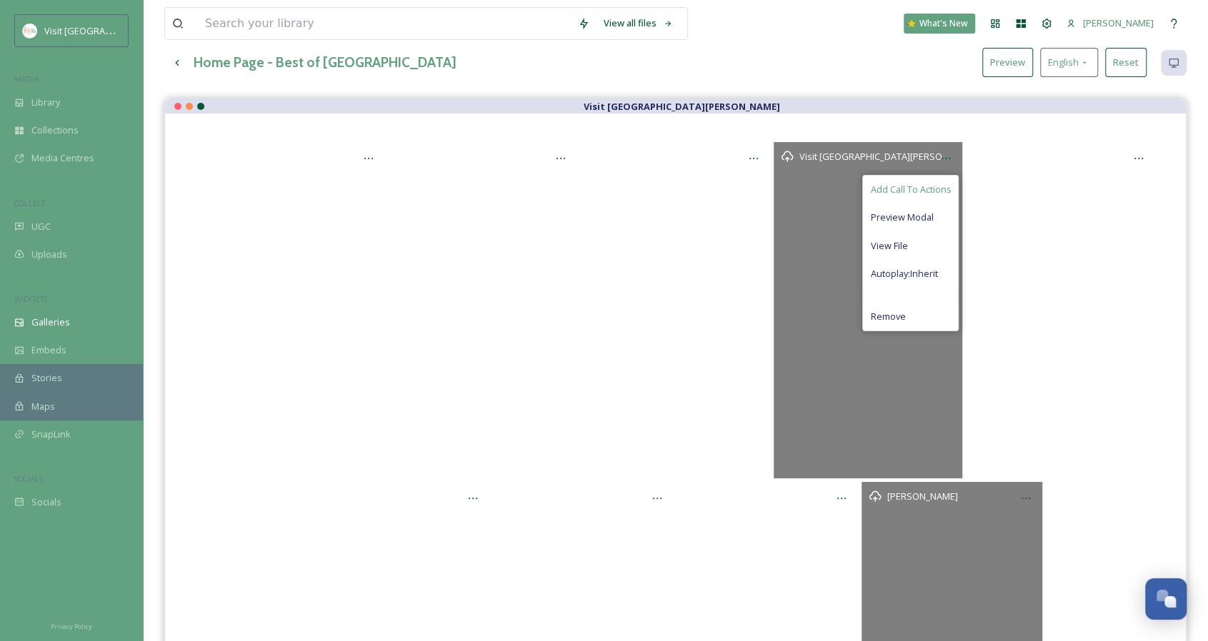
click at [941, 194] on span "Add Call To Actions" at bounding box center [910, 190] width 81 height 14
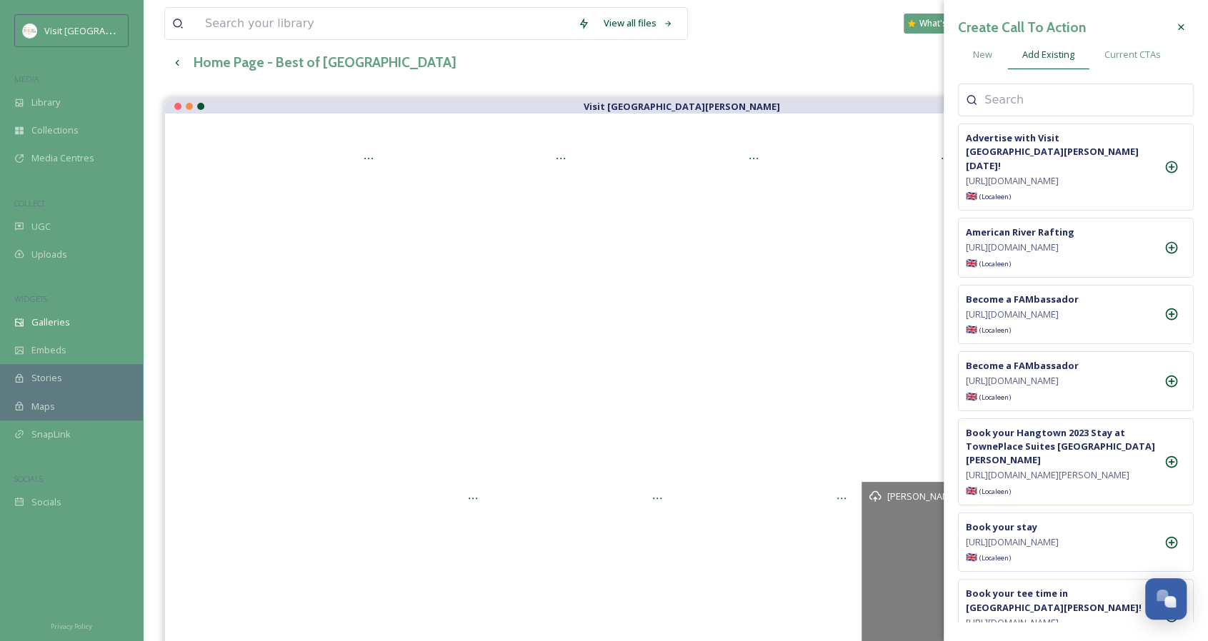
click at [1036, 109] on div at bounding box center [1076, 100] width 236 height 33
type input "hearts"
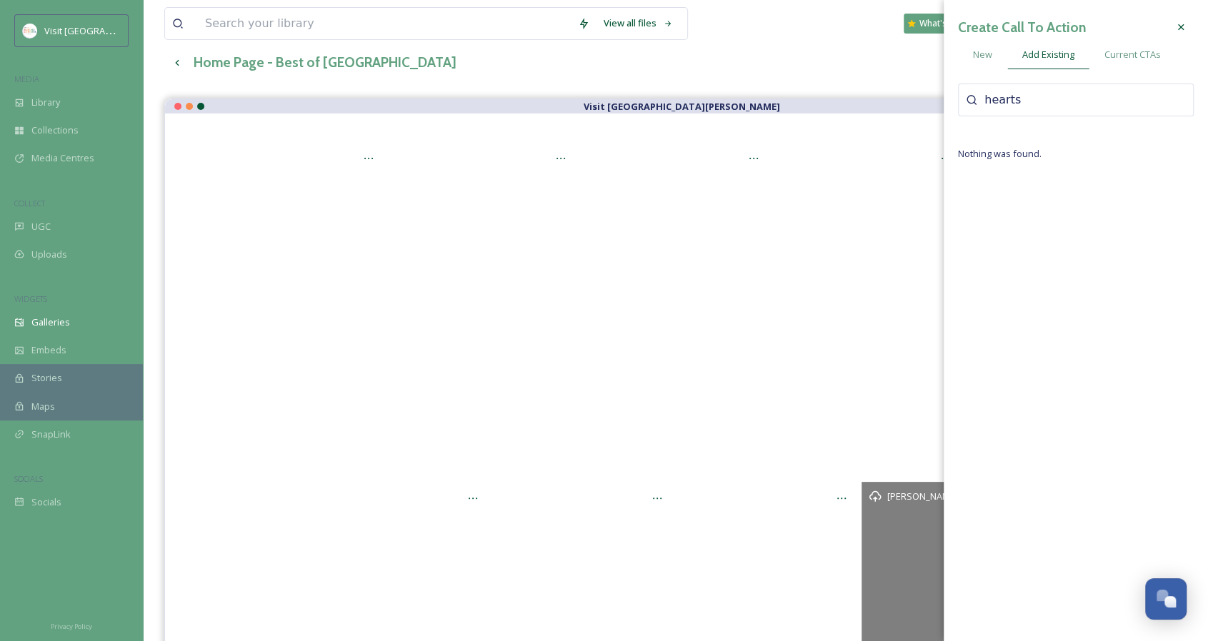
click at [1057, 100] on input "hearts" at bounding box center [1055, 99] width 143 height 17
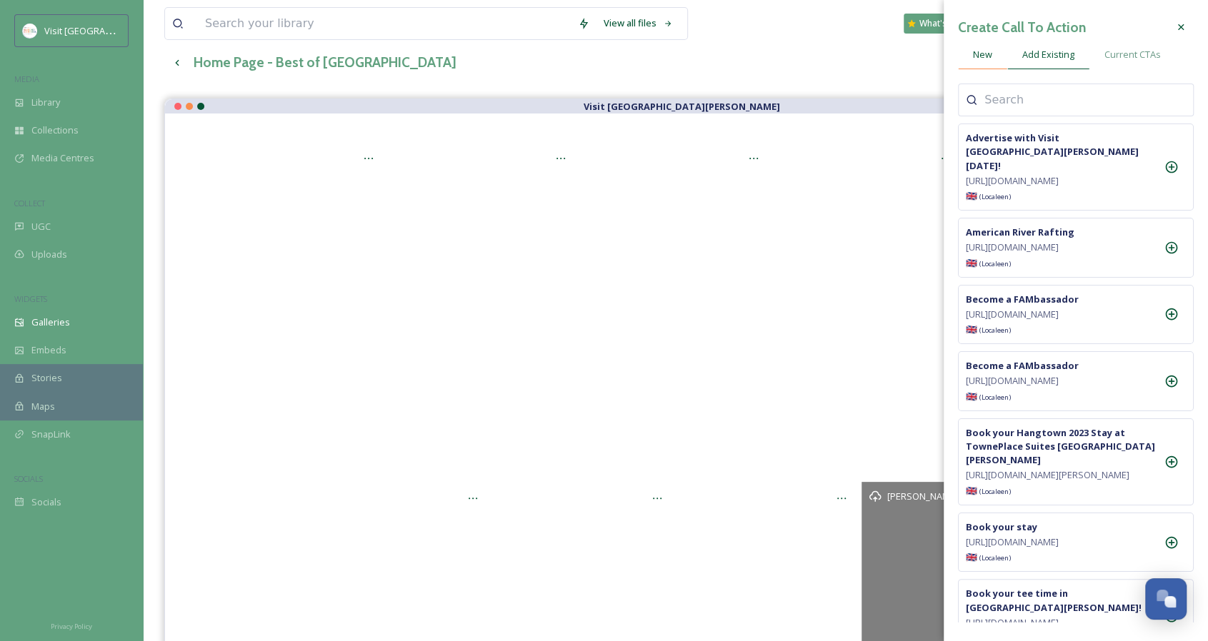
click at [981, 45] on div "New" at bounding box center [982, 54] width 49 height 29
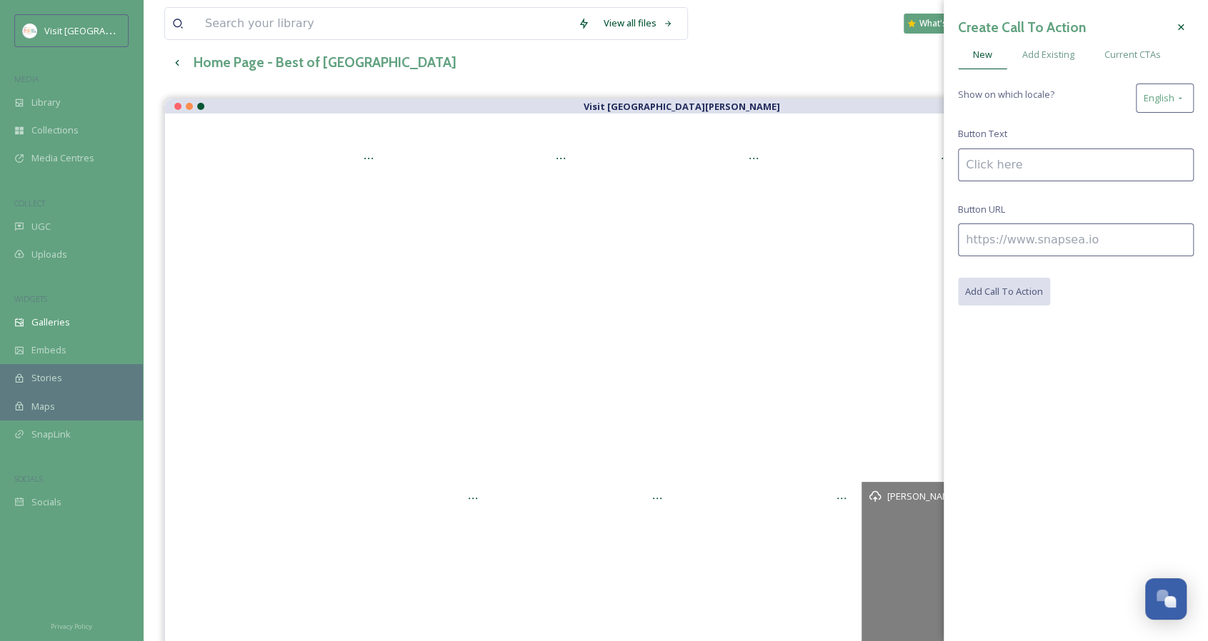
click at [995, 163] on input at bounding box center [1076, 165] width 236 height 33
type input "Heartstoppers Haunted House"
click at [1023, 228] on input at bounding box center [1076, 240] width 236 height 33
paste input "[URL][DOMAIN_NAME]"
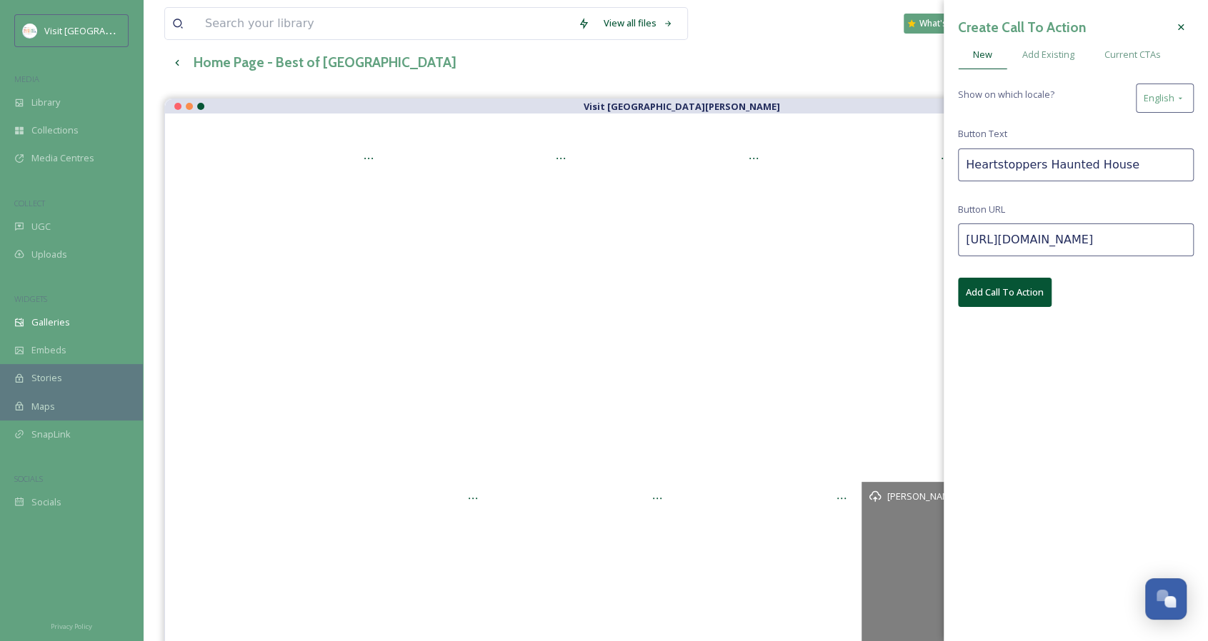
type input "[URL][DOMAIN_NAME]"
click at [996, 295] on button "Add Call To Action" at bounding box center [1005, 292] width 94 height 29
click at [1183, 24] on icon at bounding box center [1180, 26] width 11 height 11
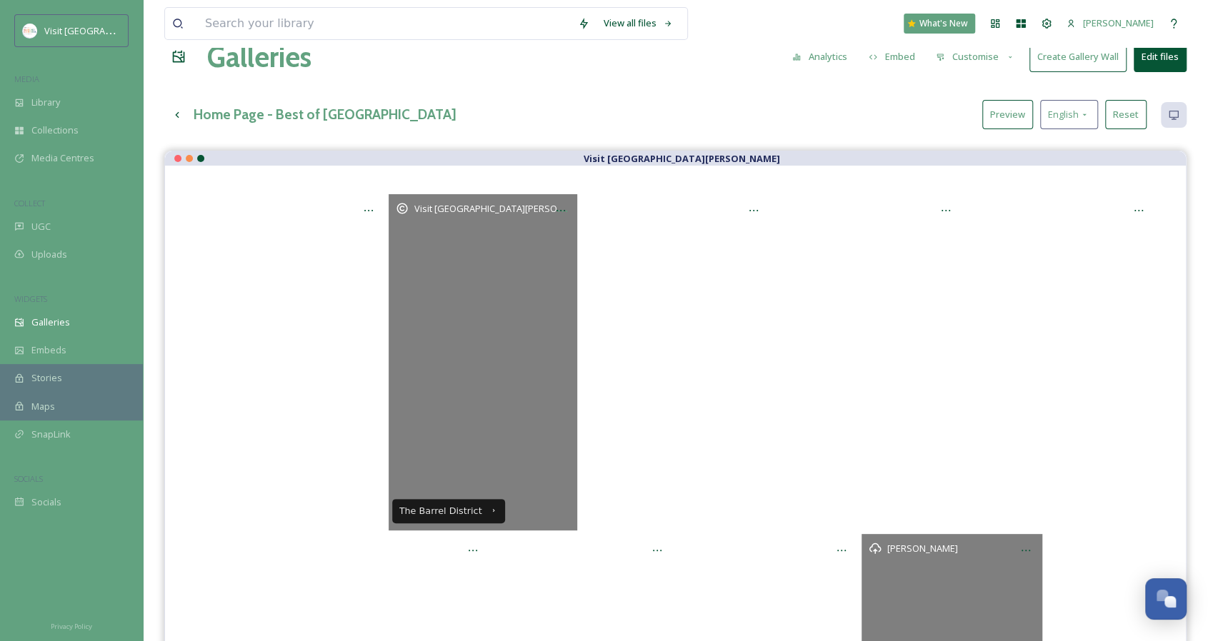
scroll to position [14, 0]
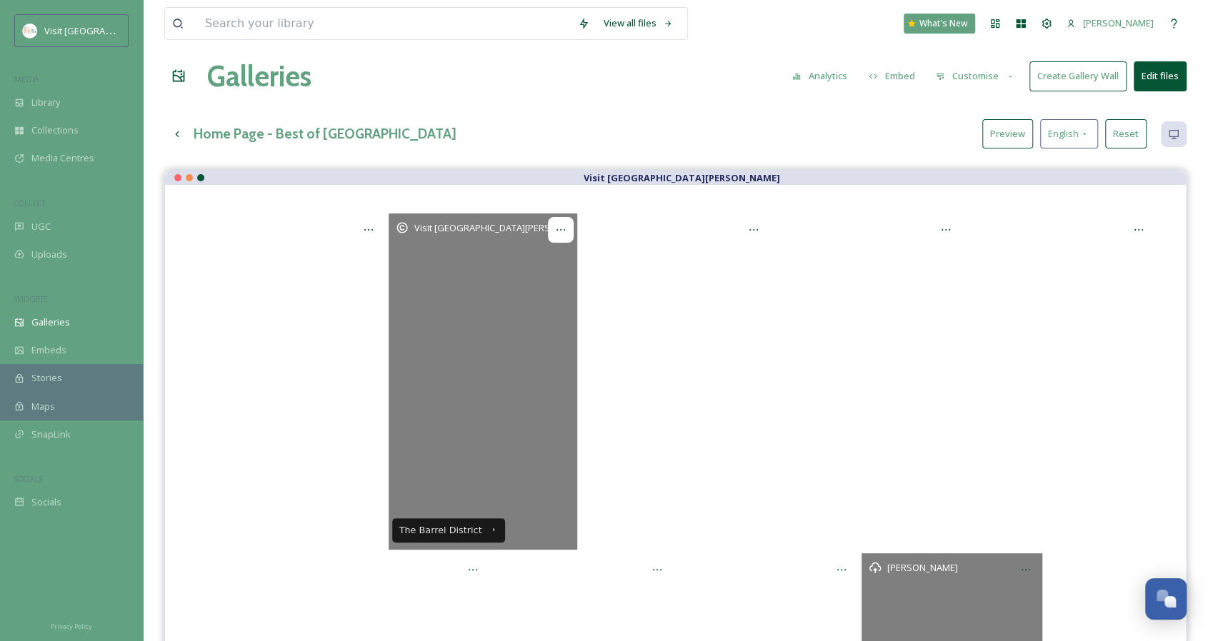
click at [561, 228] on icon at bounding box center [560, 229] width 11 height 11
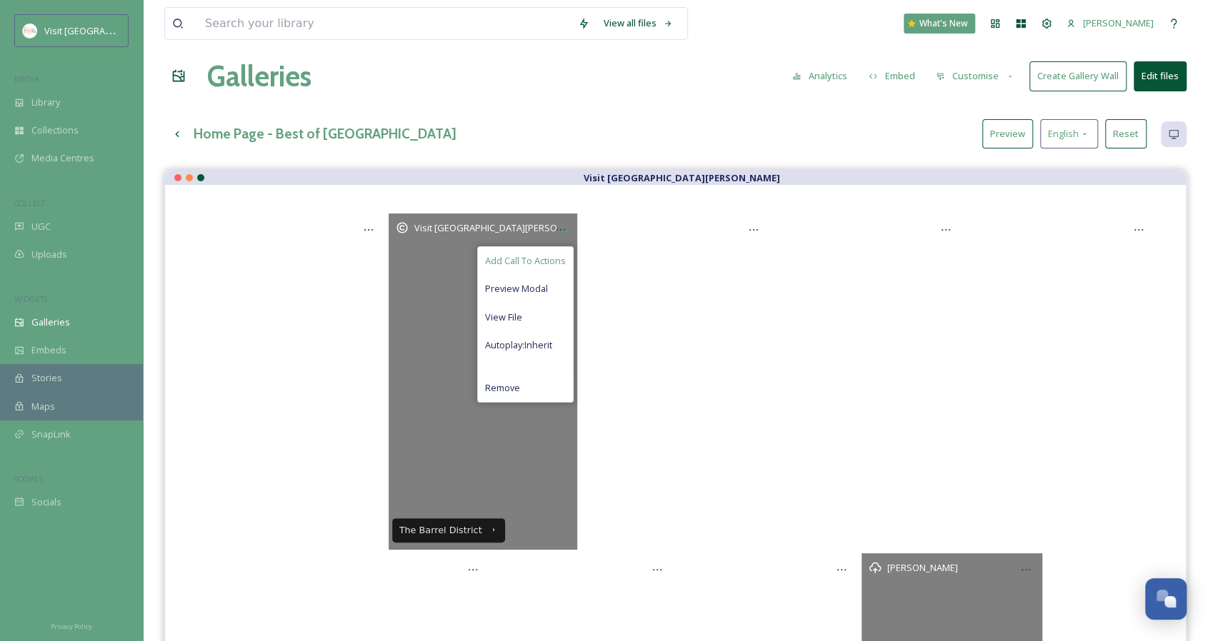
click at [527, 264] on span "Add Call To Actions" at bounding box center [525, 261] width 81 height 14
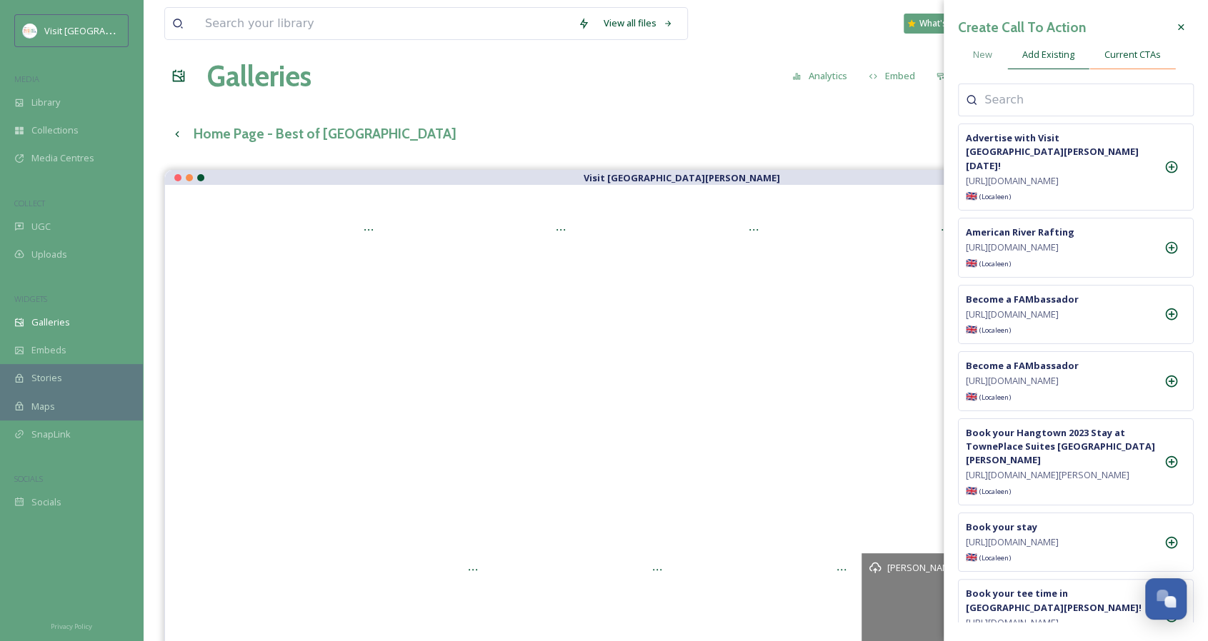
click at [1123, 65] on div "Current CTAs" at bounding box center [1132, 54] width 86 height 29
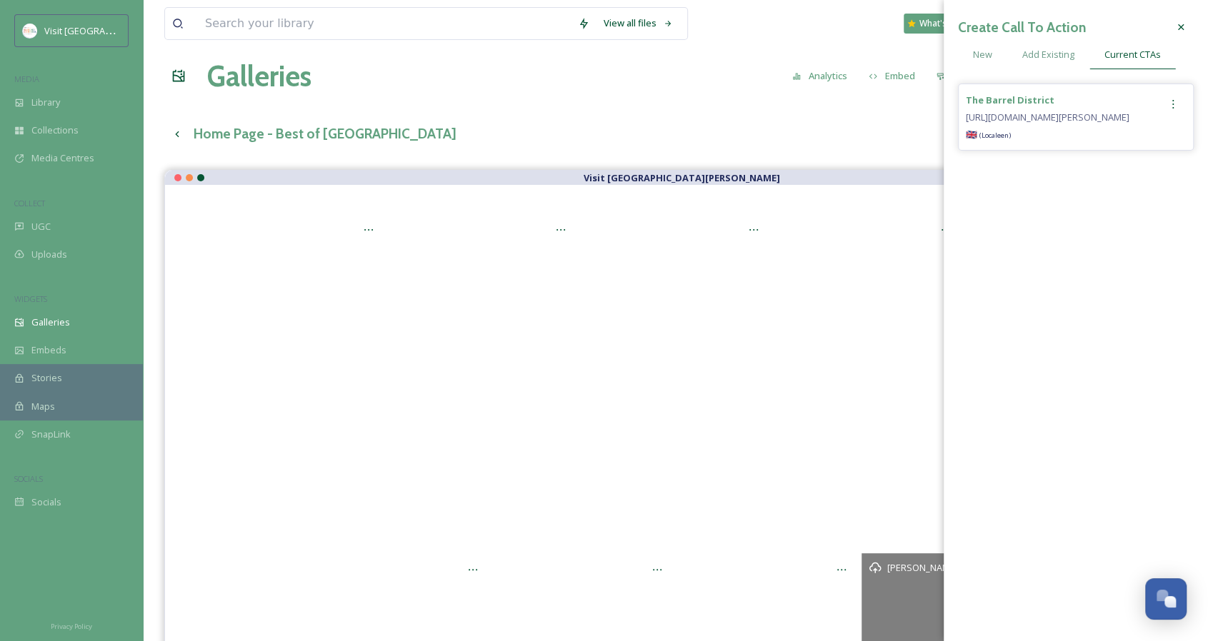
click at [1173, 105] on icon at bounding box center [1172, 104] width 11 height 11
click at [1130, 139] on div "Edit" at bounding box center [1142, 135] width 85 height 28
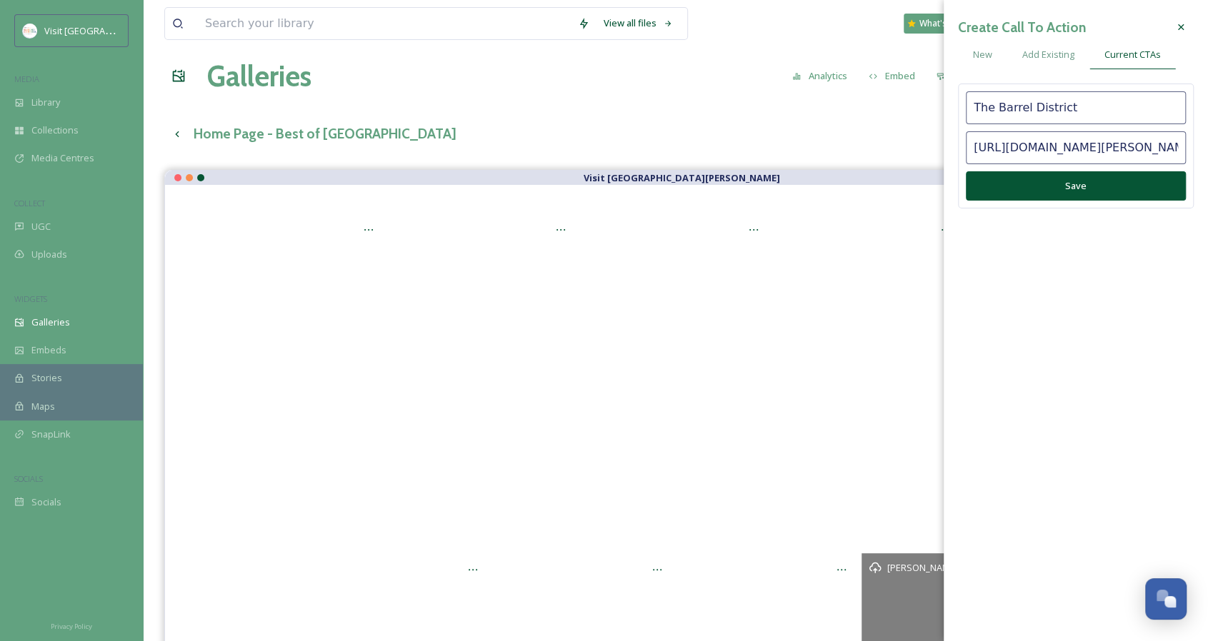
click at [1111, 146] on input "[URL][DOMAIN_NAME][PERSON_NAME]" at bounding box center [1076, 147] width 220 height 33
click at [1066, 135] on input "[URL][DOMAIN_NAME][PERSON_NAME]" at bounding box center [1076, 147] width 220 height 33
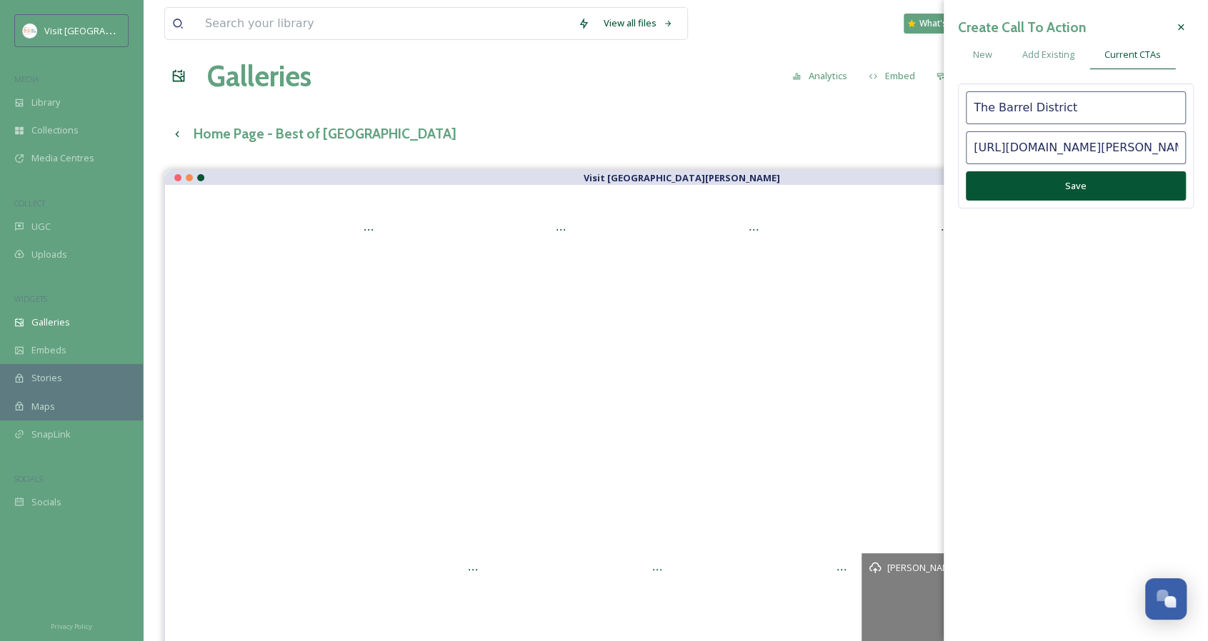
click at [1066, 135] on input "[URL][DOMAIN_NAME][PERSON_NAME]" at bounding box center [1076, 147] width 220 height 33
paste input
type input "[URL][DOMAIN_NAME]"
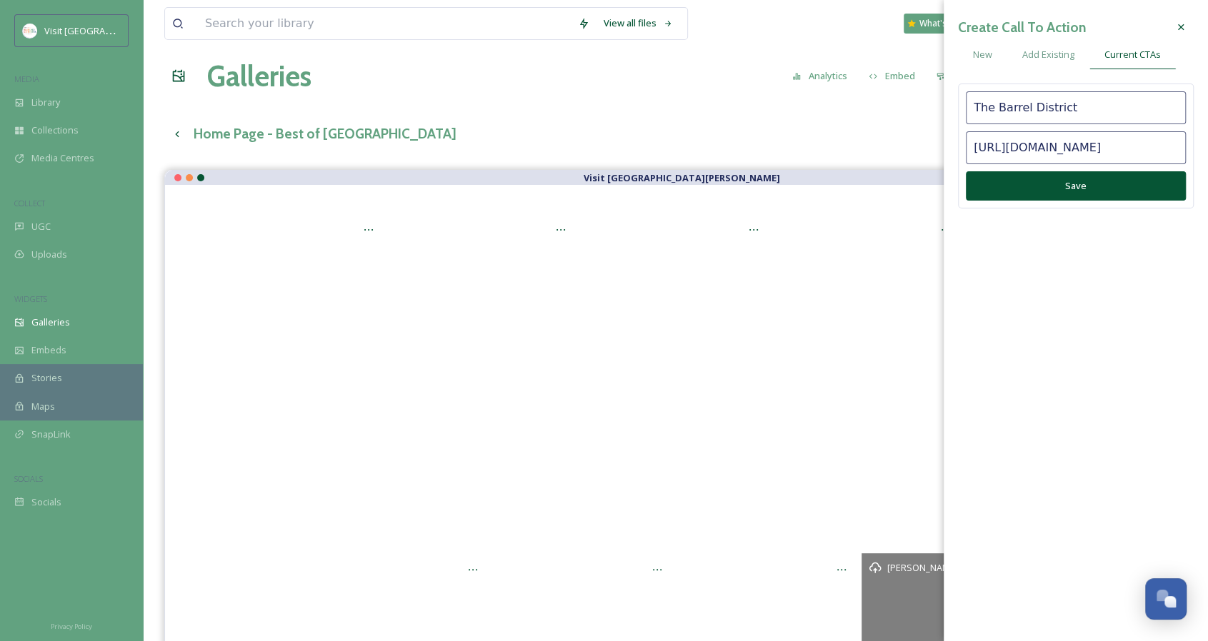
click at [1068, 176] on button "Save" at bounding box center [1076, 185] width 220 height 29
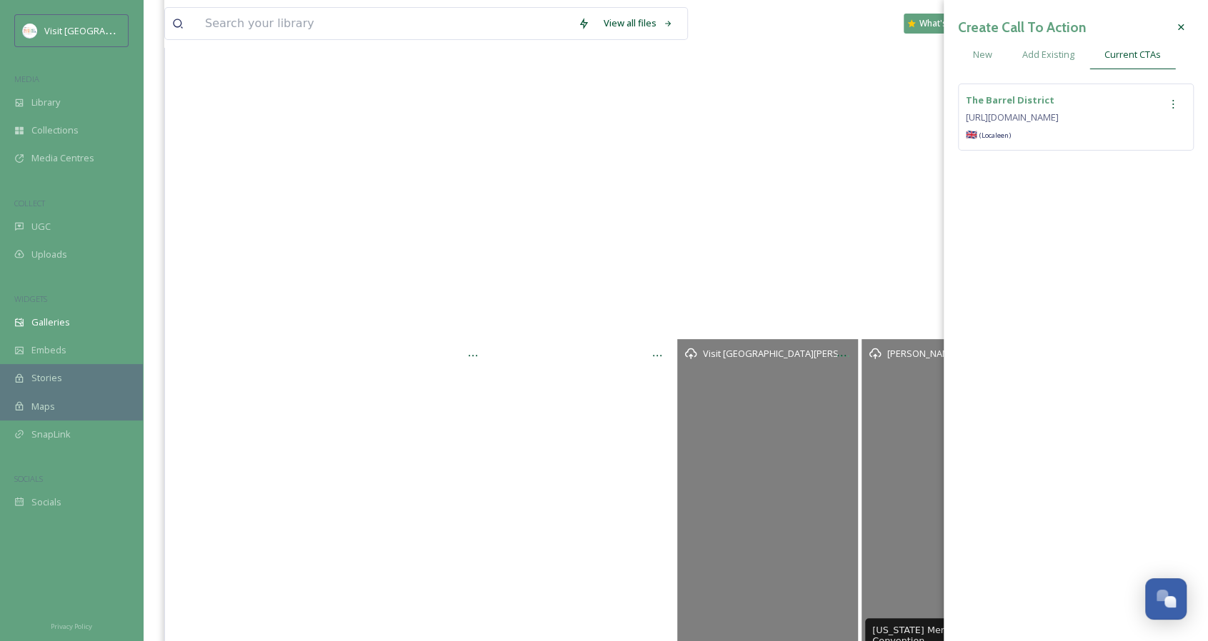
scroll to position [299, 0]
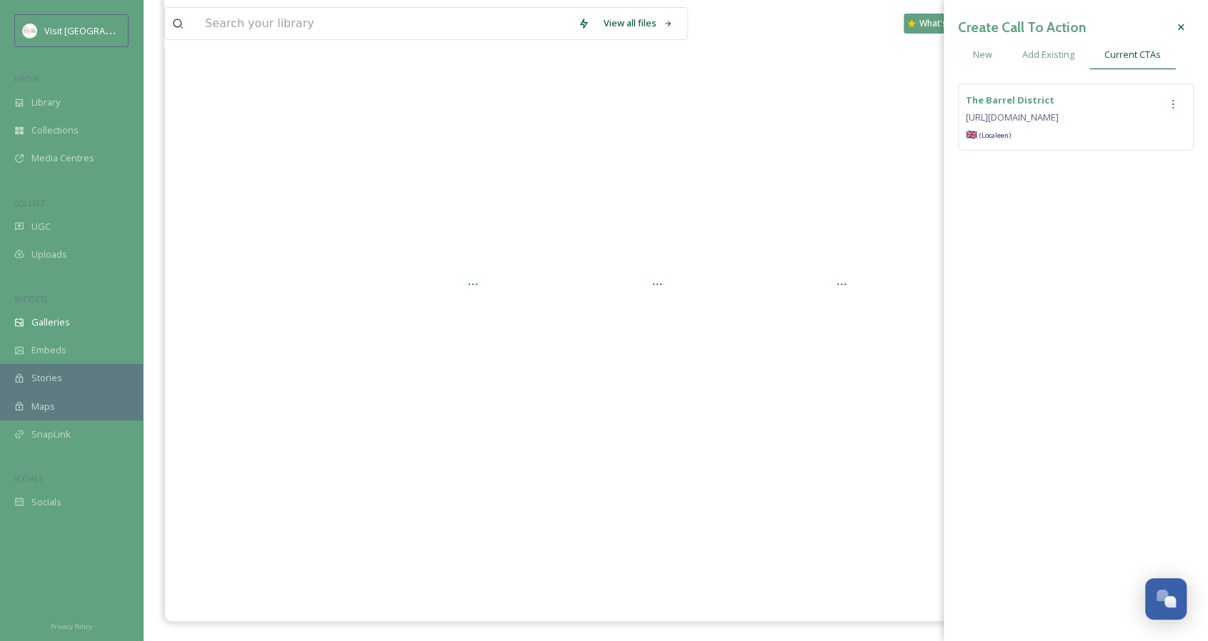
click at [1186, 23] on icon at bounding box center [1180, 26] width 11 height 11
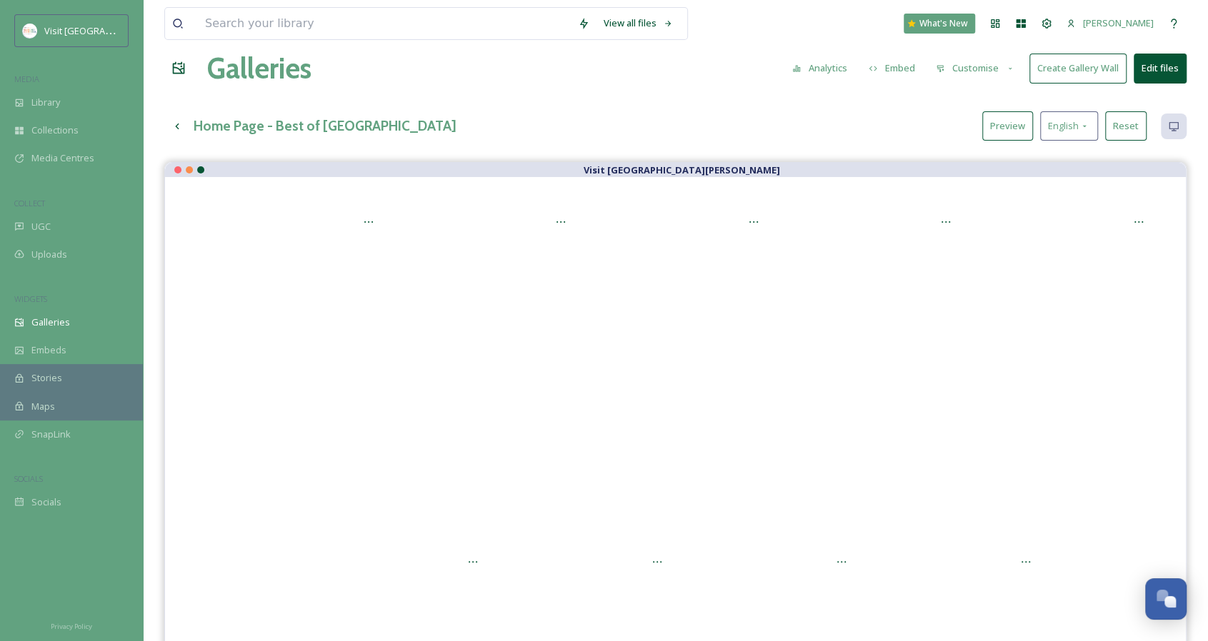
scroll to position [14, 0]
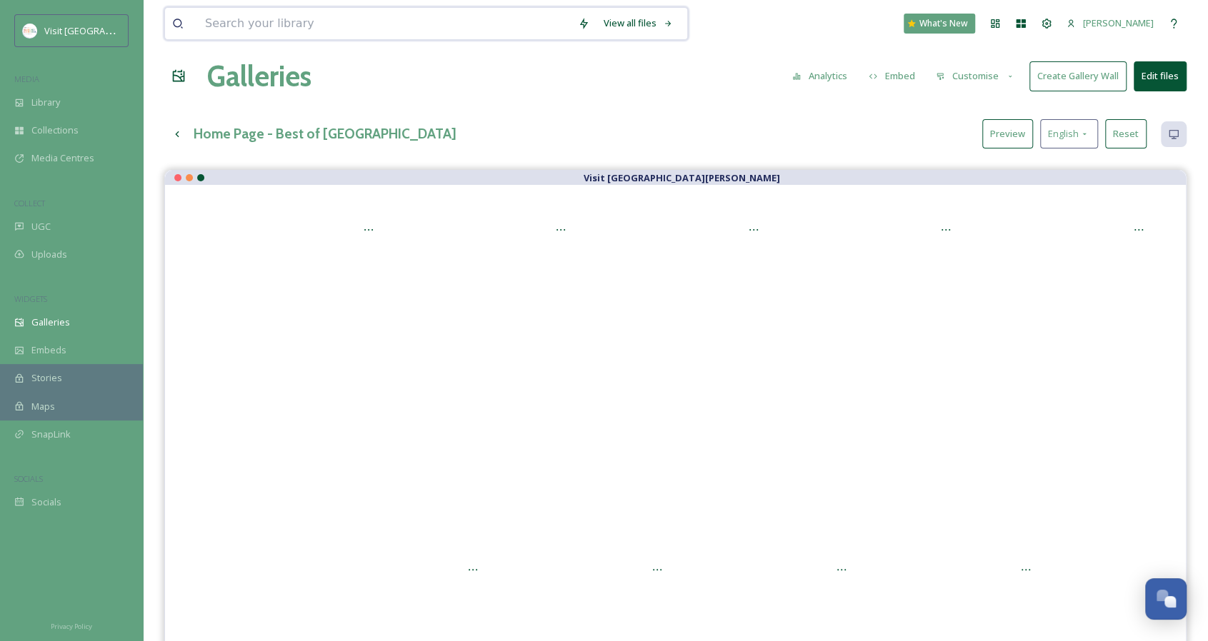
click at [293, 24] on input at bounding box center [384, 23] width 373 height 31
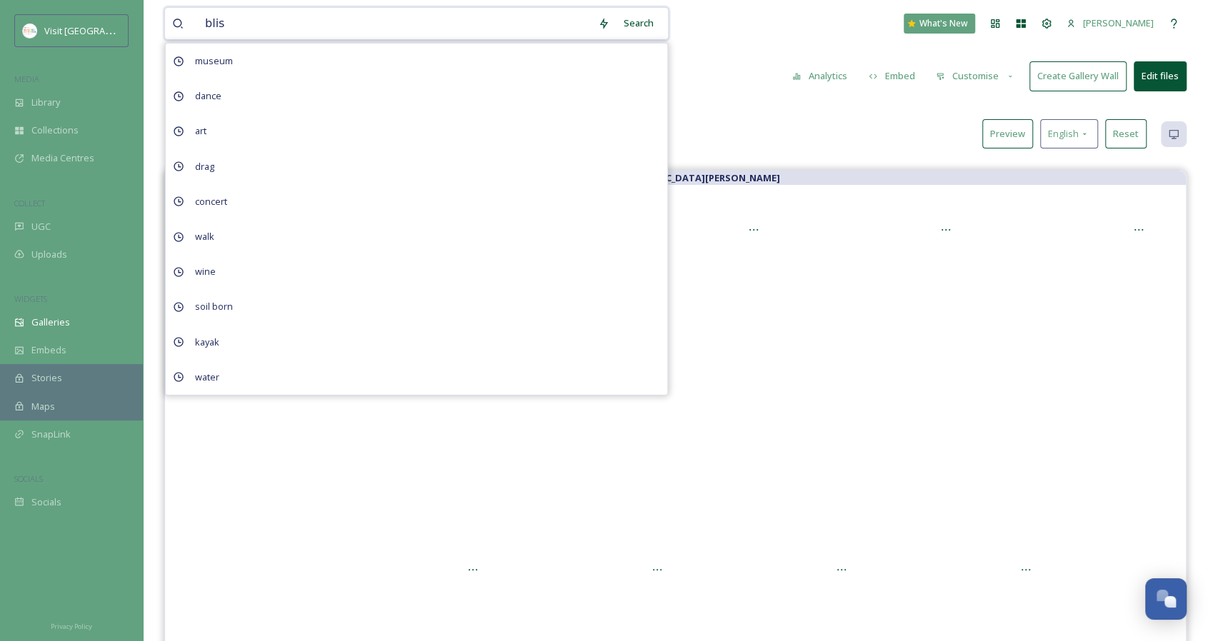
type input "bliss"
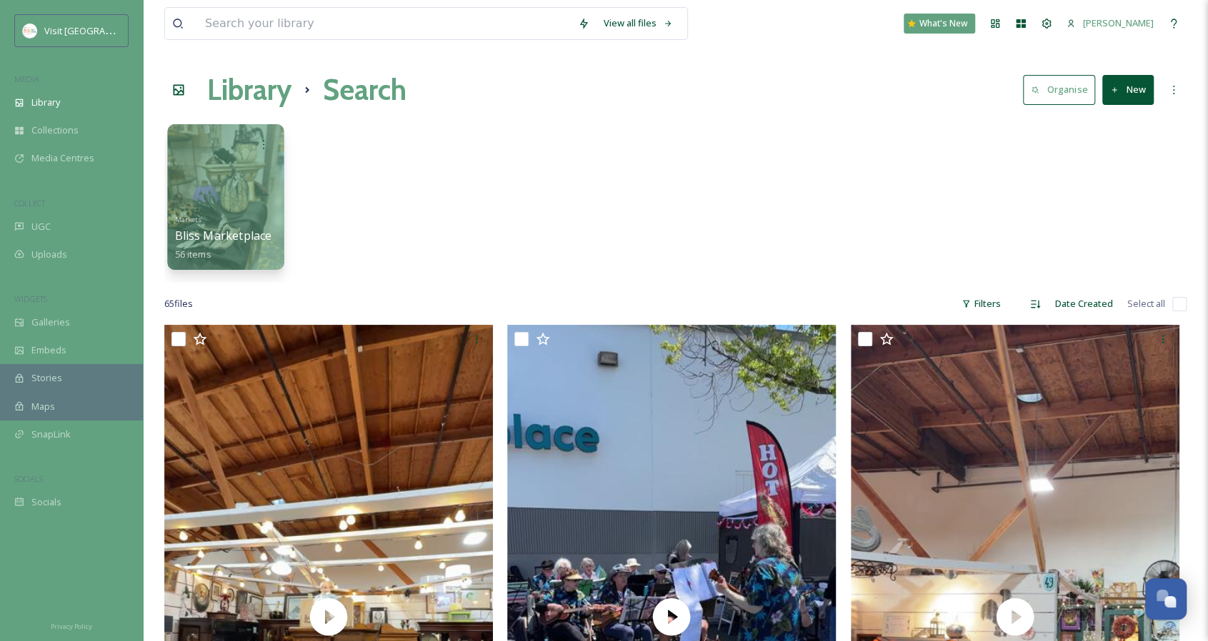
click at [197, 232] on span "Bliss Marketplace" at bounding box center [223, 236] width 97 height 16
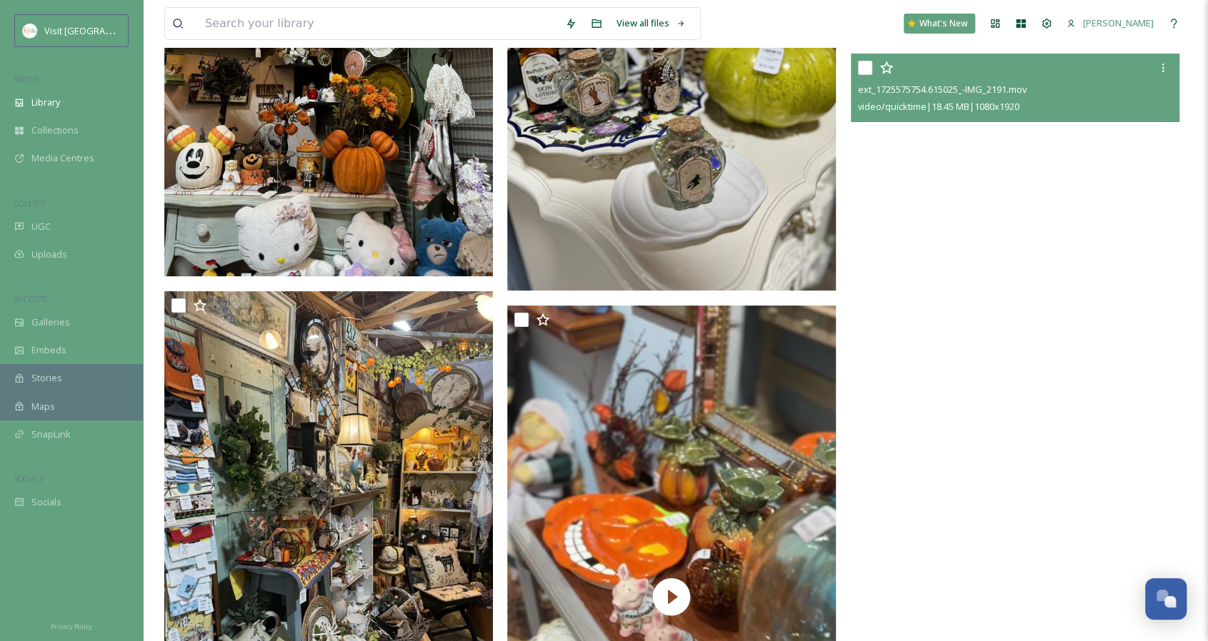
scroll to position [6785, 0]
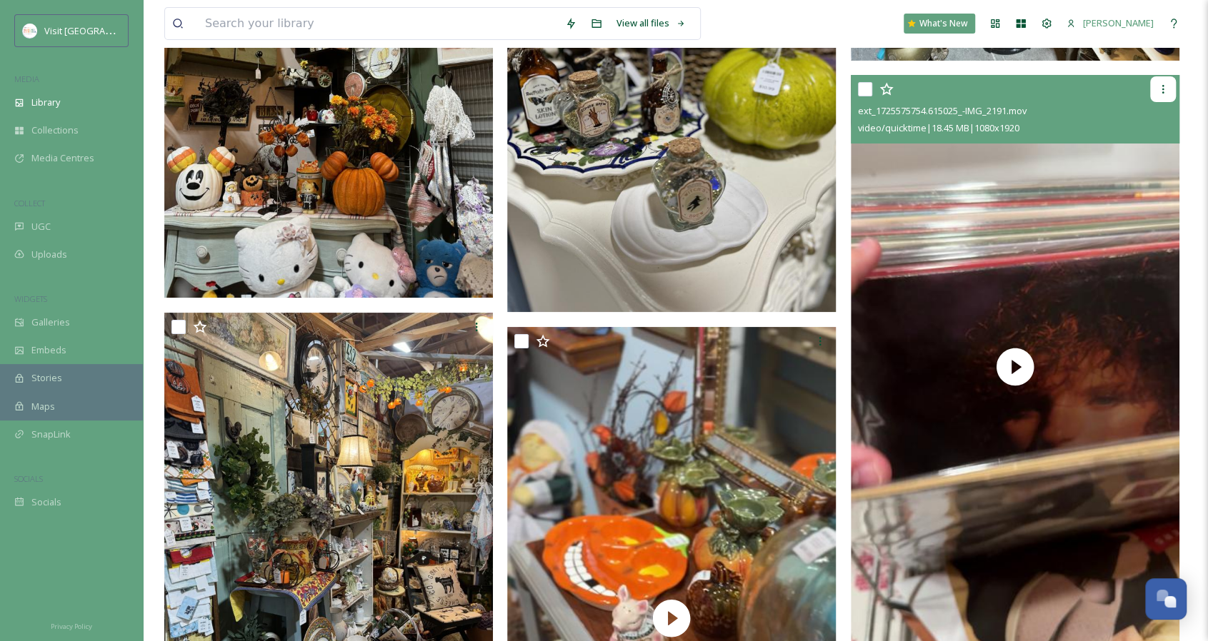
click at [1157, 91] on icon at bounding box center [1162, 89] width 11 height 11
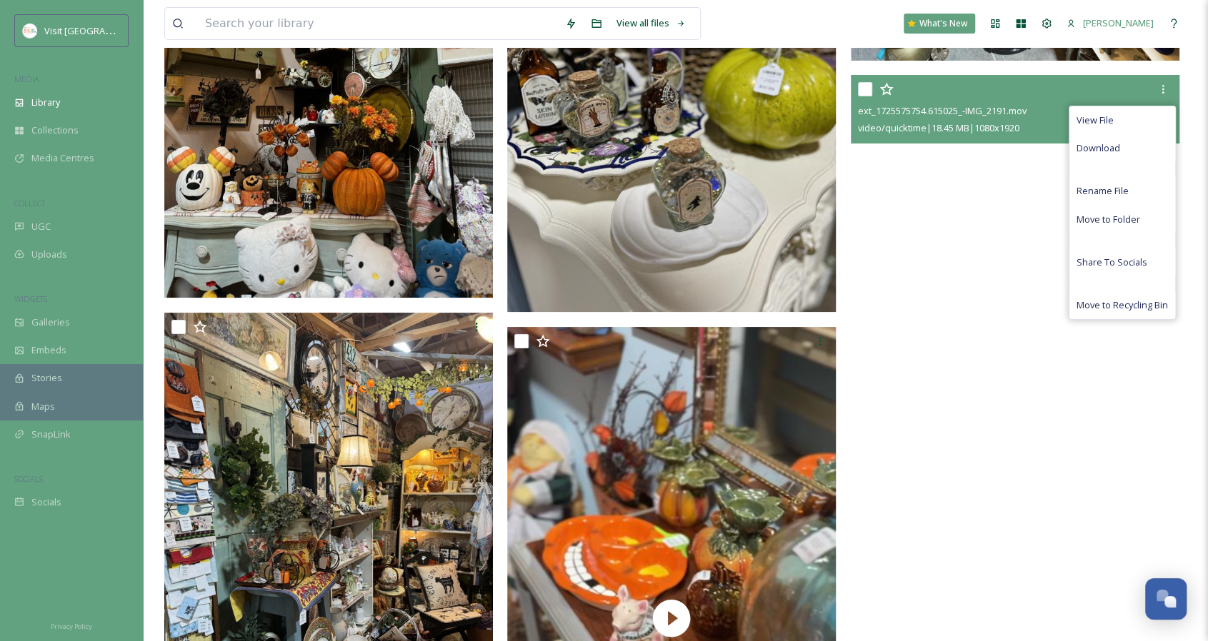
click at [981, 201] on video "ext_1725575754.615025_-IMG_2191.mov" at bounding box center [1015, 367] width 329 height 584
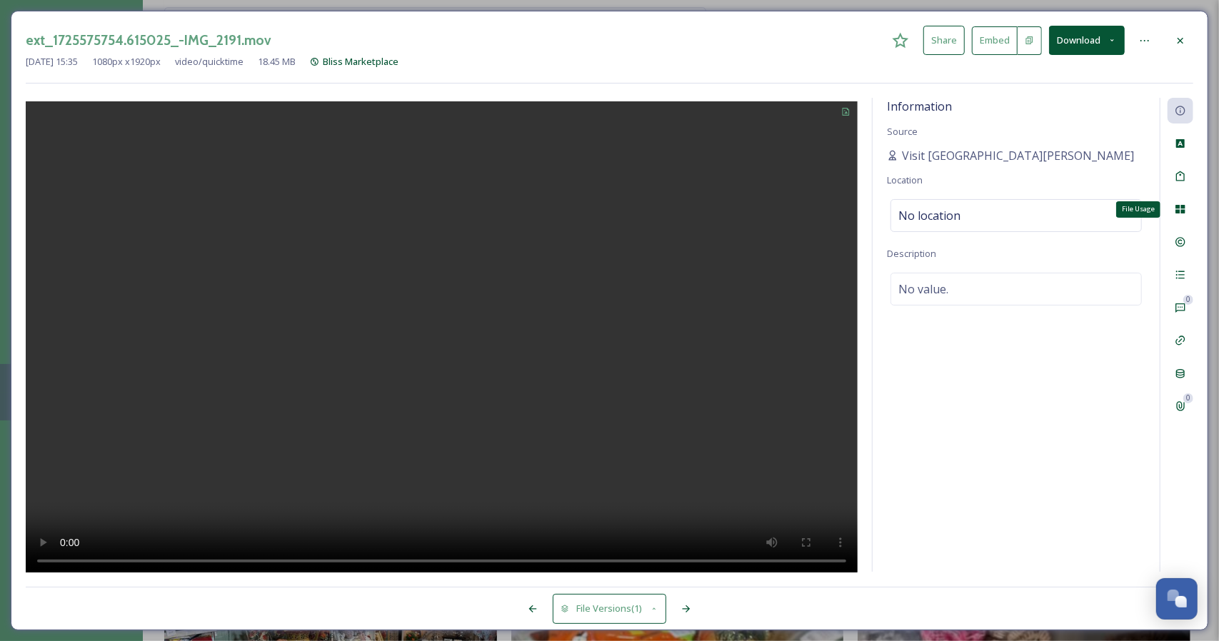
click at [1180, 207] on icon at bounding box center [1180, 209] width 9 height 9
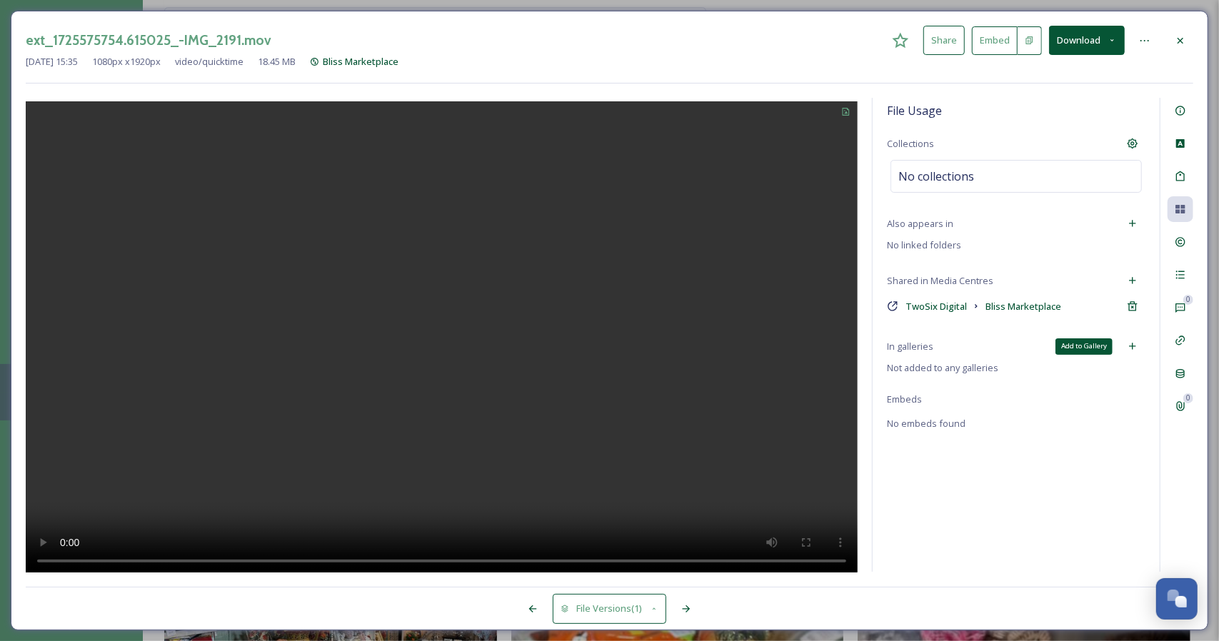
click at [1131, 345] on icon at bounding box center [1132, 347] width 6 height 6
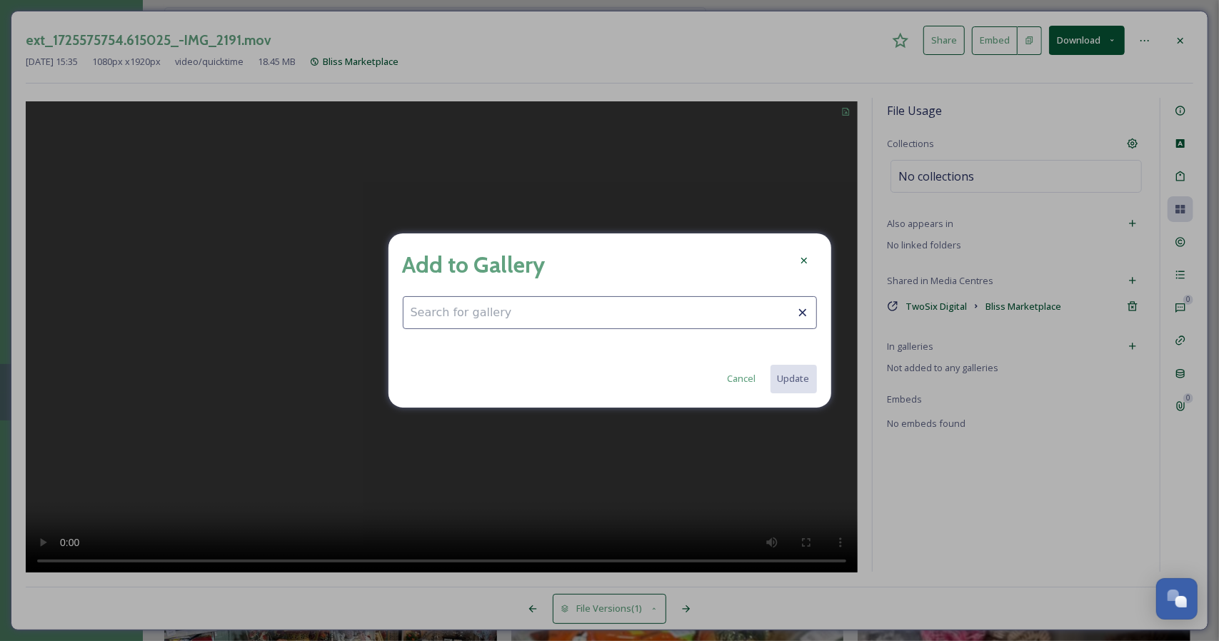
click at [589, 324] on input at bounding box center [610, 312] width 414 height 33
type input "a"
click at [539, 346] on span "Home Page - Best of [GEOGRAPHIC_DATA]" at bounding box center [501, 348] width 180 height 14
type input "Home Page - Best of [GEOGRAPHIC_DATA]"
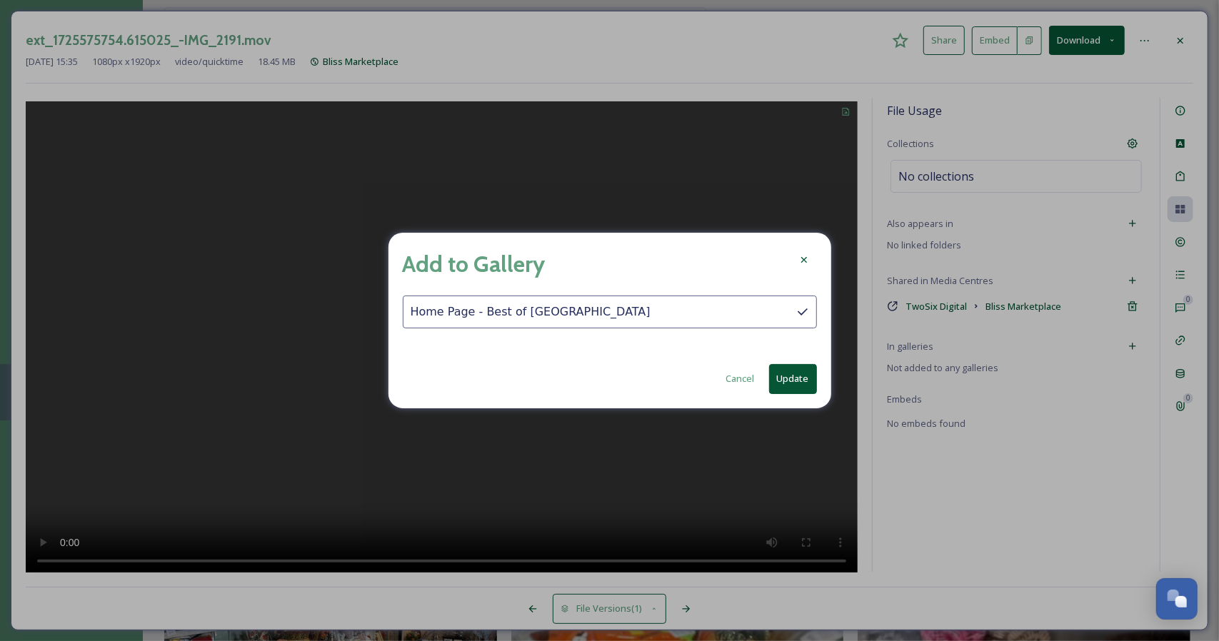
click at [786, 375] on button "Update" at bounding box center [793, 378] width 48 height 29
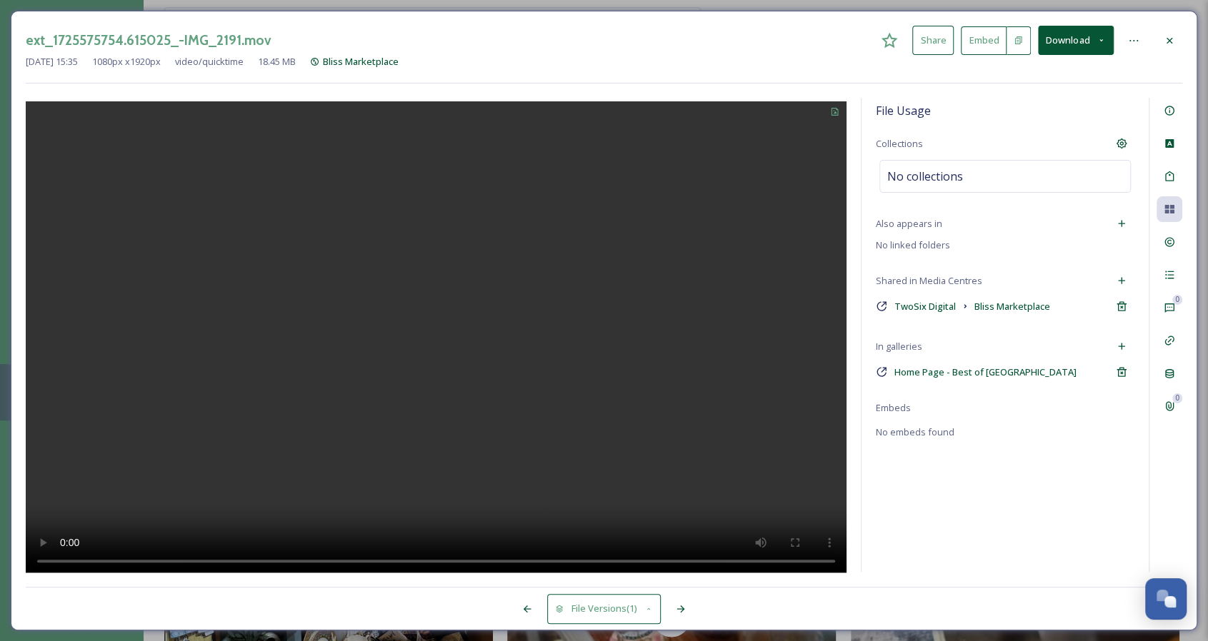
click at [1165, 45] on div at bounding box center [1169, 41] width 26 height 26
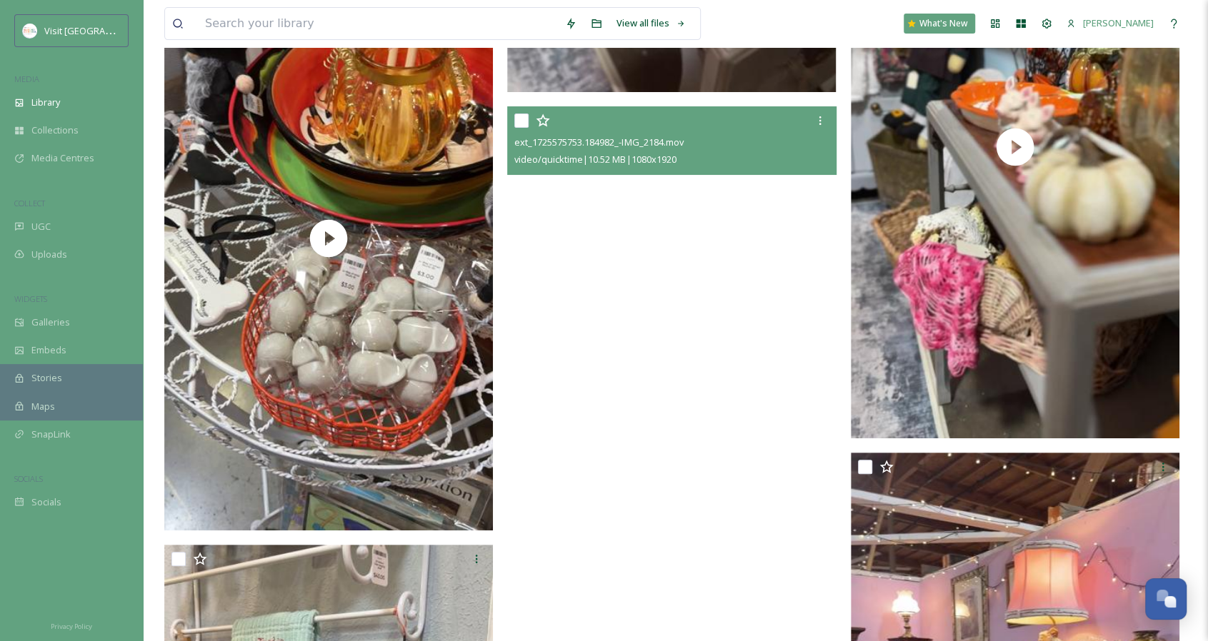
scroll to position [7571, 0]
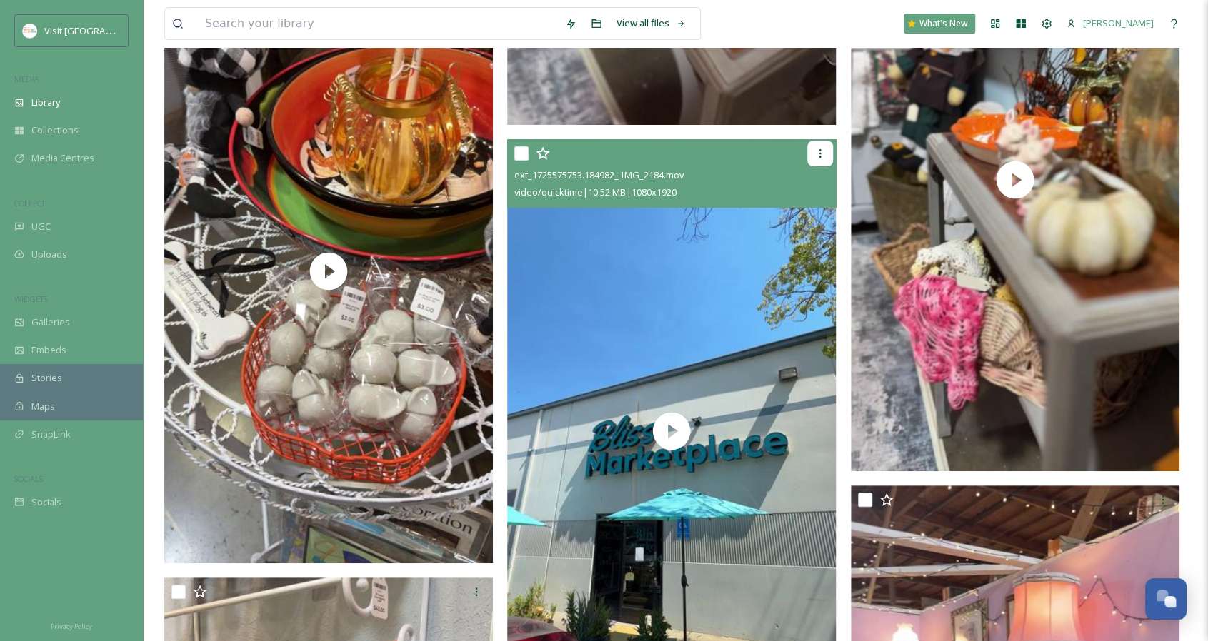
click at [814, 155] on icon at bounding box center [819, 153] width 11 height 11
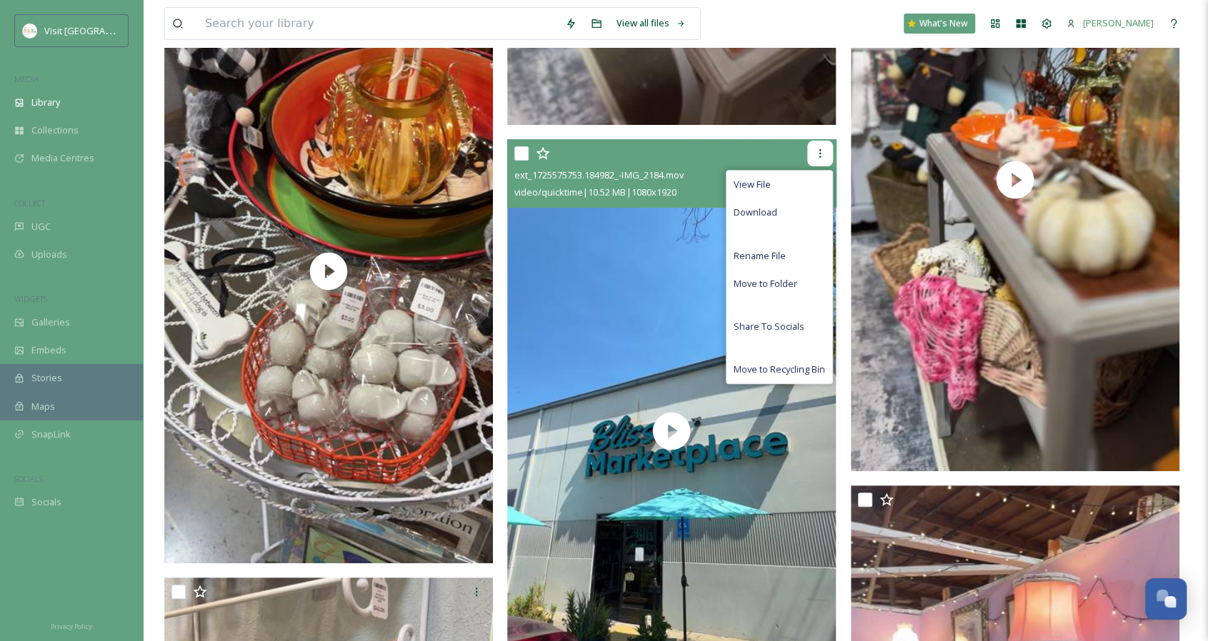
click at [814, 155] on icon at bounding box center [819, 153] width 11 height 11
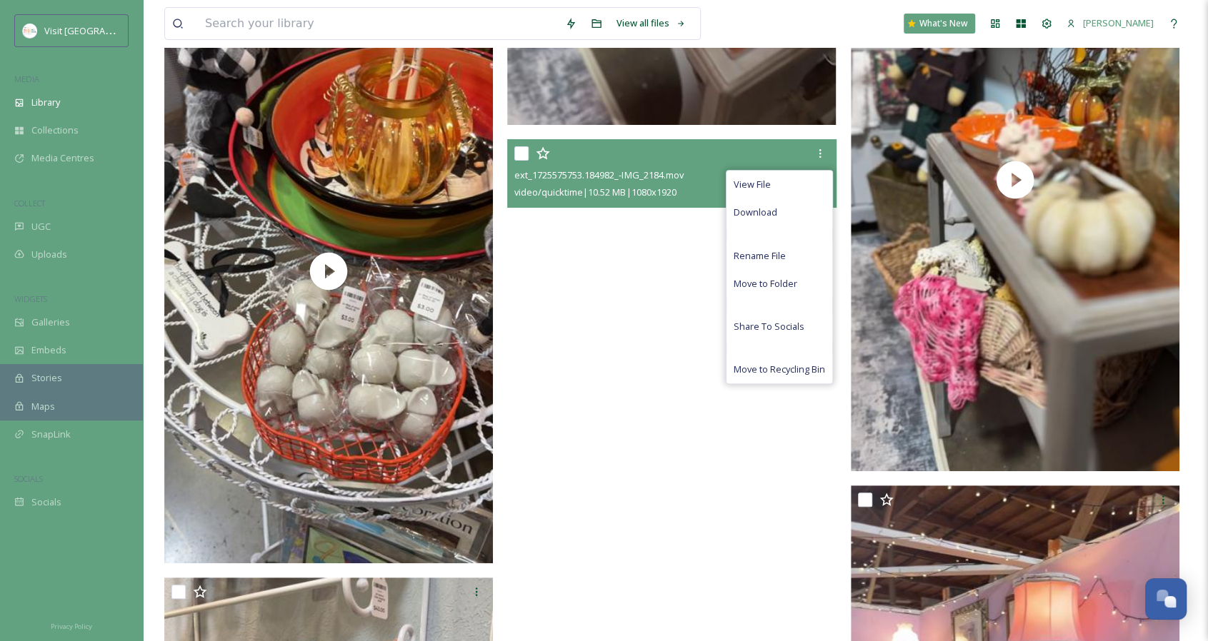
click at [663, 271] on video "ext_1725575753.184982_-IMG_2184.mov" at bounding box center [671, 431] width 329 height 584
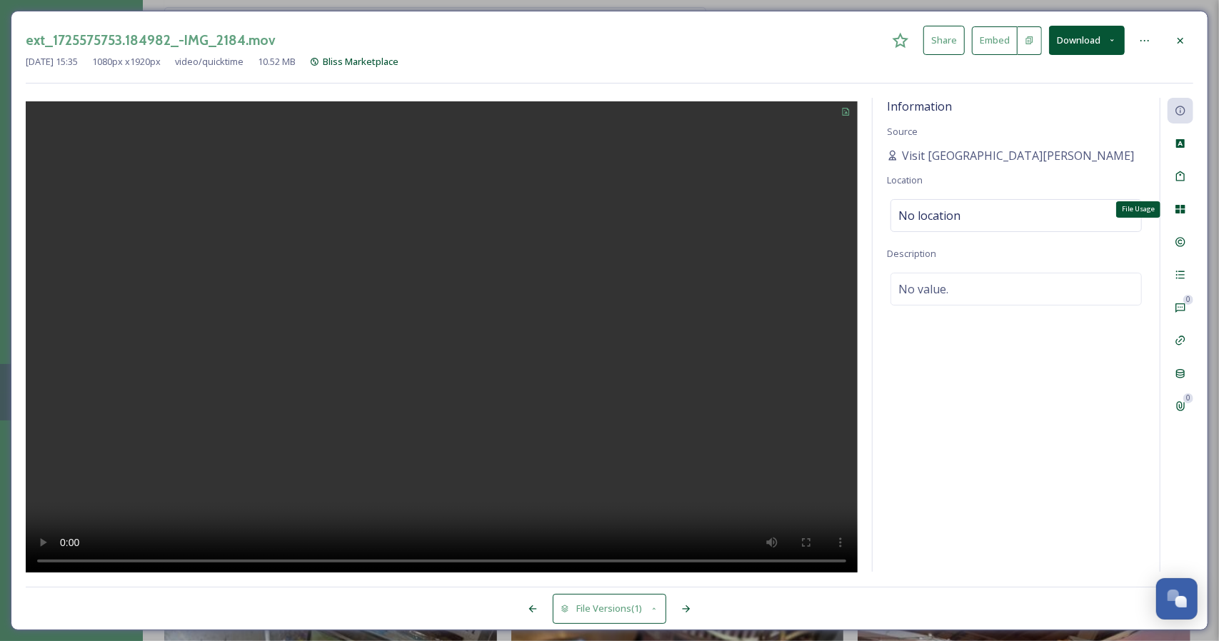
click at [1184, 212] on icon at bounding box center [1180, 209] width 9 height 9
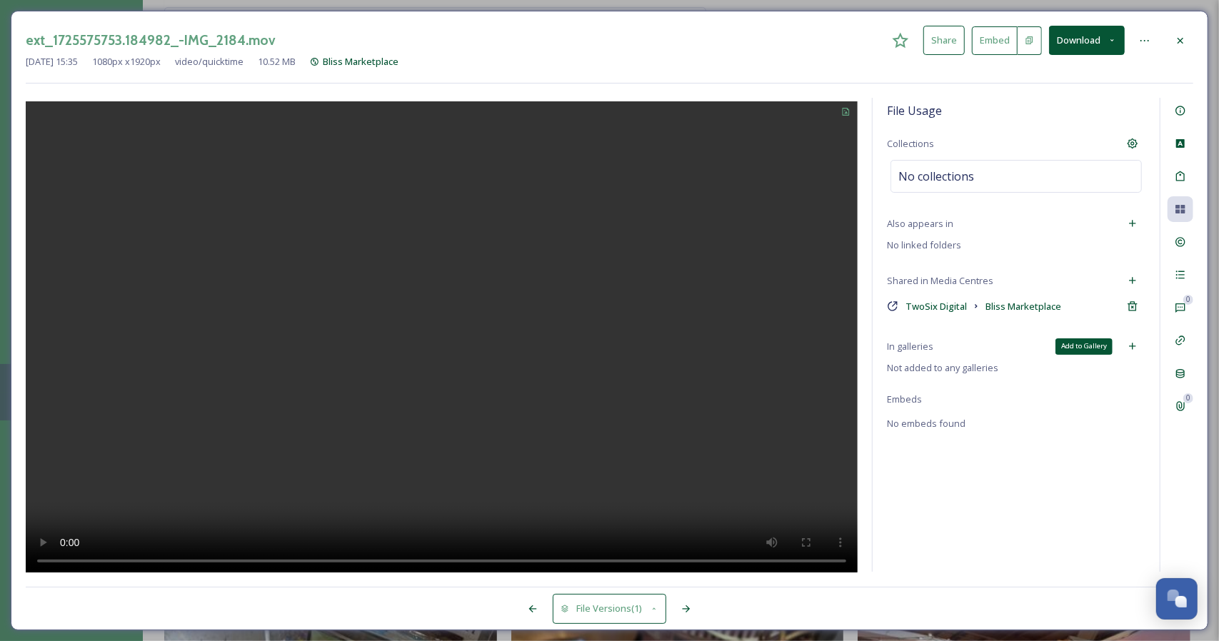
click at [1137, 342] on icon at bounding box center [1132, 346] width 11 height 11
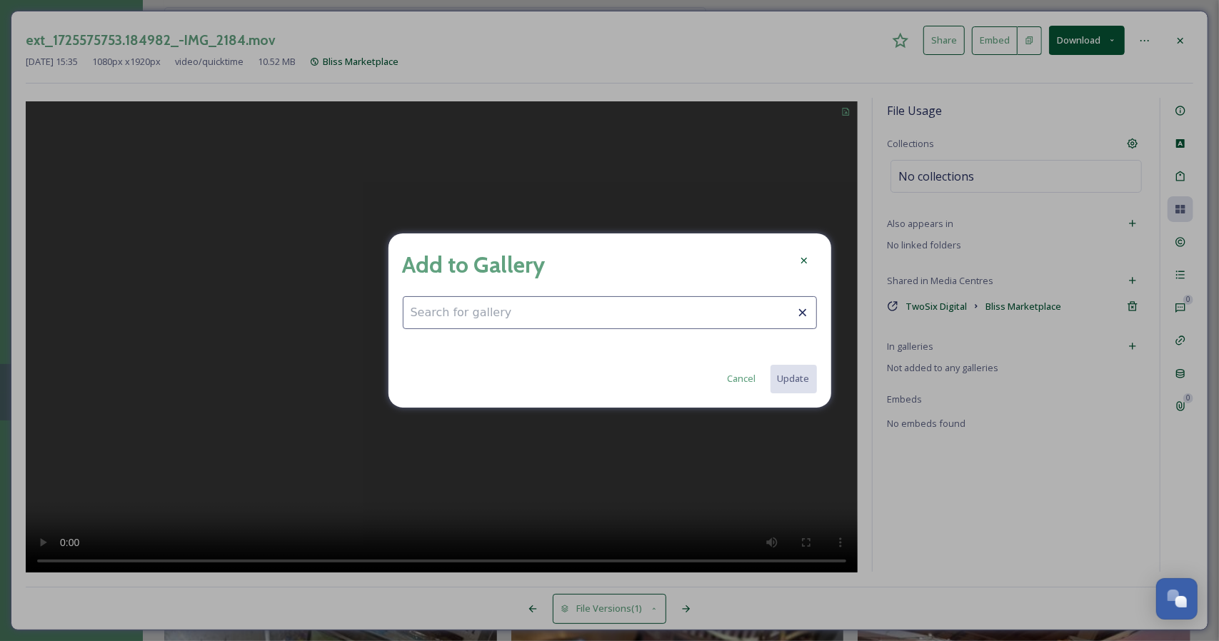
click at [697, 313] on input at bounding box center [610, 312] width 414 height 33
click at [509, 345] on span "Home Page - Best of [GEOGRAPHIC_DATA]" at bounding box center [501, 348] width 180 height 14
type input "Home Page - Best of [GEOGRAPHIC_DATA]"
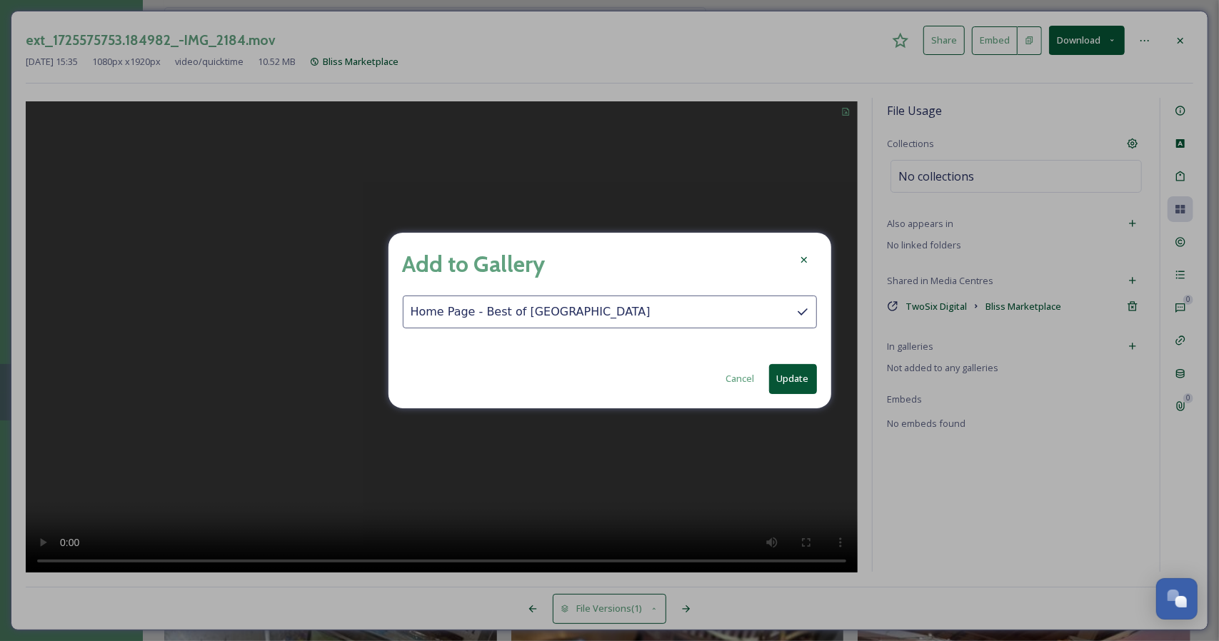
click at [813, 383] on button "Update" at bounding box center [793, 378] width 48 height 29
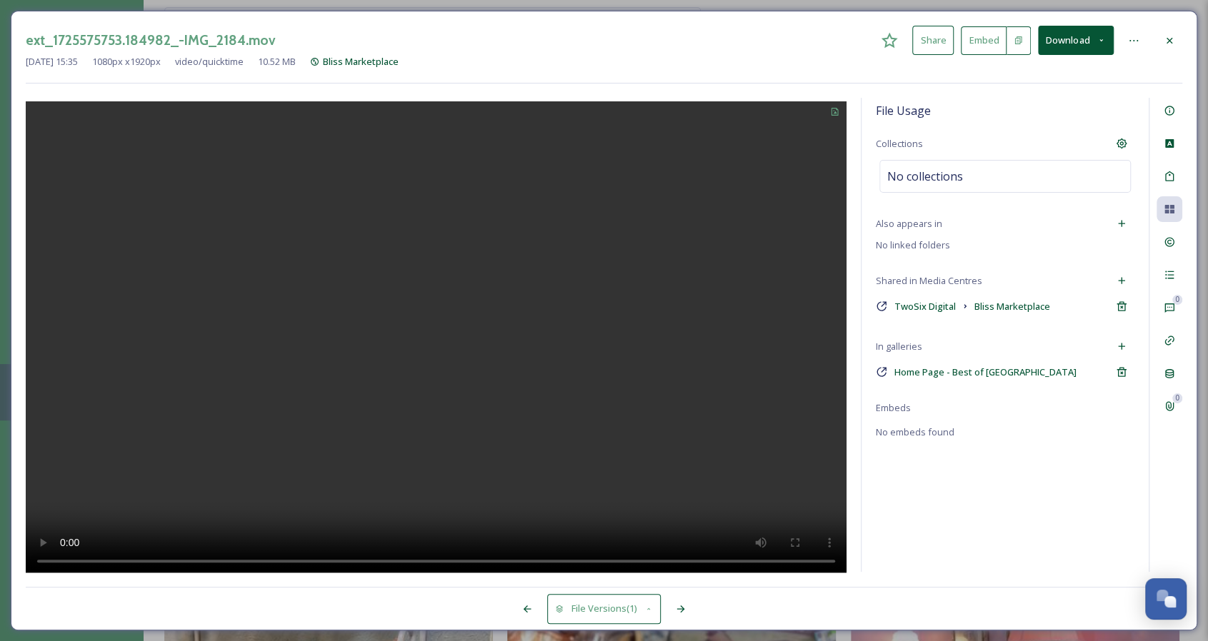
click at [1177, 36] on div at bounding box center [1169, 41] width 26 height 26
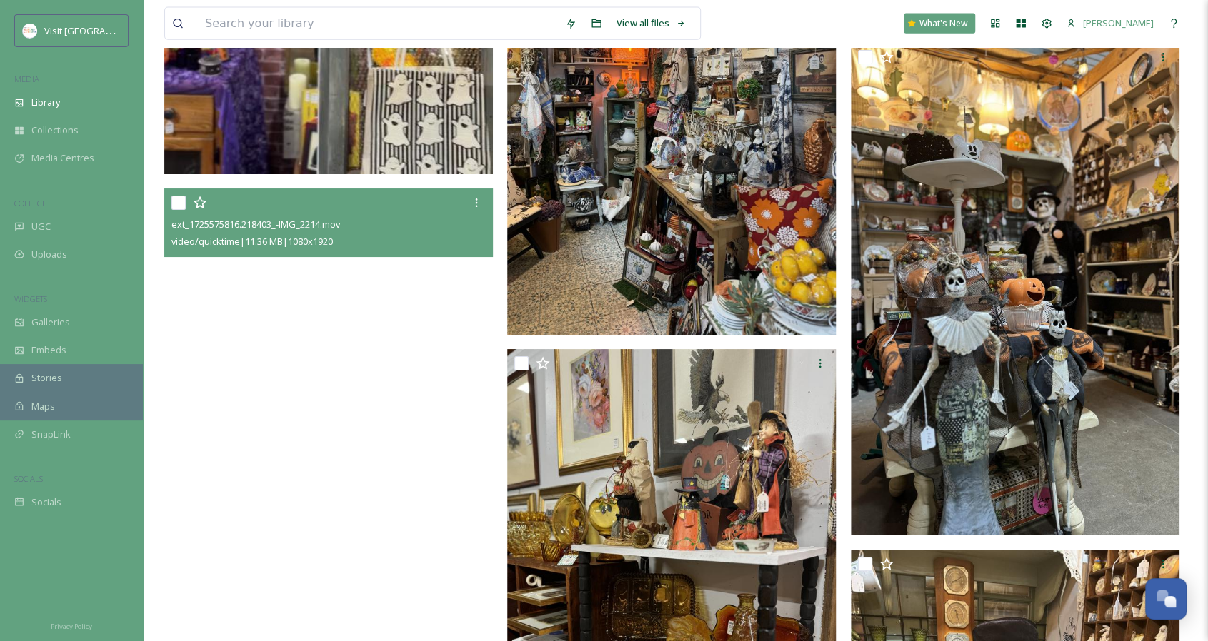
scroll to position [5856, 0]
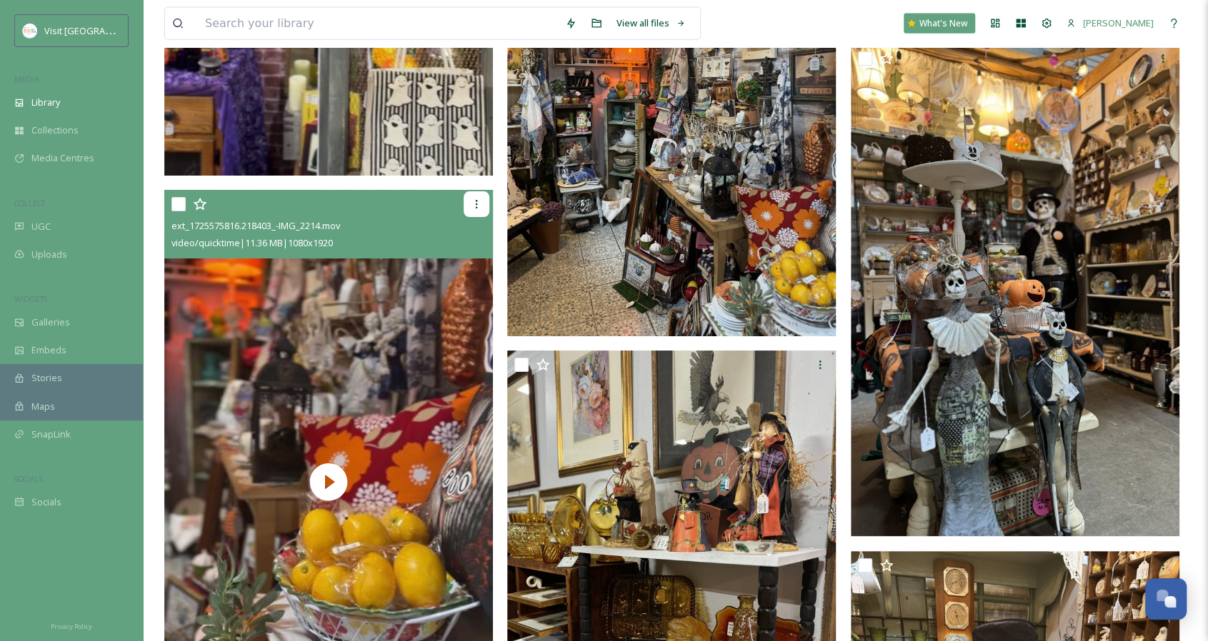
click at [478, 205] on icon at bounding box center [476, 204] width 11 height 11
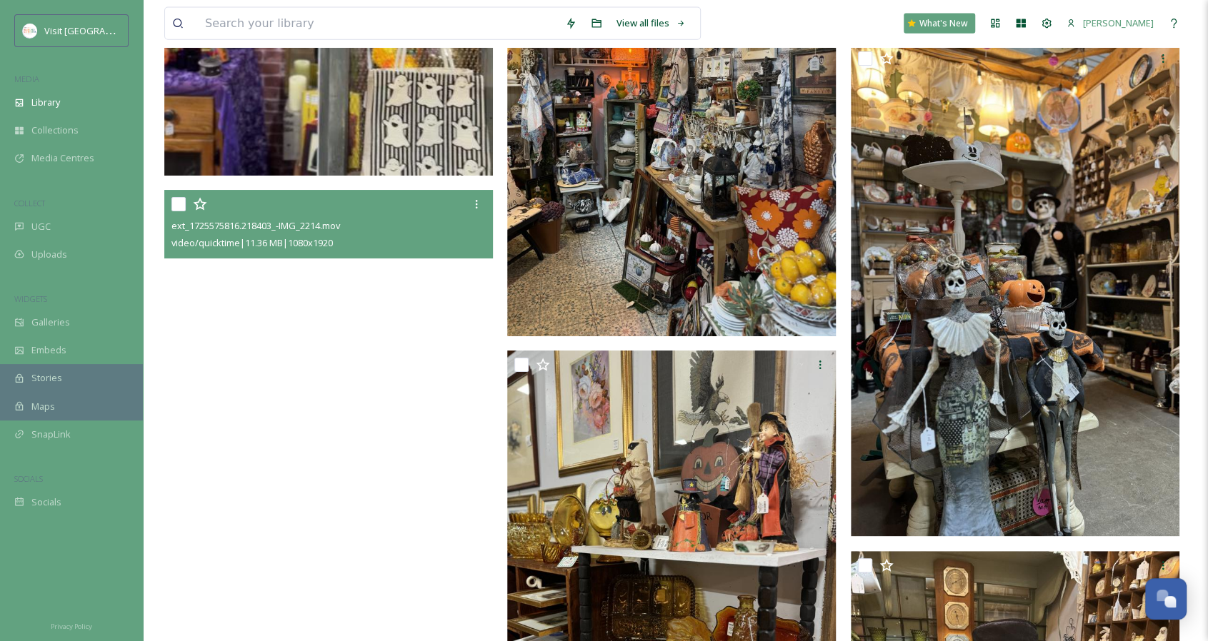
click at [327, 335] on video "ext_1725575816.218403_-IMG_2214.mov" at bounding box center [328, 482] width 329 height 584
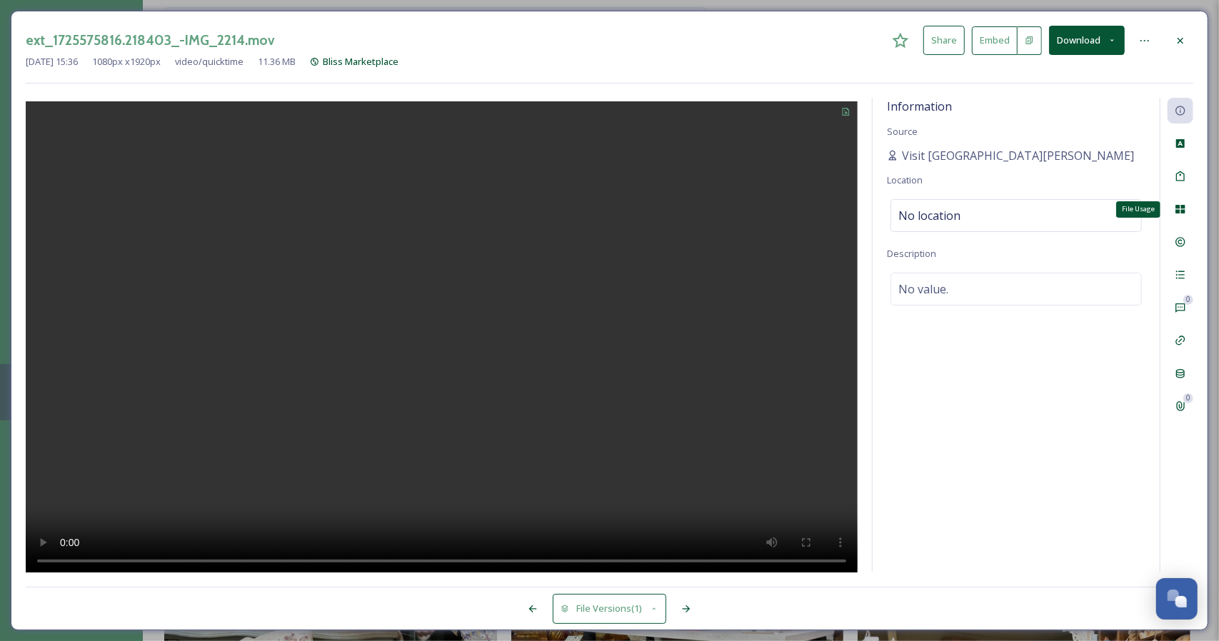
click at [1187, 208] on div "File Usage" at bounding box center [1181, 209] width 26 height 26
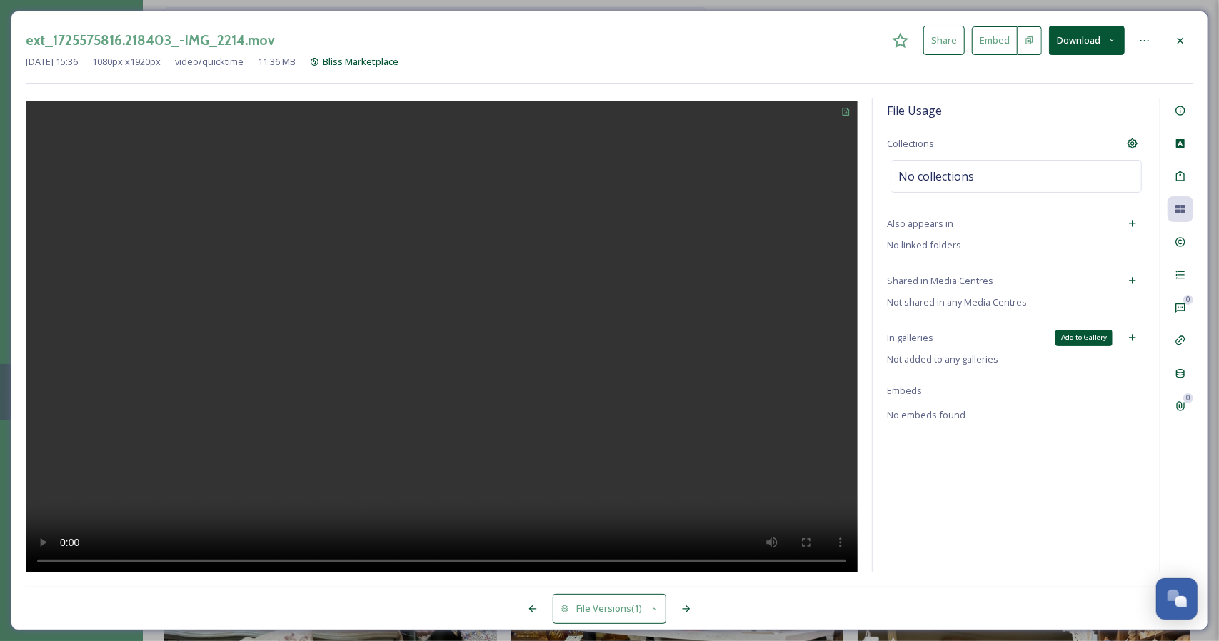
click at [1128, 336] on icon at bounding box center [1132, 337] width 11 height 11
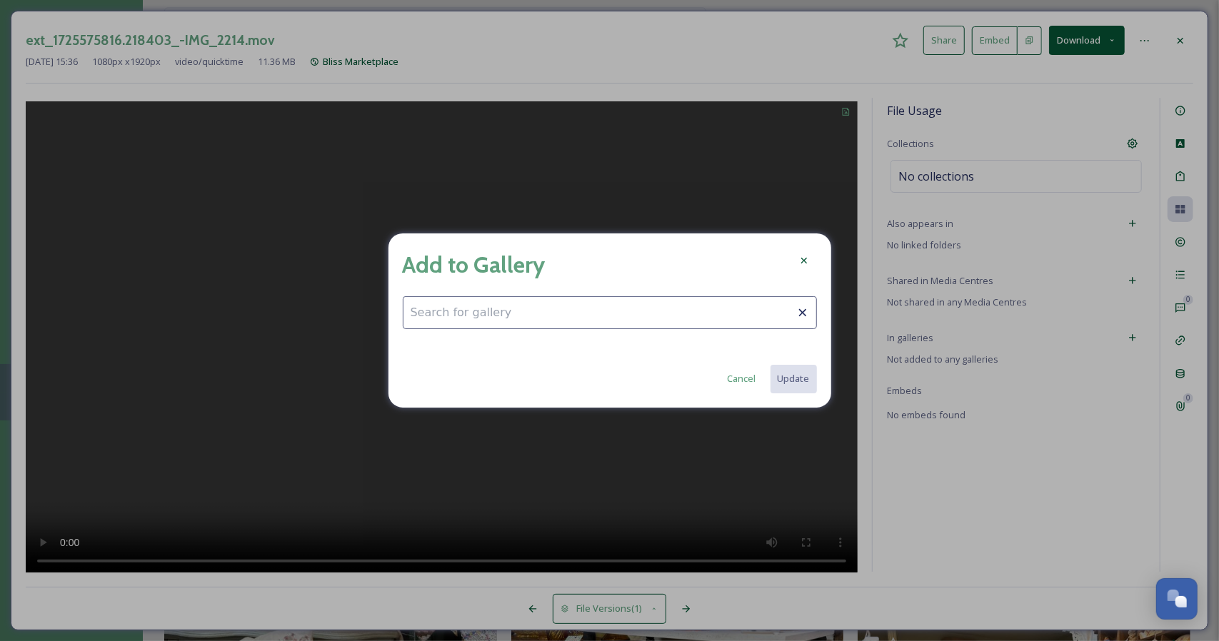
click at [703, 309] on input at bounding box center [610, 312] width 414 height 33
type input "m"
click at [484, 319] on input "home pa" at bounding box center [610, 312] width 414 height 33
click at [484, 321] on input "home pa" at bounding box center [610, 312] width 414 height 33
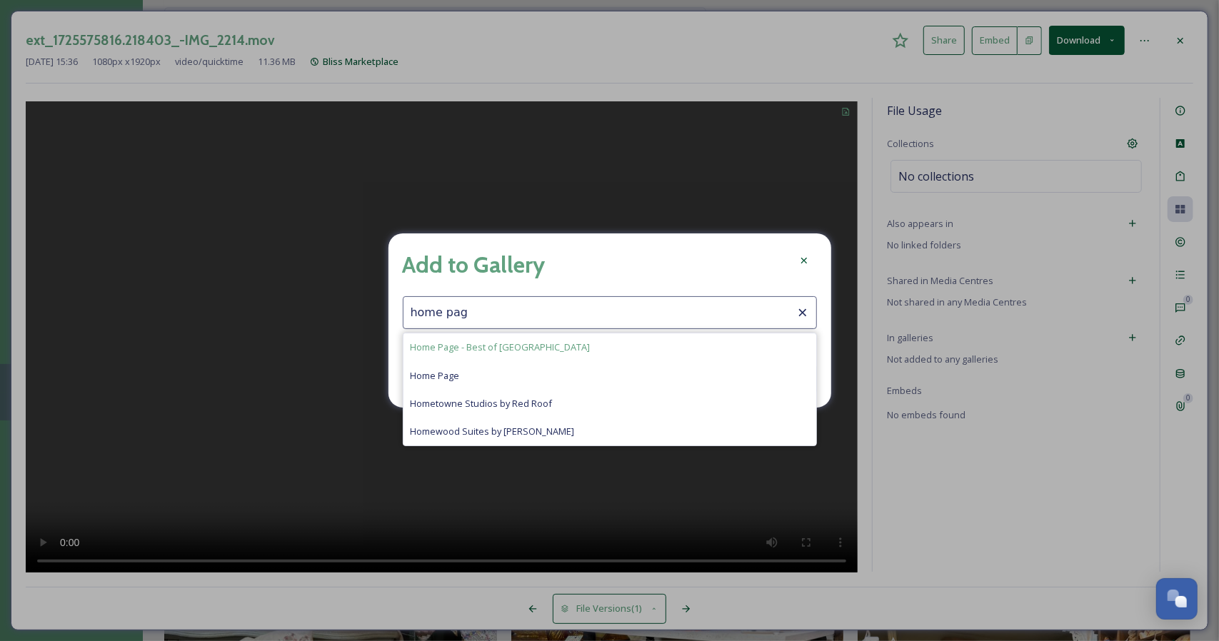
click at [493, 344] on span "Home Page - Best of [GEOGRAPHIC_DATA]" at bounding box center [501, 348] width 180 height 14
type input "Home Page - Best of [GEOGRAPHIC_DATA]"
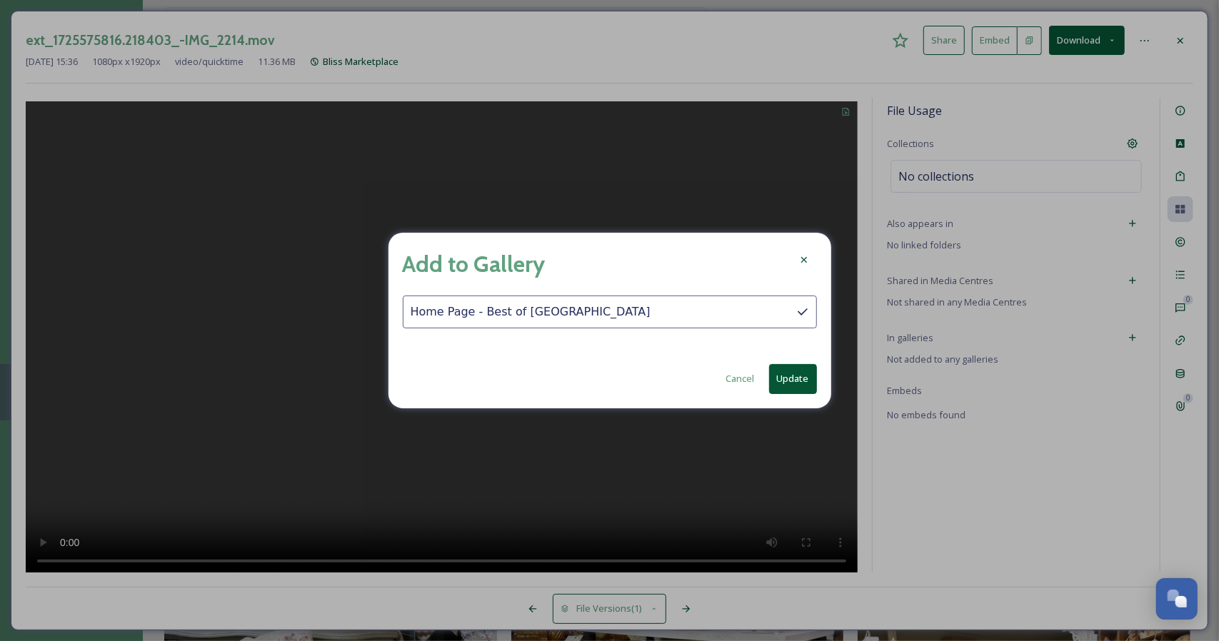
click at [791, 375] on button "Update" at bounding box center [793, 378] width 48 height 29
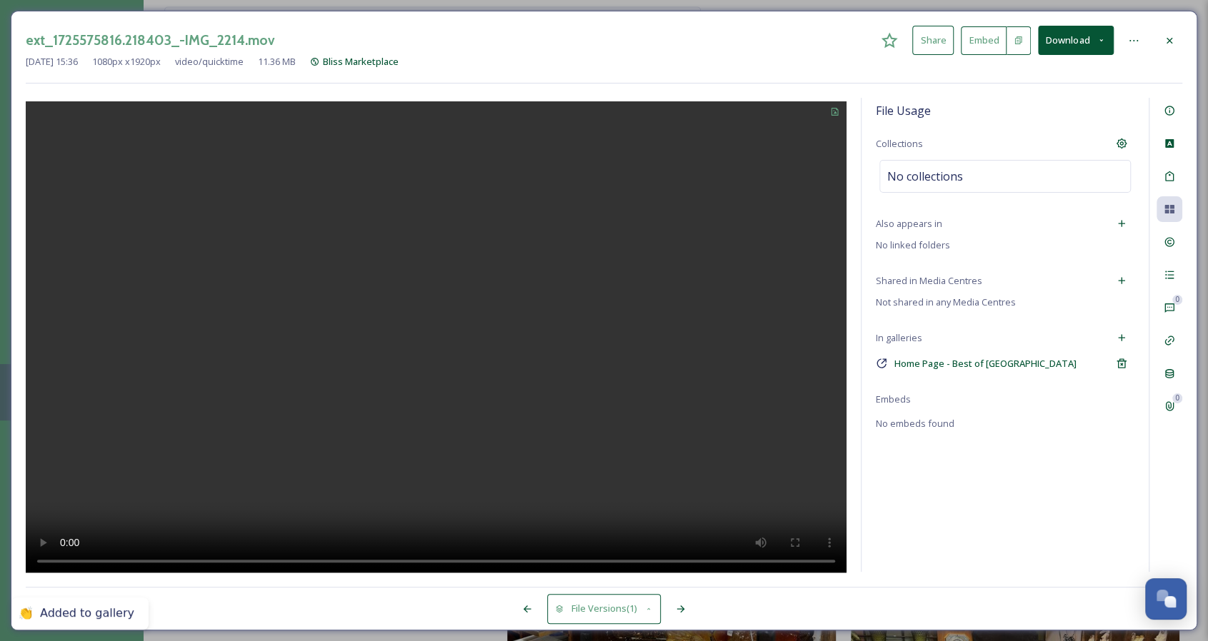
click at [1171, 41] on icon at bounding box center [1169, 40] width 6 height 6
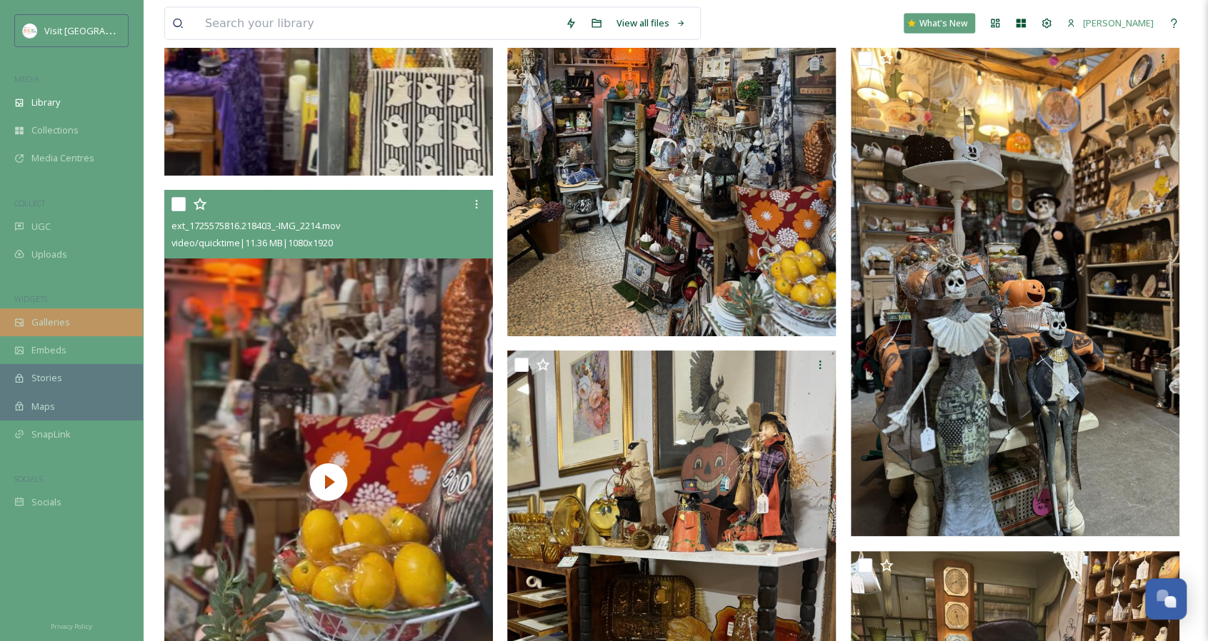
click at [37, 316] on span "Galleries" at bounding box center [50, 323] width 39 height 14
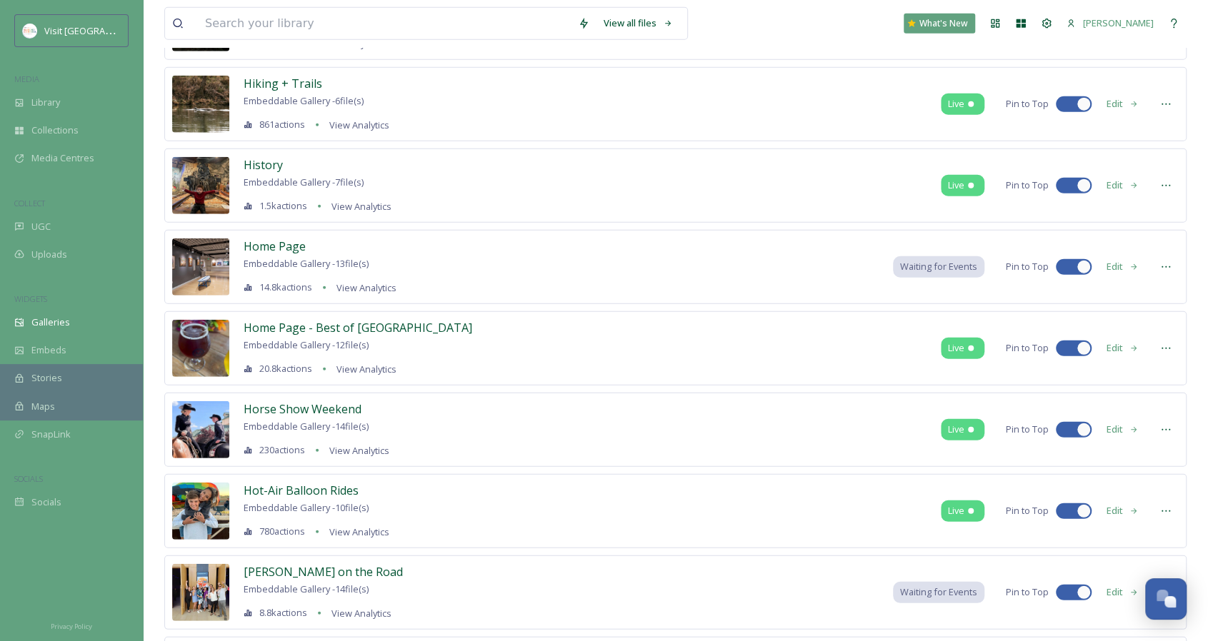
scroll to position [2428, 0]
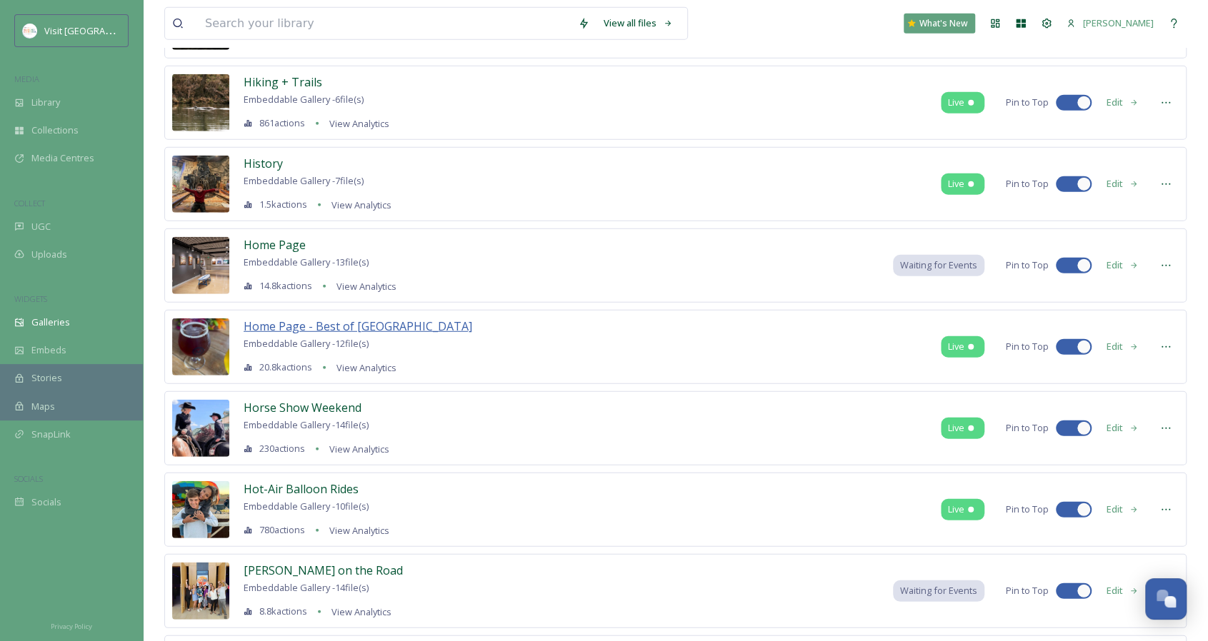
click at [369, 319] on span "Home Page - Best of [GEOGRAPHIC_DATA]" at bounding box center [358, 327] width 229 height 16
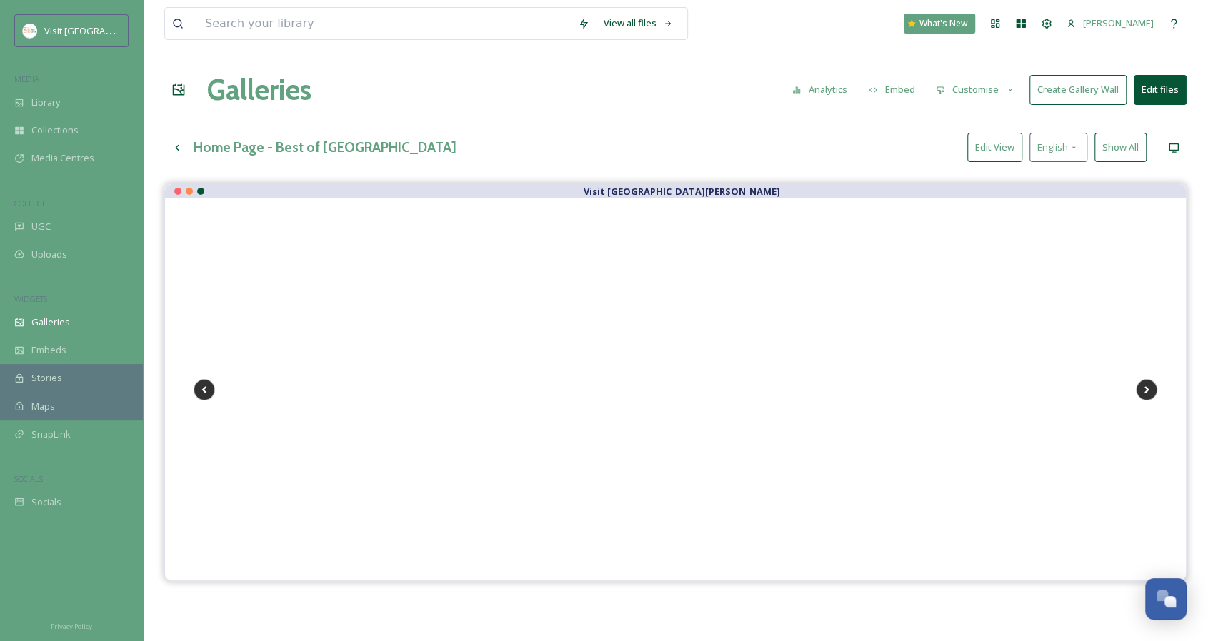
click at [1003, 88] on button "Customise" at bounding box center [975, 90] width 94 height 28
click at [993, 116] on div "Layout" at bounding box center [978, 123] width 99 height 28
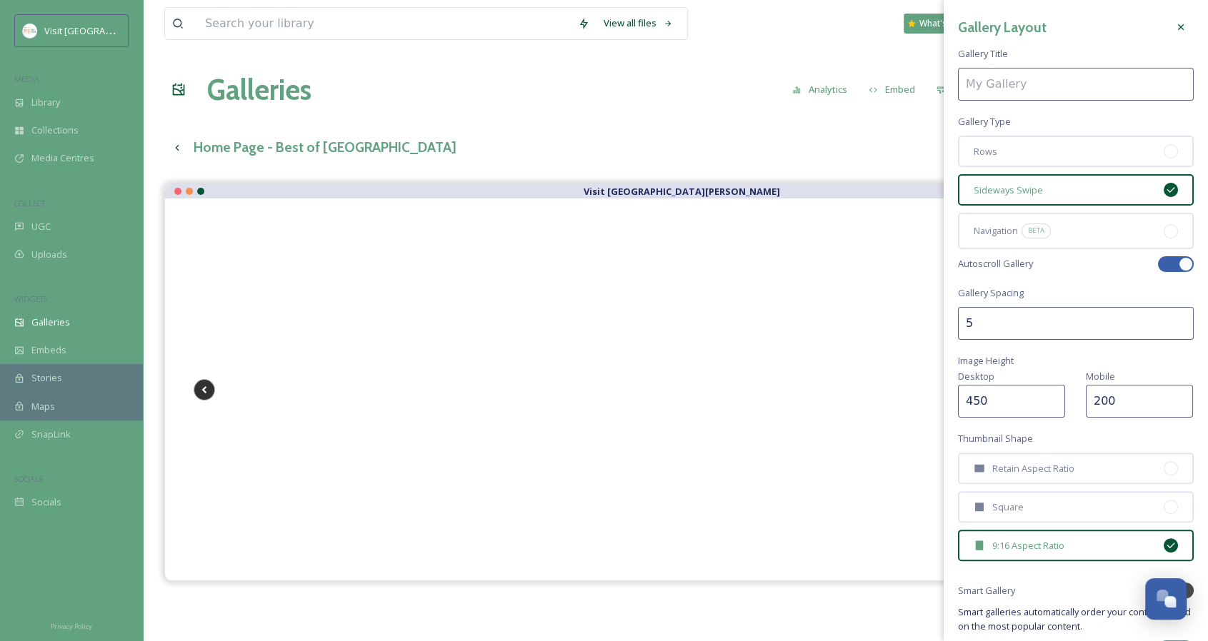
type input "Home Page - Best of [GEOGRAPHIC_DATA]"
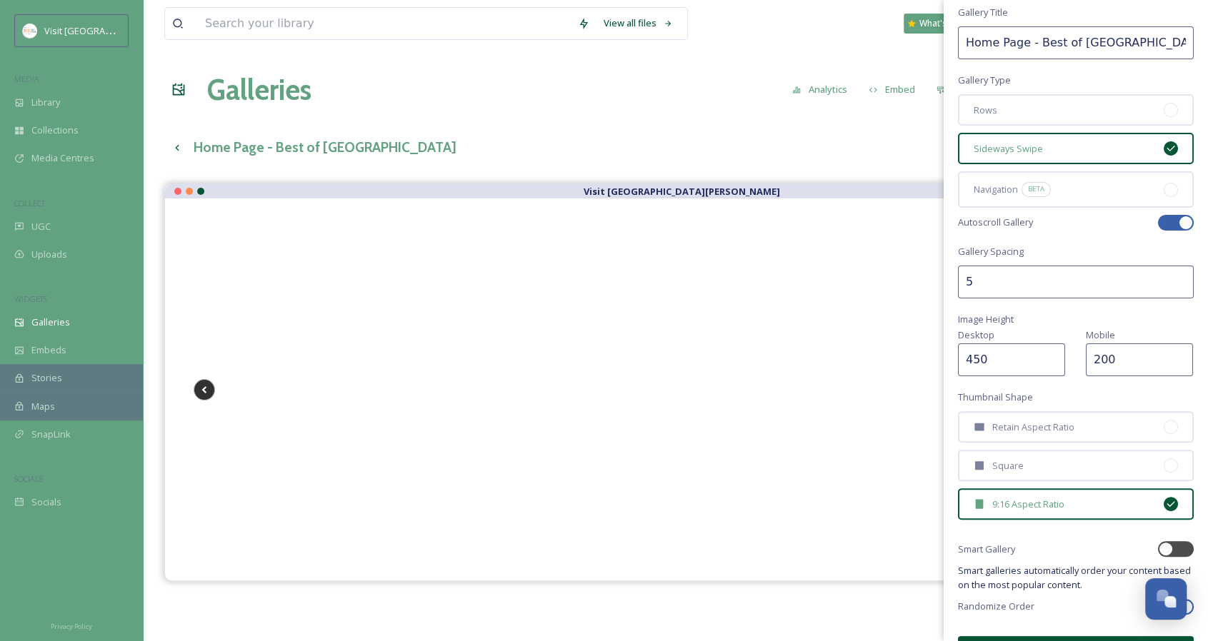
scroll to position [77, 0]
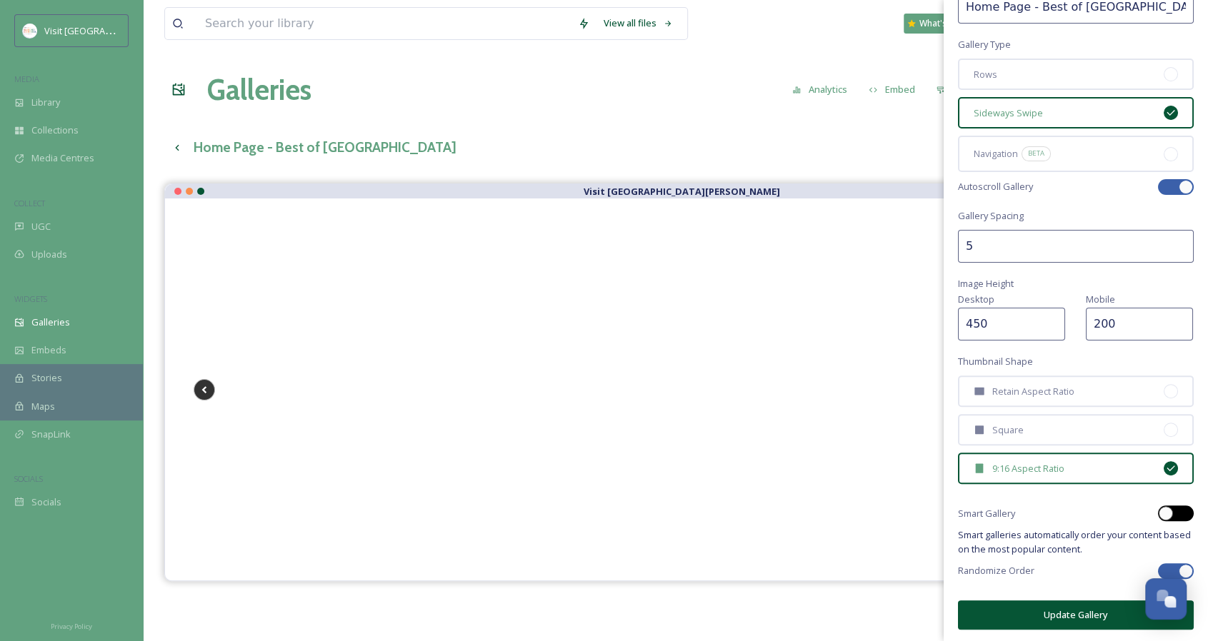
click at [1158, 508] on div at bounding box center [1165, 513] width 14 height 14
checkbox input "true"
checkbox input "false"
click at [1163, 510] on div at bounding box center [1168, 513] width 10 height 7
checkbox input "false"
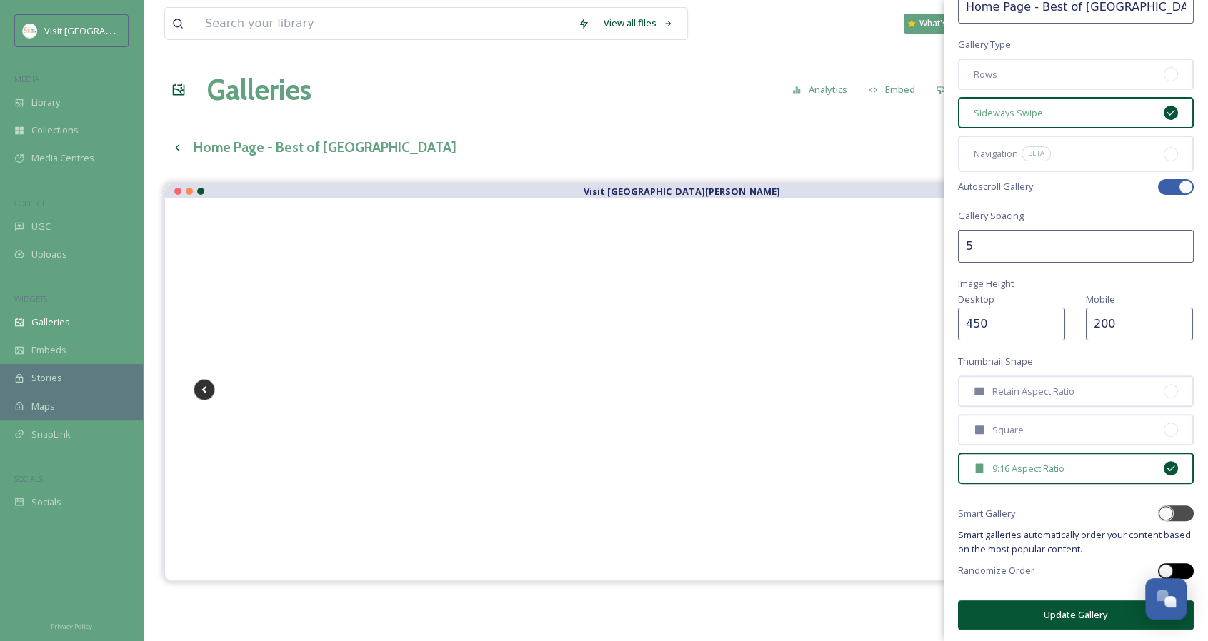
click at [1166, 565] on div at bounding box center [1176, 572] width 36 height 16
checkbox input "true"
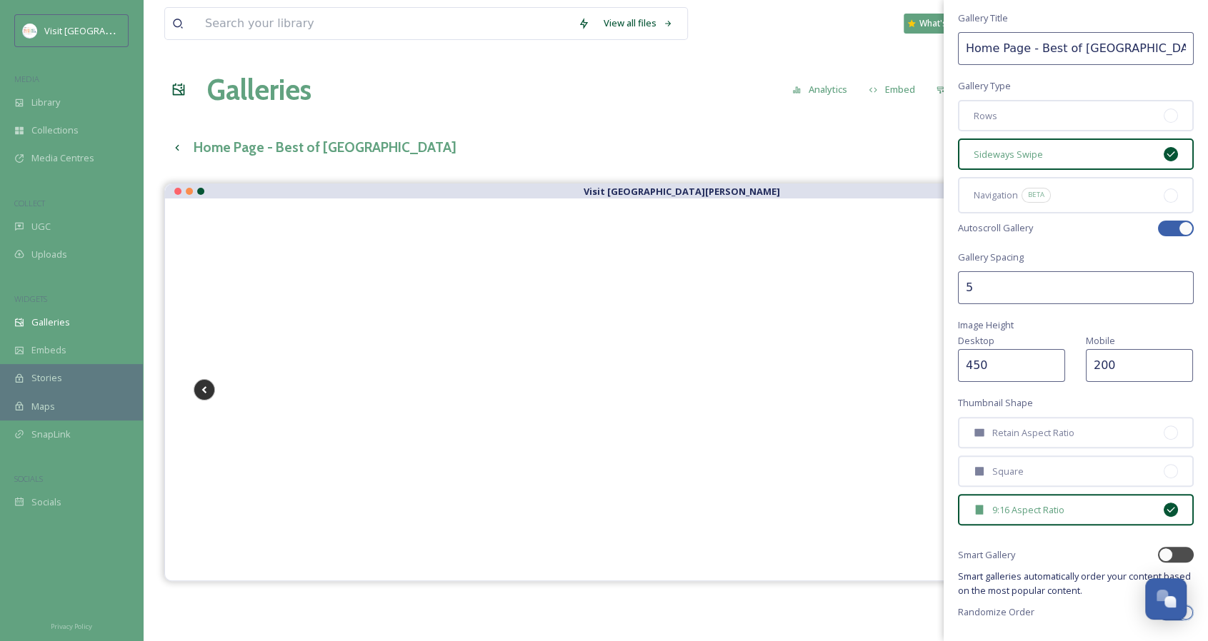
scroll to position [0, 0]
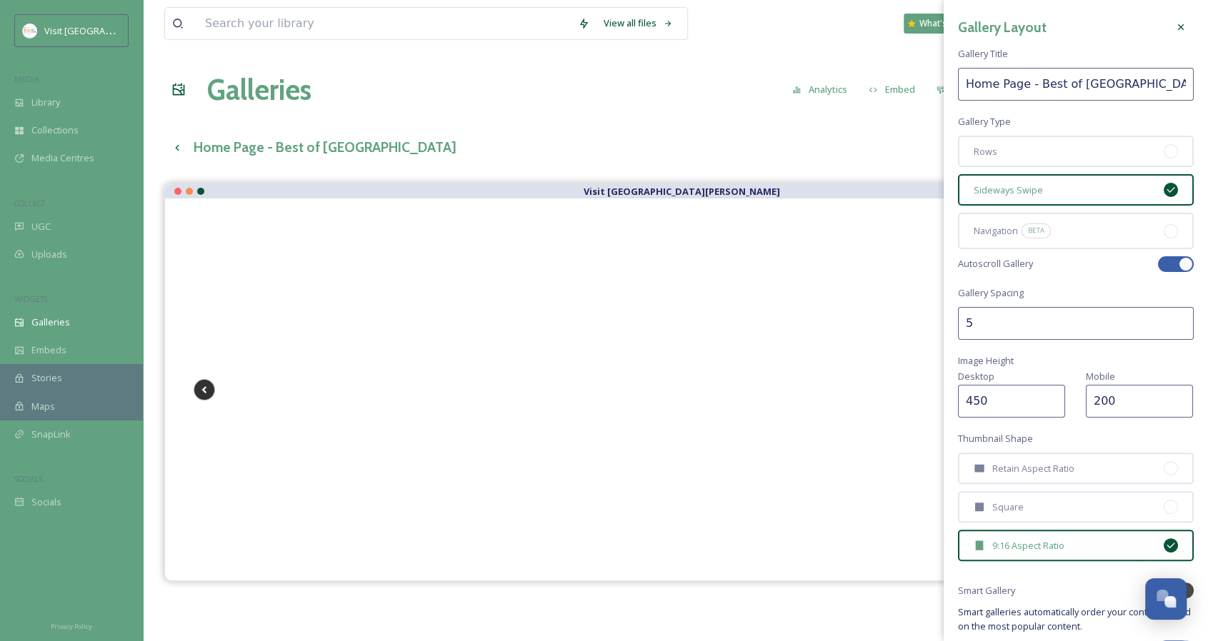
click at [1168, 26] on div at bounding box center [1181, 27] width 26 height 26
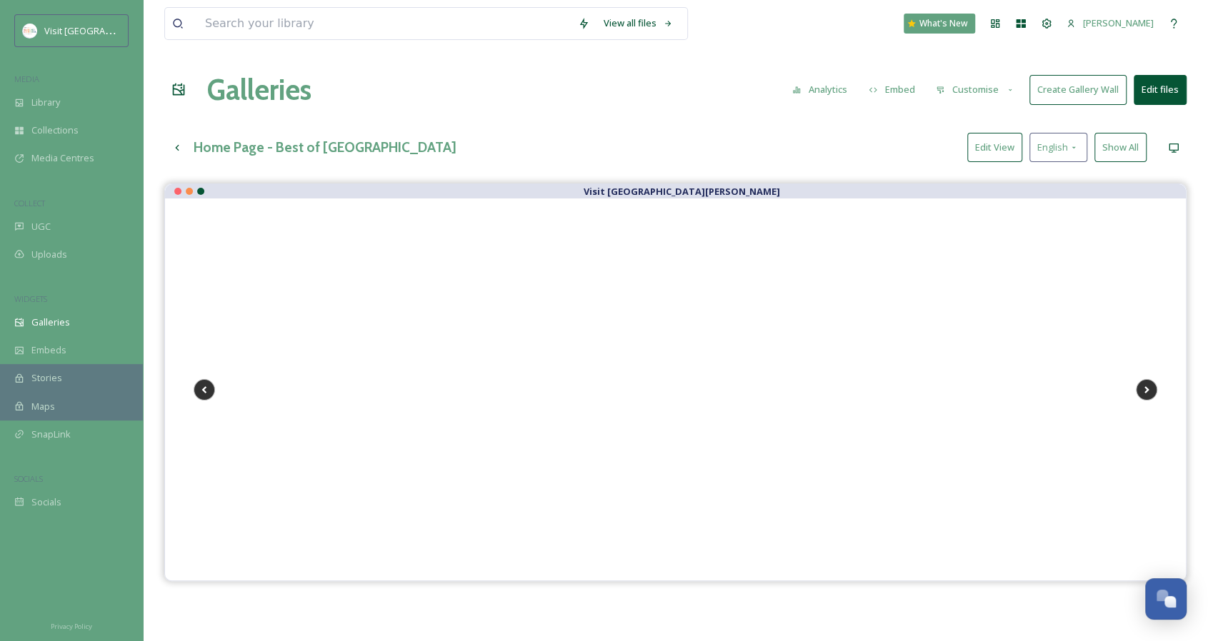
click at [1013, 141] on button "Edit View" at bounding box center [994, 147] width 55 height 29
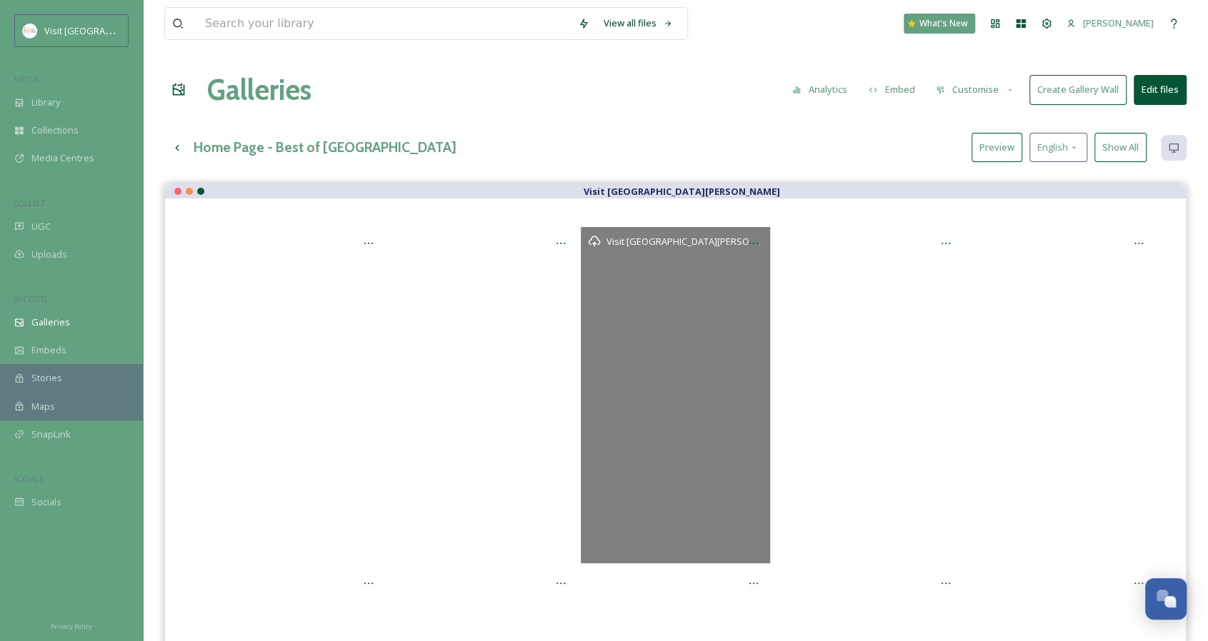
click at [724, 272] on div "Visit [GEOGRAPHIC_DATA][PERSON_NAME]" at bounding box center [675, 395] width 189 height 336
click at [727, 264] on div "Visit [GEOGRAPHIC_DATA][PERSON_NAME]" at bounding box center [675, 395] width 189 height 336
click at [655, 311] on div "Visit [GEOGRAPHIC_DATA][PERSON_NAME]" at bounding box center [675, 395] width 189 height 336
click at [756, 239] on icon at bounding box center [753, 243] width 11 height 11
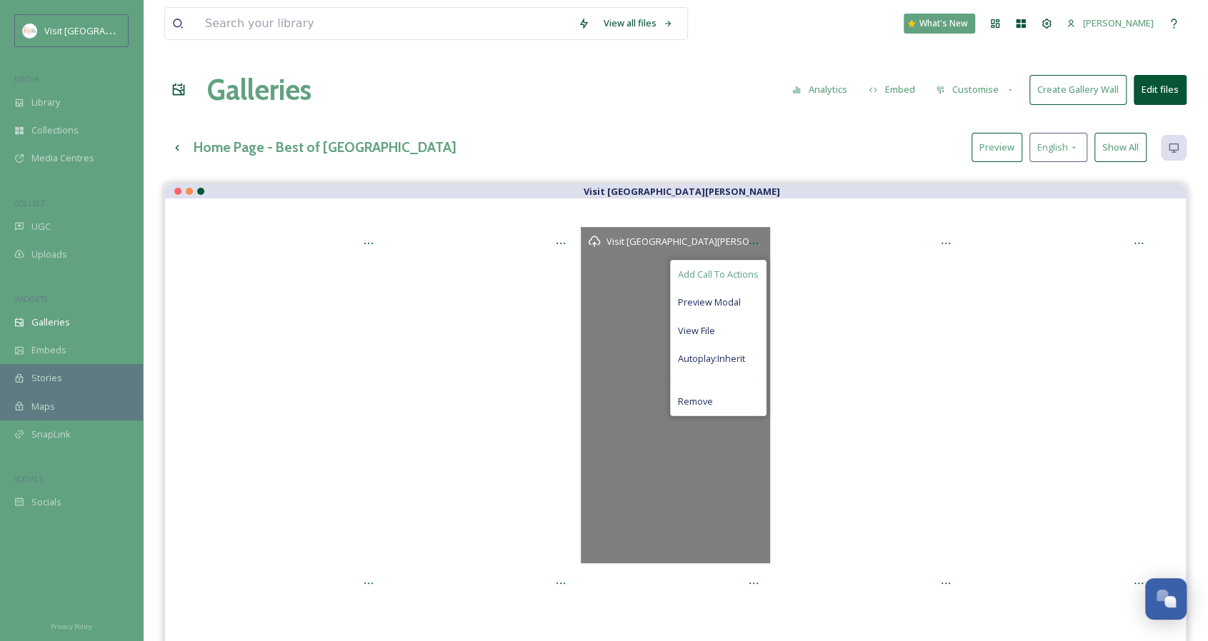
click at [738, 271] on span "Add Call To Actions" at bounding box center [718, 275] width 81 height 14
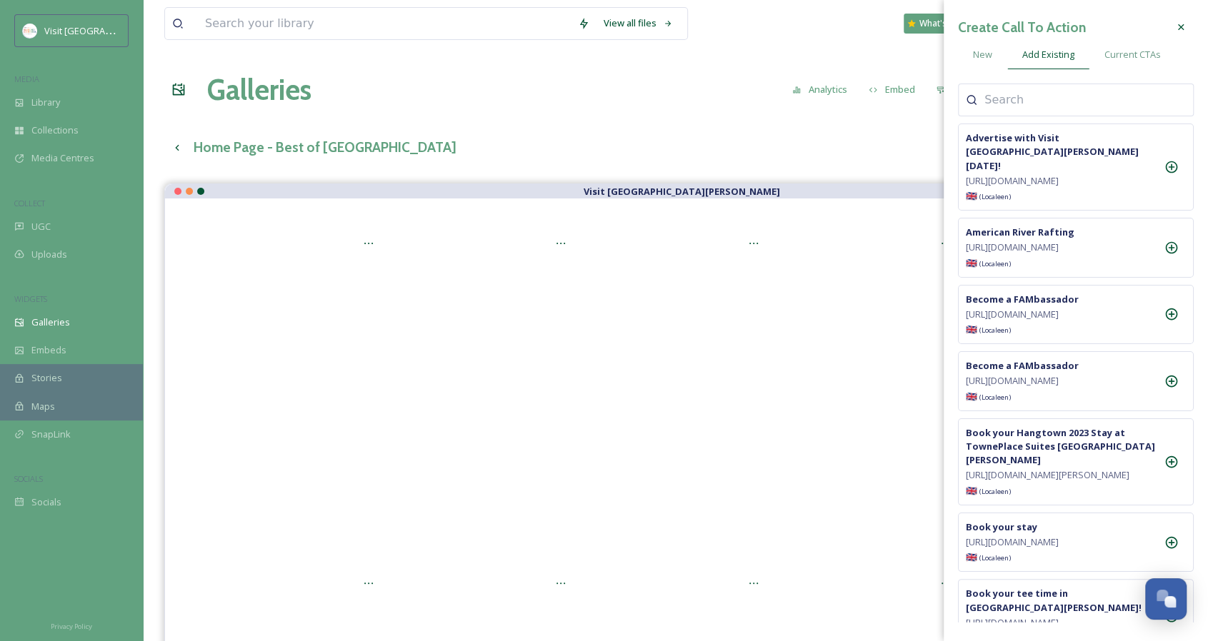
click at [1070, 91] on input at bounding box center [1055, 99] width 143 height 17
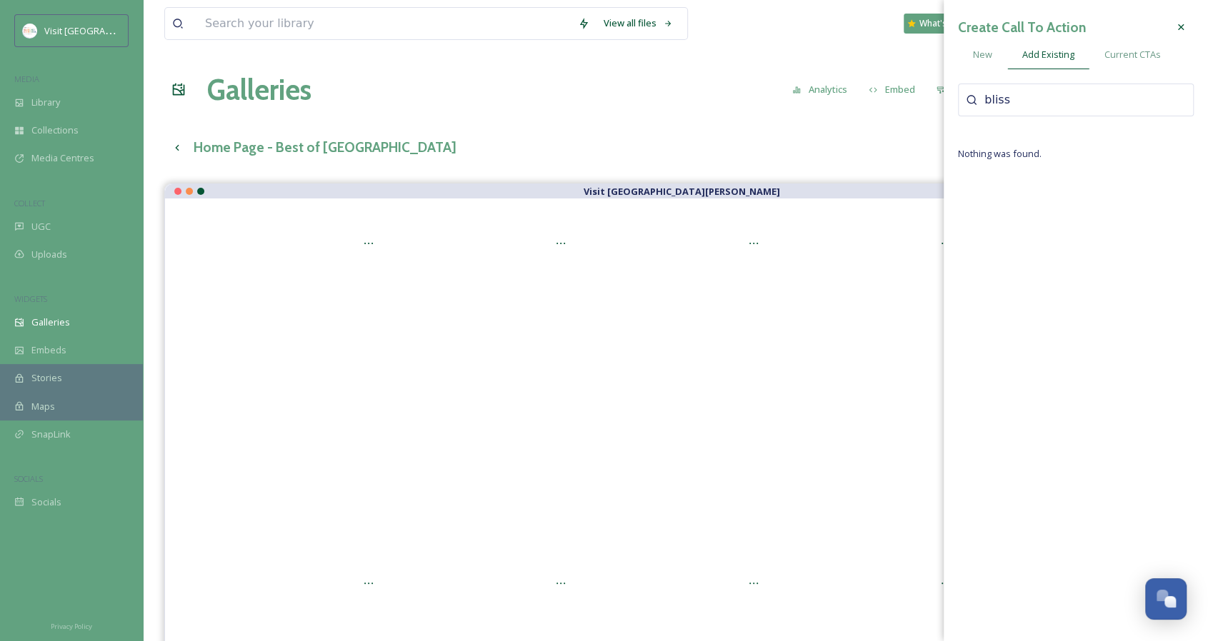
click at [1070, 92] on input "bliss" at bounding box center [1055, 99] width 143 height 17
type input "bliss"
click at [979, 49] on span "New" at bounding box center [982, 55] width 19 height 14
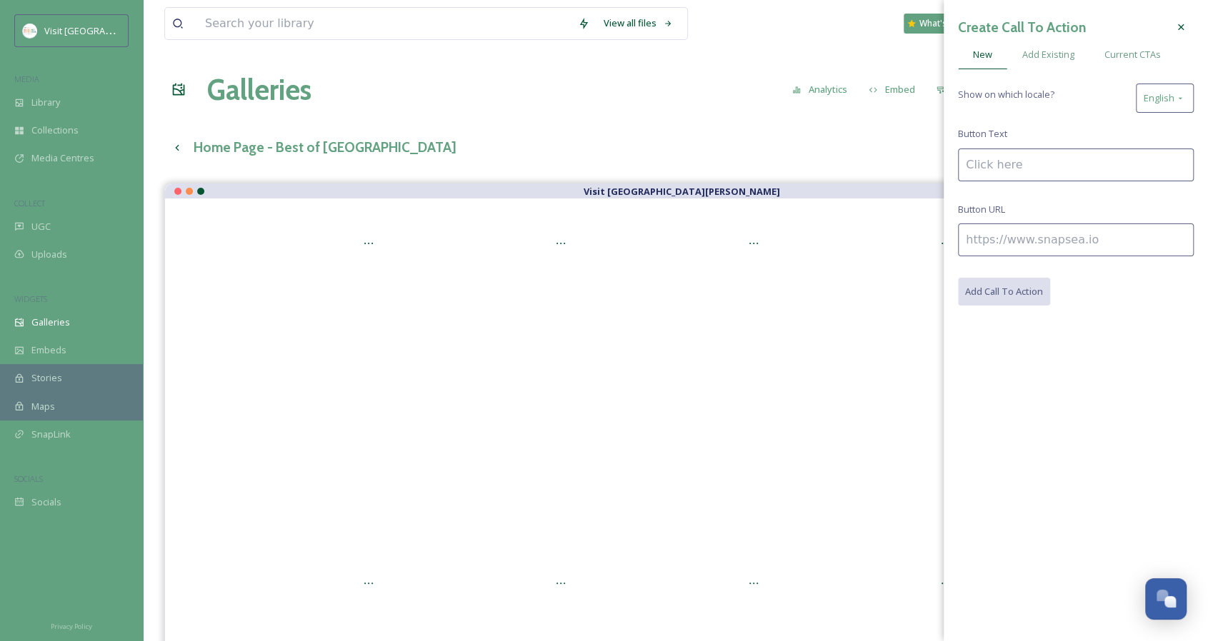
click at [1020, 159] on input at bounding box center [1076, 165] width 236 height 33
click at [1000, 163] on input "Bliss Marketplace" at bounding box center [1076, 165] width 236 height 33
type input "Bliss Vintage Marketplace"
click at [1023, 235] on input at bounding box center [1076, 240] width 236 height 33
paste input "[URL][DOMAIN_NAME]"
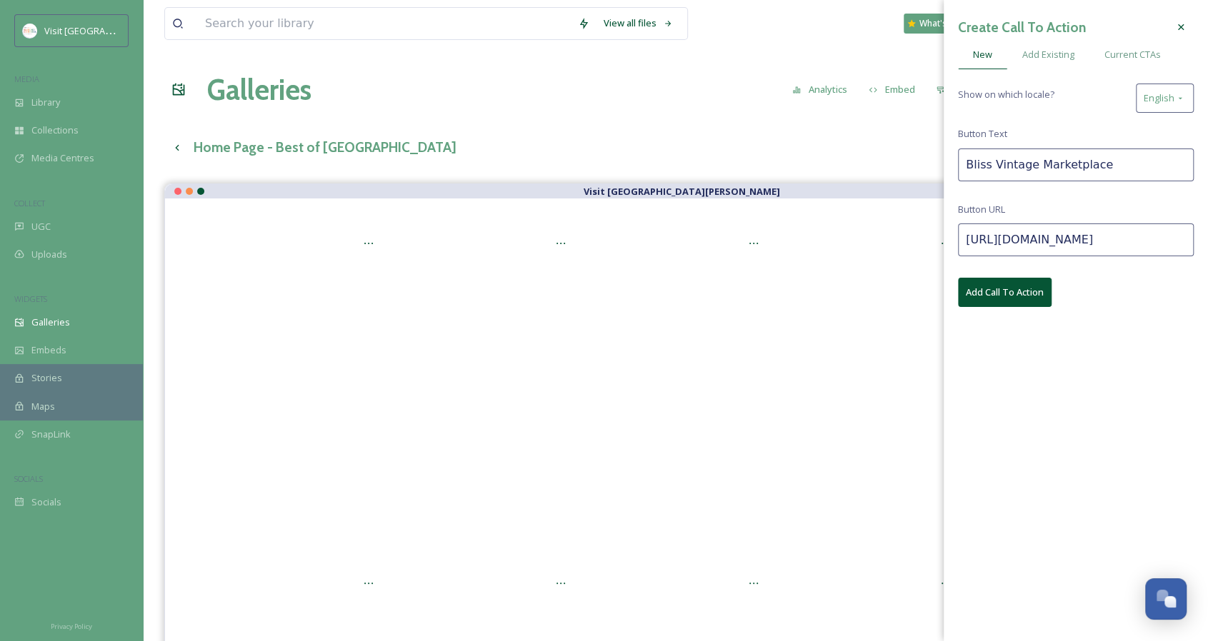
scroll to position [0, 89]
type input "[URL][DOMAIN_NAME]"
click at [1027, 291] on button "Add Call To Action" at bounding box center [1005, 292] width 94 height 29
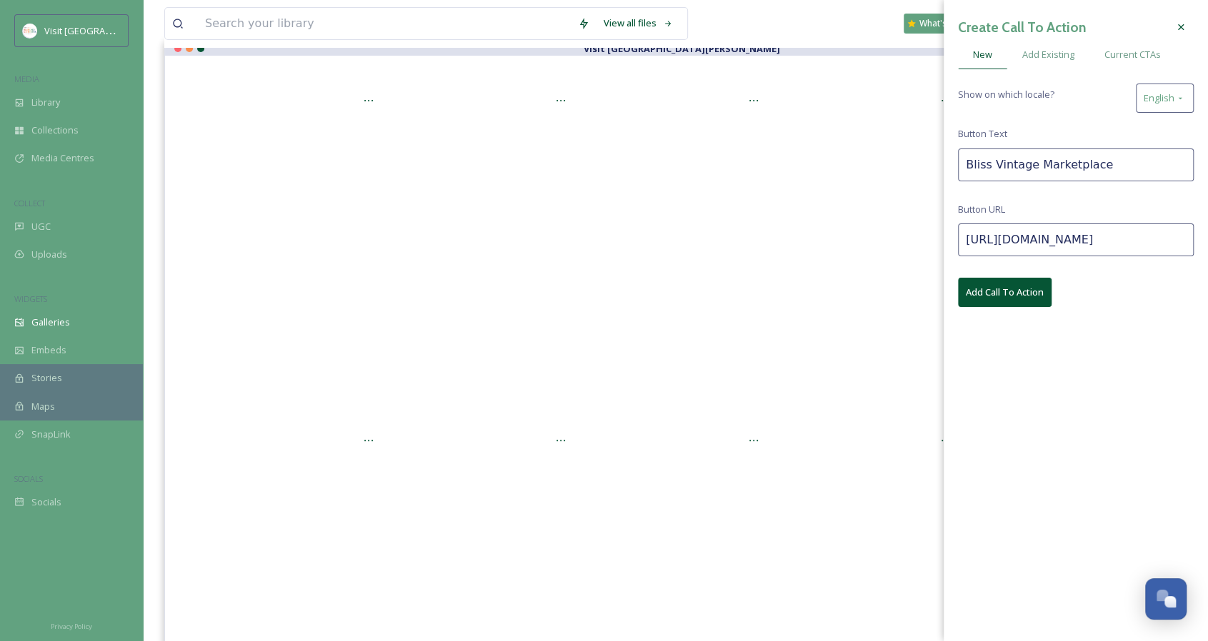
click at [1179, 26] on icon at bounding box center [1180, 26] width 11 height 11
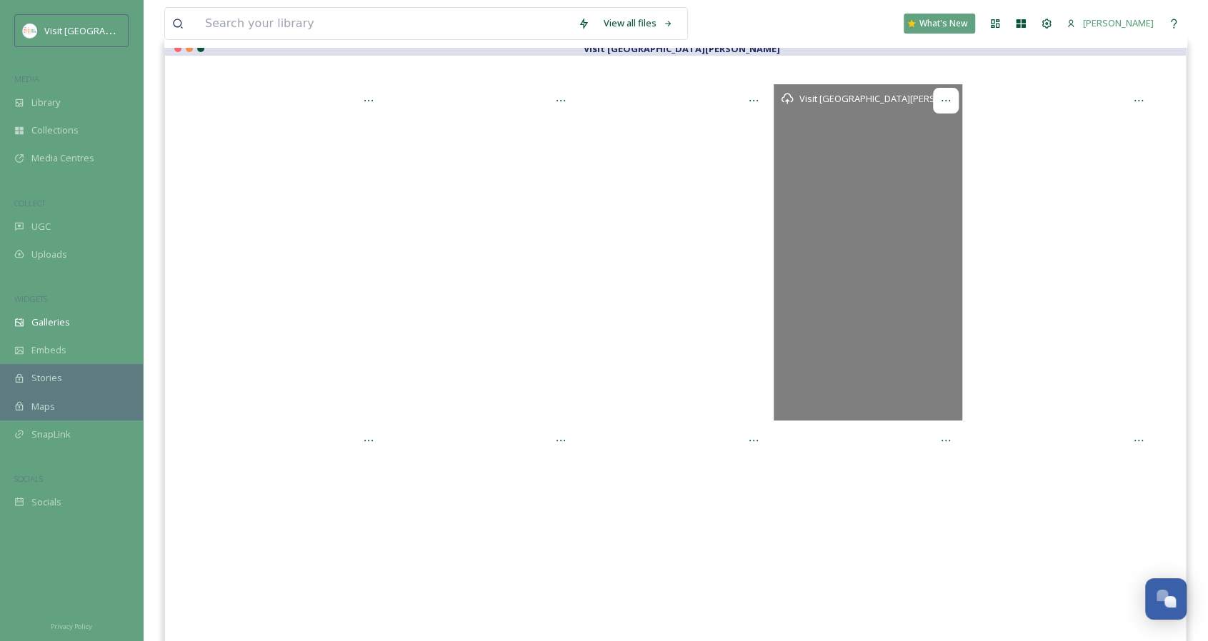
click at [951, 101] on icon at bounding box center [945, 100] width 11 height 11
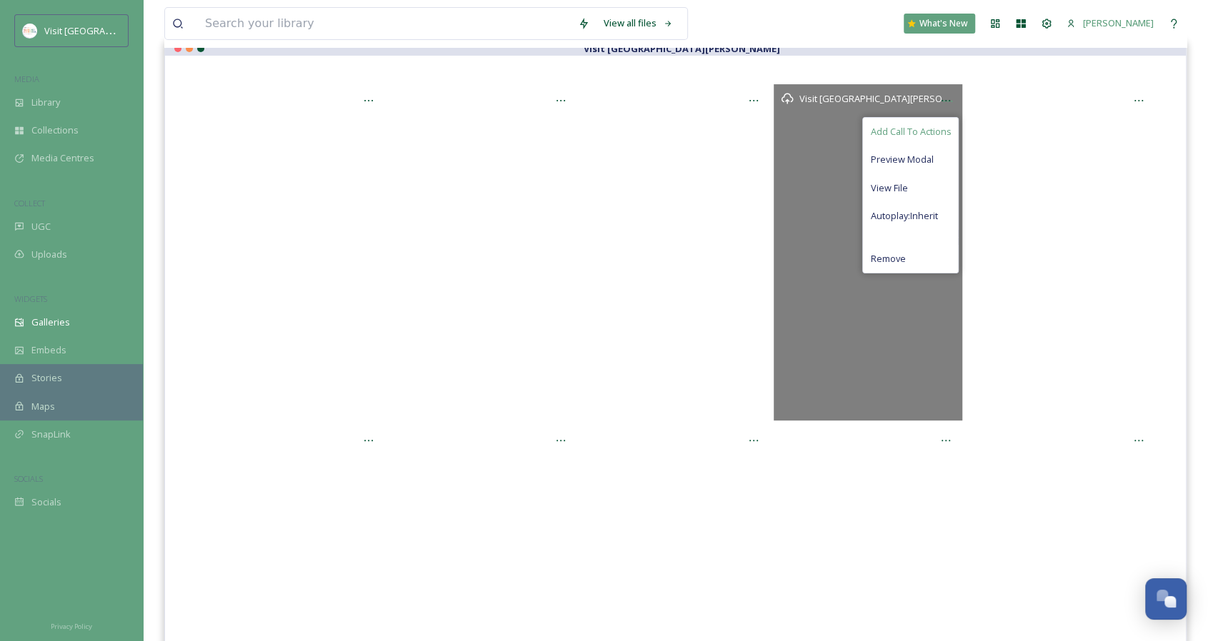
click at [934, 126] on span "Add Call To Actions" at bounding box center [910, 132] width 81 height 14
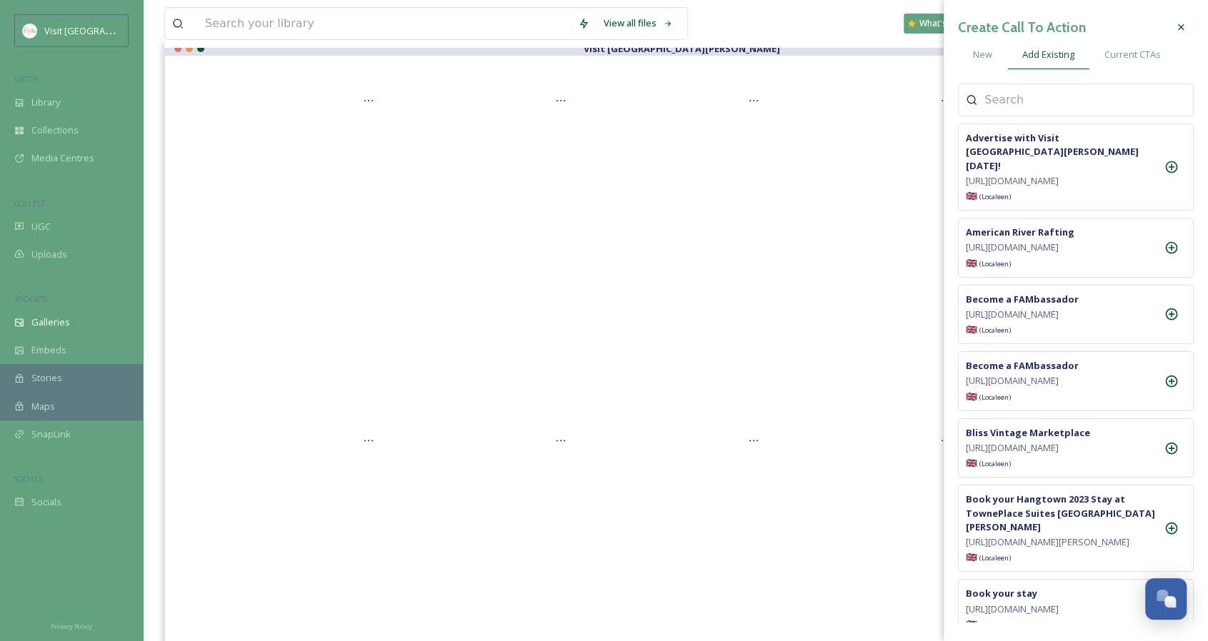
click at [998, 103] on input at bounding box center [1055, 99] width 143 height 17
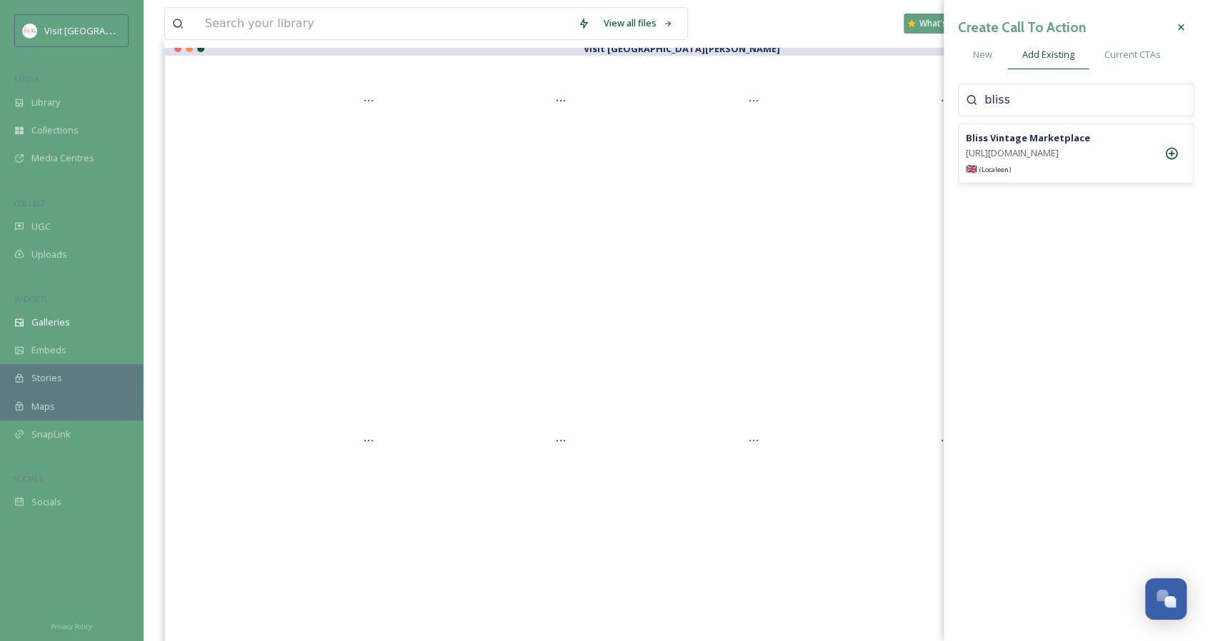
type input "bliss"
click at [1167, 159] on icon at bounding box center [1171, 153] width 14 height 14
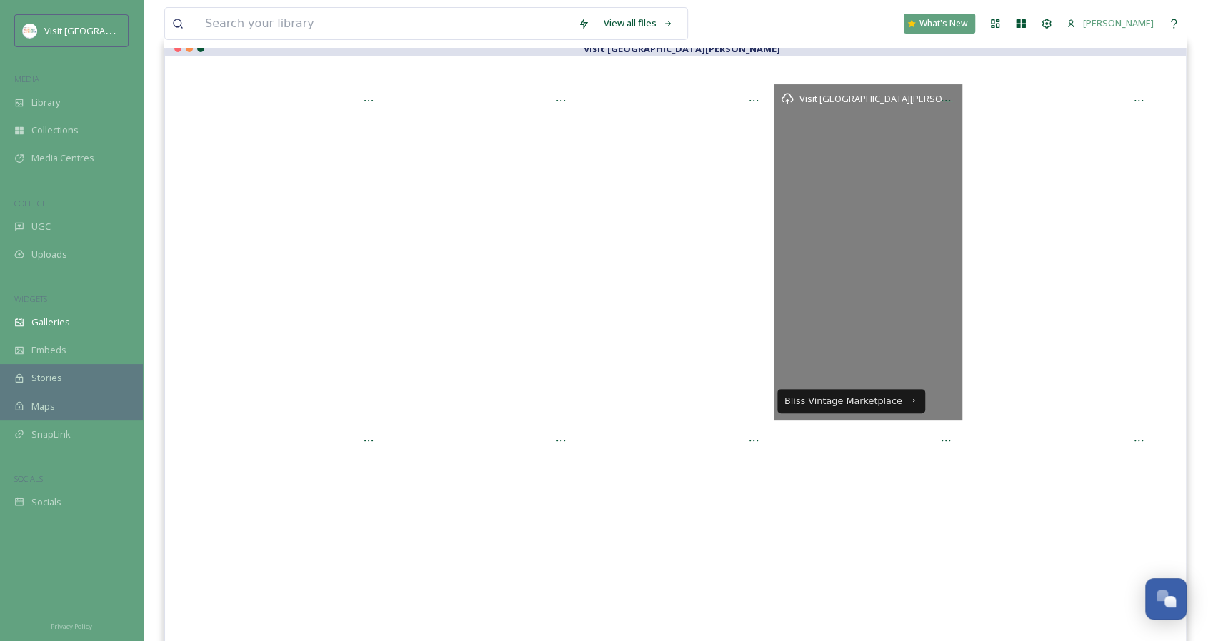
click at [896, 276] on div "Visit [GEOGRAPHIC_DATA][PERSON_NAME]" at bounding box center [867, 252] width 189 height 336
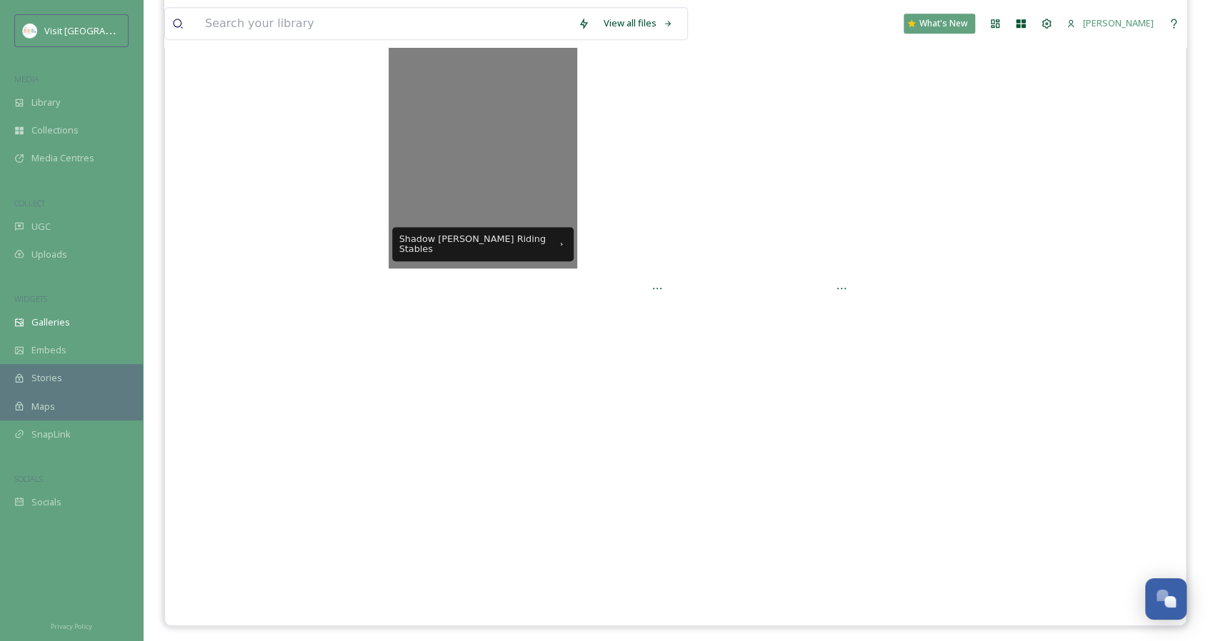
scroll to position [639, 0]
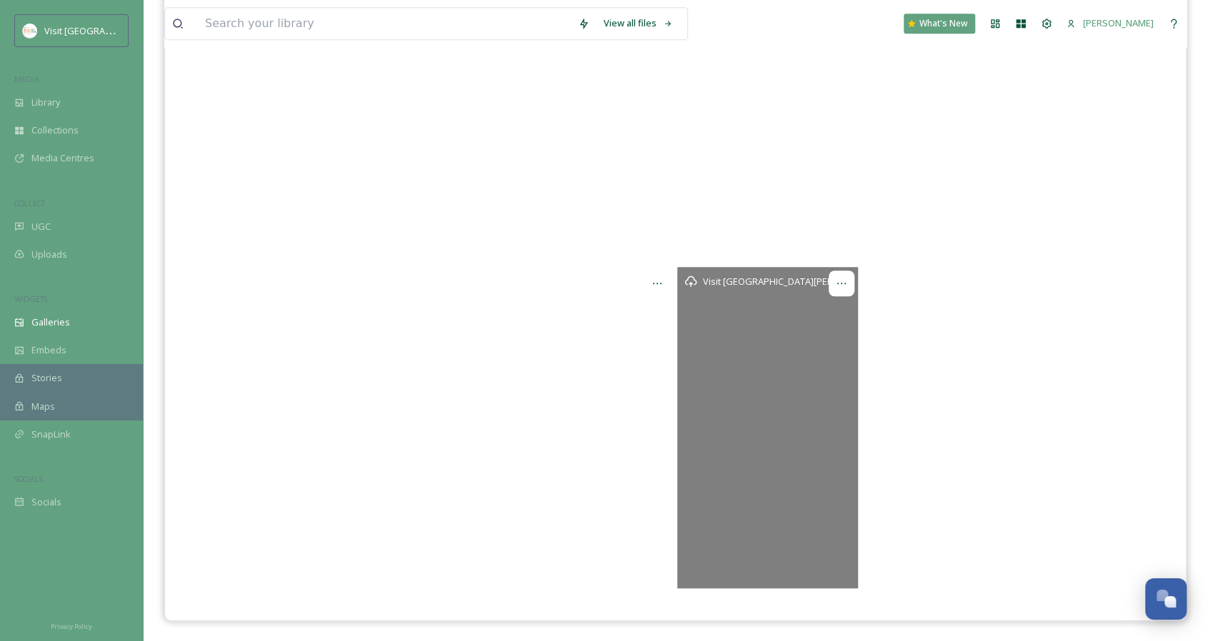
click at [847, 282] on div at bounding box center [841, 284] width 26 height 26
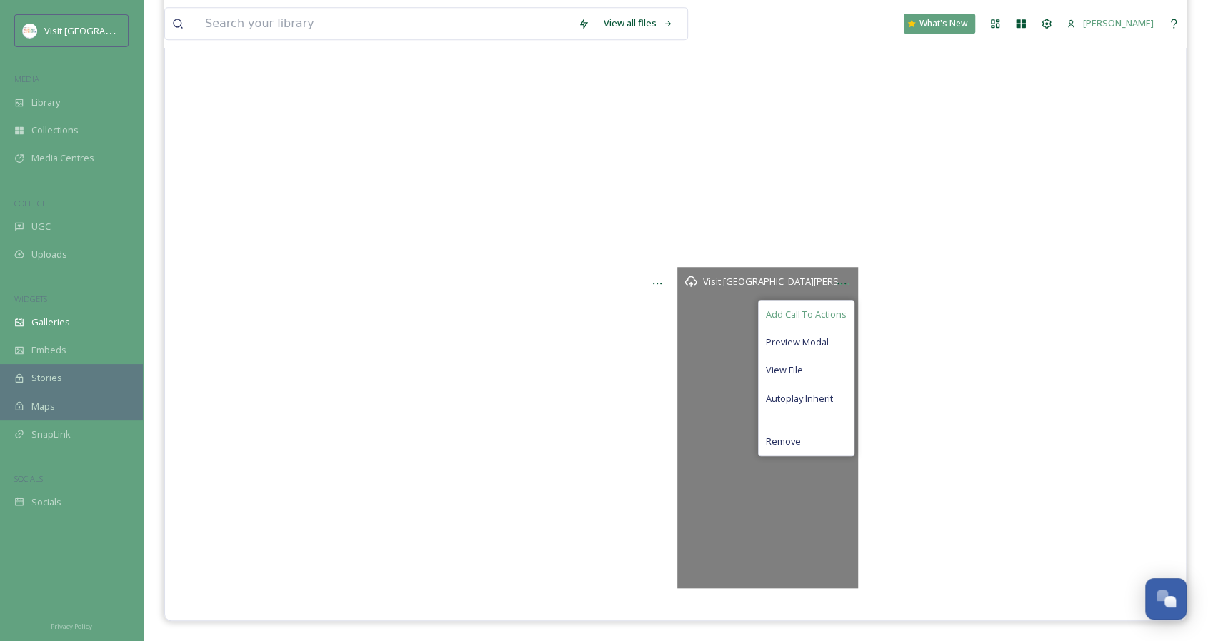
click at [808, 316] on span "Add Call To Actions" at bounding box center [806, 315] width 81 height 14
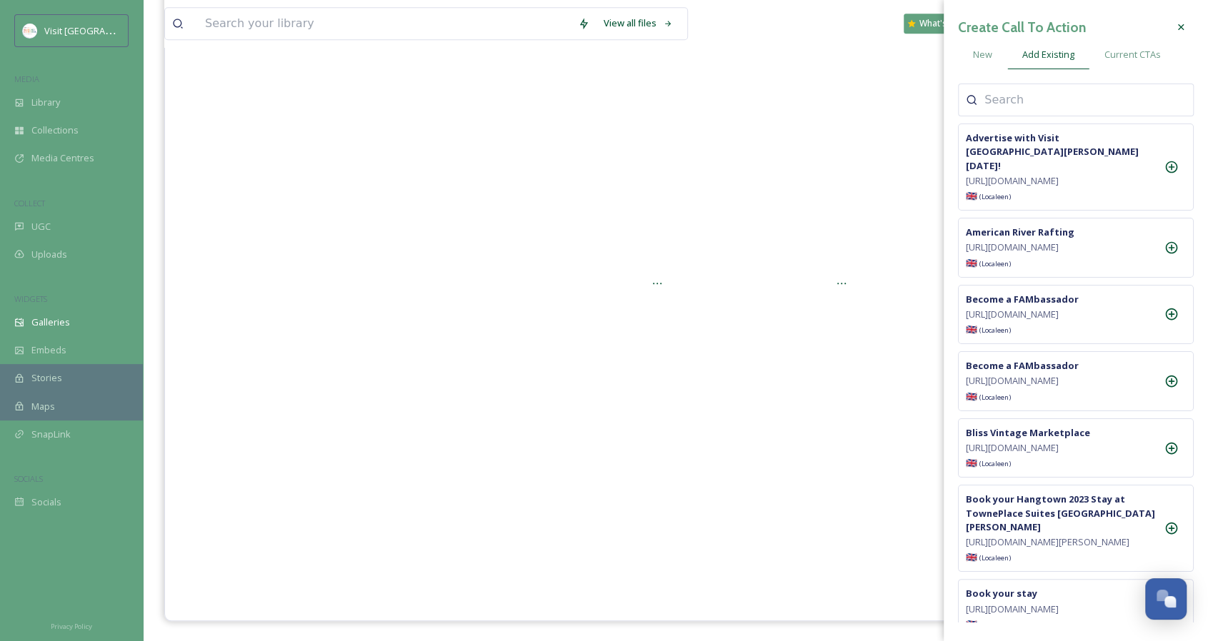
click at [988, 103] on input at bounding box center [1055, 99] width 143 height 17
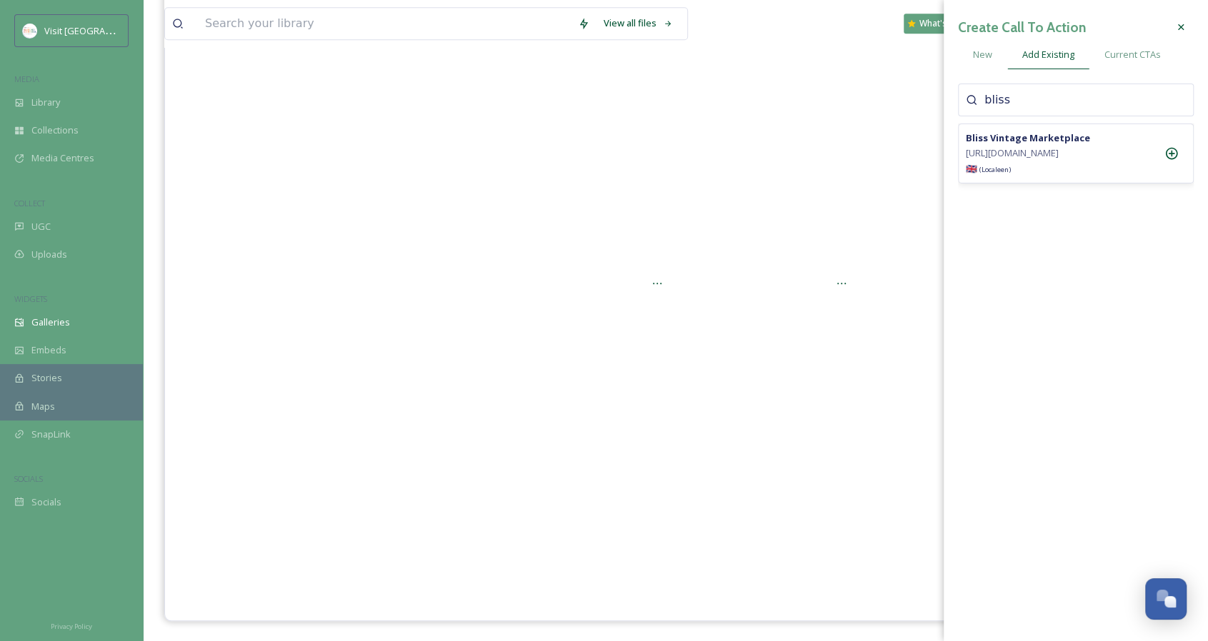
type input "bliss"
click at [1170, 156] on icon at bounding box center [1171, 153] width 14 height 14
click at [396, 364] on div at bounding box center [675, 427] width 963 height 321
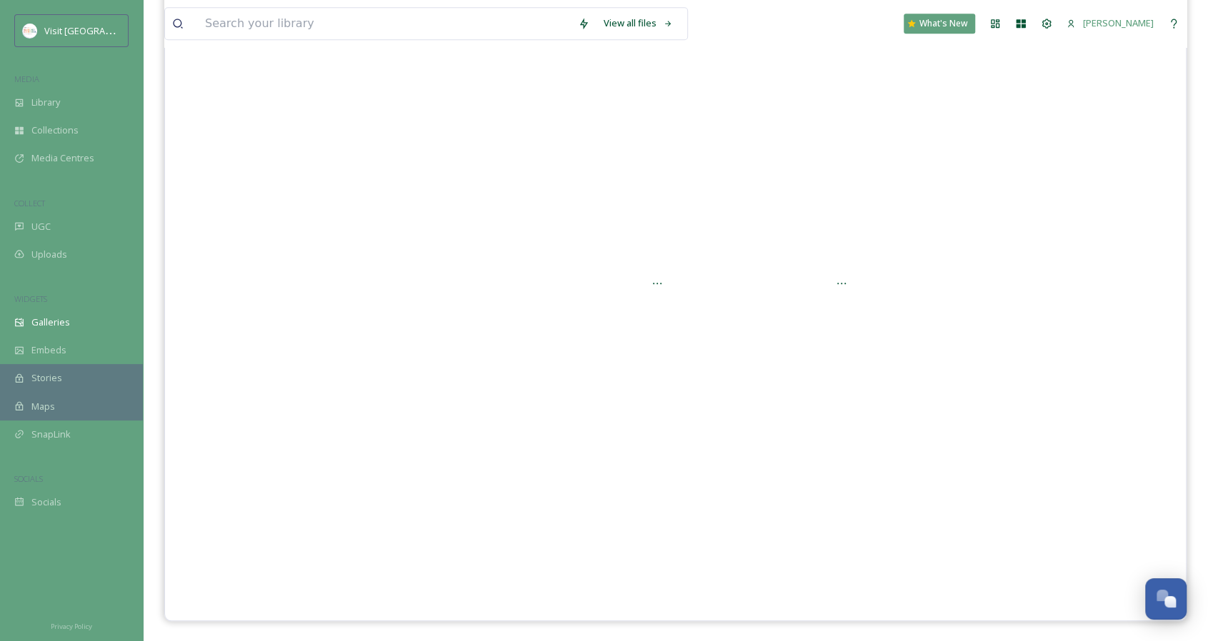
click at [397, 364] on div at bounding box center [675, 427] width 963 height 321
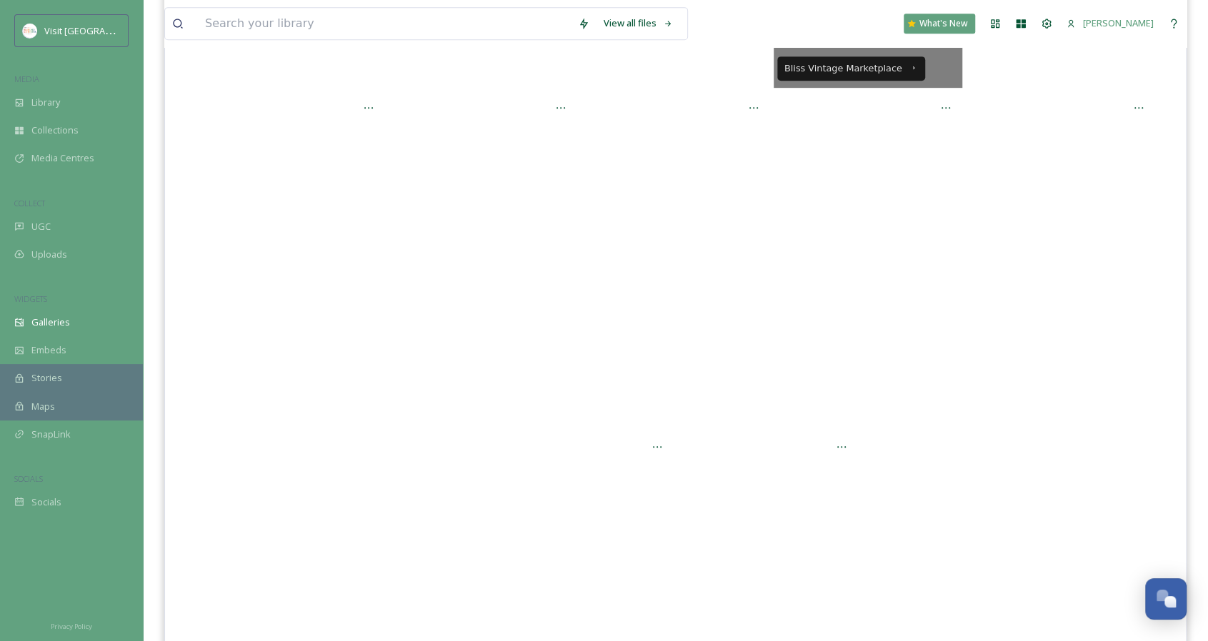
scroll to position [496, 0]
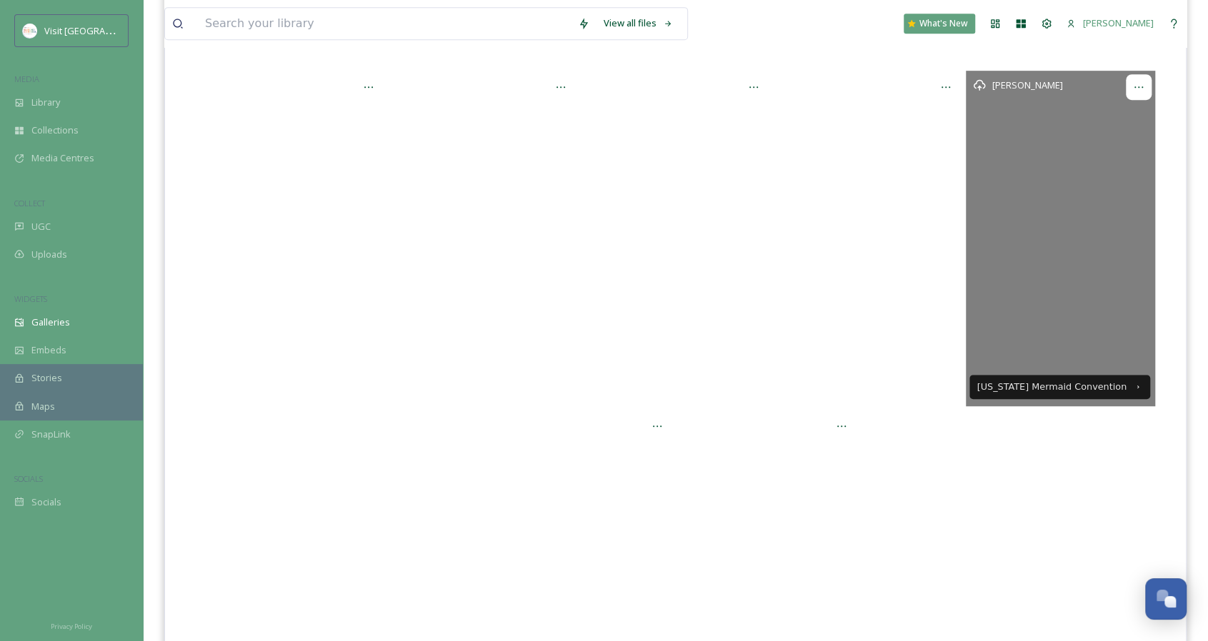
click at [1136, 87] on icon at bounding box center [1138, 86] width 11 height 11
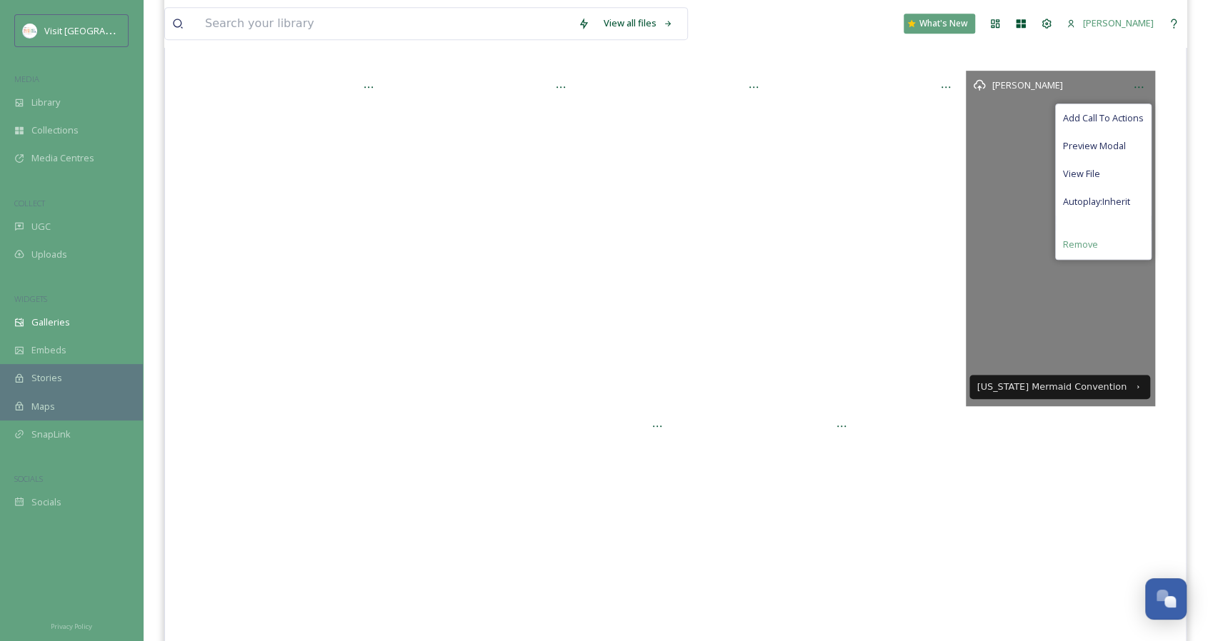
click at [1102, 238] on div "Remove" at bounding box center [1103, 245] width 95 height 28
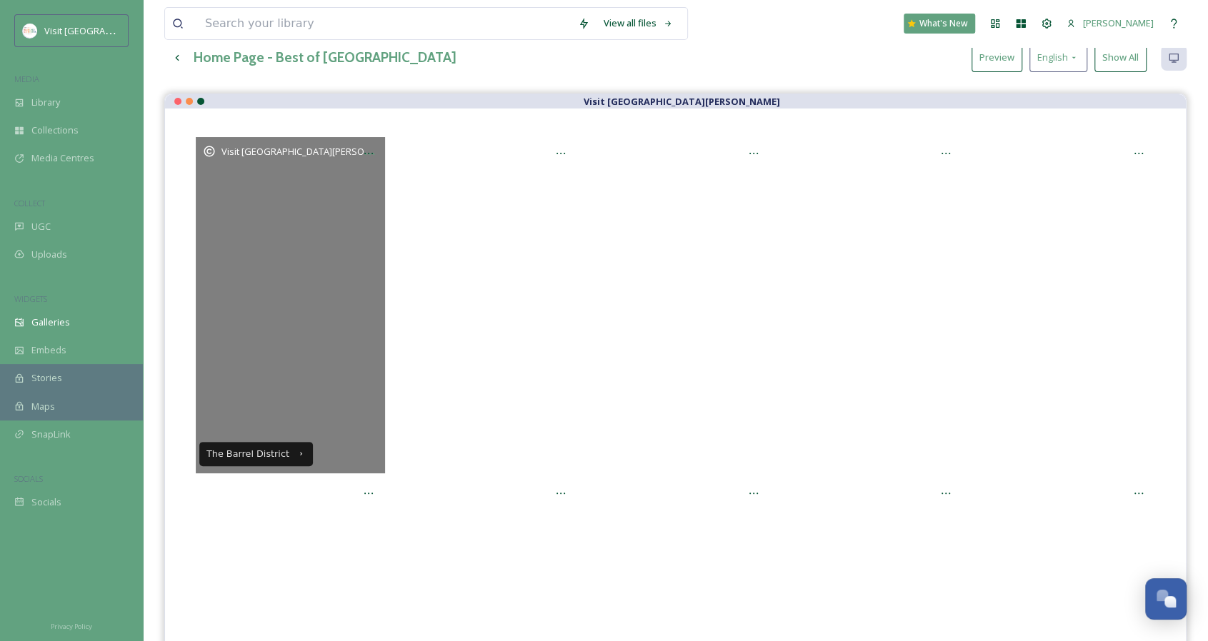
scroll to position [68, 0]
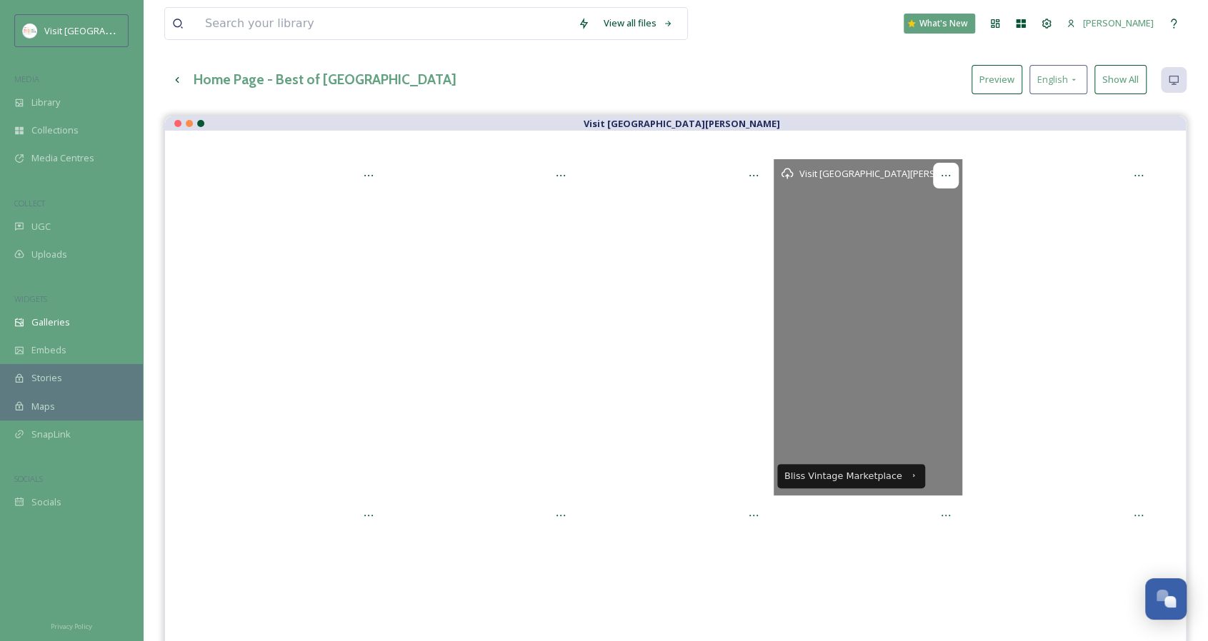
click at [948, 176] on icon at bounding box center [945, 175] width 11 height 11
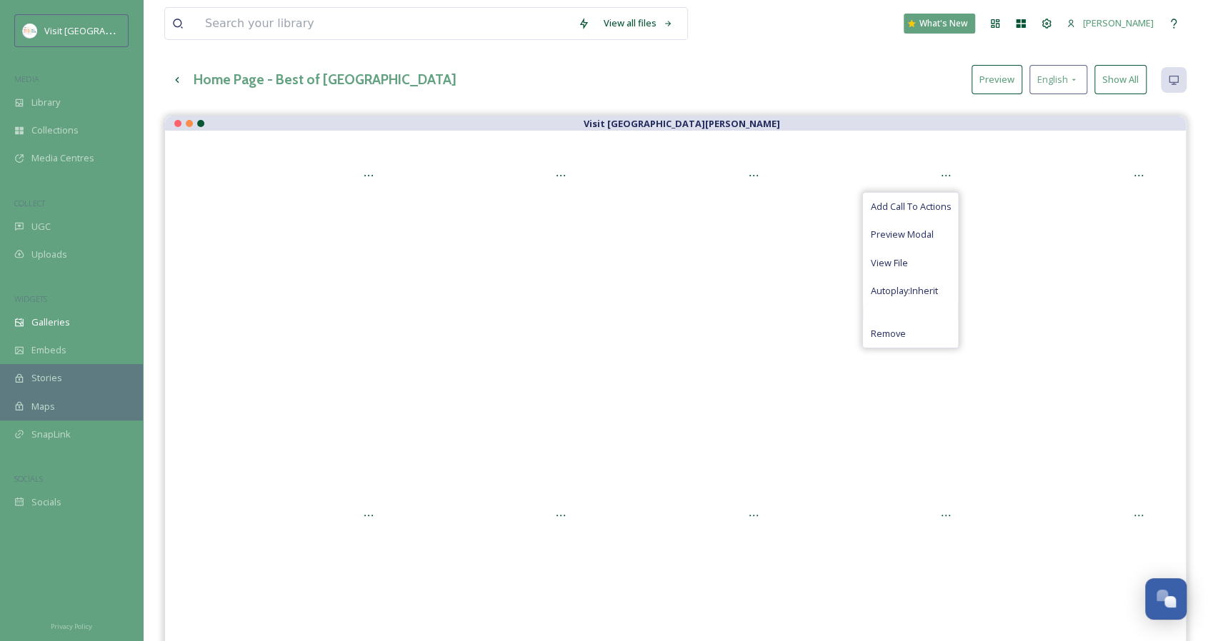
click at [886, 118] on div "Visit [GEOGRAPHIC_DATA][PERSON_NAME]" at bounding box center [675, 123] width 1021 height 14
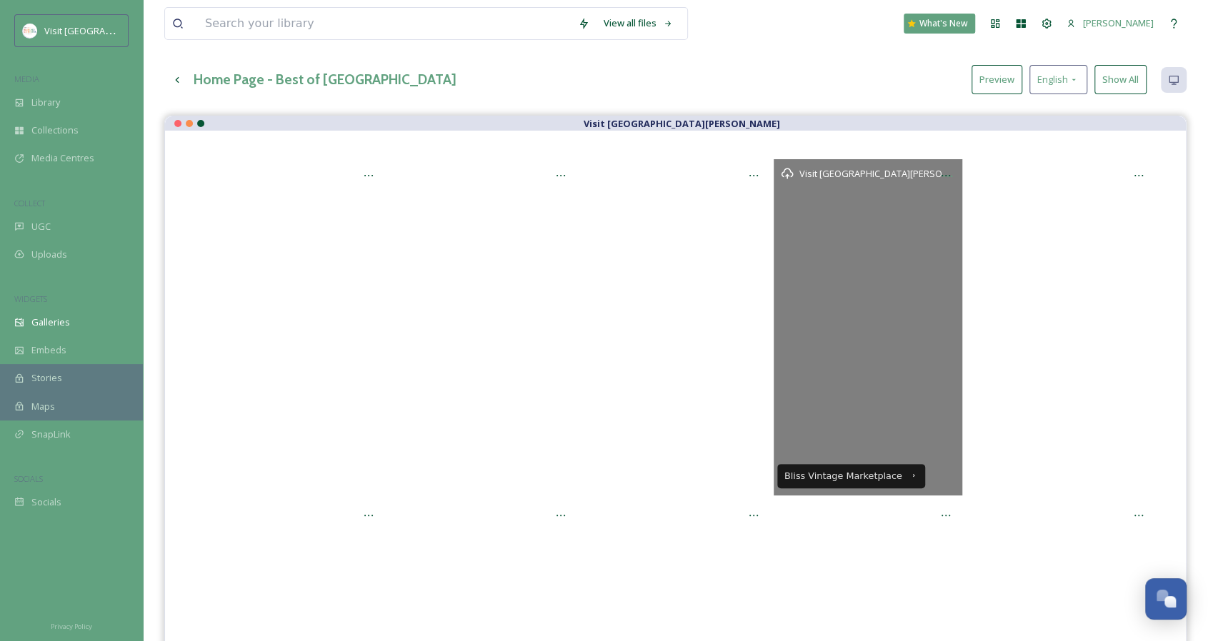
click at [938, 266] on div "Visit [GEOGRAPHIC_DATA][PERSON_NAME]" at bounding box center [867, 327] width 189 height 336
click at [908, 300] on div "Visit [GEOGRAPHIC_DATA][PERSON_NAME]" at bounding box center [867, 327] width 189 height 336
click at [877, 325] on div "Visit [GEOGRAPHIC_DATA][PERSON_NAME]" at bounding box center [867, 327] width 189 height 336
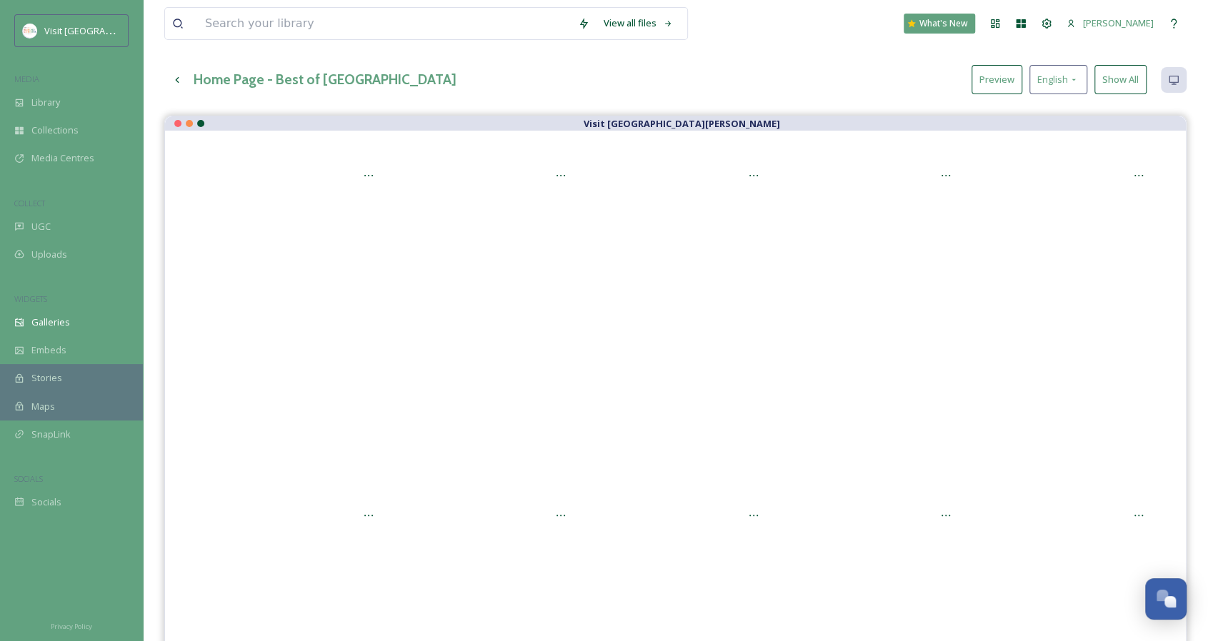
click at [1121, 82] on button "Show All" at bounding box center [1120, 79] width 52 height 29
click at [1007, 84] on button "Preview" at bounding box center [1007, 79] width 51 height 29
